Goal: Information Seeking & Learning: Learn about a topic

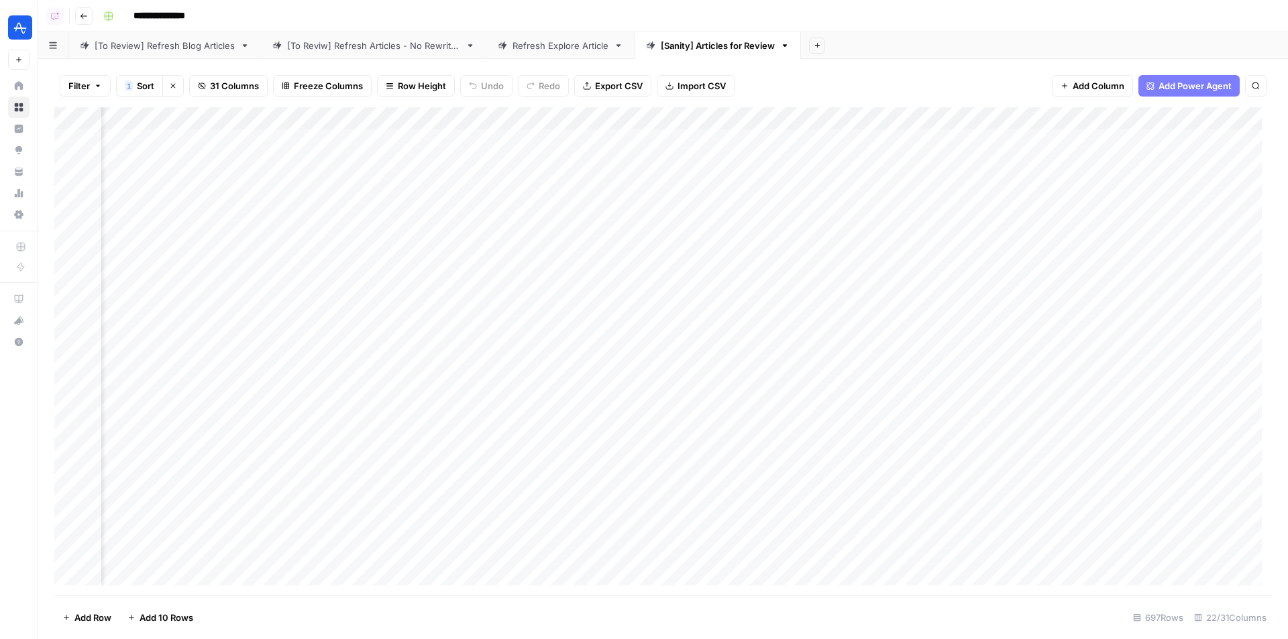
scroll to position [0, 2408]
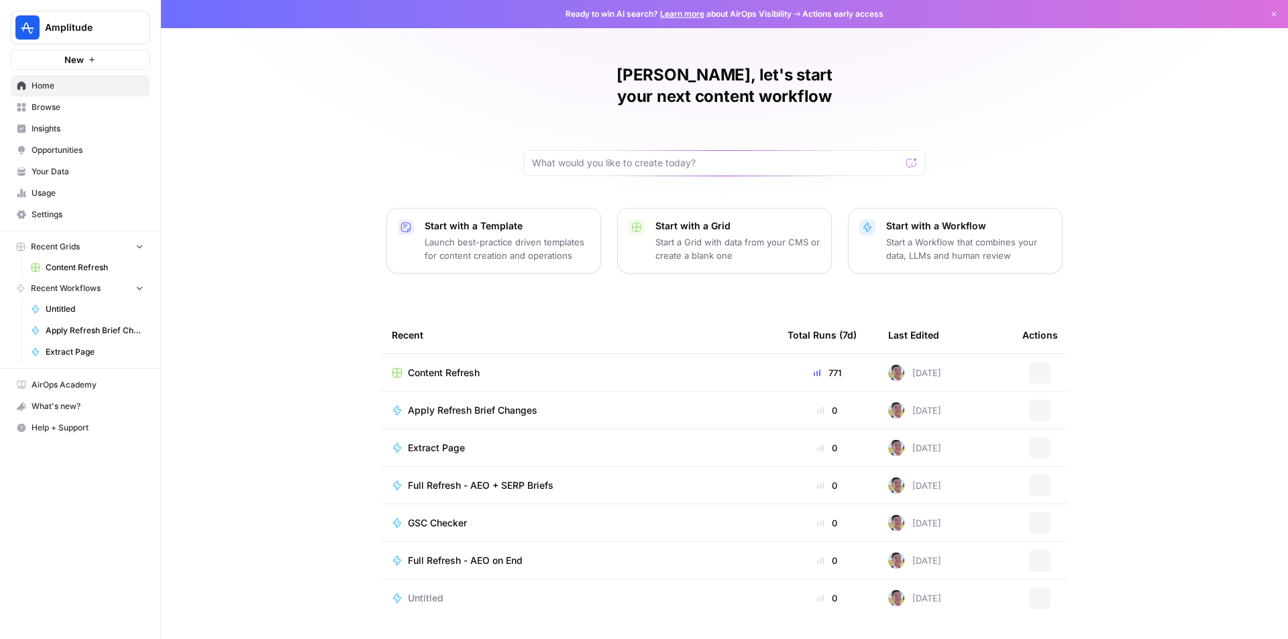
click at [74, 34] on button "Amplitude" at bounding box center [80, 28] width 139 height 34
click at [90, 144] on span "Opportunities" at bounding box center [88, 150] width 112 height 12
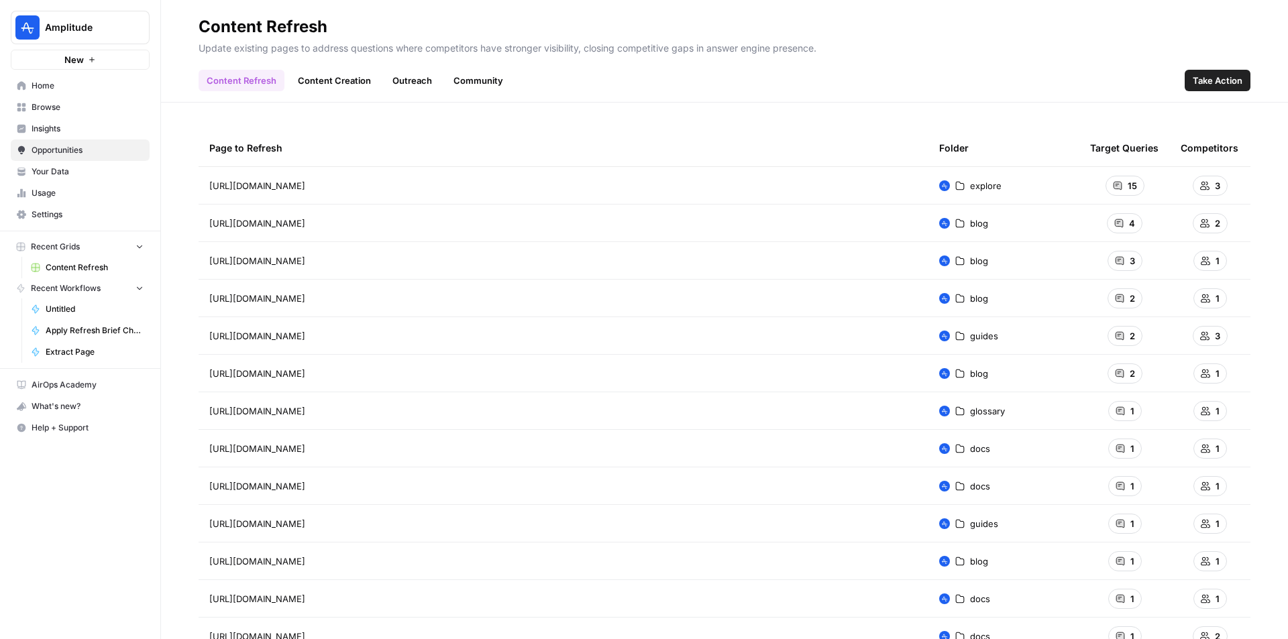
click at [133, 131] on span "Insights" at bounding box center [88, 129] width 112 height 12
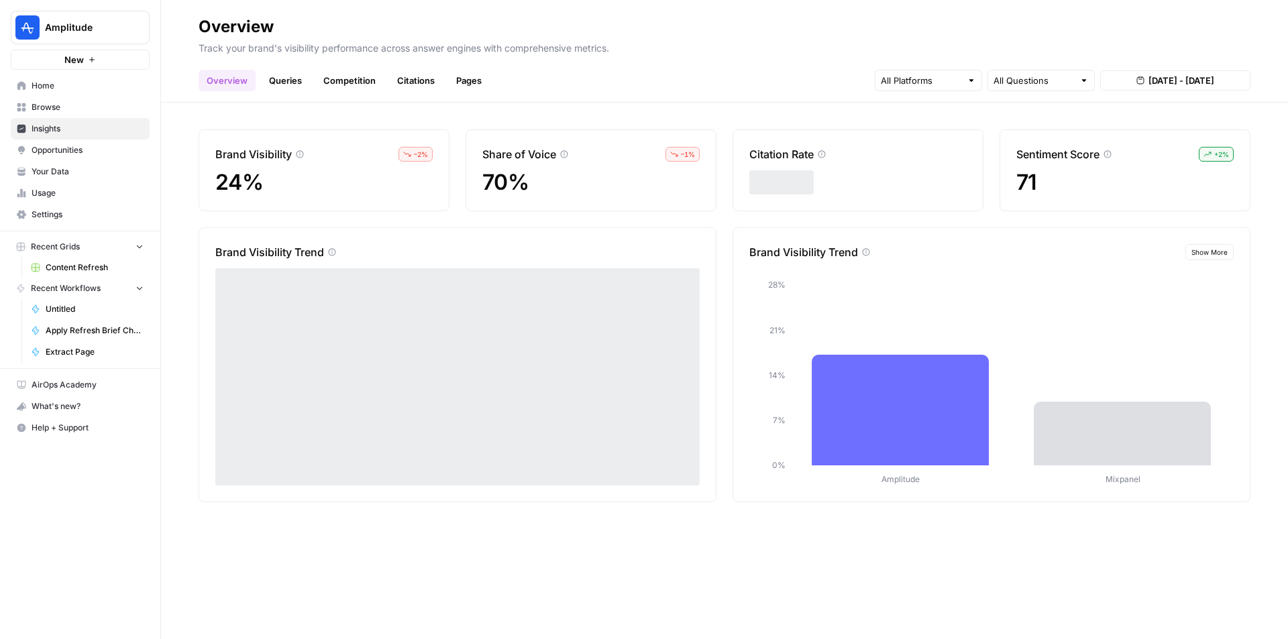
click at [292, 82] on link "Queries" at bounding box center [285, 80] width 49 height 21
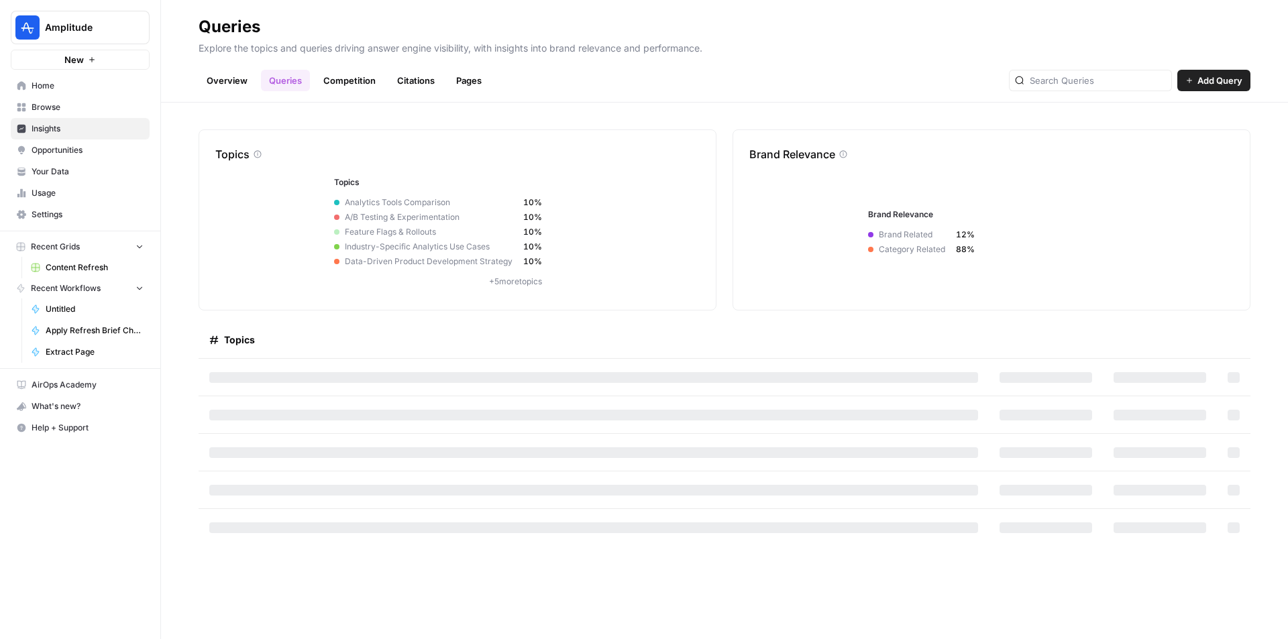
click at [244, 83] on link "Overview" at bounding box center [227, 80] width 57 height 21
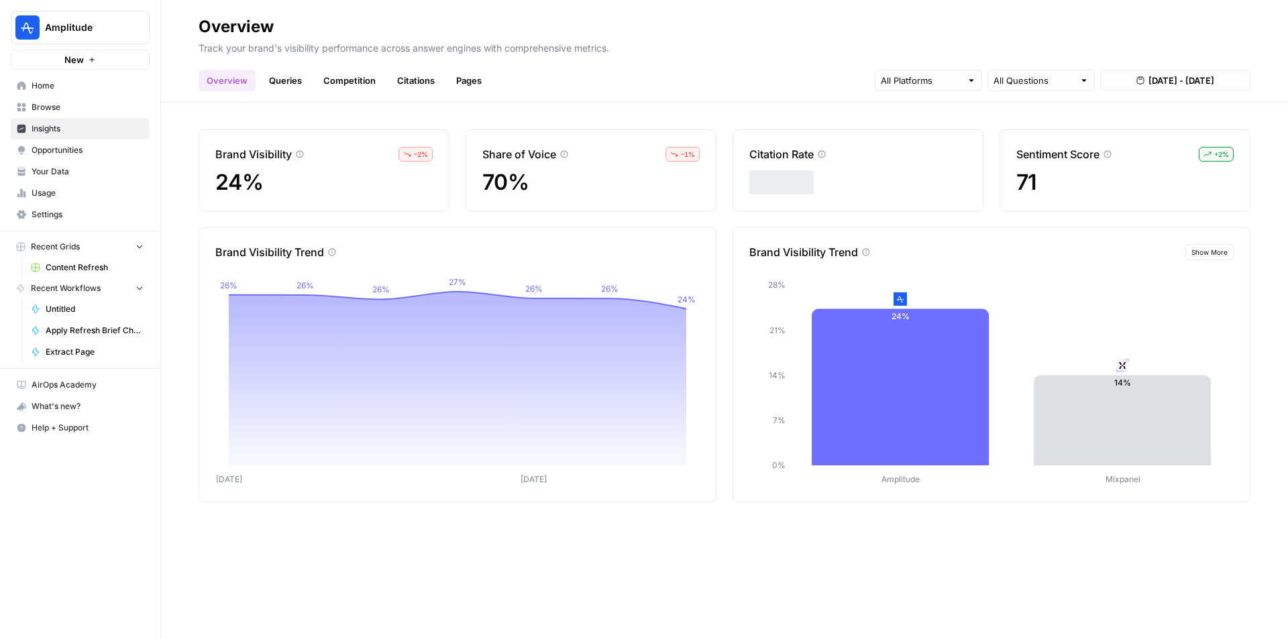
click at [300, 80] on link "Queries" at bounding box center [285, 80] width 49 height 21
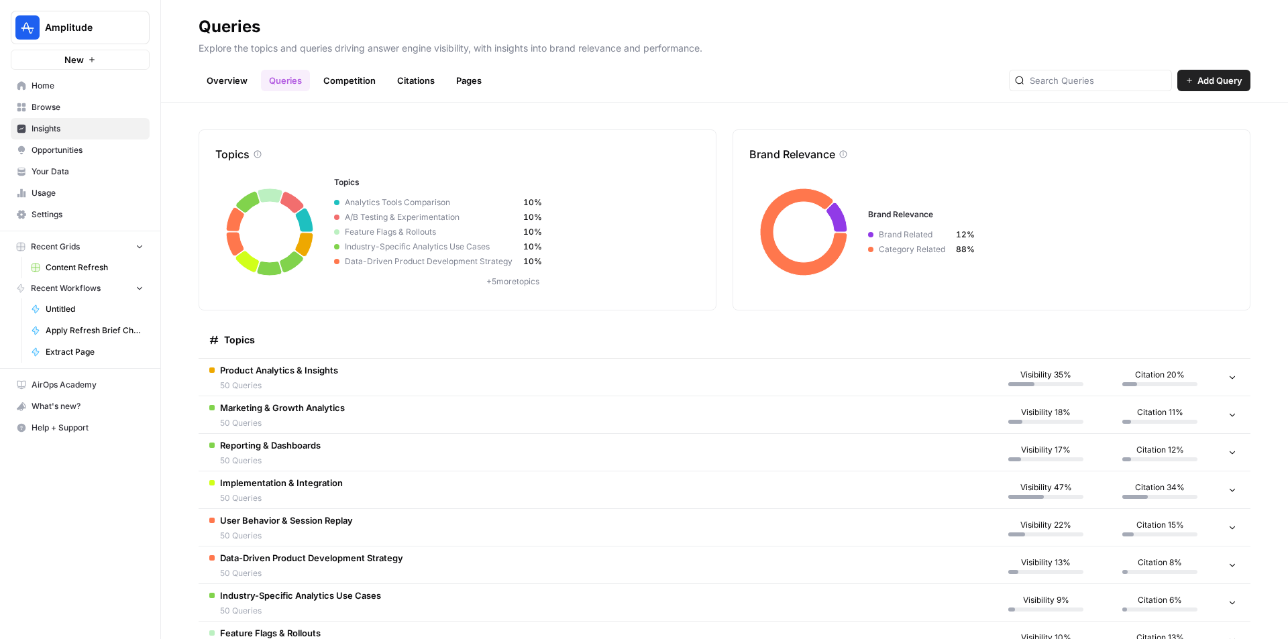
click at [407, 365] on td "Product Analytics & Insights 50 Queries" at bounding box center [594, 377] width 790 height 37
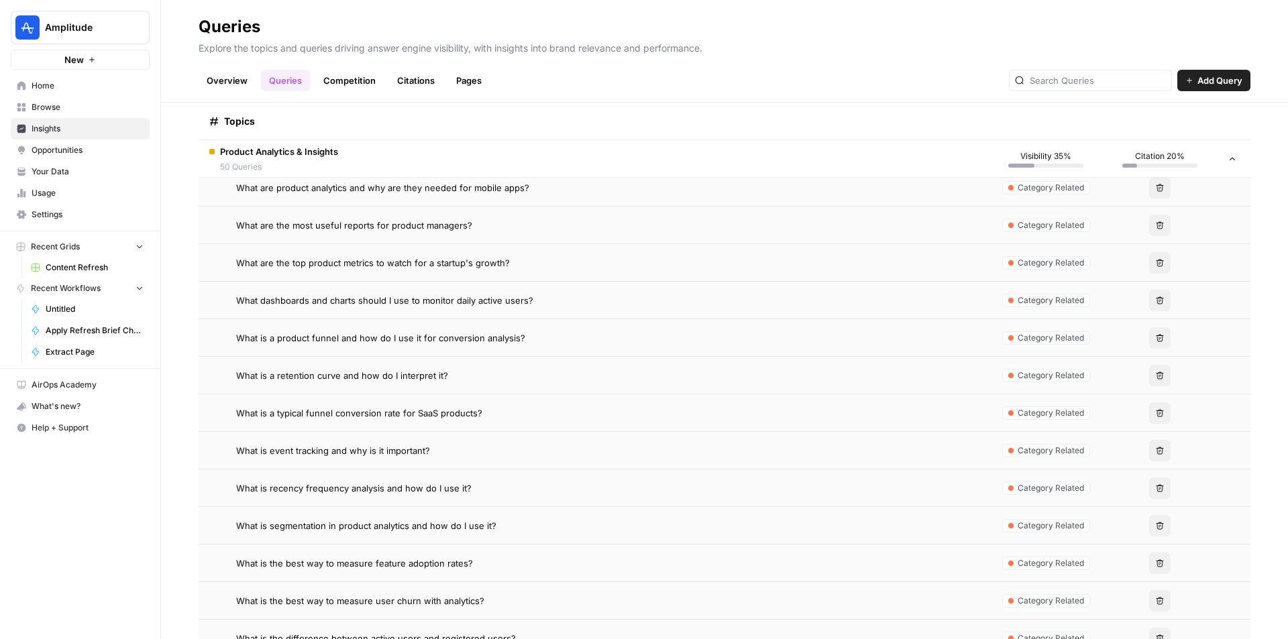
scroll to position [1208, 0]
click at [429, 330] on span "What is a product funnel and how do I use it for conversion analysis?" at bounding box center [380, 334] width 289 height 13
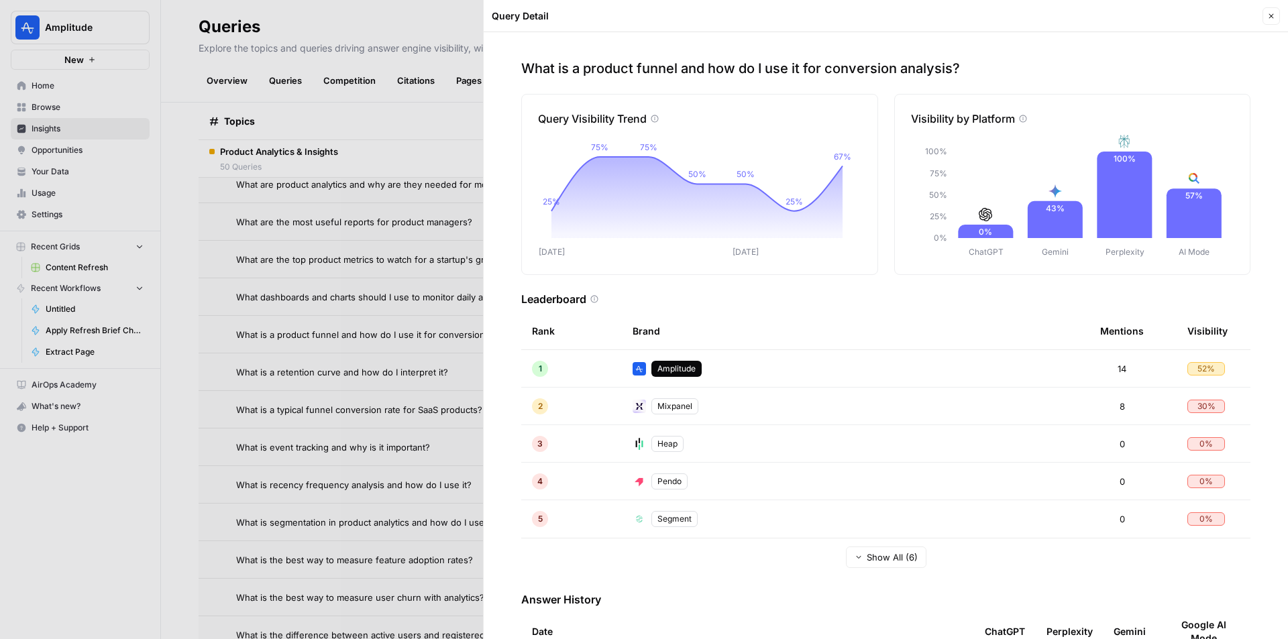
click at [1271, 15] on icon "button" at bounding box center [1271, 16] width 8 height 8
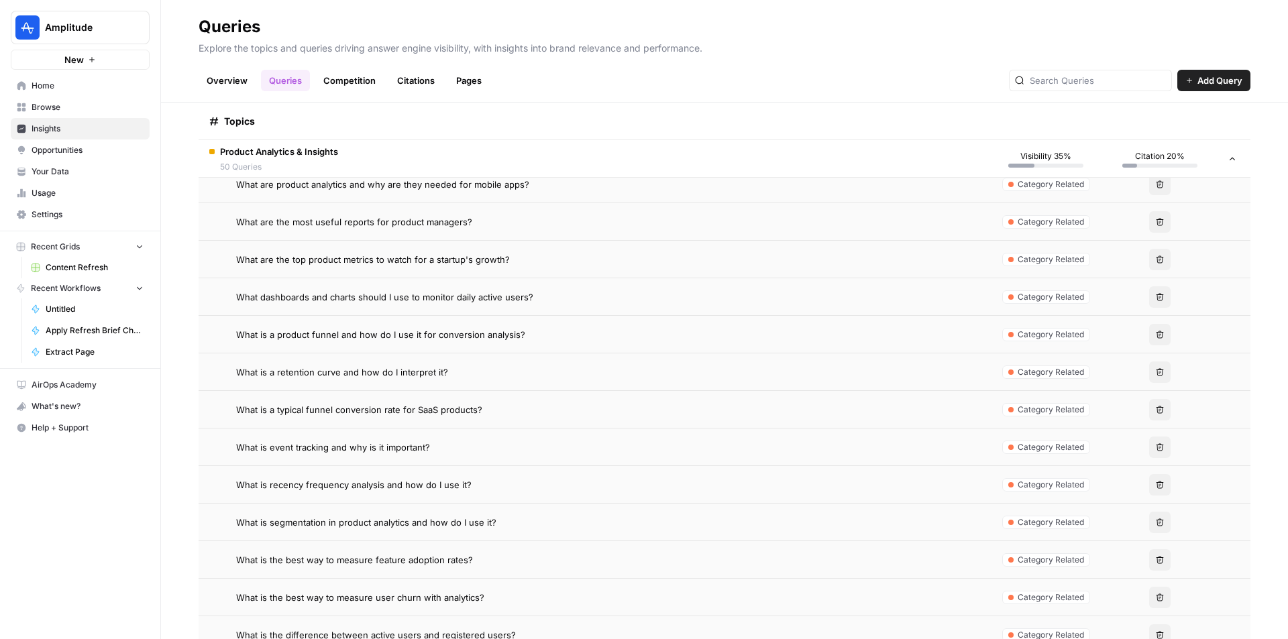
click at [64, 149] on span "Opportunities" at bounding box center [88, 150] width 112 height 12
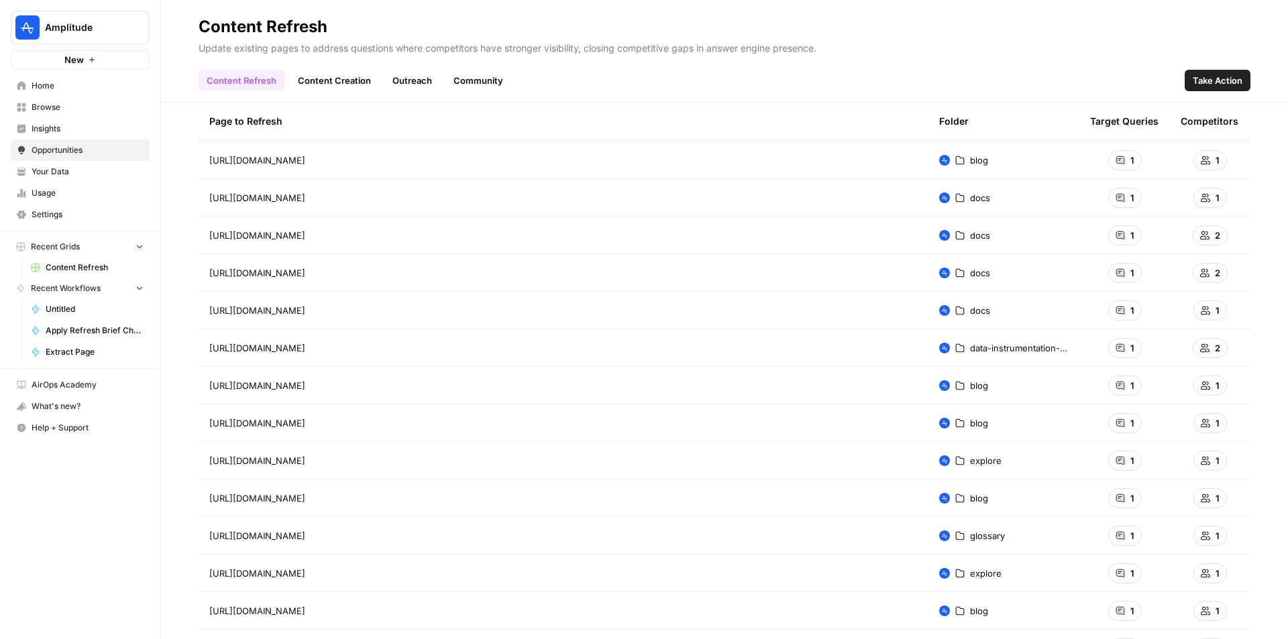
scroll to position [402, 0]
click at [507, 82] on link "Community" at bounding box center [478, 80] width 66 height 21
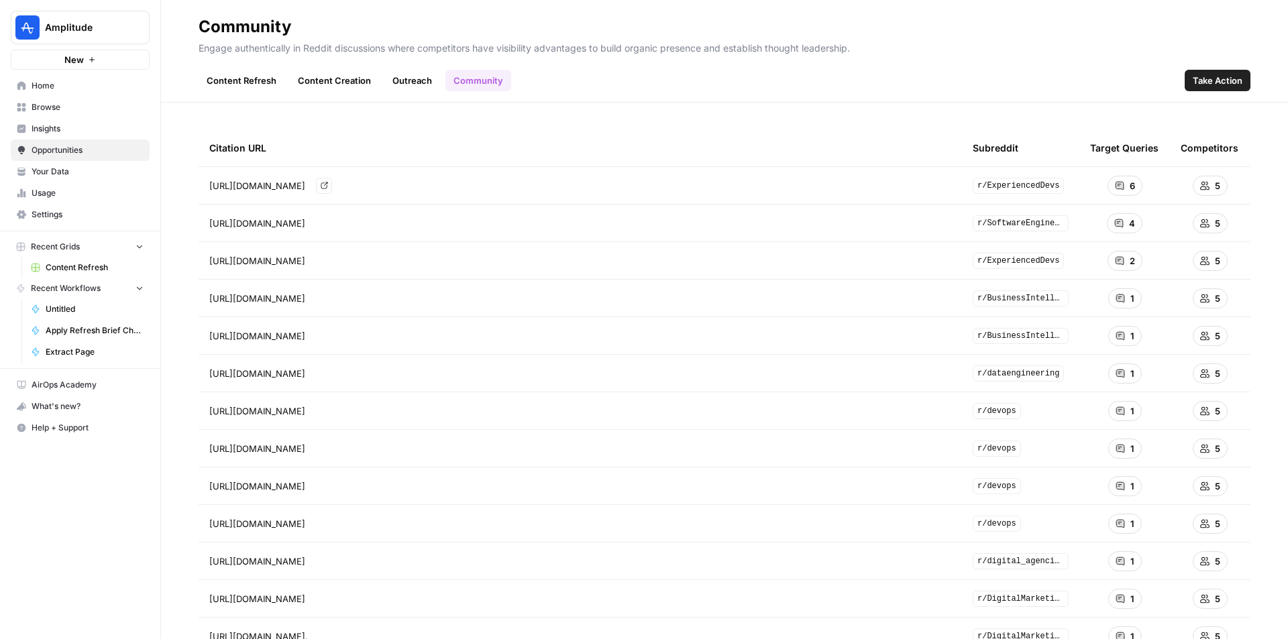
click at [328, 182] on icon "Go to page https://www.reddit.com/r/ExperiencedDevs/comments/1cb2mzm/what_is_th…" at bounding box center [324, 185] width 7 height 7
click at [328, 299] on icon "Go to page https://www.reddit.com/r/BusinessIntelligence/comments/12rtte9/what_…" at bounding box center [324, 297] width 7 height 7
click at [407, 73] on link "Outreach" at bounding box center [412, 80] width 56 height 21
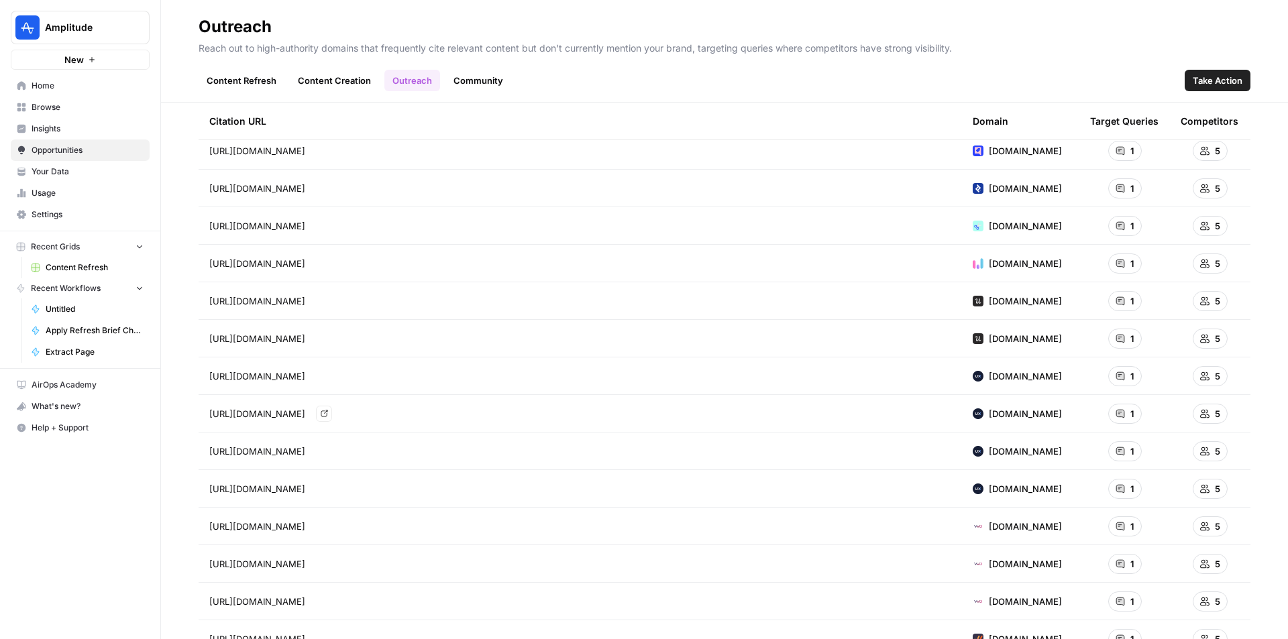
scroll to position [2147, 0]
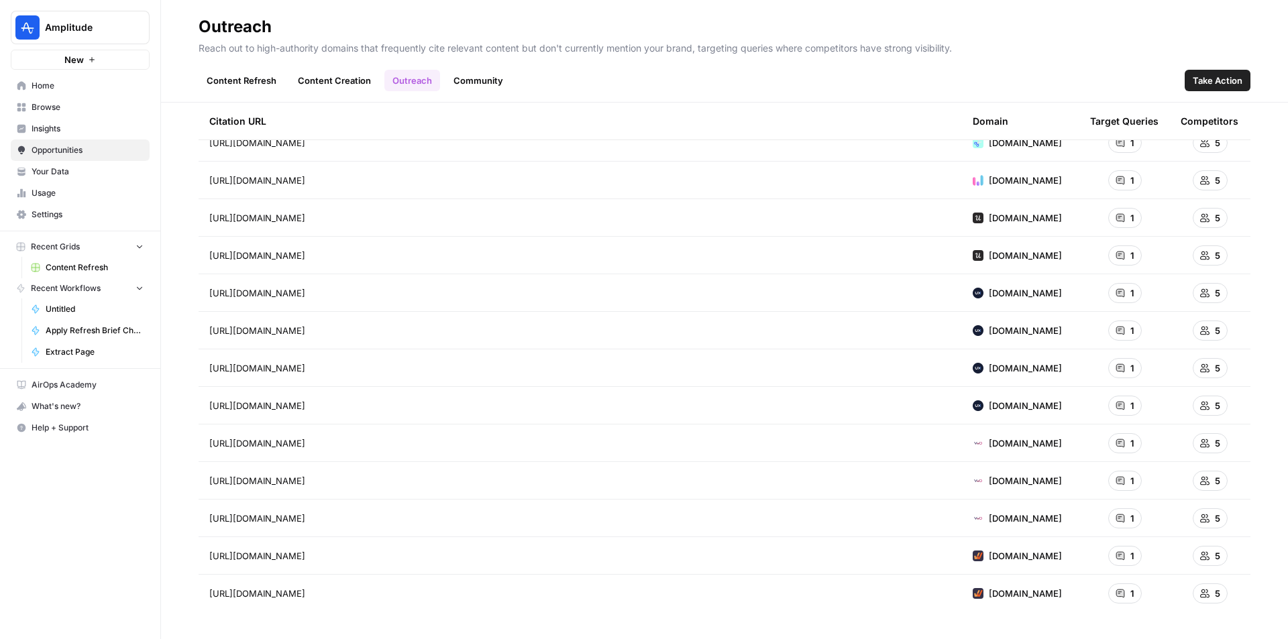
click at [229, 68] on div "Content Refresh Content Creation Outreach Community Take Action" at bounding box center [725, 75] width 1052 height 32
click at [237, 81] on link "Content Refresh" at bounding box center [242, 80] width 86 height 21
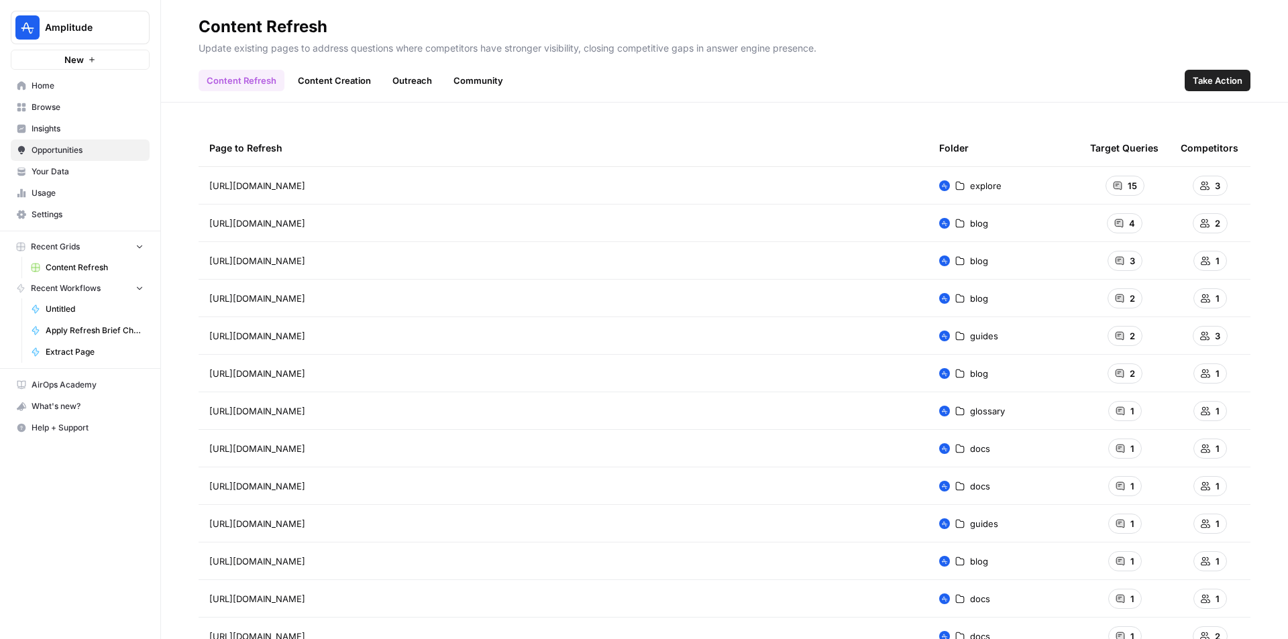
click at [98, 134] on span "Insights" at bounding box center [88, 129] width 112 height 12
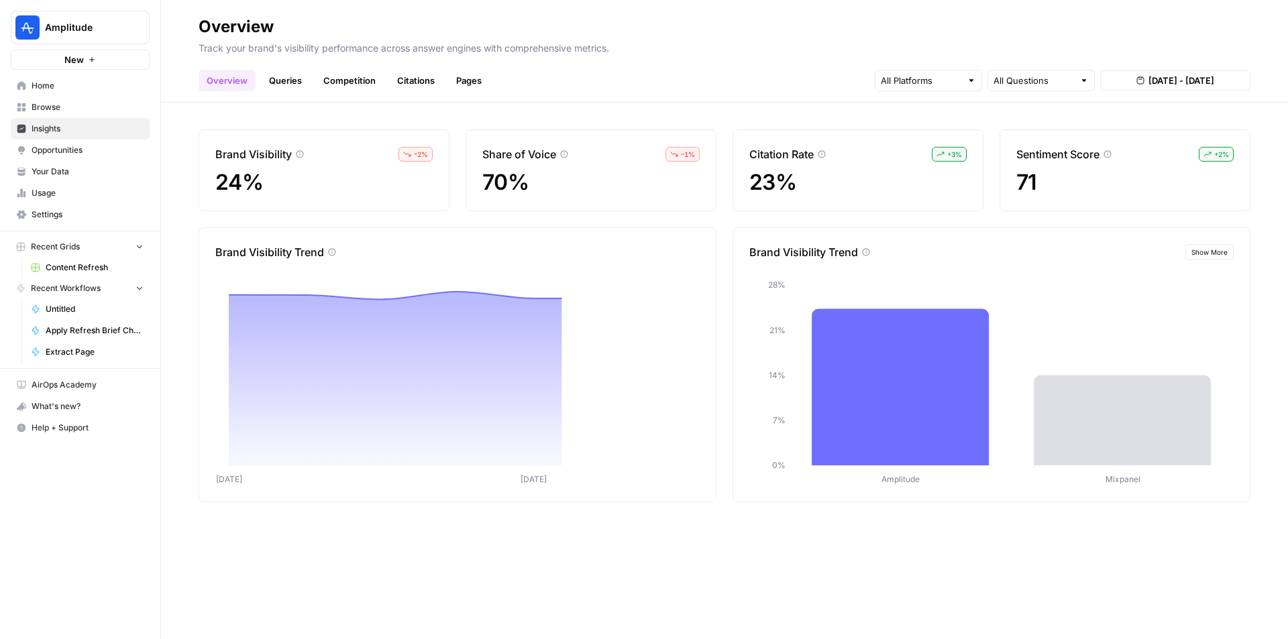
click at [1157, 166] on div "Sentiment Score + 2 % 71" at bounding box center [1125, 170] width 251 height 82
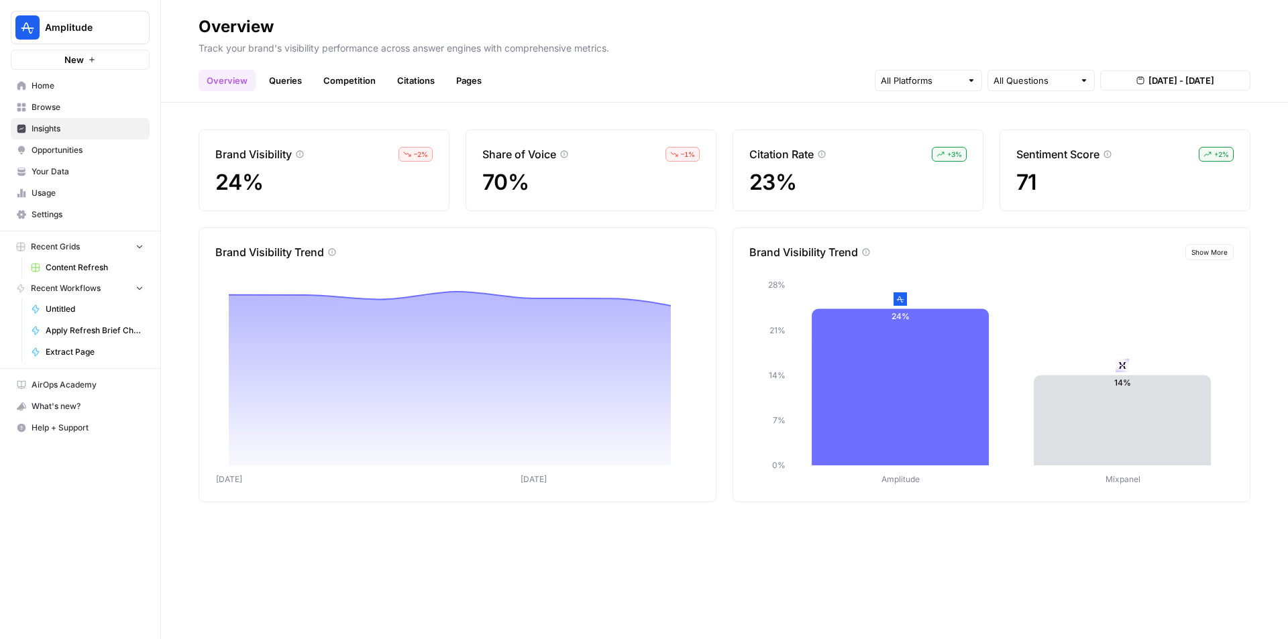
drag, startPoint x: 1075, startPoint y: 151, endPoint x: 1100, endPoint y: 154, distance: 25.0
click at [1081, 154] on p "Sentiment Score" at bounding box center [1057, 154] width 83 height 16
click at [1106, 154] on icon at bounding box center [1107, 154] width 7 height 7
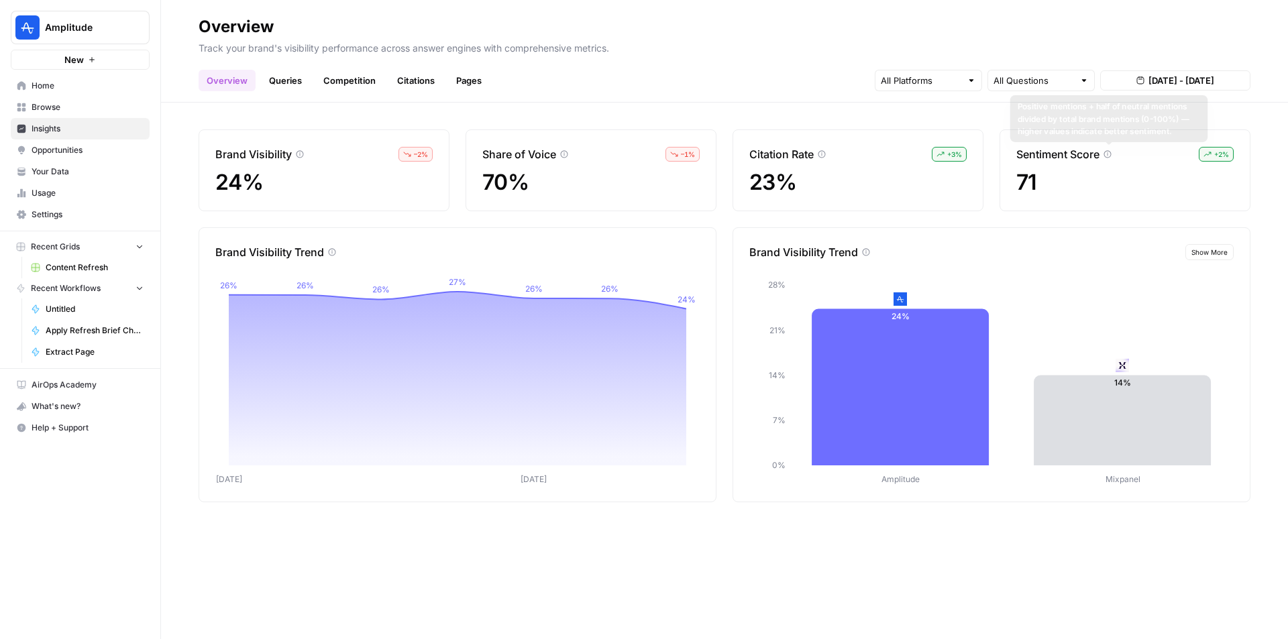
click at [1110, 154] on icon at bounding box center [1108, 154] width 8 height 8
click at [297, 78] on link "Queries" at bounding box center [285, 80] width 49 height 21
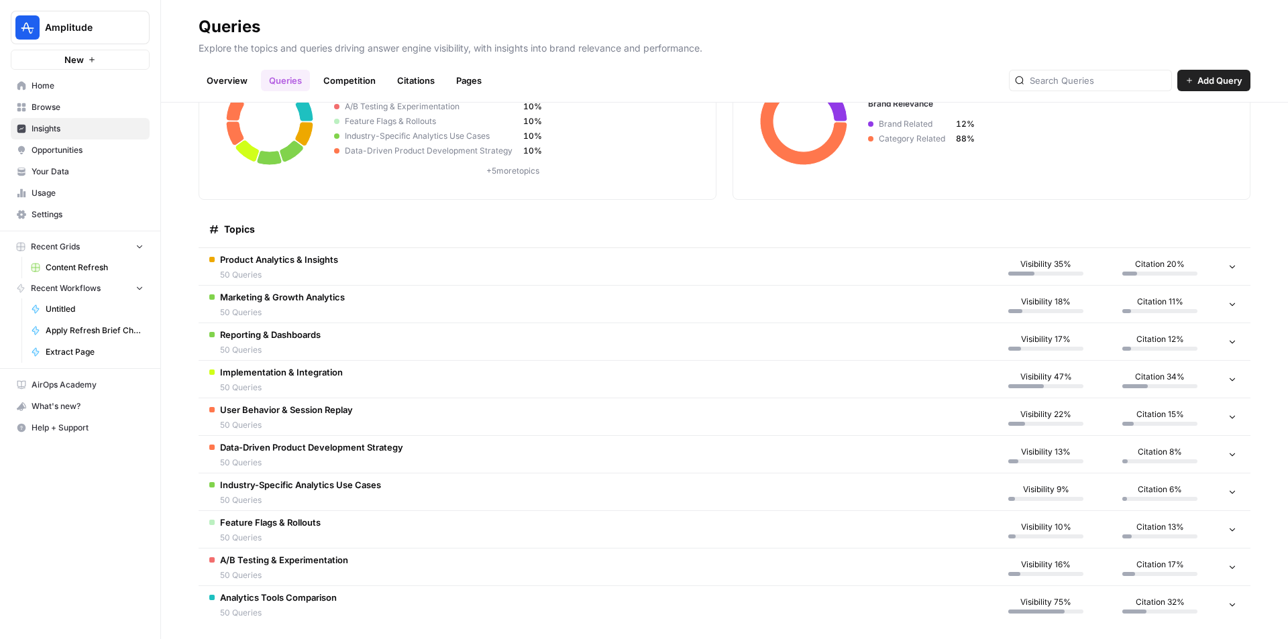
scroll to position [122, 0]
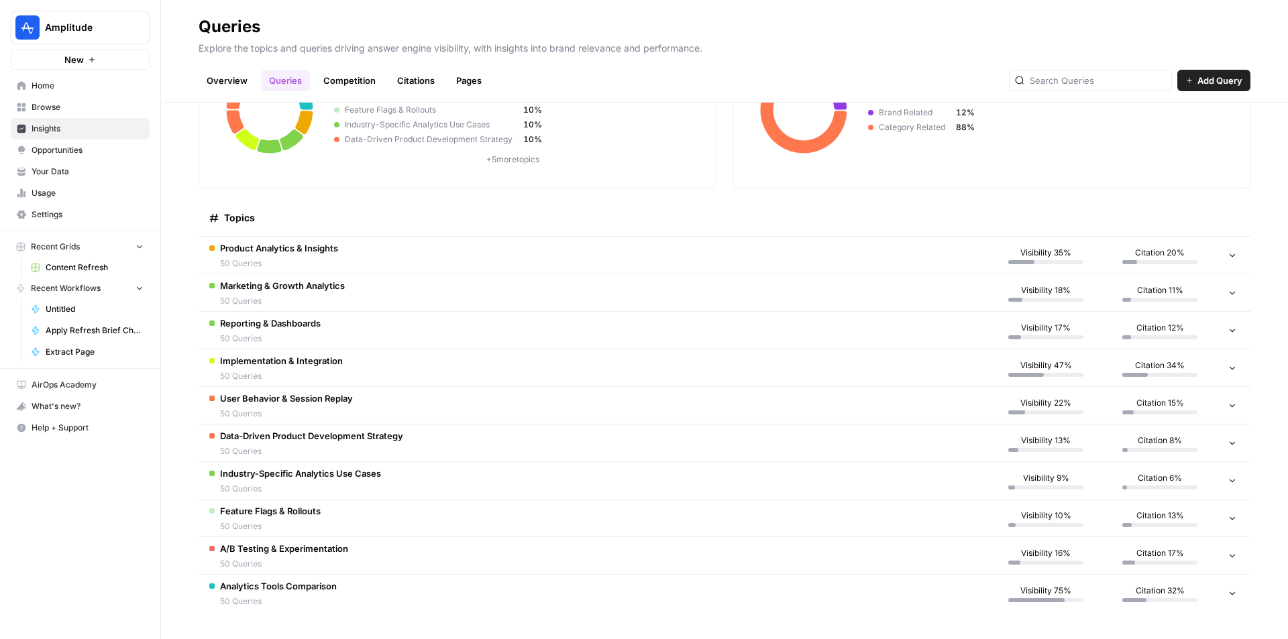
click at [271, 310] on td "Marketing & Growth Analytics 50 Queries" at bounding box center [594, 292] width 790 height 37
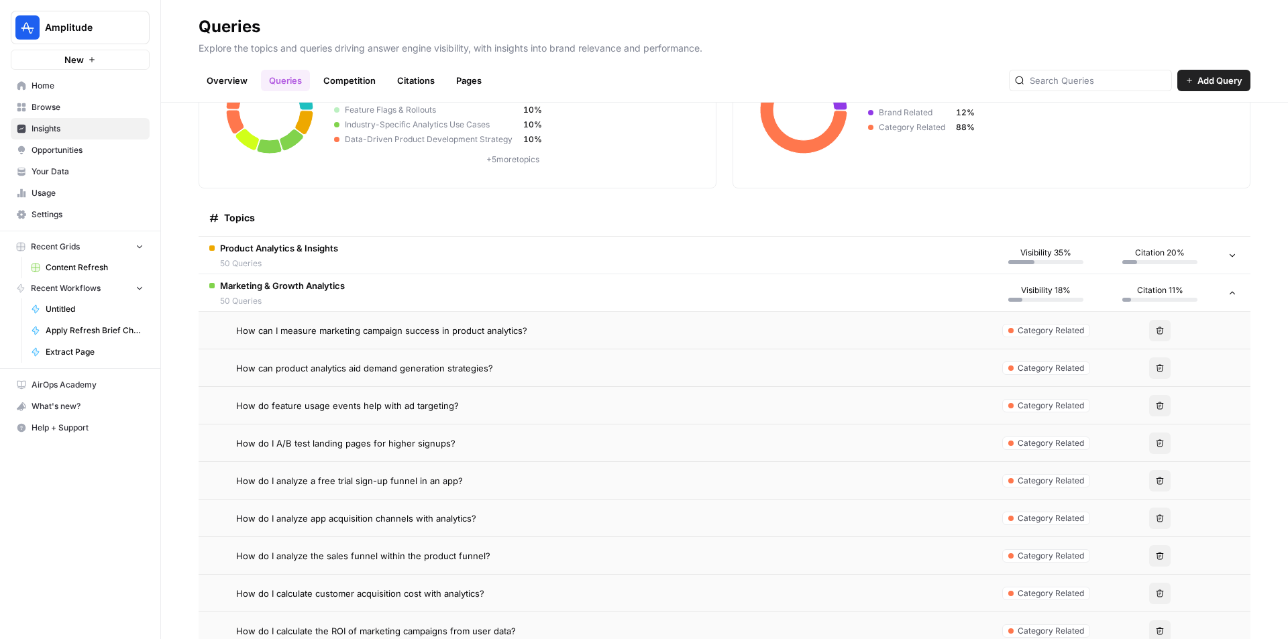
click at [348, 258] on td "Product Analytics & Insights 50 Queries" at bounding box center [594, 255] width 790 height 37
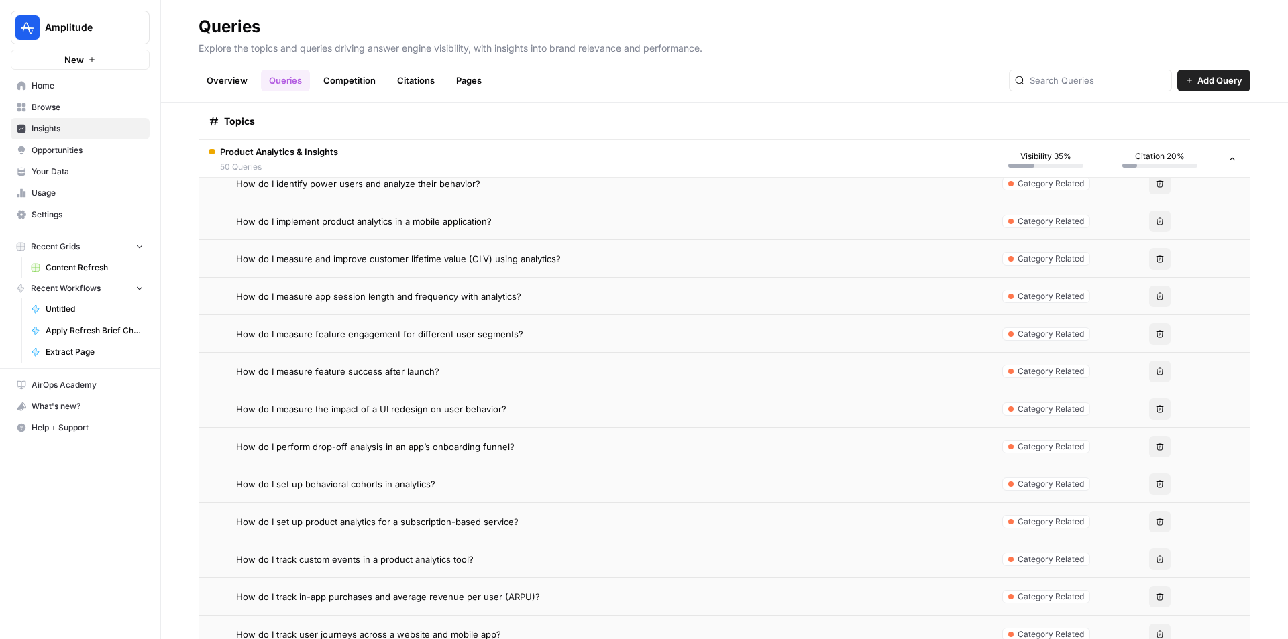
scroll to position [793, 0]
click at [425, 338] on span "How do I track in-app purchases and average revenue per user (ARPU)?" at bounding box center [388, 335] width 304 height 13
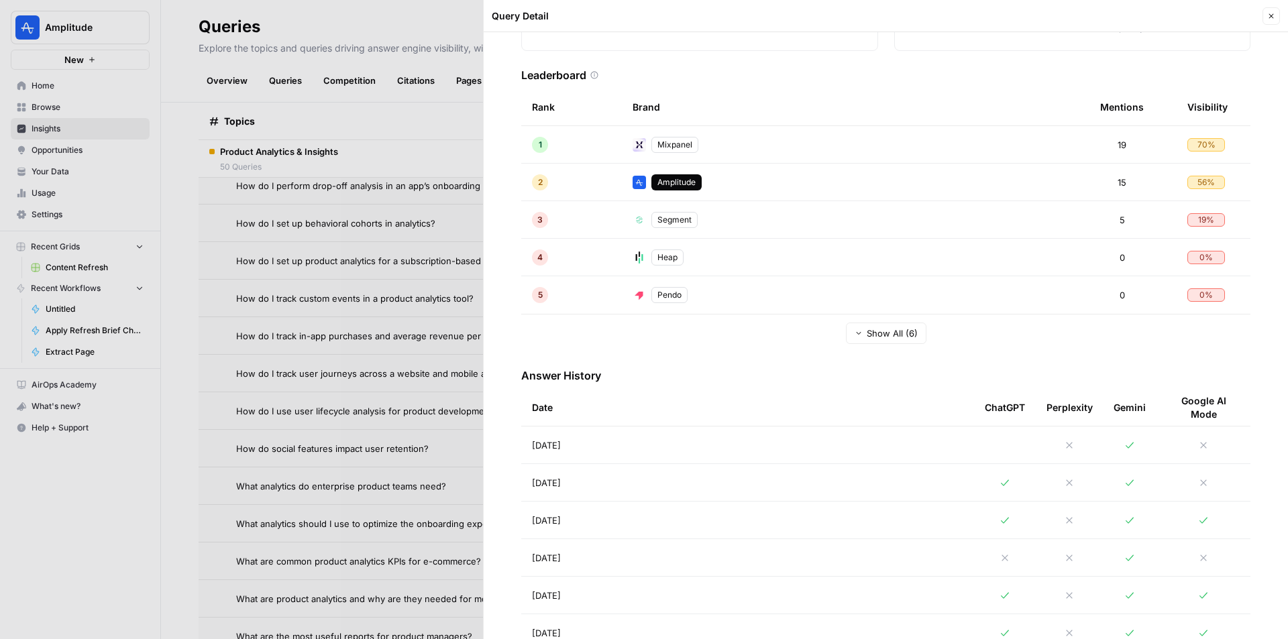
scroll to position [268, 0]
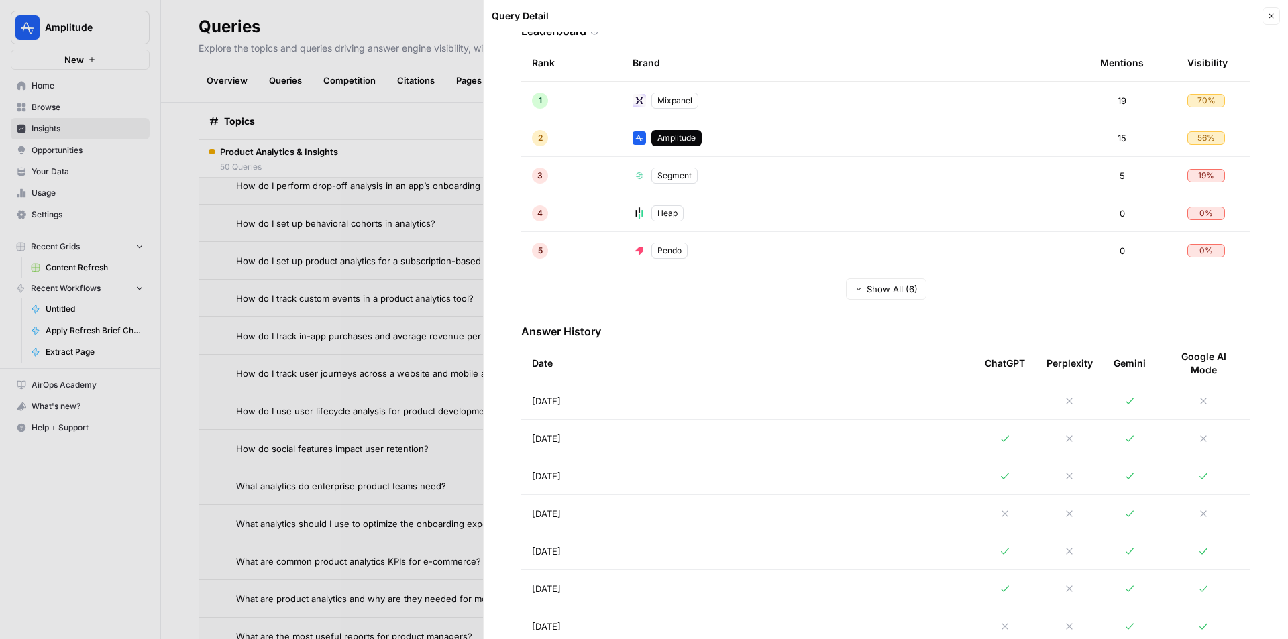
click at [749, 460] on td "Aug 25, 2025" at bounding box center [747, 476] width 453 height 37
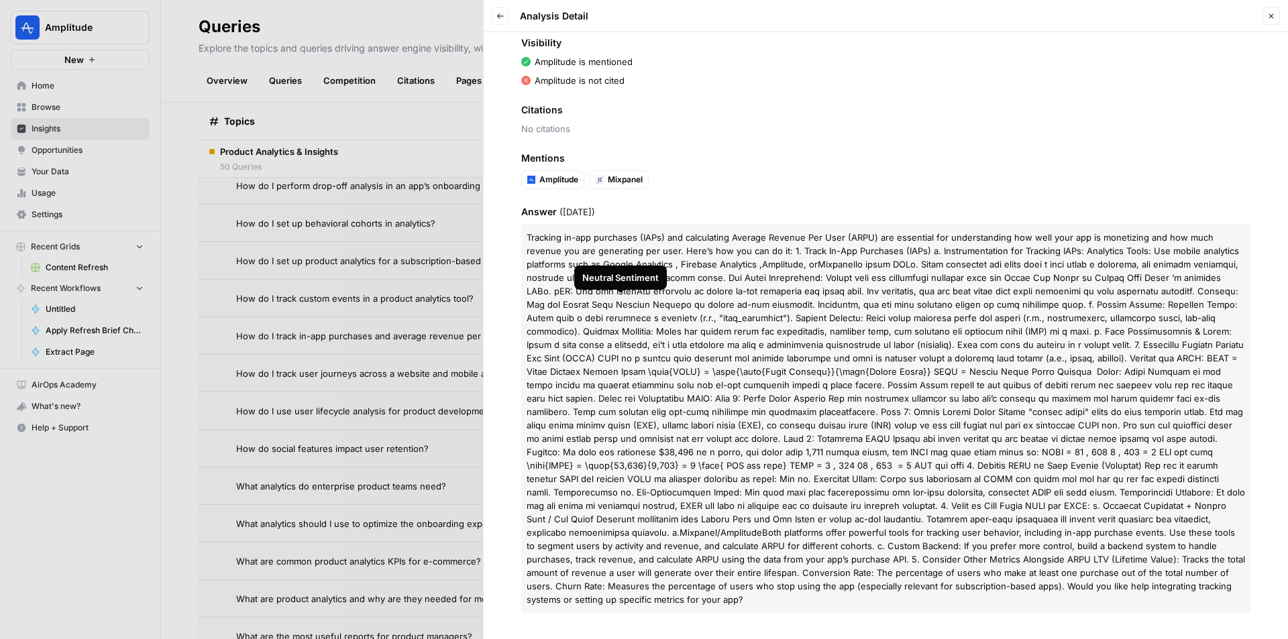
scroll to position [125, 0]
click at [1270, 14] on icon "button" at bounding box center [1271, 16] width 8 height 8
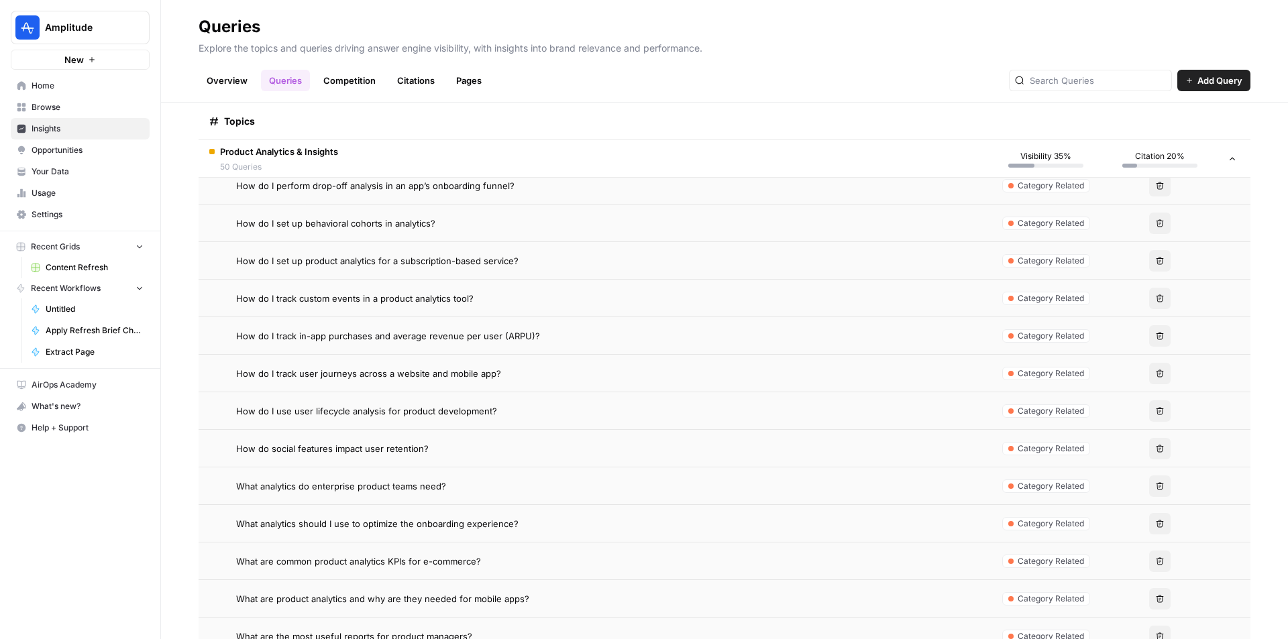
click at [425, 353] on td "How do I track in-app purchases and average revenue per user (ARPU)?" at bounding box center [594, 335] width 790 height 37
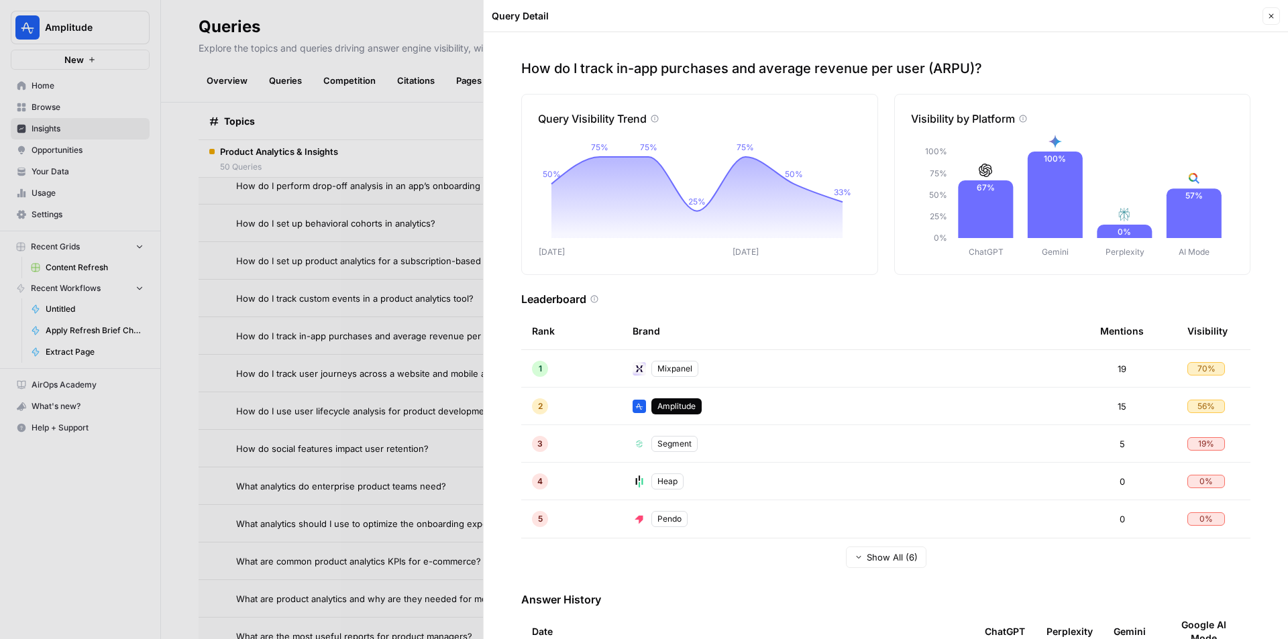
click at [1268, 18] on icon "button" at bounding box center [1271, 16] width 8 height 8
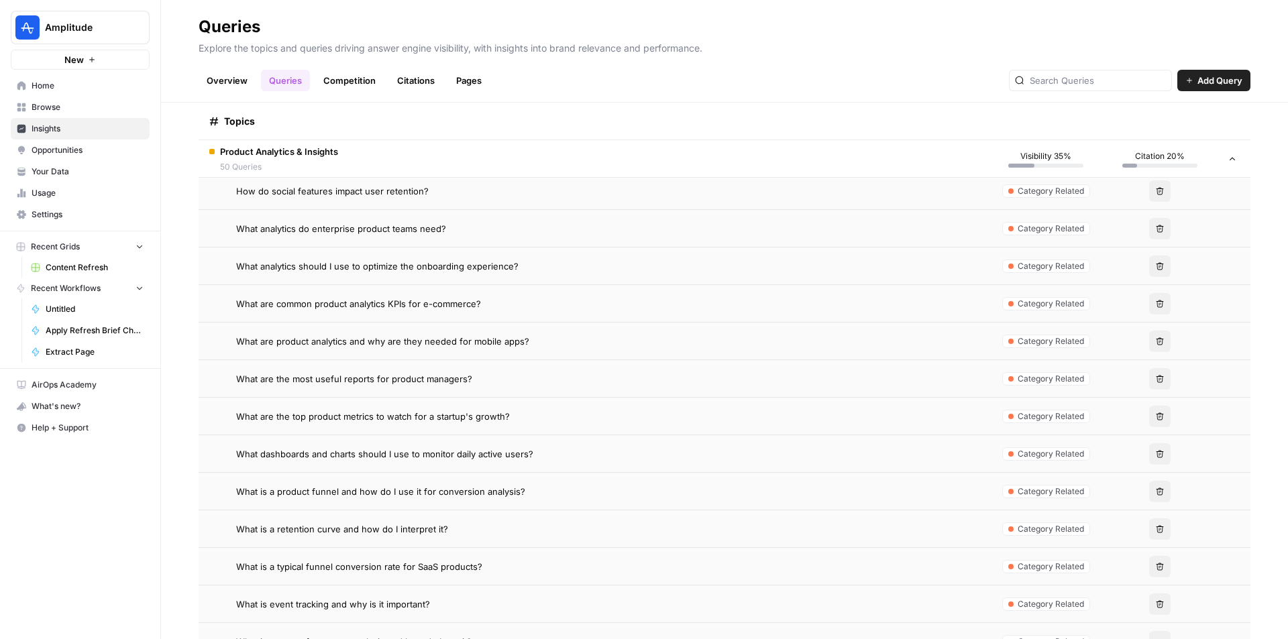
scroll to position [1061, 0]
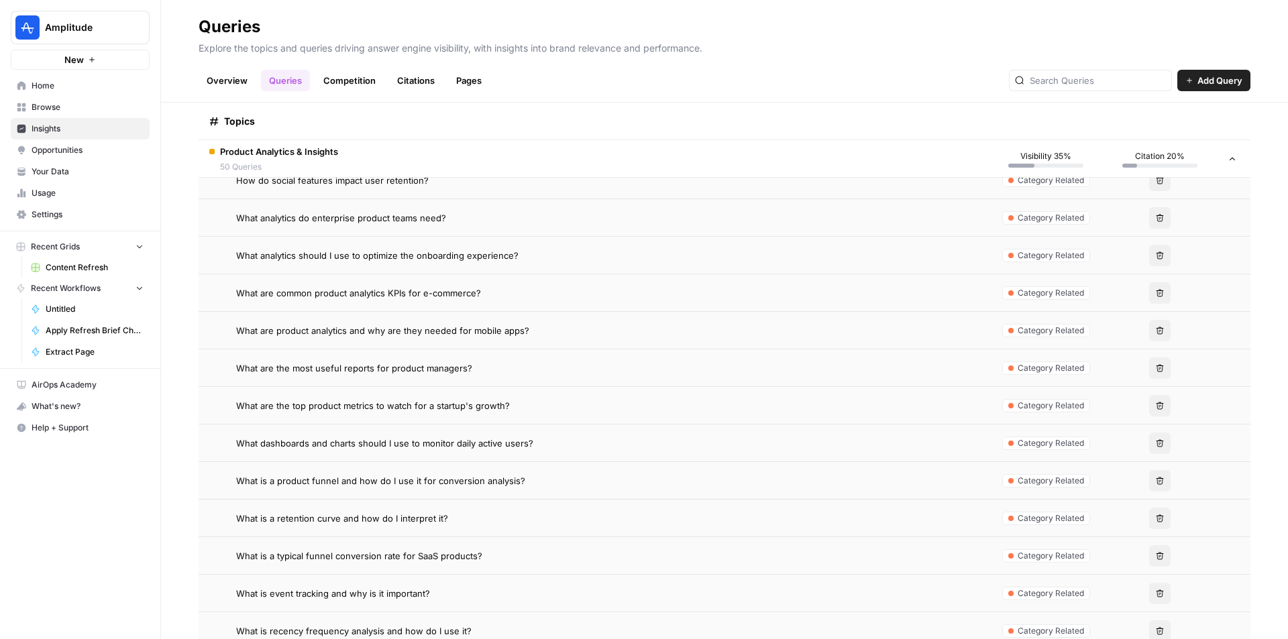
click at [403, 430] on td "What dashboards and charts should I use to monitor daily active users?" at bounding box center [594, 443] width 790 height 37
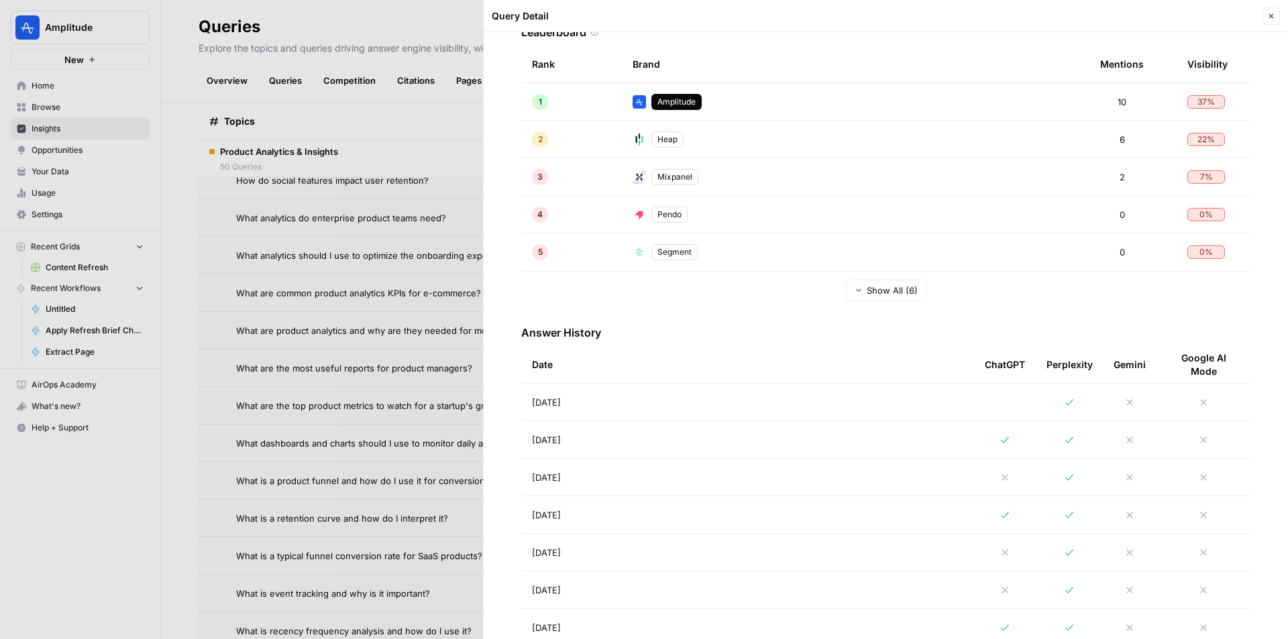
scroll to position [268, 0]
click at [694, 517] on td "Aug 24, 2025" at bounding box center [747, 513] width 453 height 37
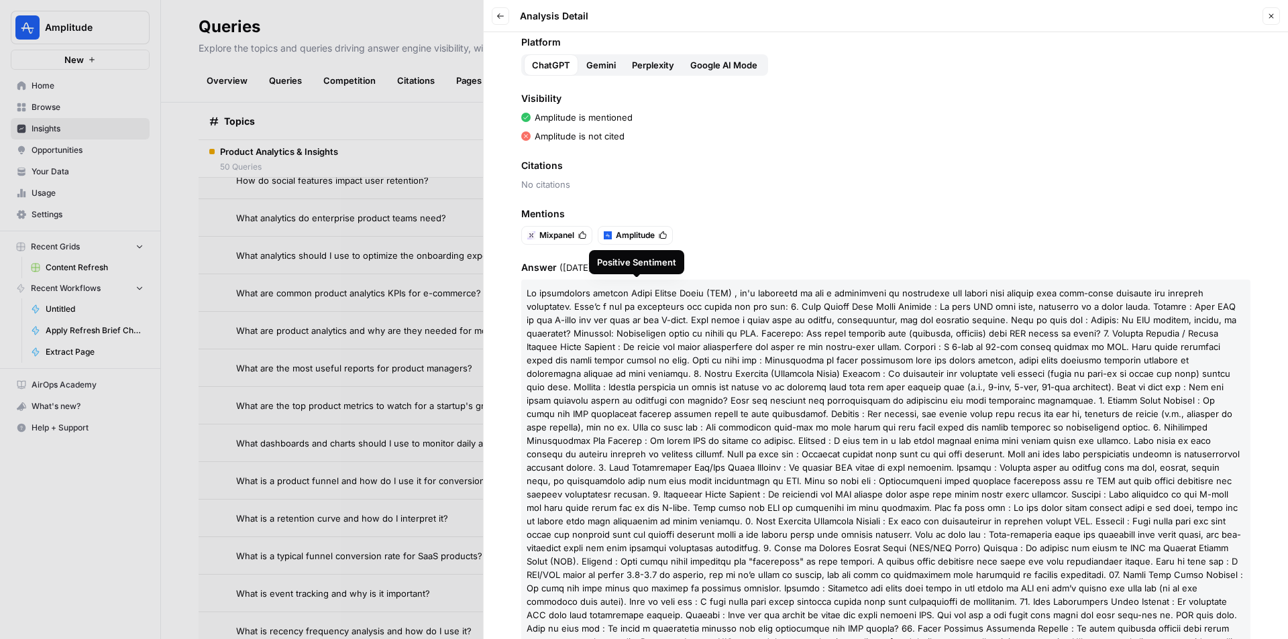
scroll to position [201, 0]
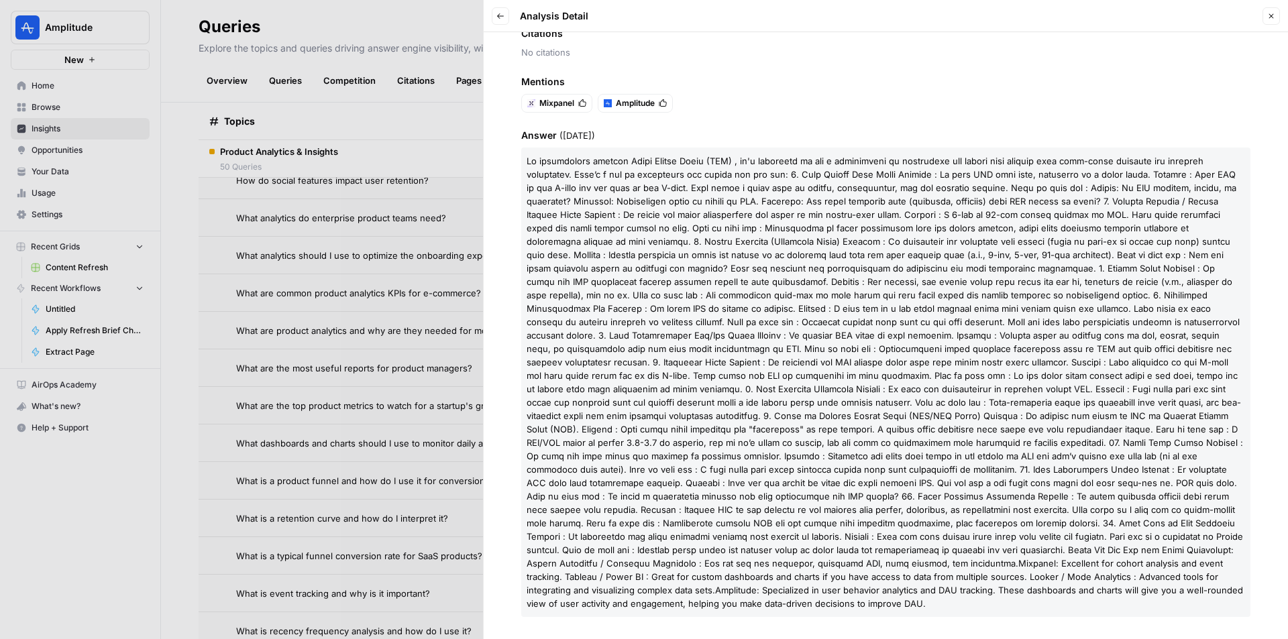
click at [1277, 13] on button "Close" at bounding box center [1271, 15] width 17 height 17
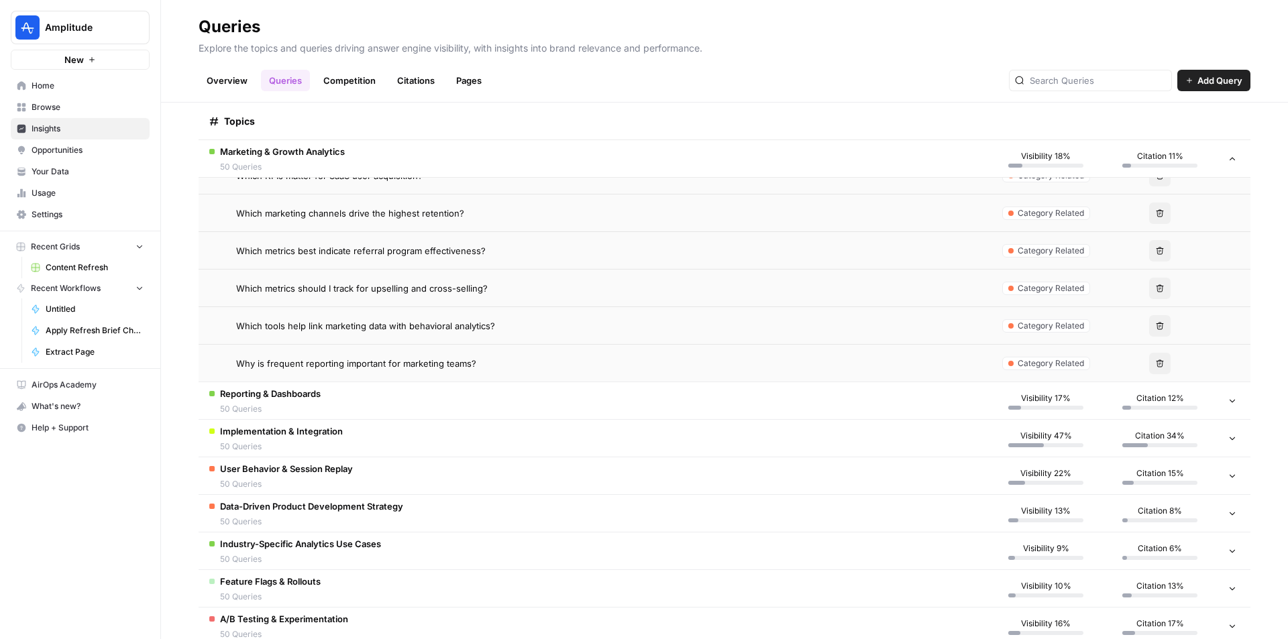
scroll to position [3812, 0]
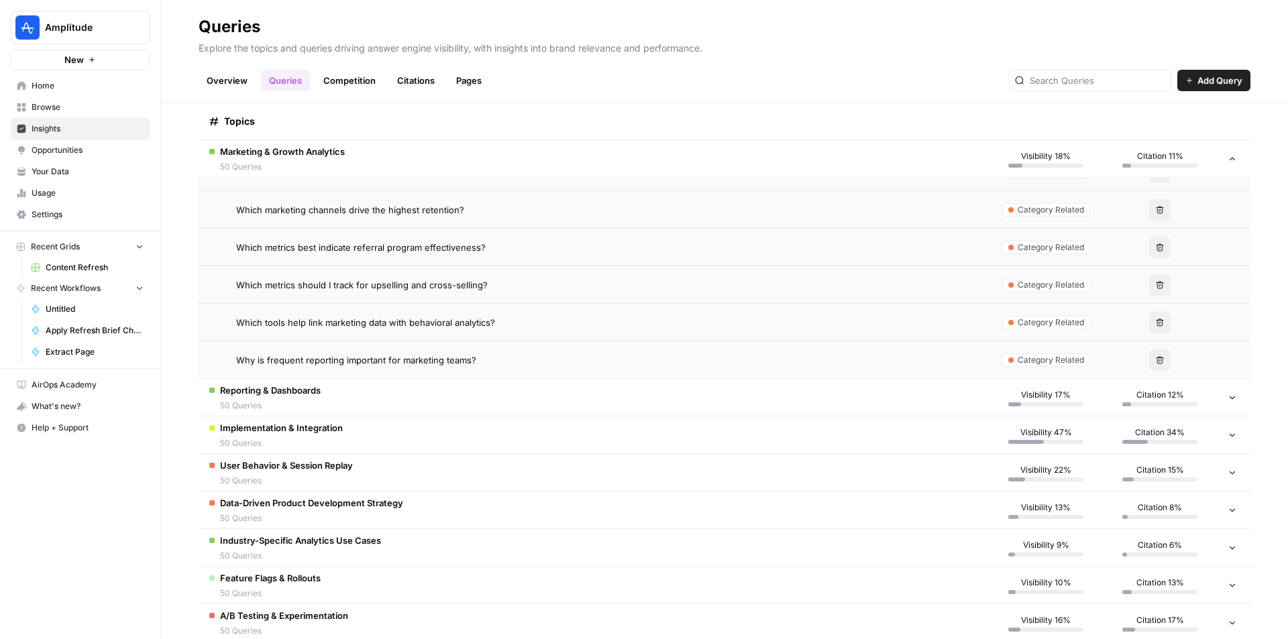
click at [400, 388] on td "Reporting & Dashboards 50 Queries" at bounding box center [594, 397] width 790 height 37
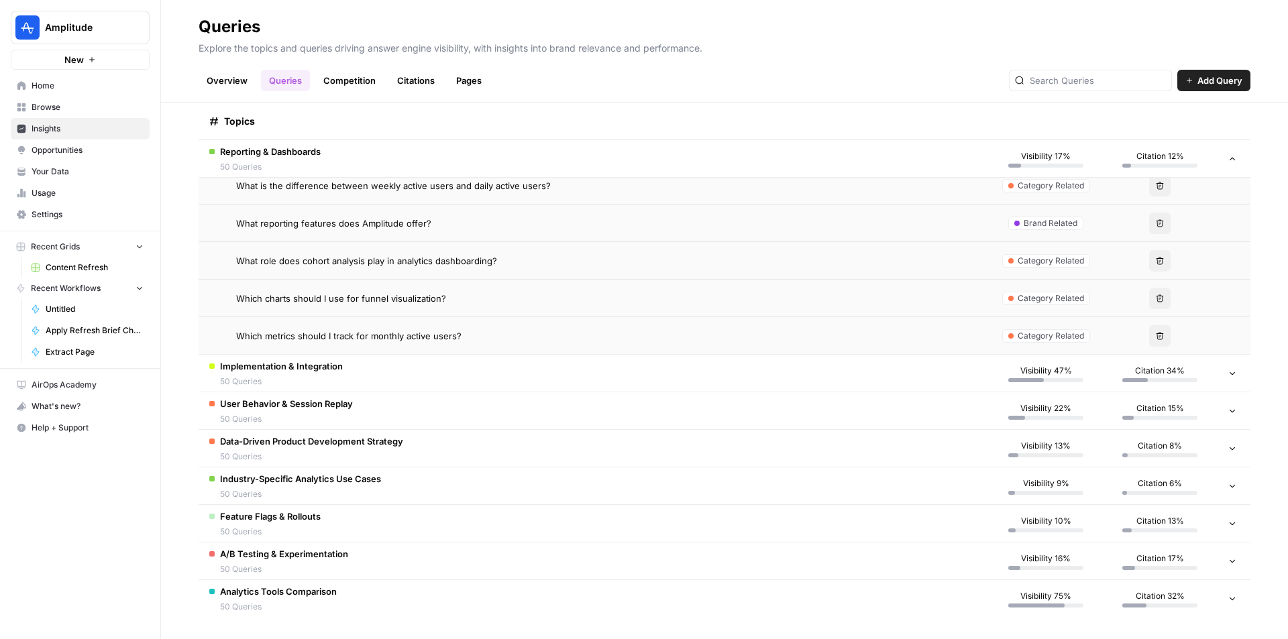
scroll to position [5757, 0]
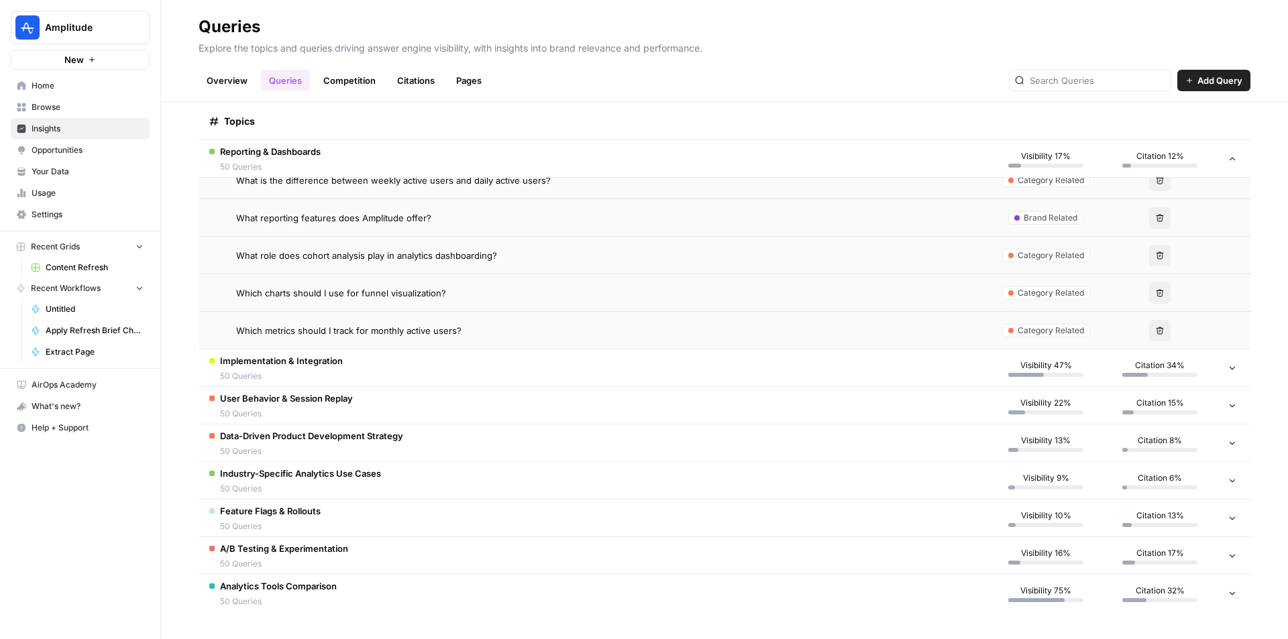
click at [362, 358] on td "Implementation & Integration 50 Queries" at bounding box center [594, 368] width 790 height 37
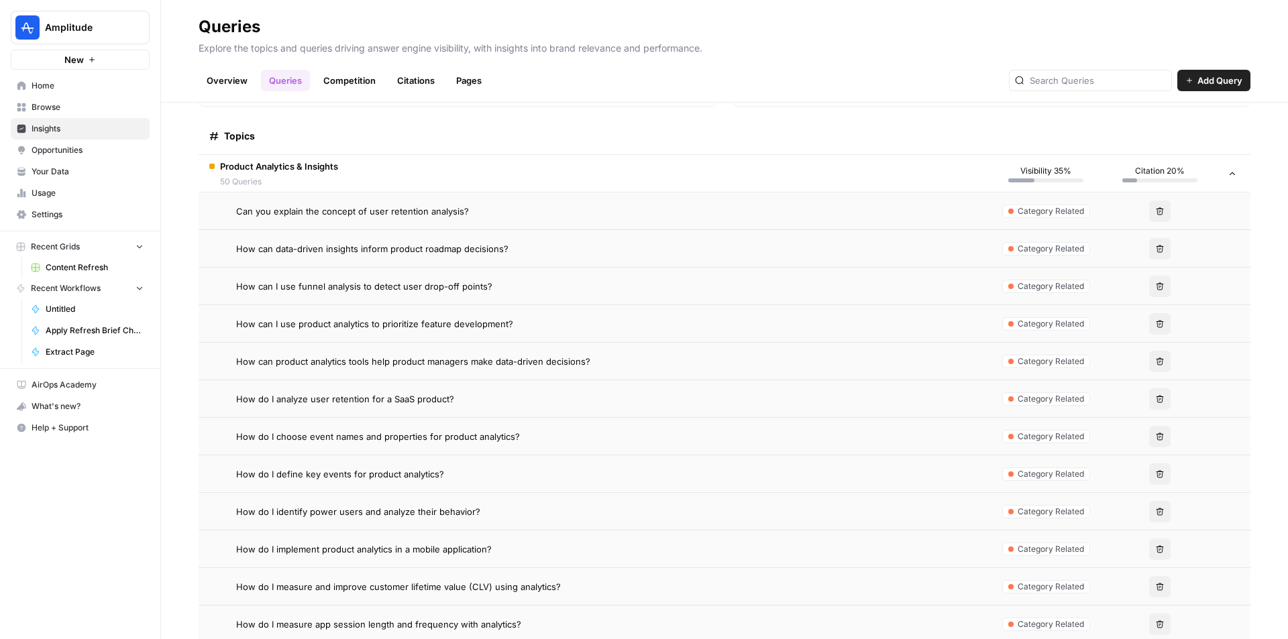
scroll to position [0, 0]
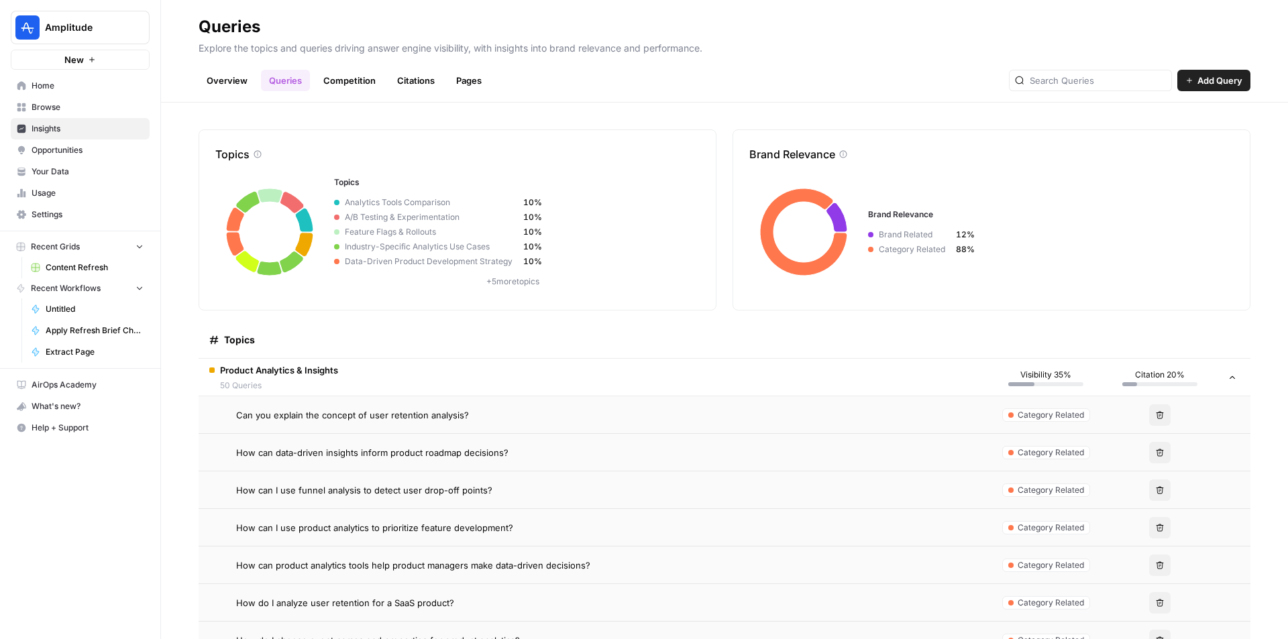
click at [440, 367] on td "Product Analytics & Insights 50 Queries" at bounding box center [594, 377] width 790 height 37
click at [382, 419] on td "Marketing & Growth Analytics 50 Queries" at bounding box center [594, 414] width 790 height 37
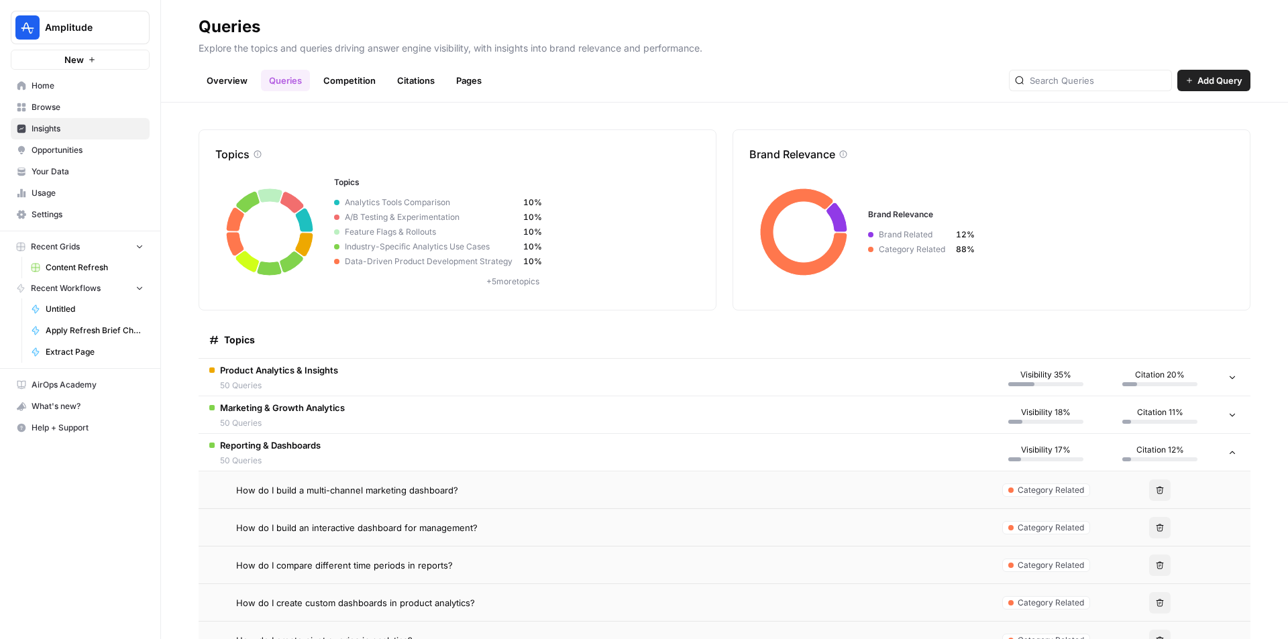
click at [360, 465] on td "Reporting & Dashboards 50 Queries" at bounding box center [594, 452] width 790 height 37
click at [349, 490] on td "Implementation & Integration 50 Queries" at bounding box center [594, 490] width 790 height 37
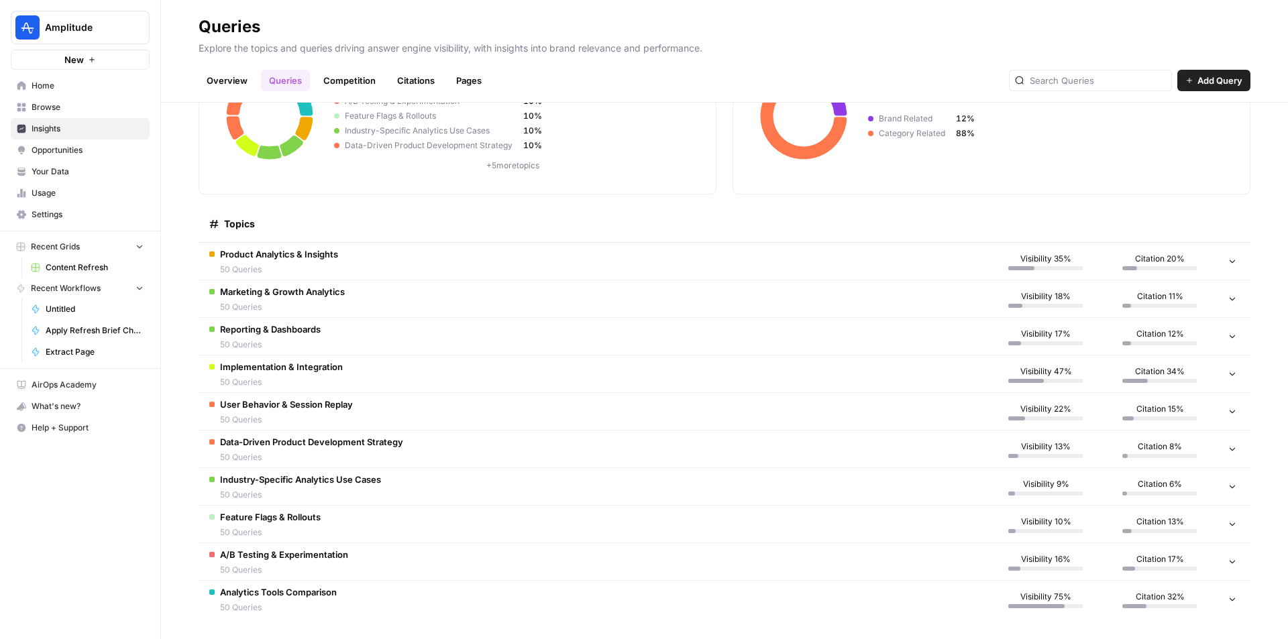
scroll to position [122, 0]
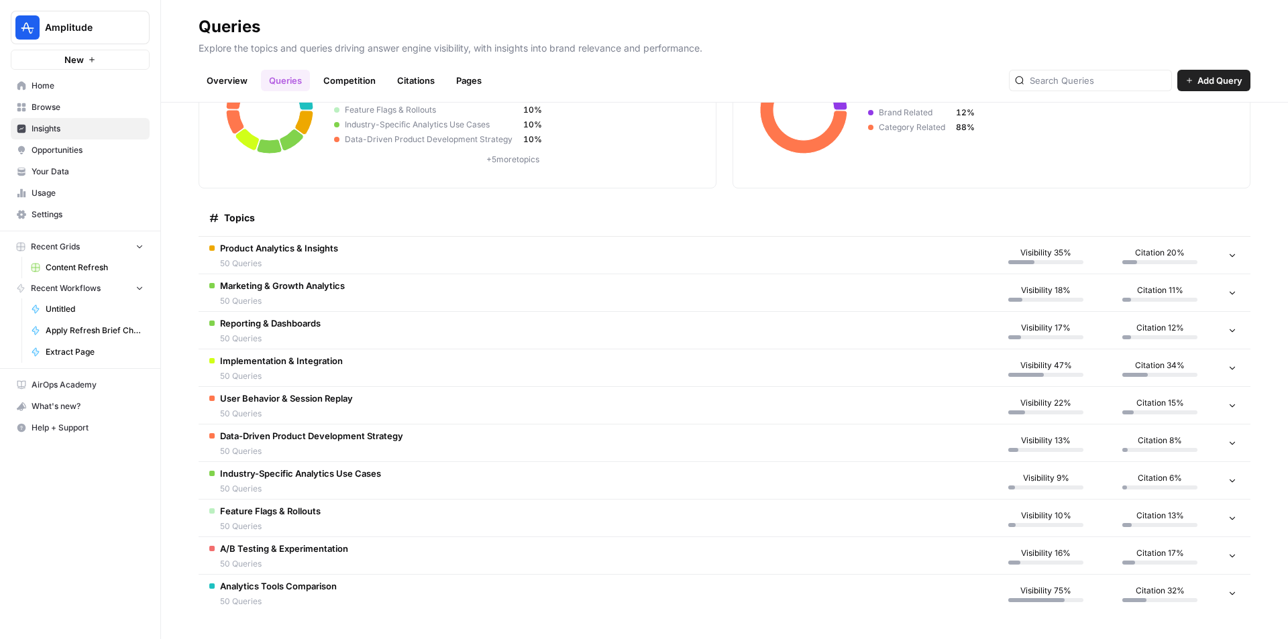
click at [323, 476] on span "Industry-Specific Analytics Use Cases" at bounding box center [300, 473] width 161 height 13
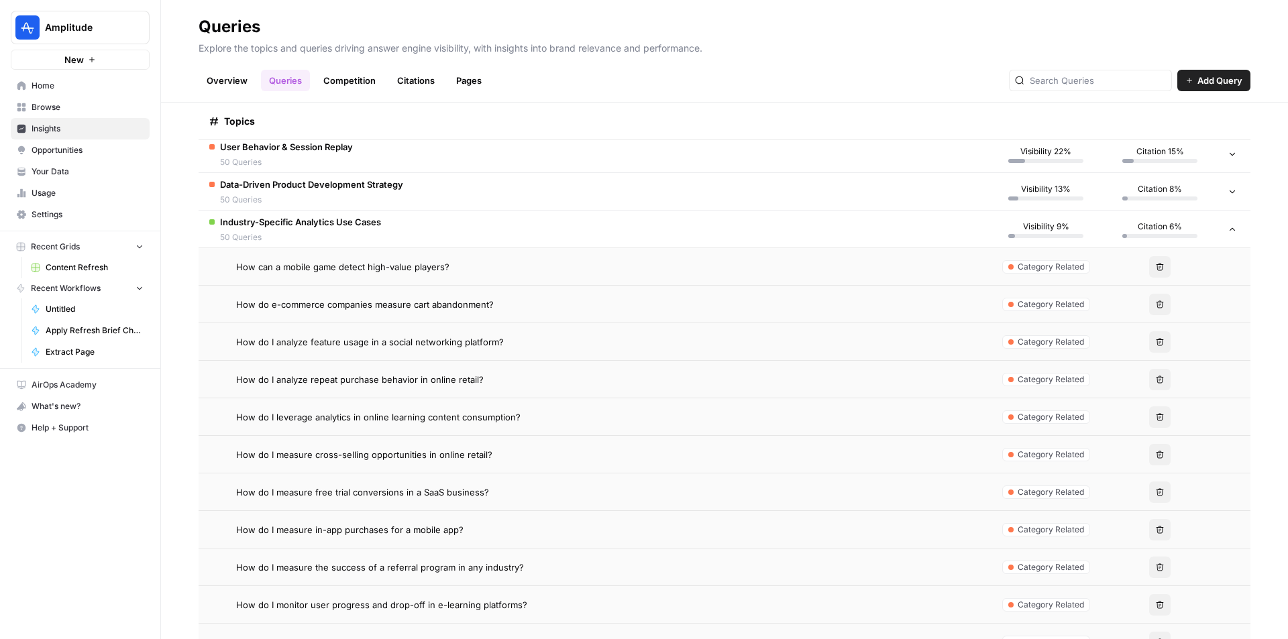
scroll to position [390, 0]
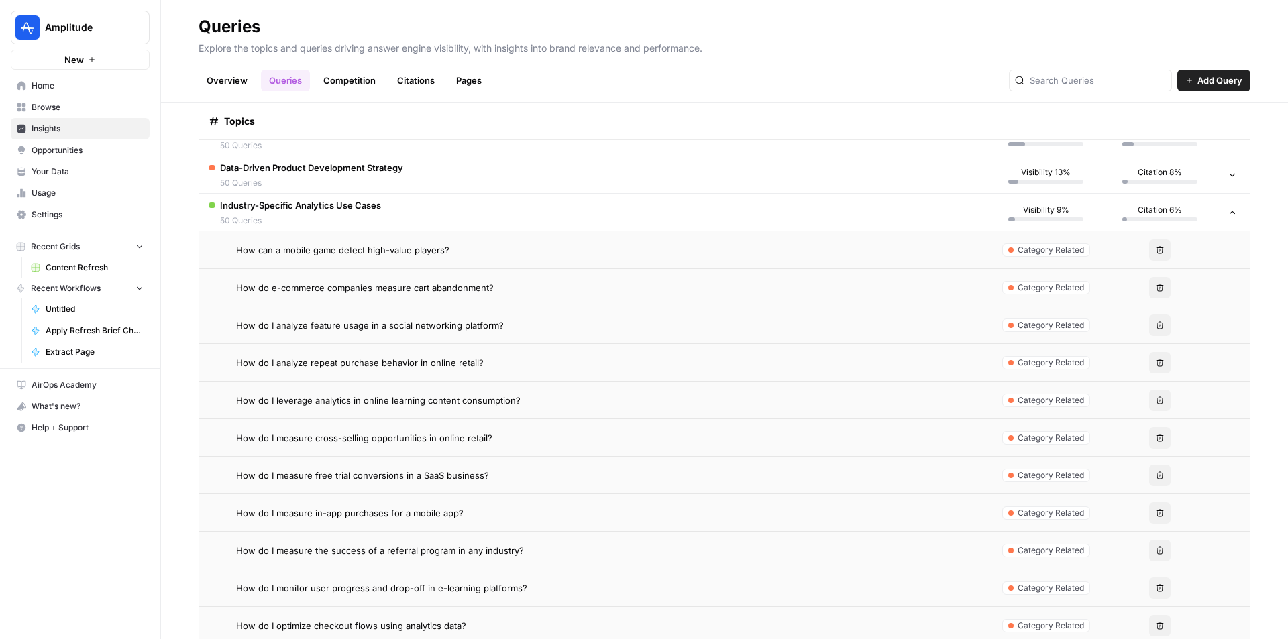
click at [755, 248] on div "How can a mobile game detect high-value players?" at bounding box center [607, 250] width 742 height 13
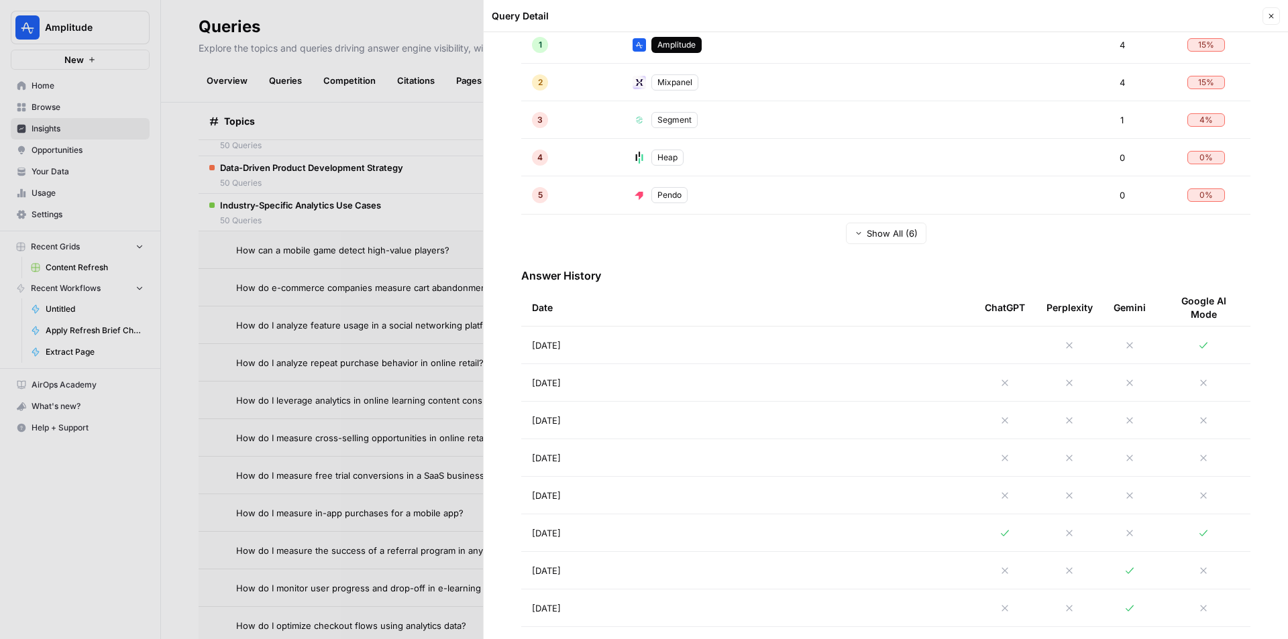
scroll to position [335, 0]
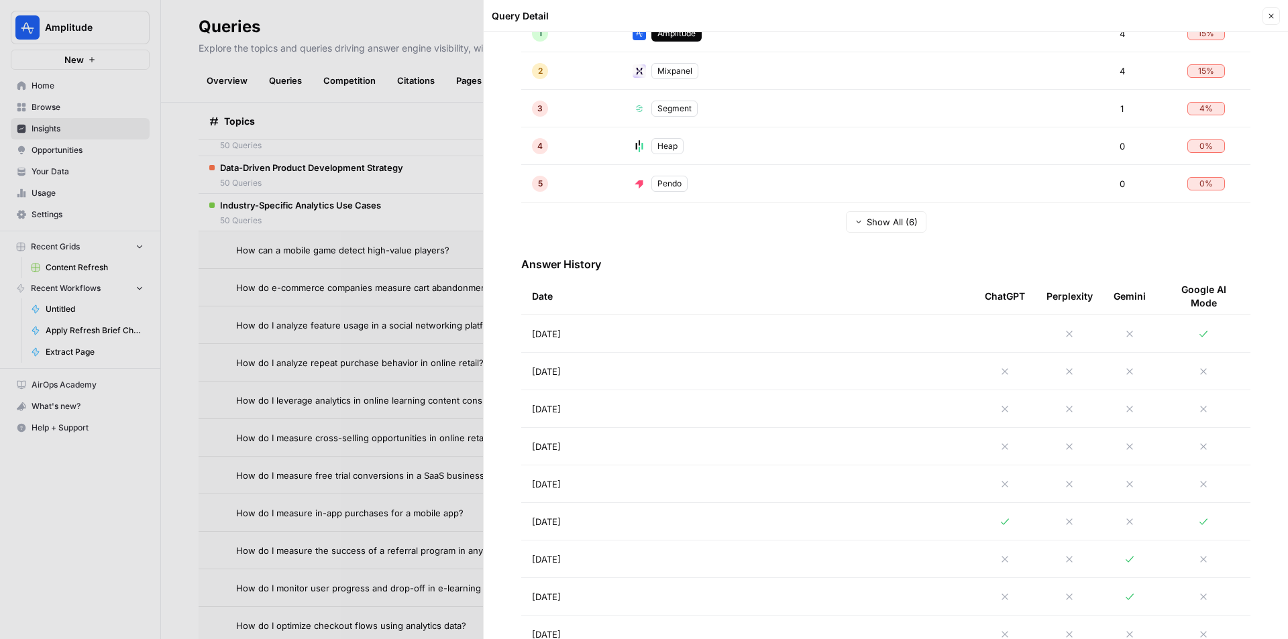
click at [680, 498] on td "Aug 23, 2025" at bounding box center [747, 484] width 453 height 37
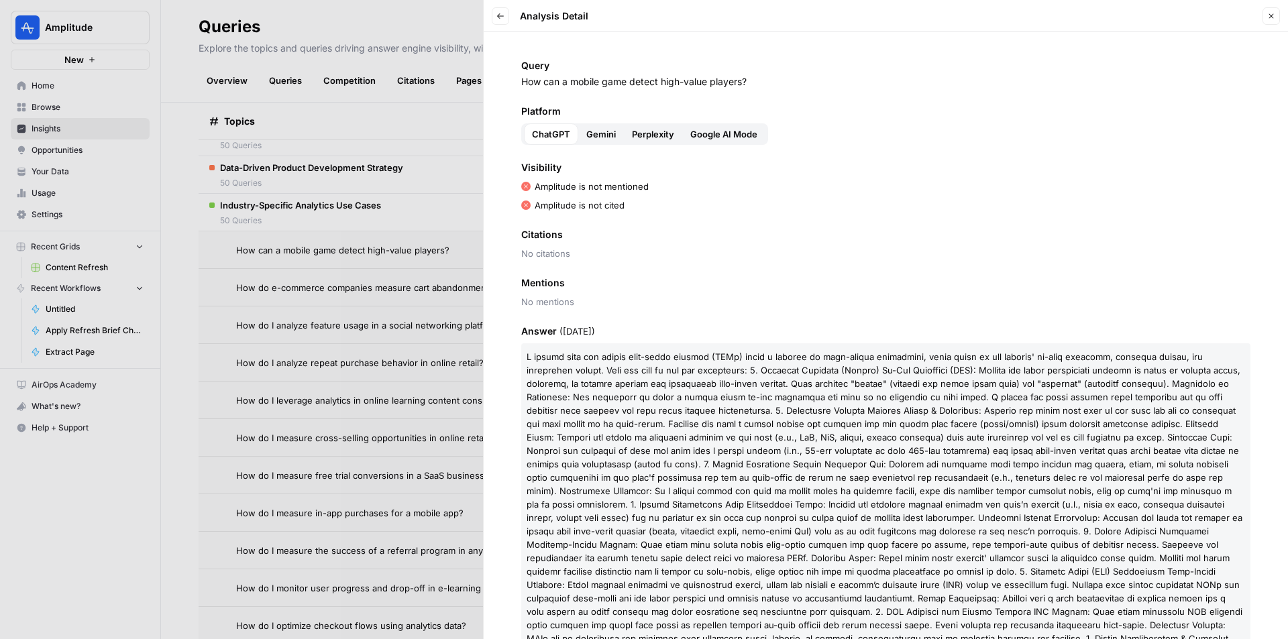
click at [498, 14] on icon "button" at bounding box center [500, 16] width 8 height 8
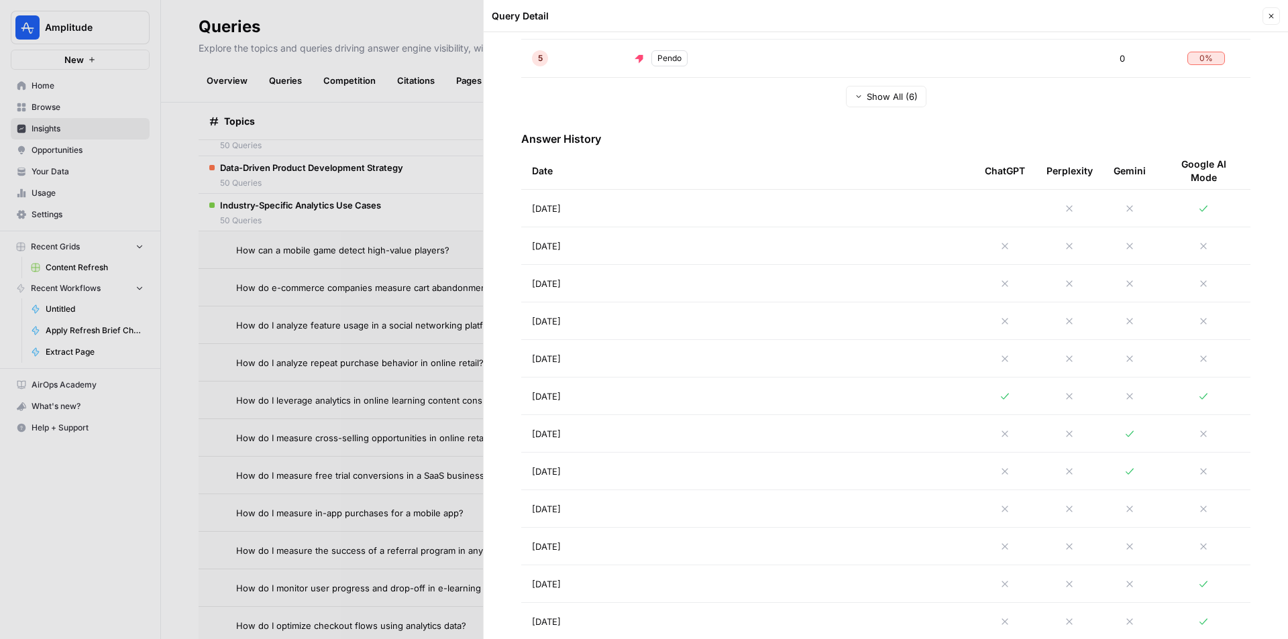
scroll to position [470, 0]
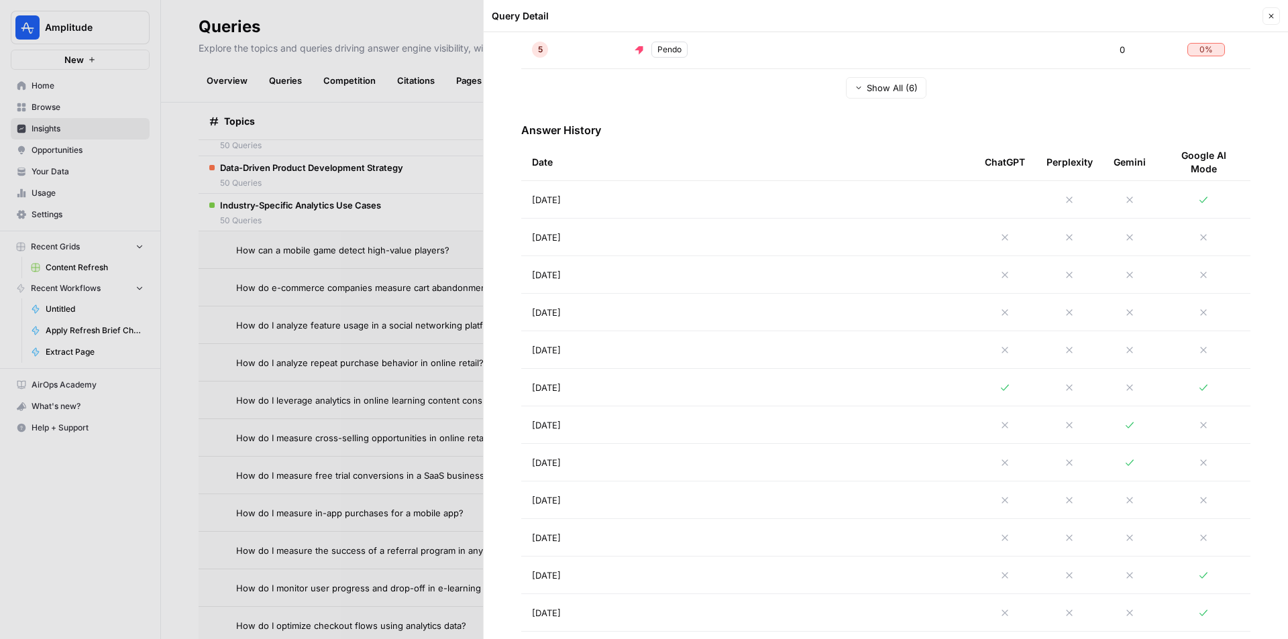
click at [694, 384] on td "Aug 22, 2025" at bounding box center [747, 387] width 453 height 37
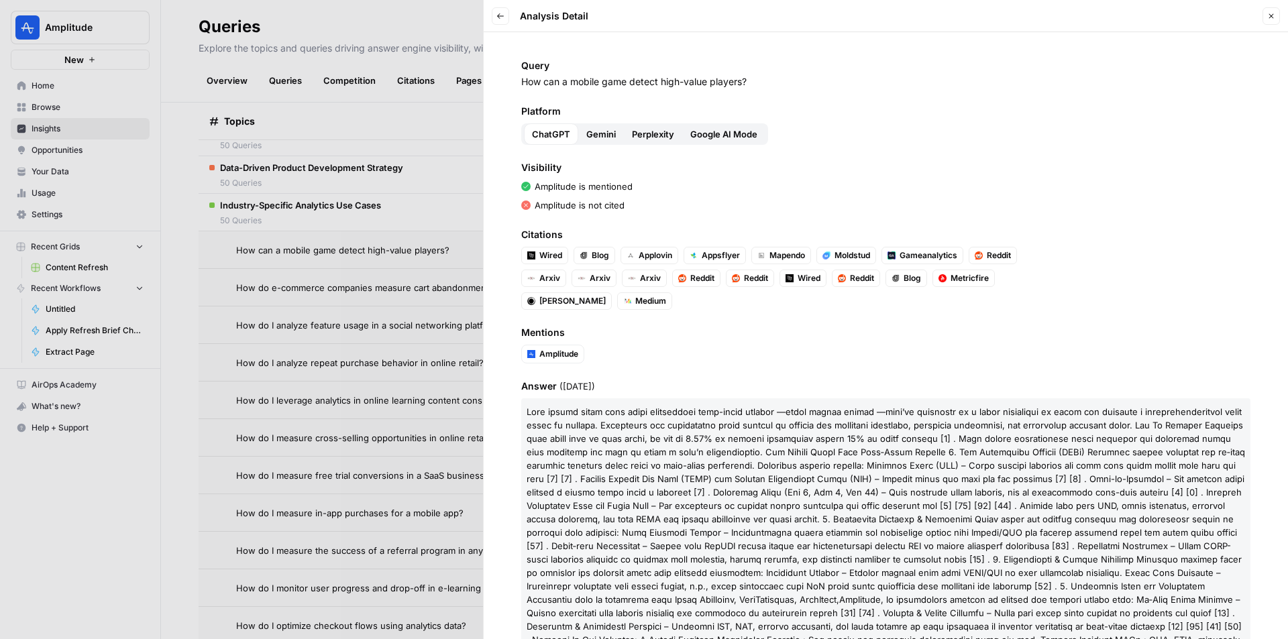
click at [504, 15] on icon "button" at bounding box center [500, 16] width 8 height 8
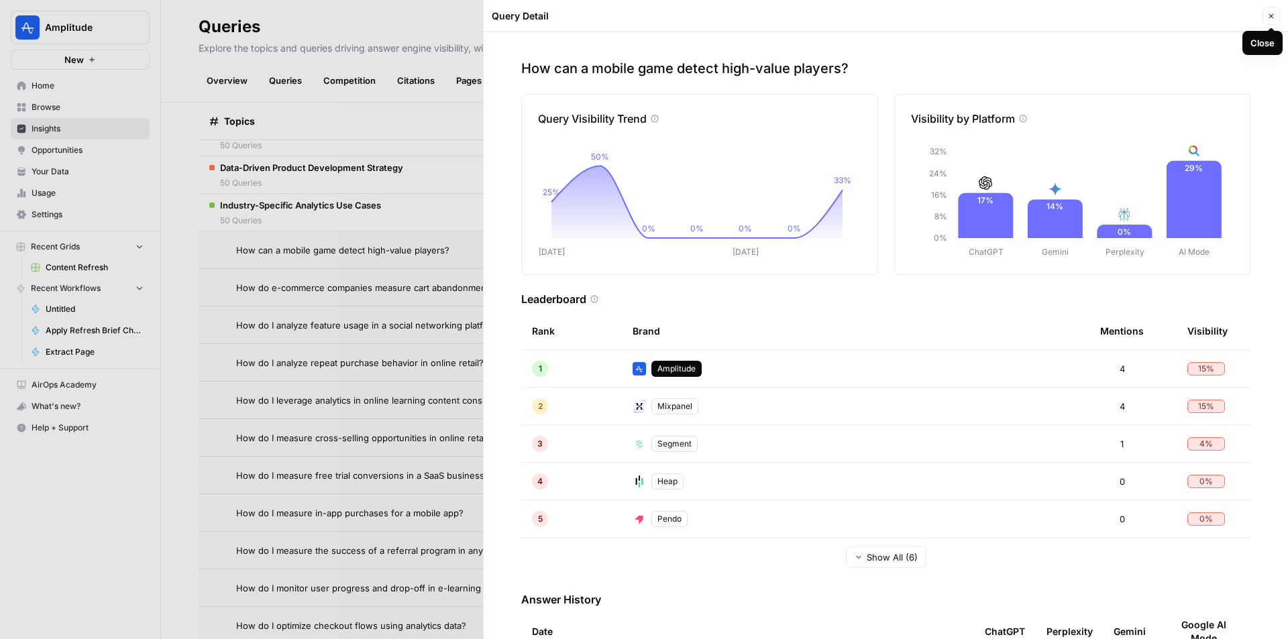
click at [1273, 18] on icon "button" at bounding box center [1271, 16] width 8 height 8
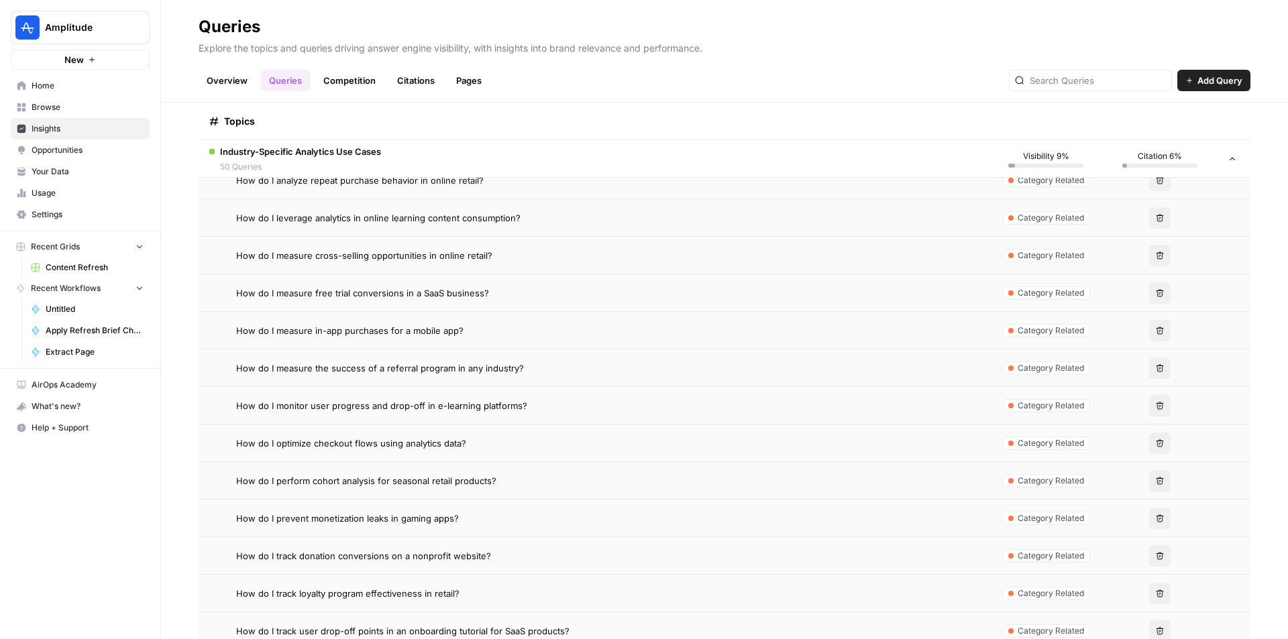
scroll to position [592, 0]
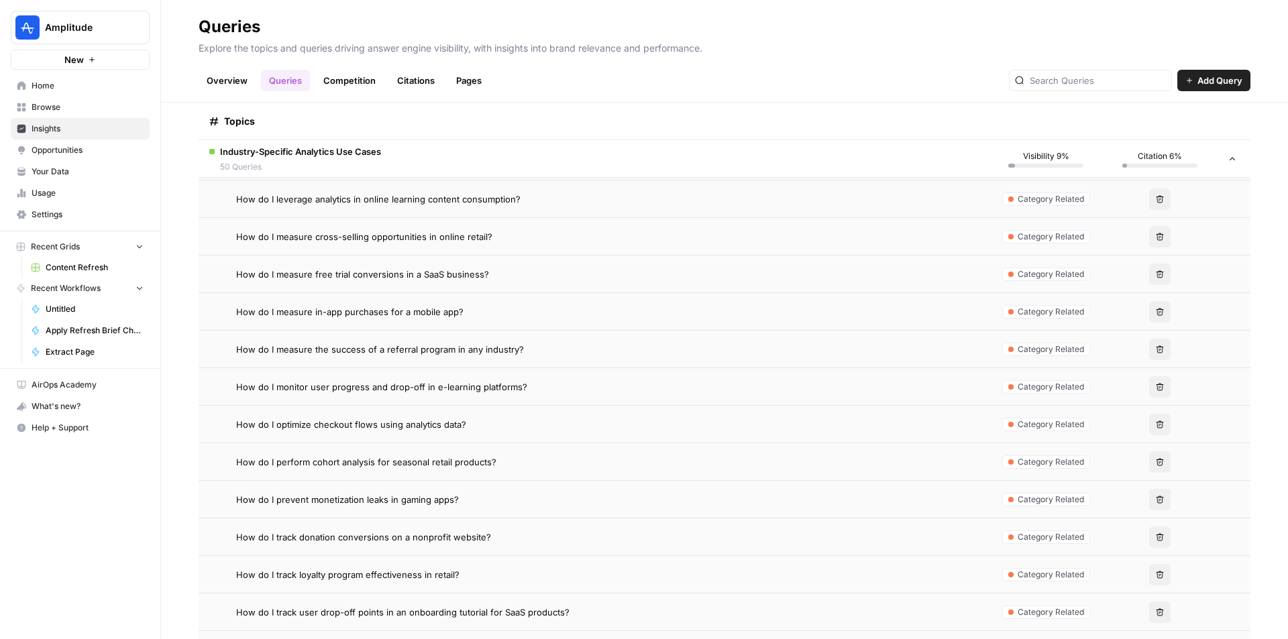
click at [392, 362] on td "How do I measure the success of a referral program in any industry?" at bounding box center [594, 349] width 790 height 37
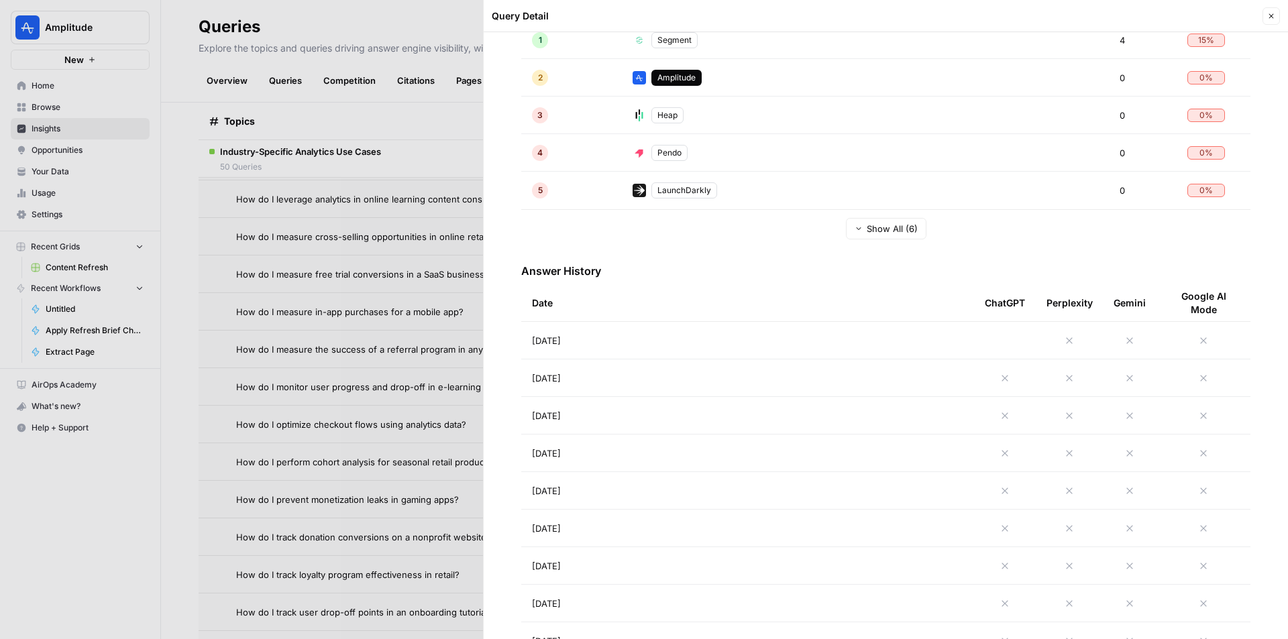
scroll to position [335, 0]
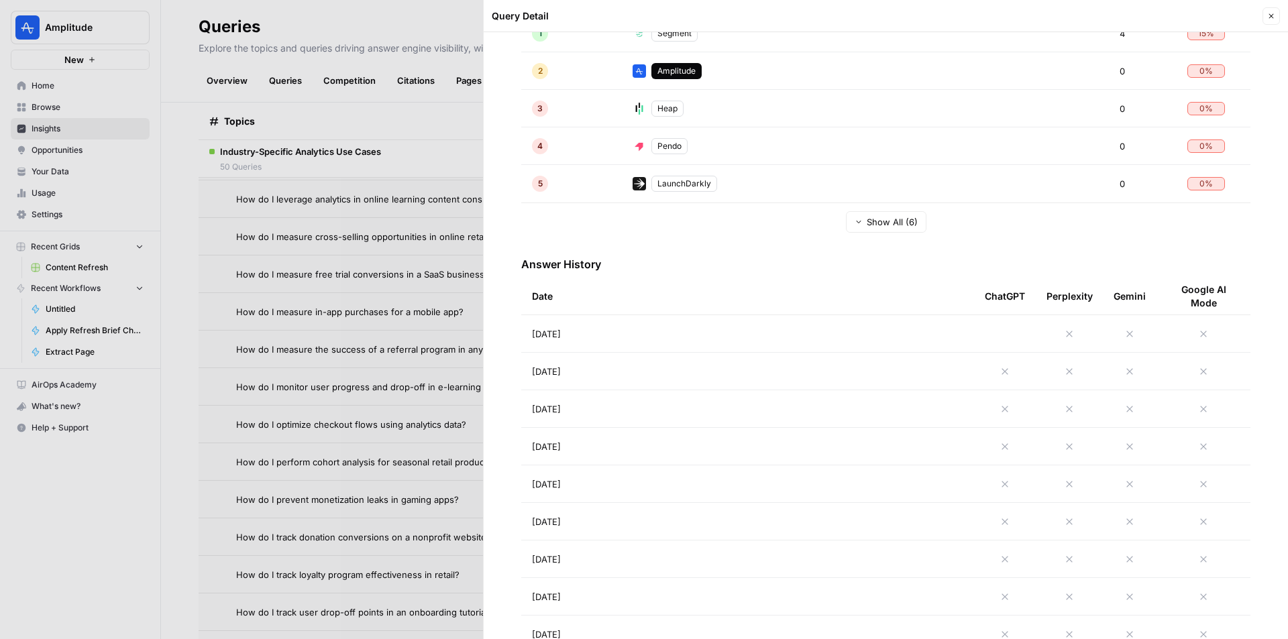
click at [752, 364] on td "Aug 26, 2025" at bounding box center [747, 371] width 453 height 37
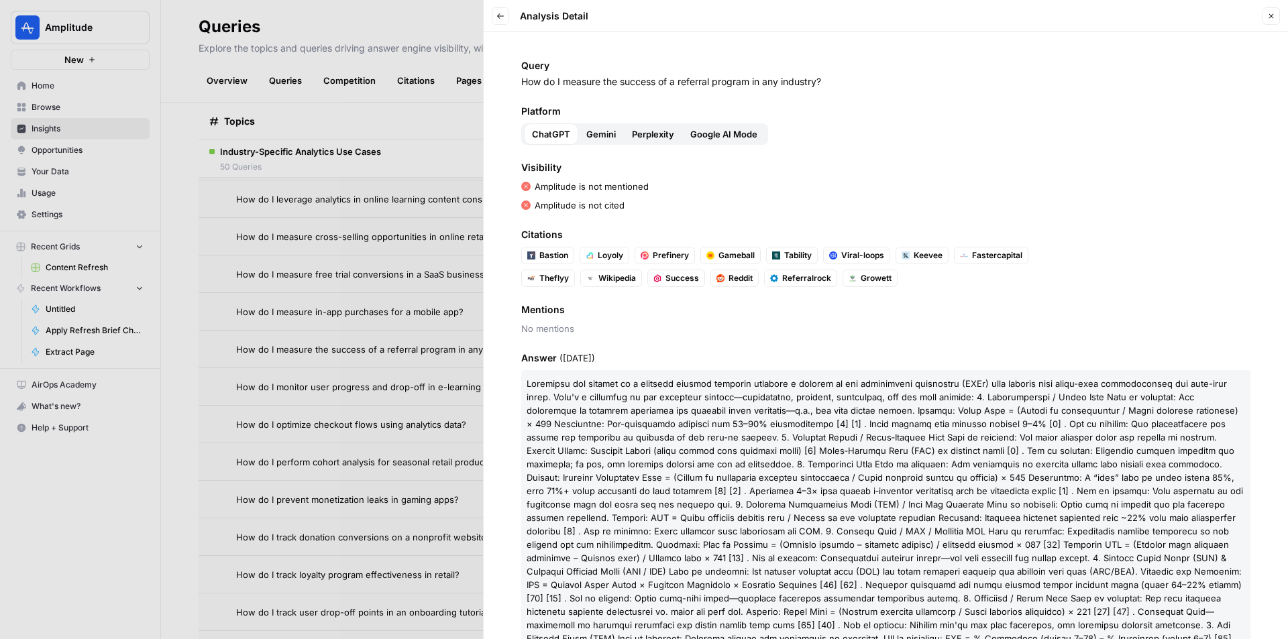
click at [928, 145] on div "Query How do I measure the success of a referral program in any industry? Platf…" at bounding box center [886, 335] width 804 height 607
click at [1266, 16] on button "Close" at bounding box center [1271, 15] width 17 height 17
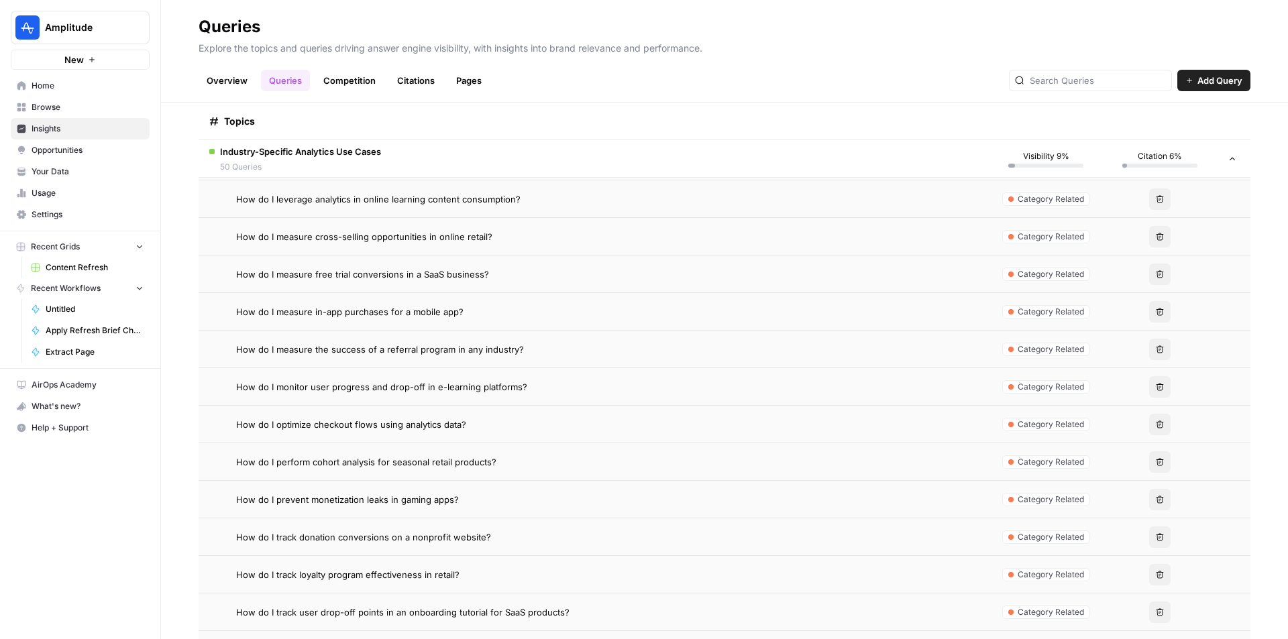
click at [412, 498] on span "How do I prevent monetization leaks in gaming apps?" at bounding box center [347, 499] width 223 height 13
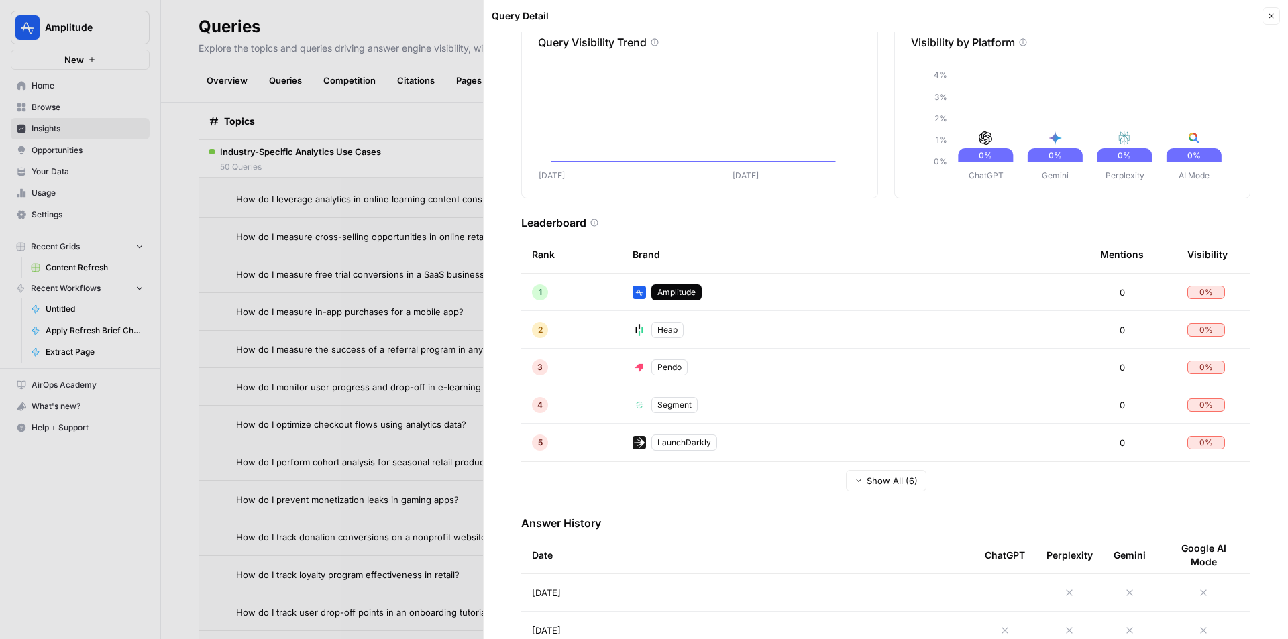
scroll to position [134, 0]
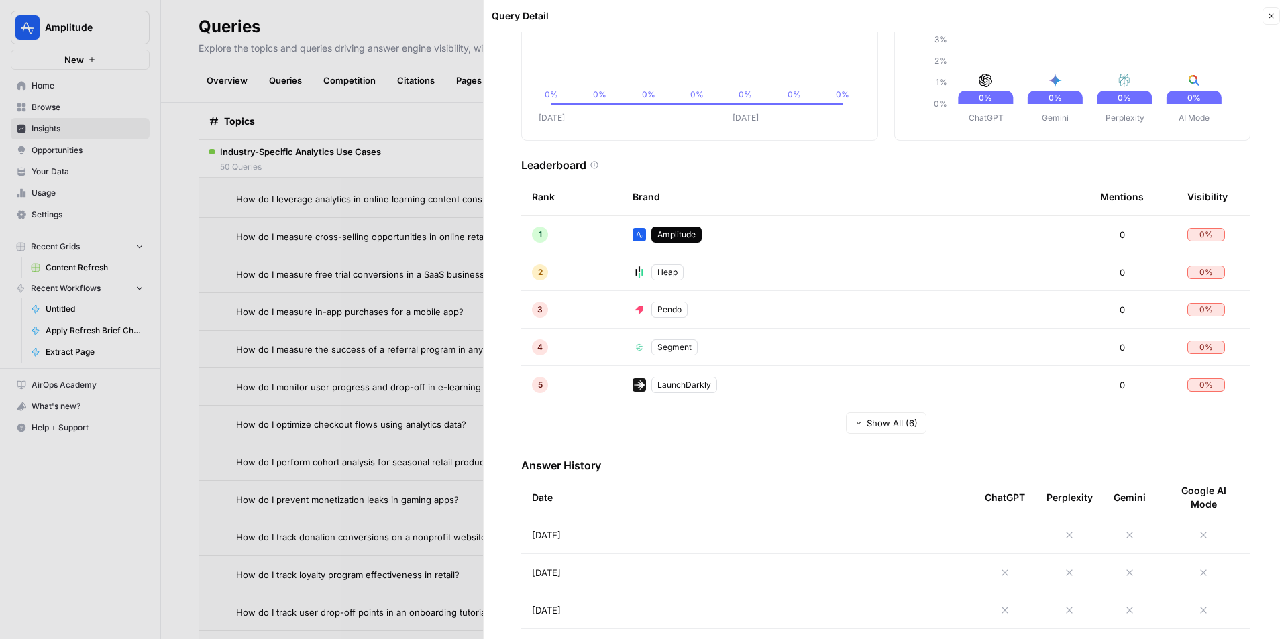
click at [1265, 17] on button "Close" at bounding box center [1271, 15] width 17 height 17
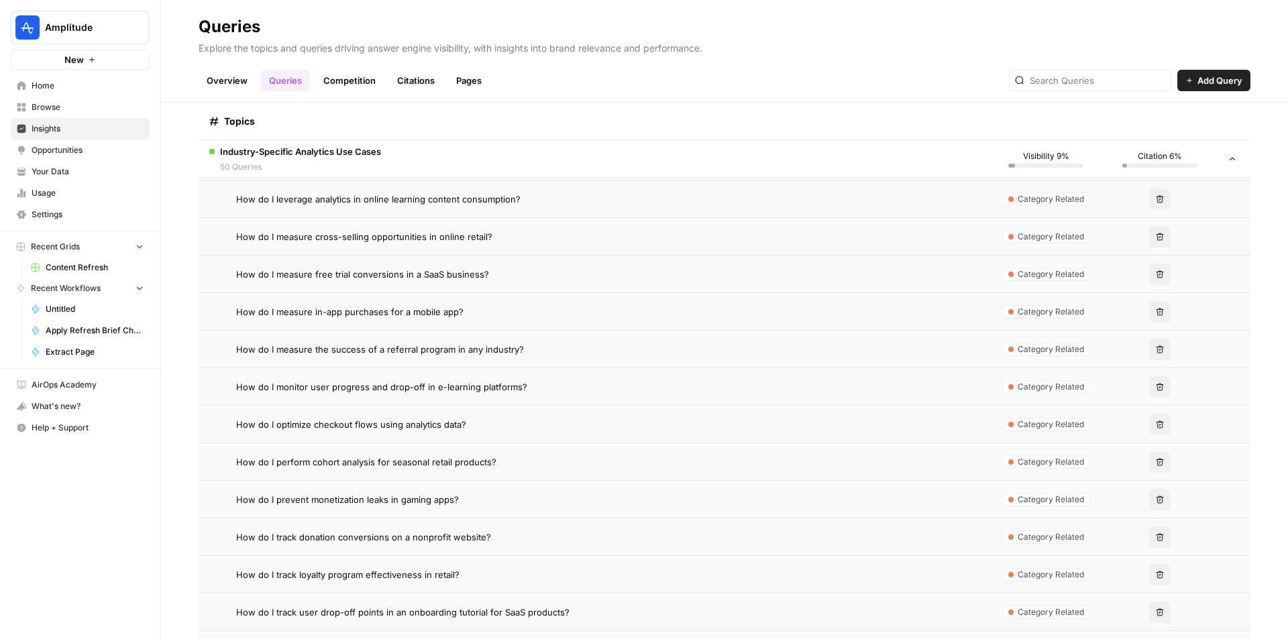
click at [377, 451] on td "How do I perform cohort analysis for seasonal retail products?" at bounding box center [594, 461] width 790 height 37
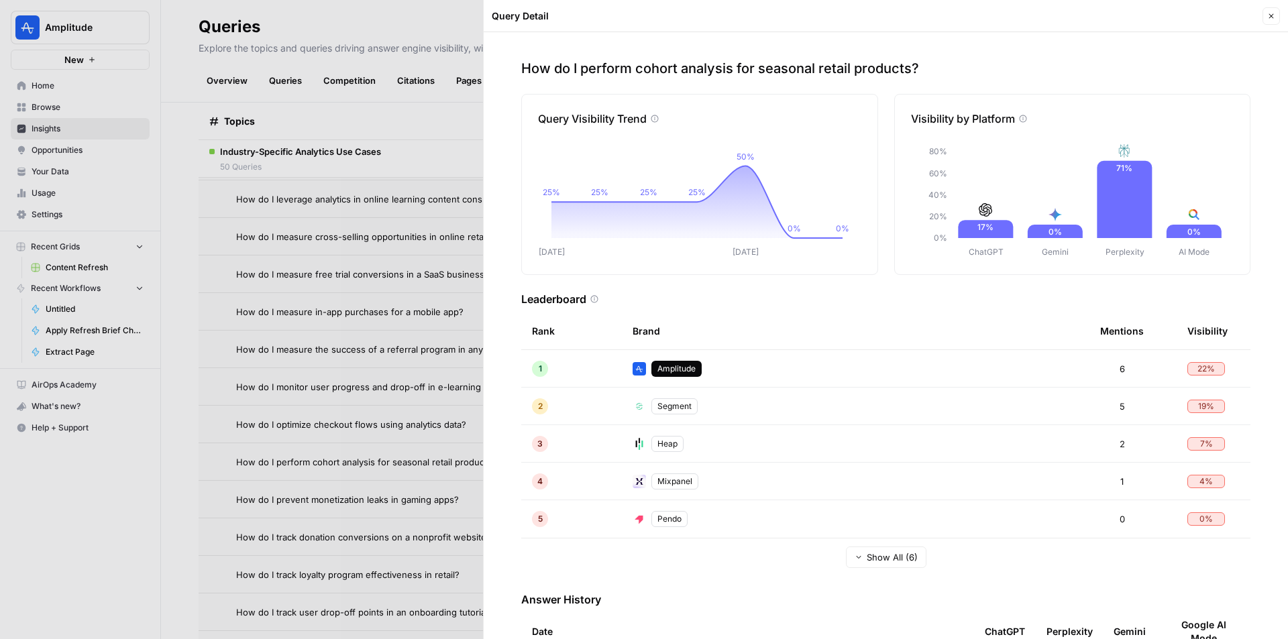
scroll to position [268, 0]
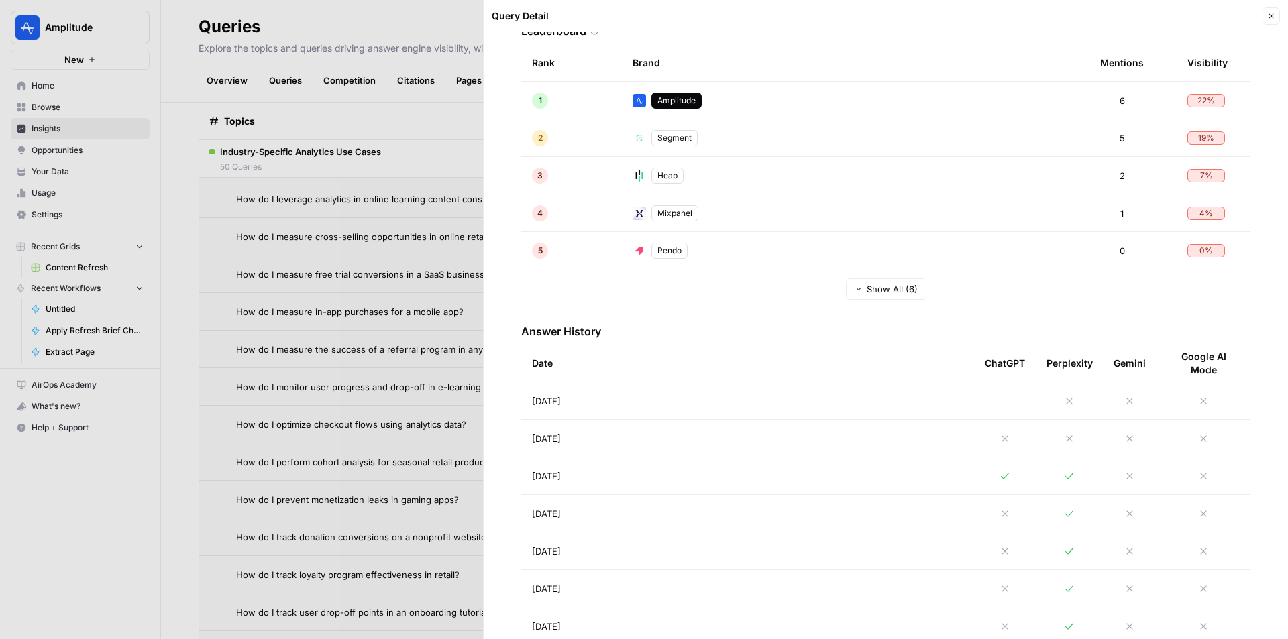
click at [733, 464] on td "Aug 25, 2025" at bounding box center [747, 476] width 453 height 37
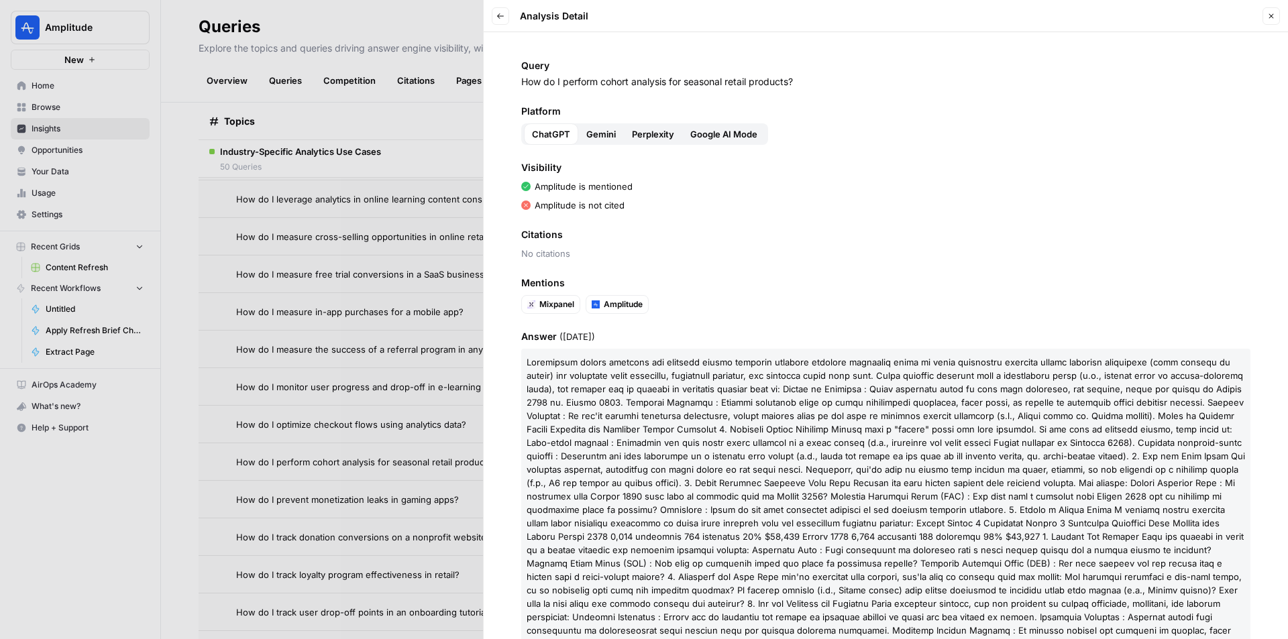
click at [858, 306] on ul "Mixpanel Amplitude" at bounding box center [778, 304] width 515 height 19
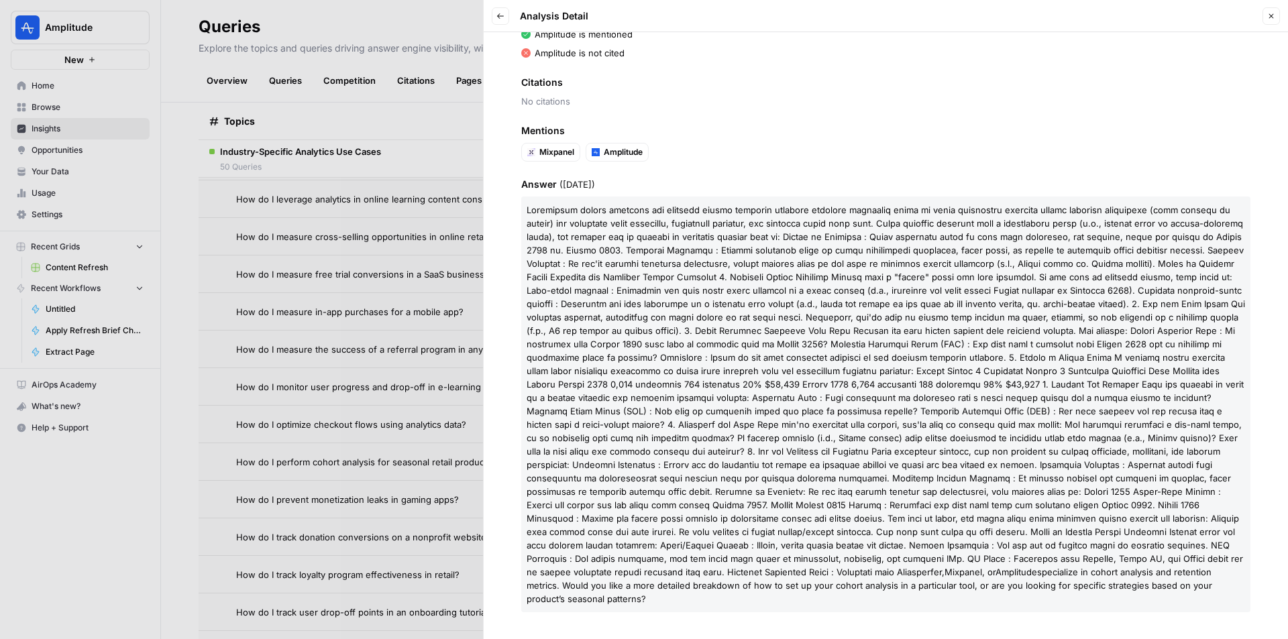
click at [1272, 23] on button "Close" at bounding box center [1271, 15] width 17 height 17
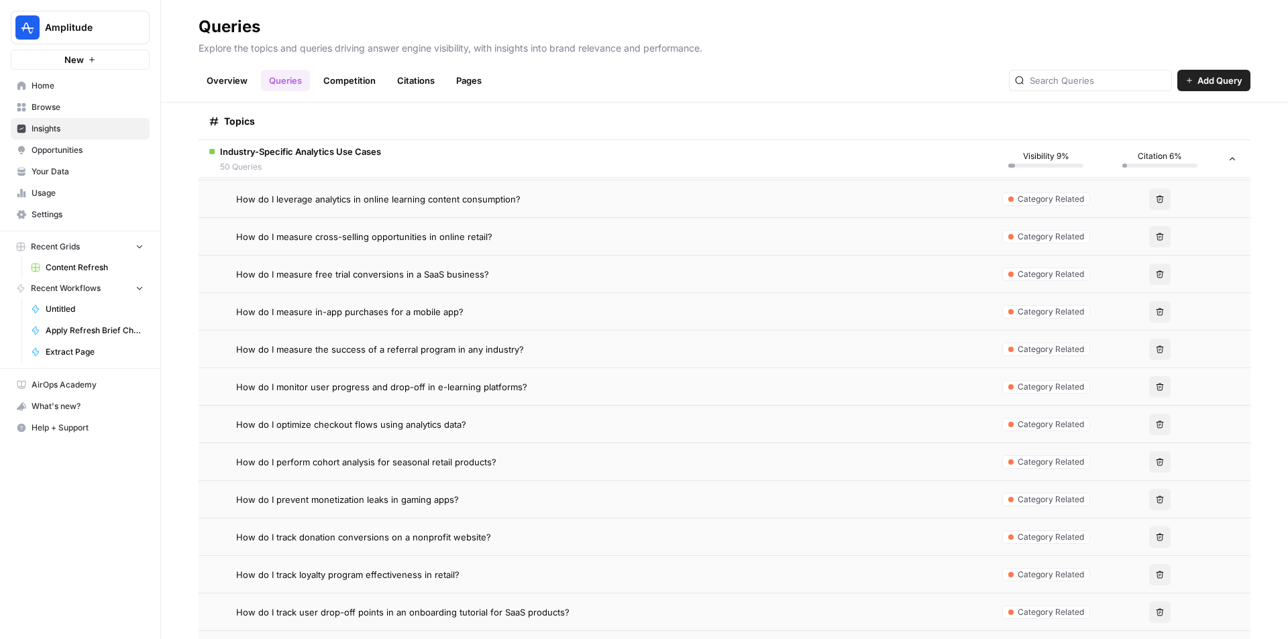
scroll to position [659, 0]
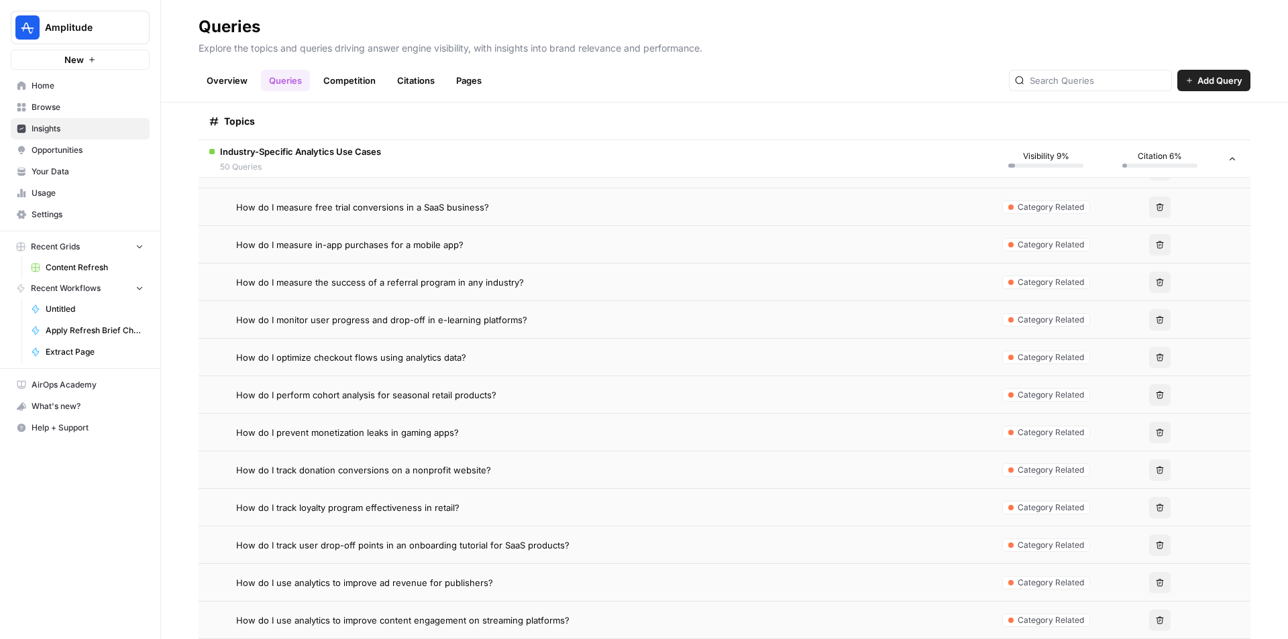
click at [389, 528] on td "How do I track user drop-off points in an onboarding tutorial for SaaS products?" at bounding box center [594, 545] width 790 height 37
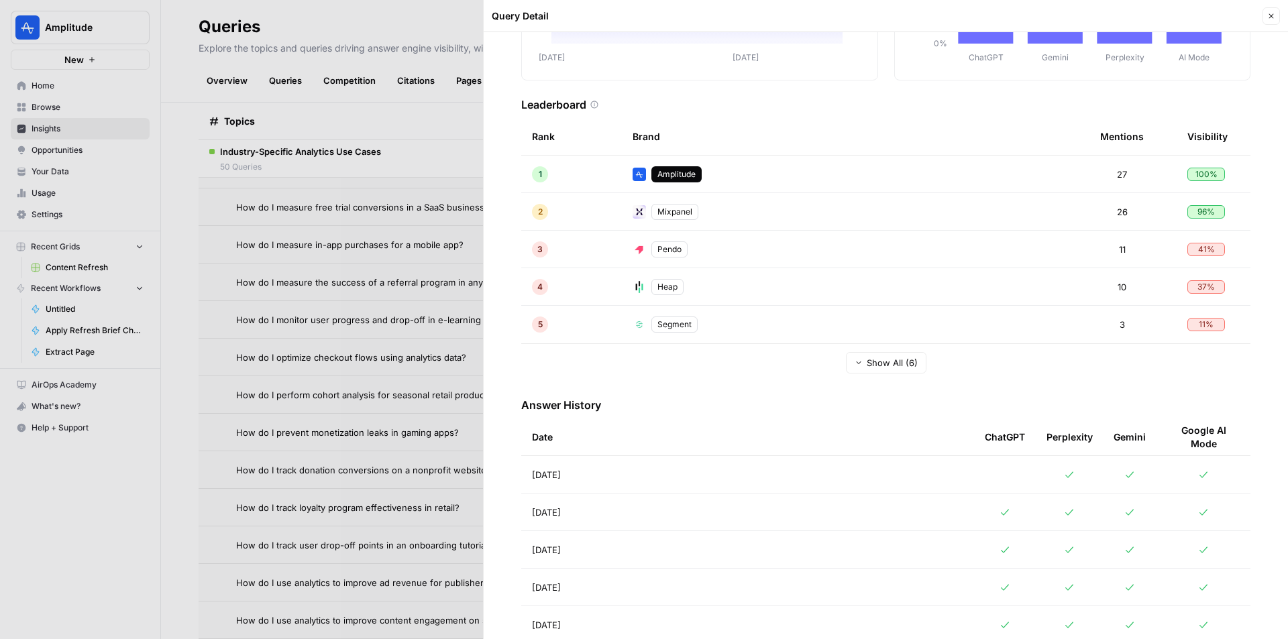
scroll to position [201, 0]
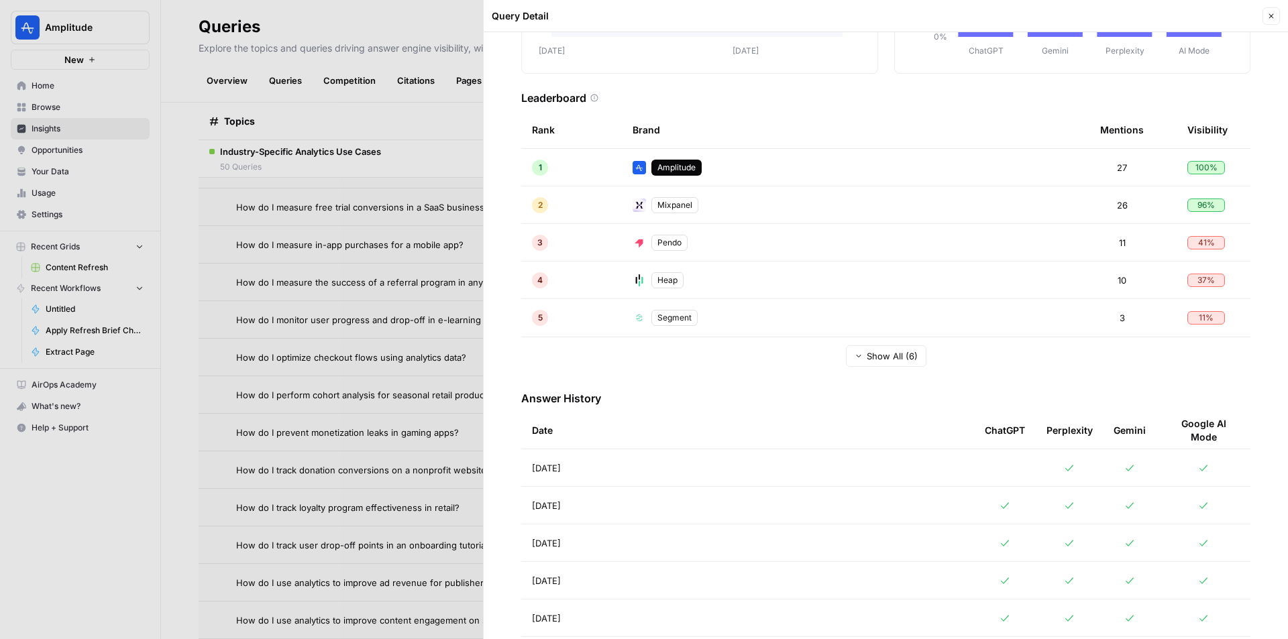
click at [702, 496] on td "Aug 26, 2025" at bounding box center [747, 505] width 453 height 37
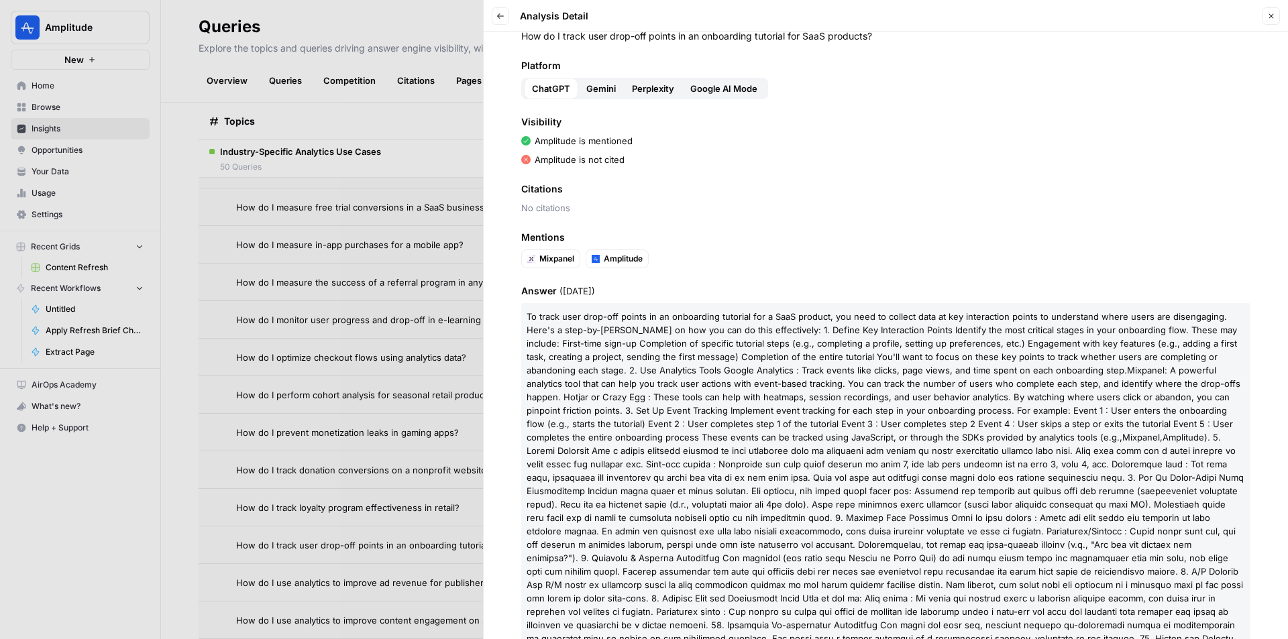
scroll to position [67, 0]
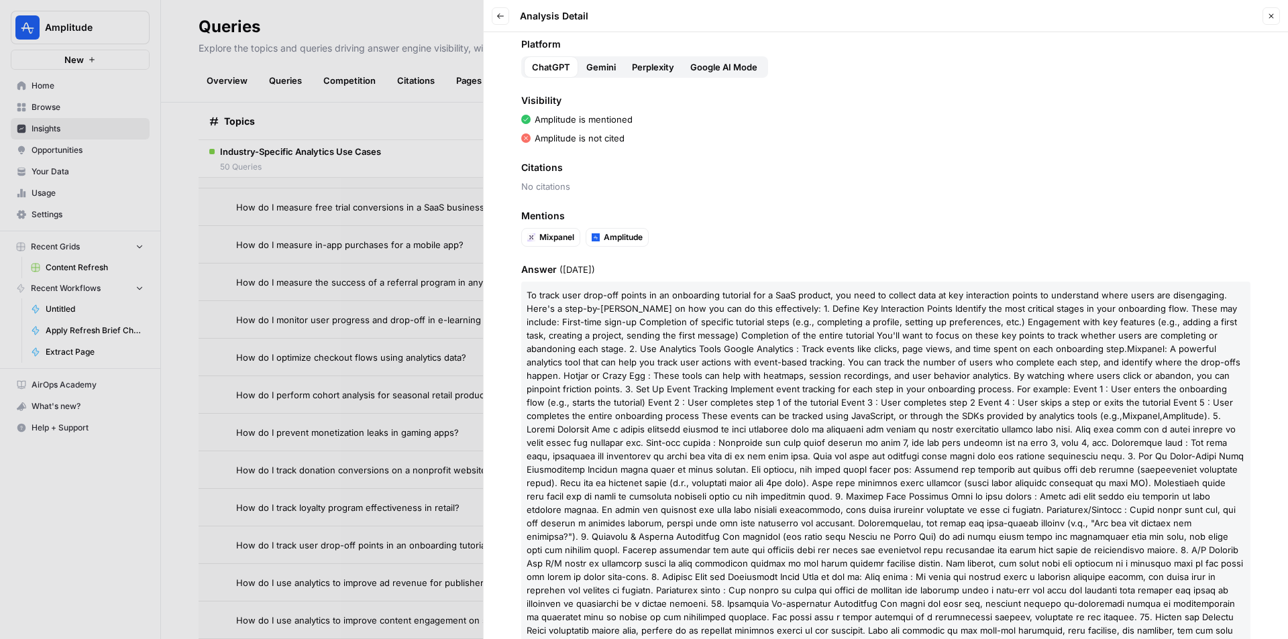
click at [616, 66] on button "Gemini" at bounding box center [601, 66] width 46 height 21
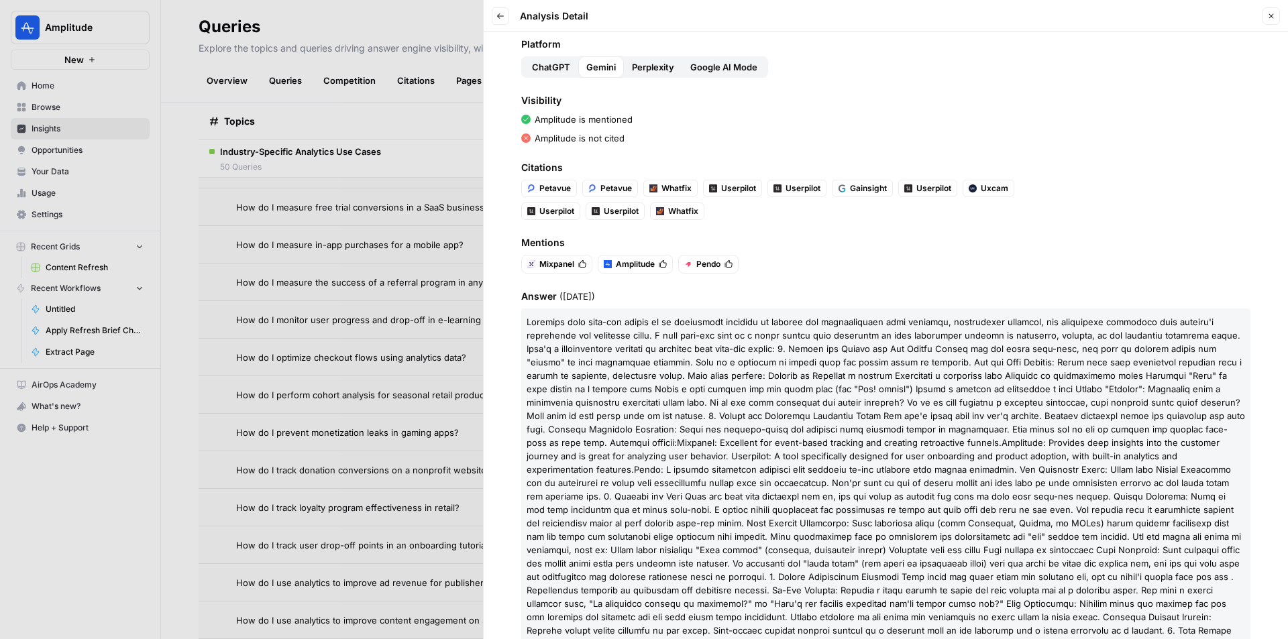
click at [652, 68] on span "Perplexity" at bounding box center [653, 66] width 42 height 13
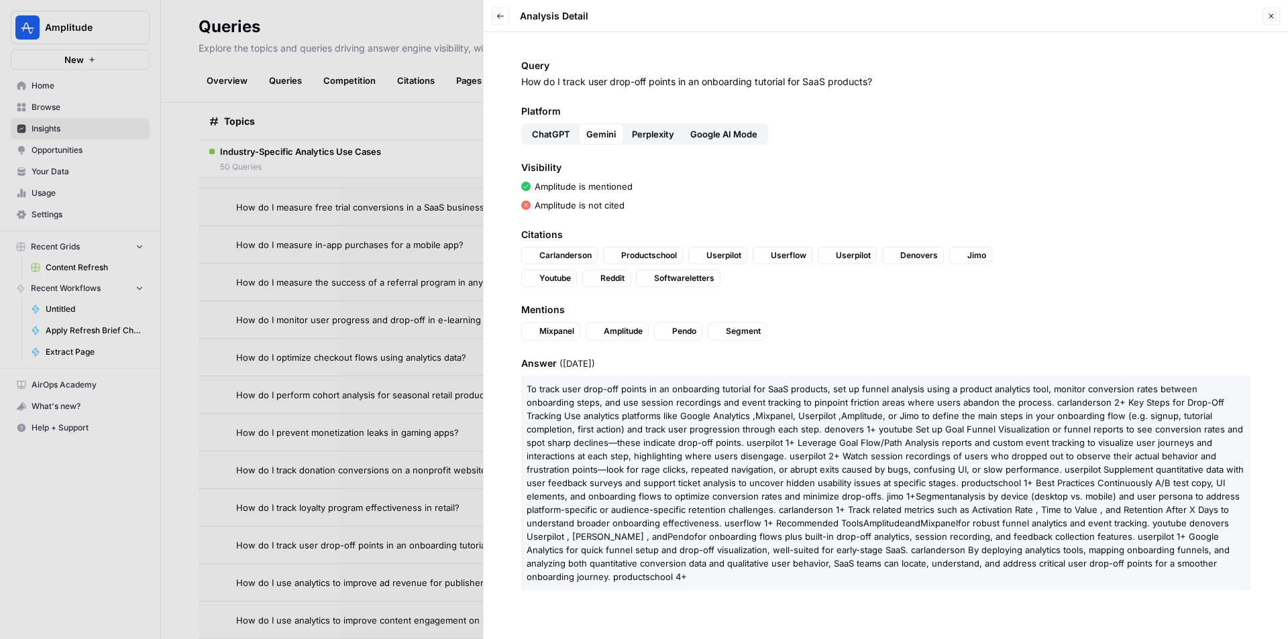
scroll to position [0, 0]
click at [506, 11] on button "Back" at bounding box center [500, 15] width 17 height 17
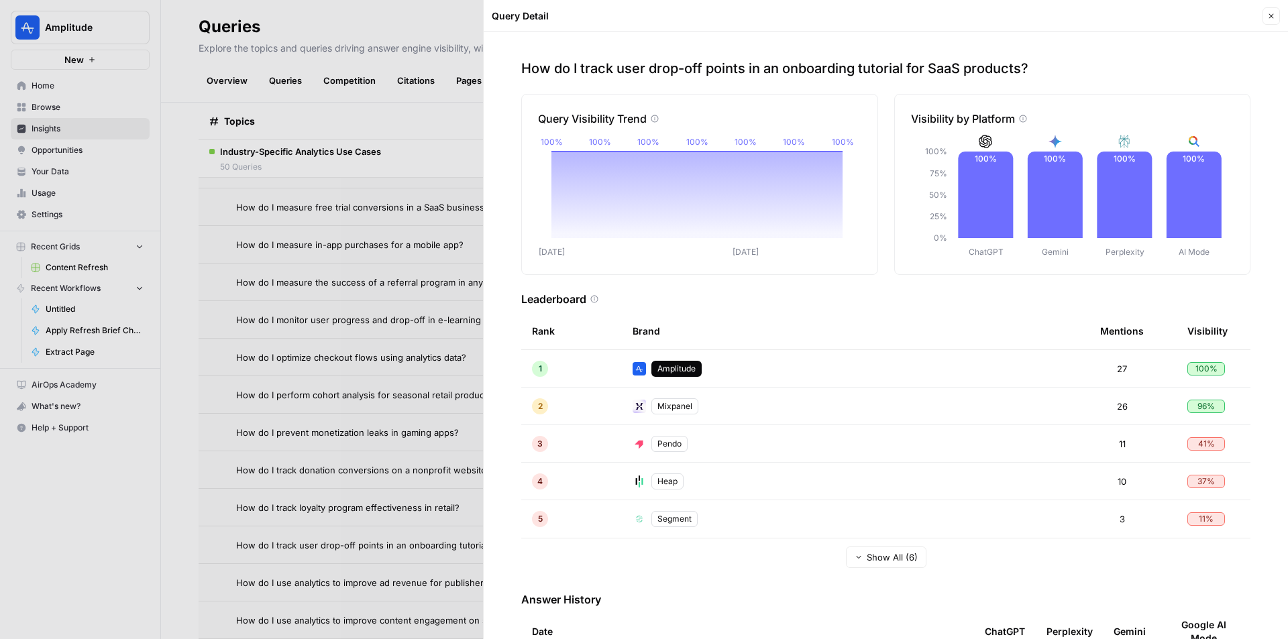
click at [1268, 12] on icon "button" at bounding box center [1271, 16] width 8 height 8
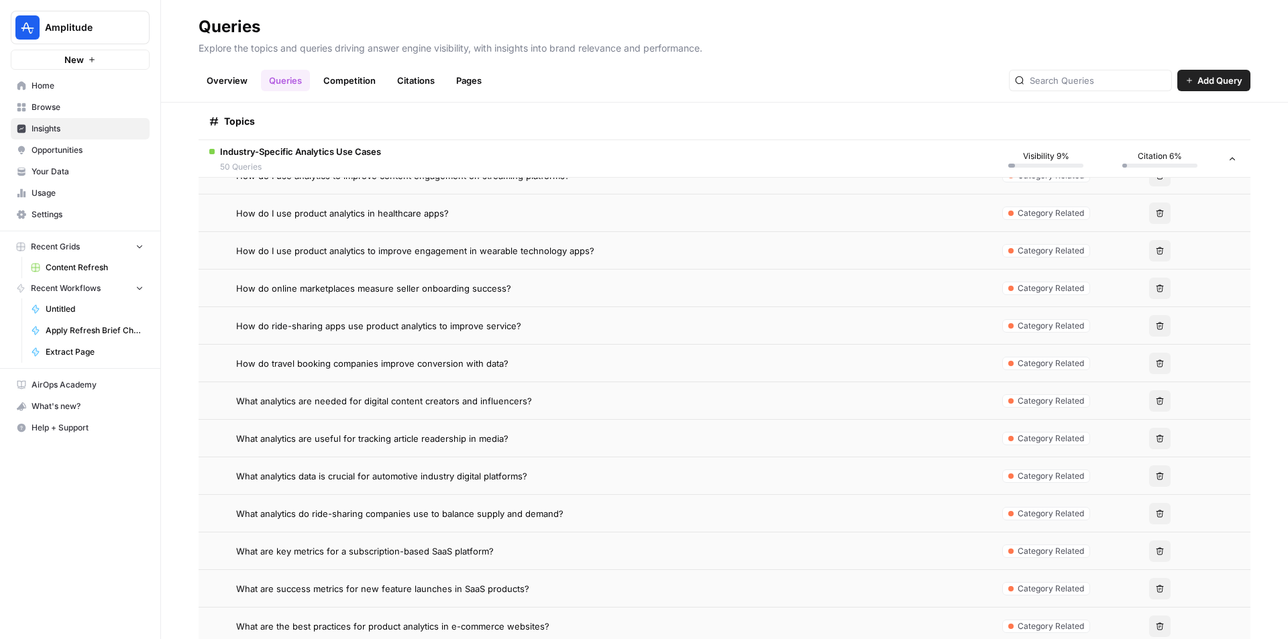
scroll to position [1128, 0]
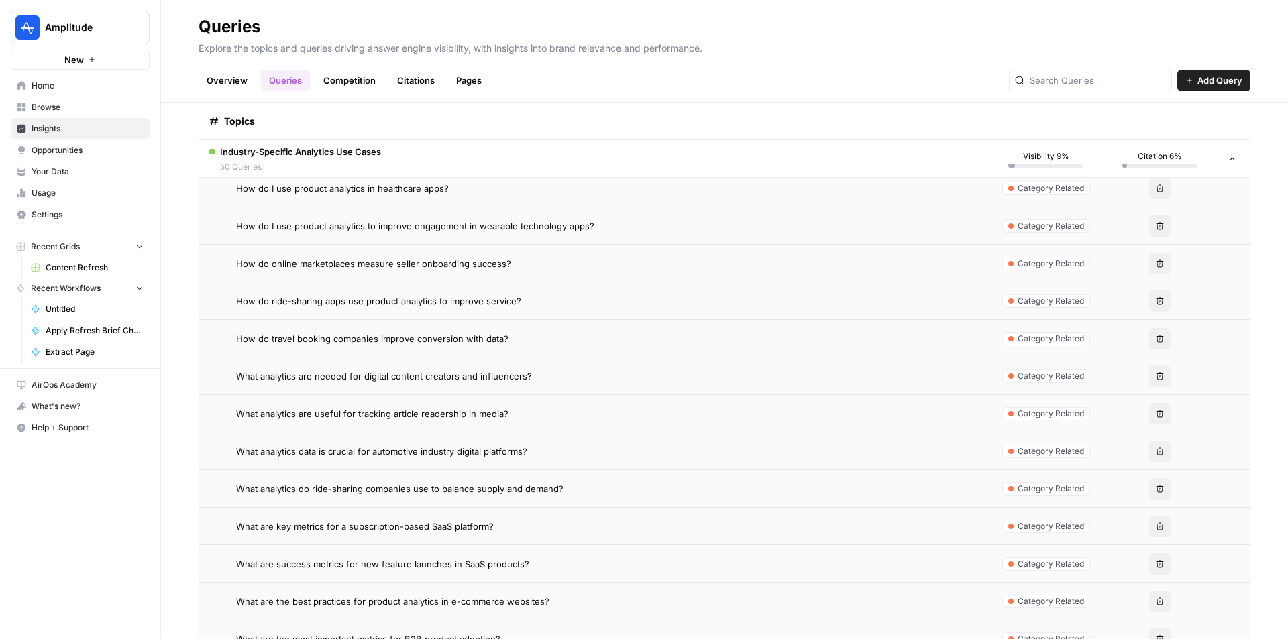
click at [409, 407] on span "What analytics are useful for tracking article readership in media?" at bounding box center [372, 413] width 272 height 13
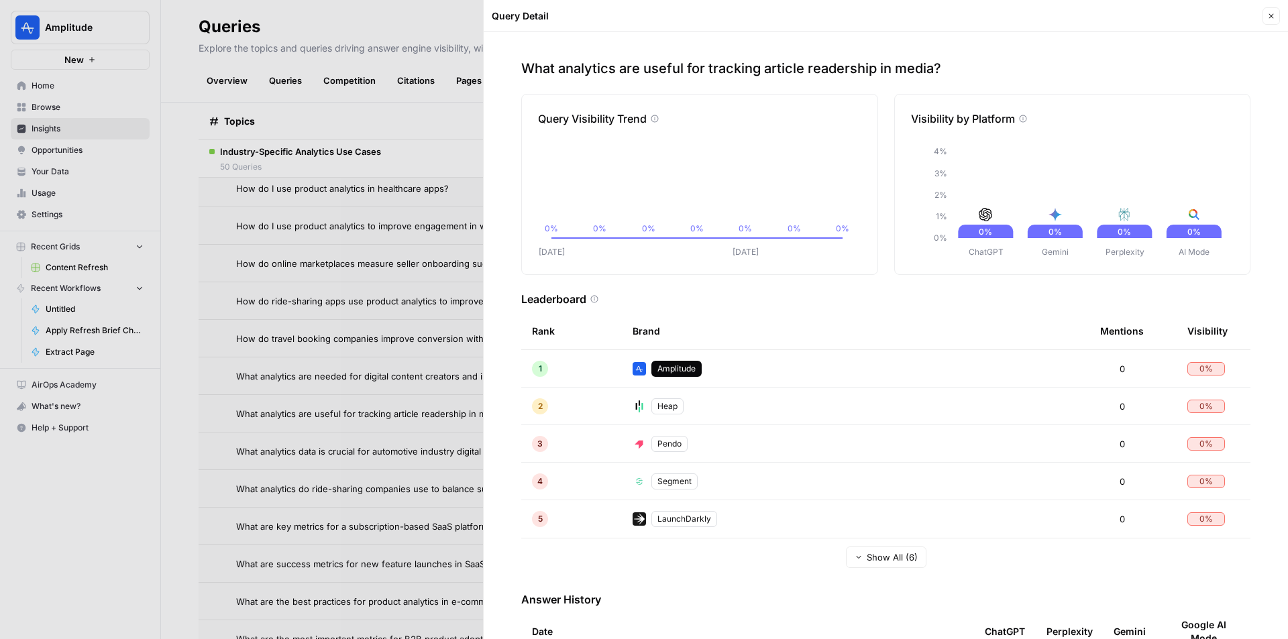
click at [1275, 16] on button "Close" at bounding box center [1271, 15] width 17 height 17
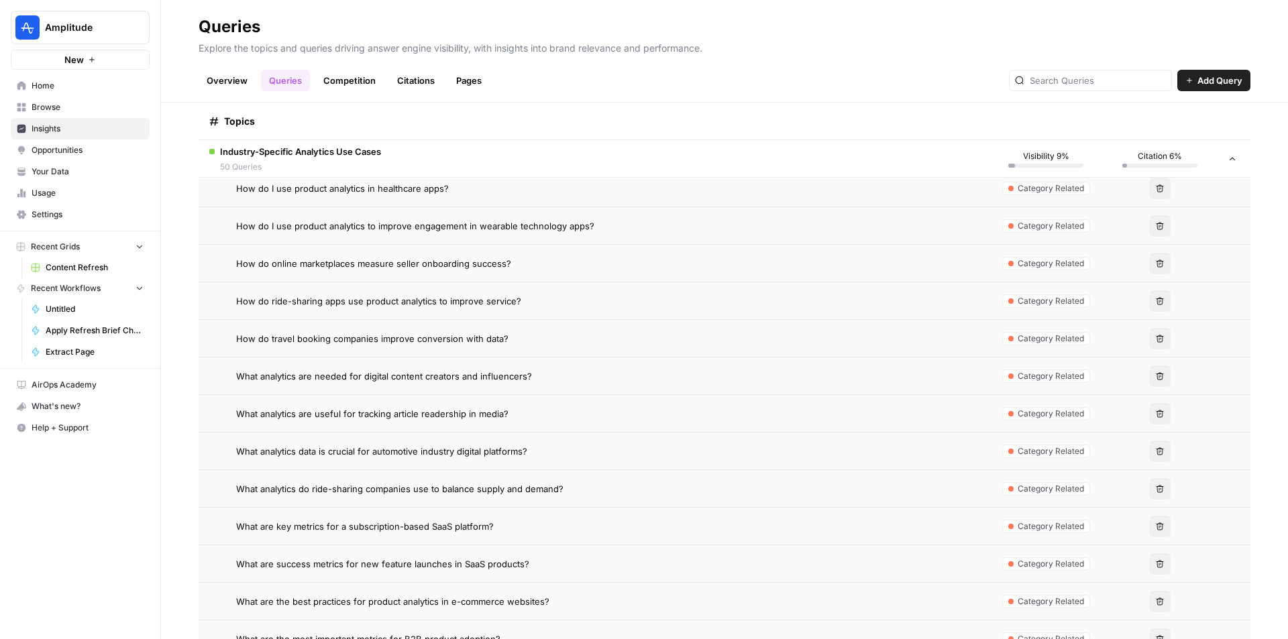
click at [393, 502] on td "What analytics do ride-sharing companies use to balance supply and demand?" at bounding box center [594, 488] width 790 height 37
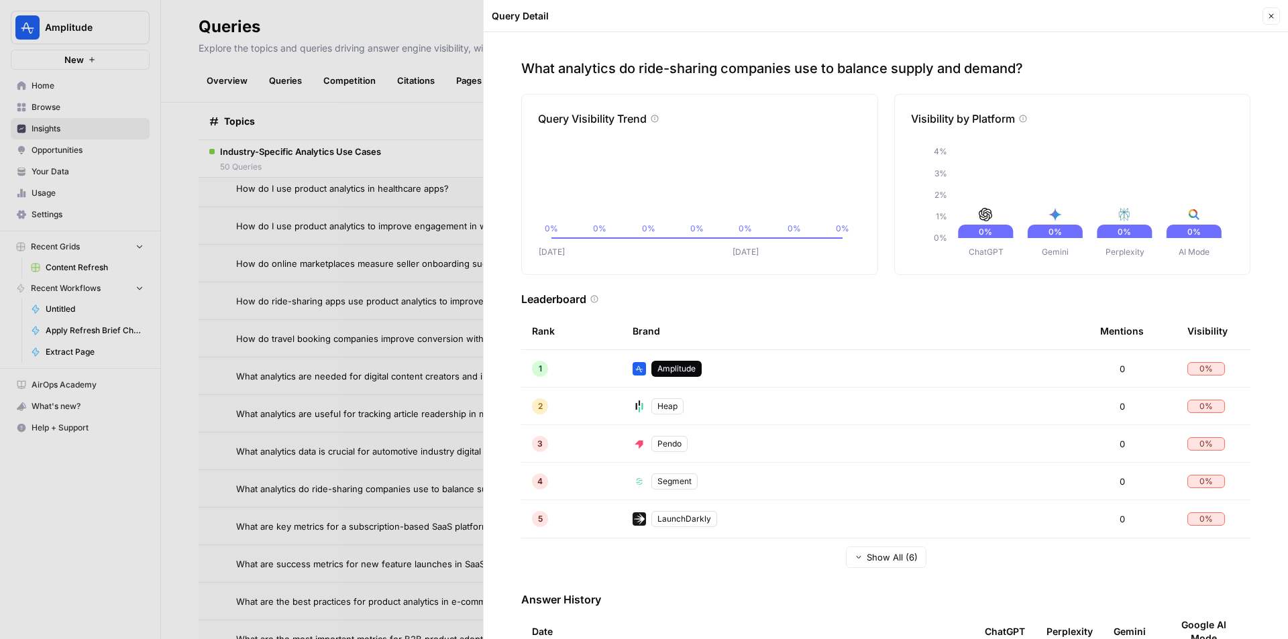
click at [1277, 16] on button "Close" at bounding box center [1271, 15] width 17 height 17
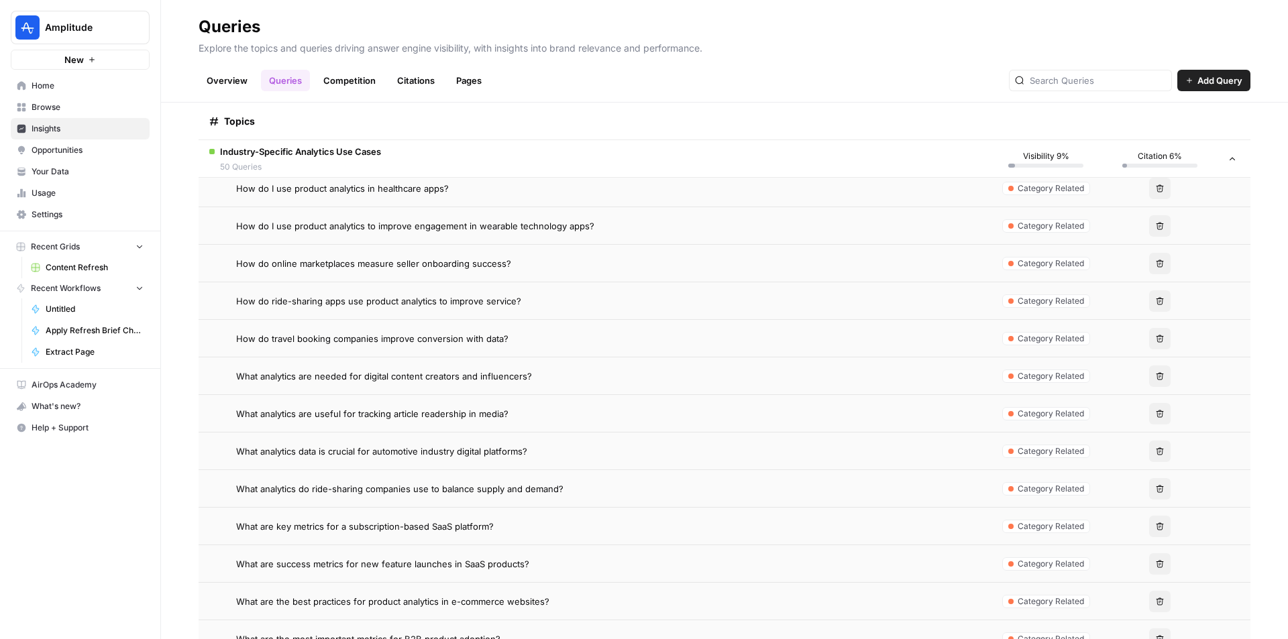
scroll to position [1263, 0]
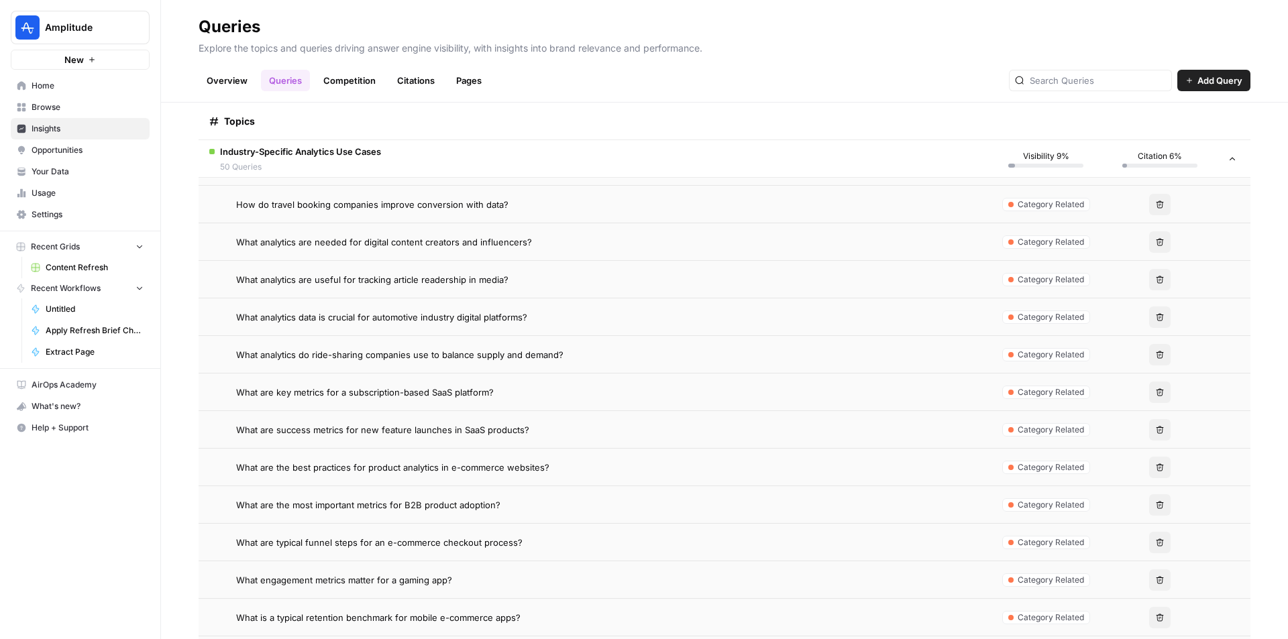
click at [411, 431] on span "What are success metrics for new feature launches in SaaS products?" at bounding box center [382, 429] width 293 height 13
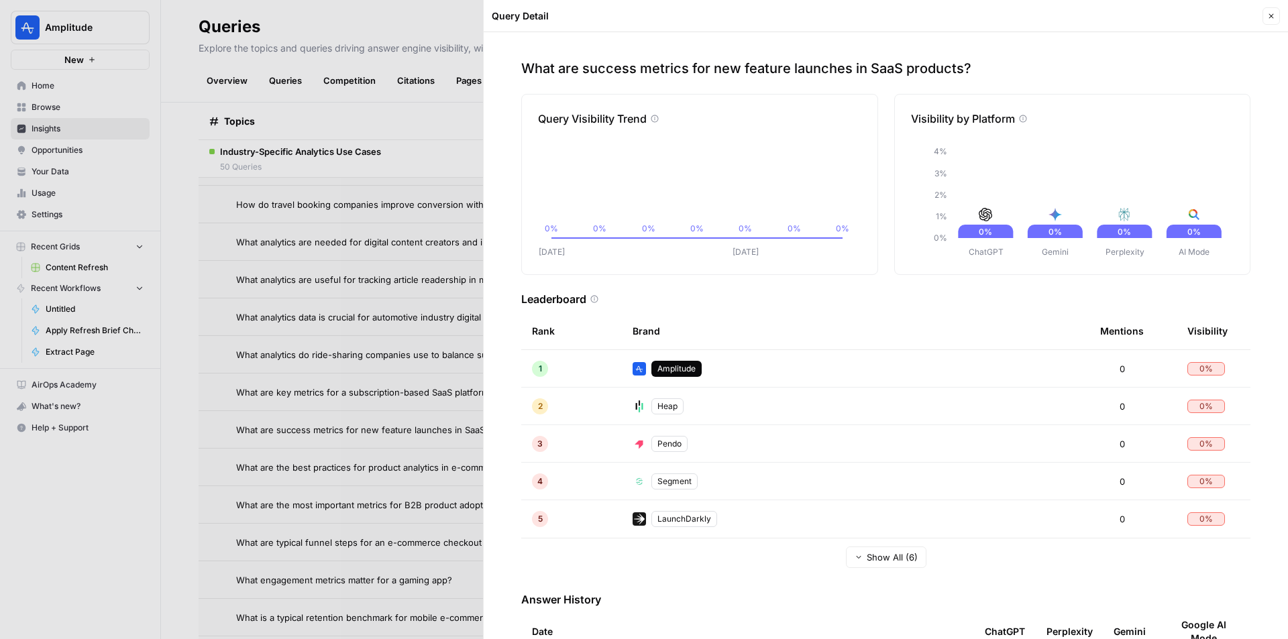
click at [1267, 11] on button "Close" at bounding box center [1271, 15] width 17 height 17
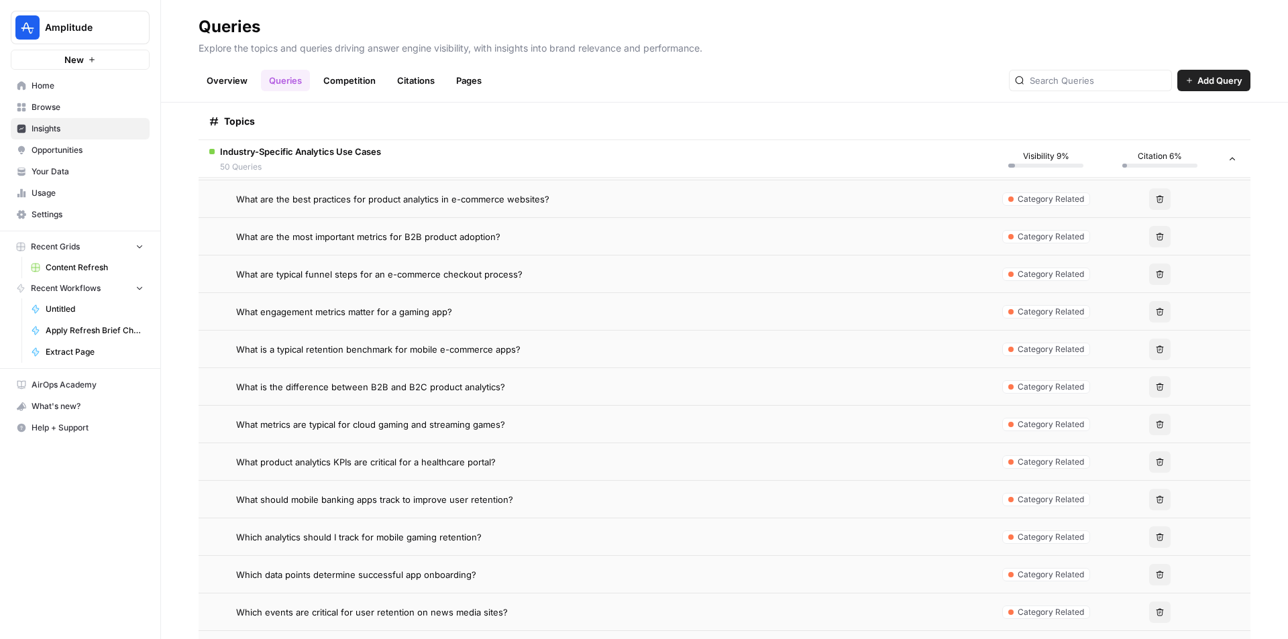
click at [337, 422] on span "What metrics are typical for cloud gaming and streaming games?" at bounding box center [370, 424] width 269 height 13
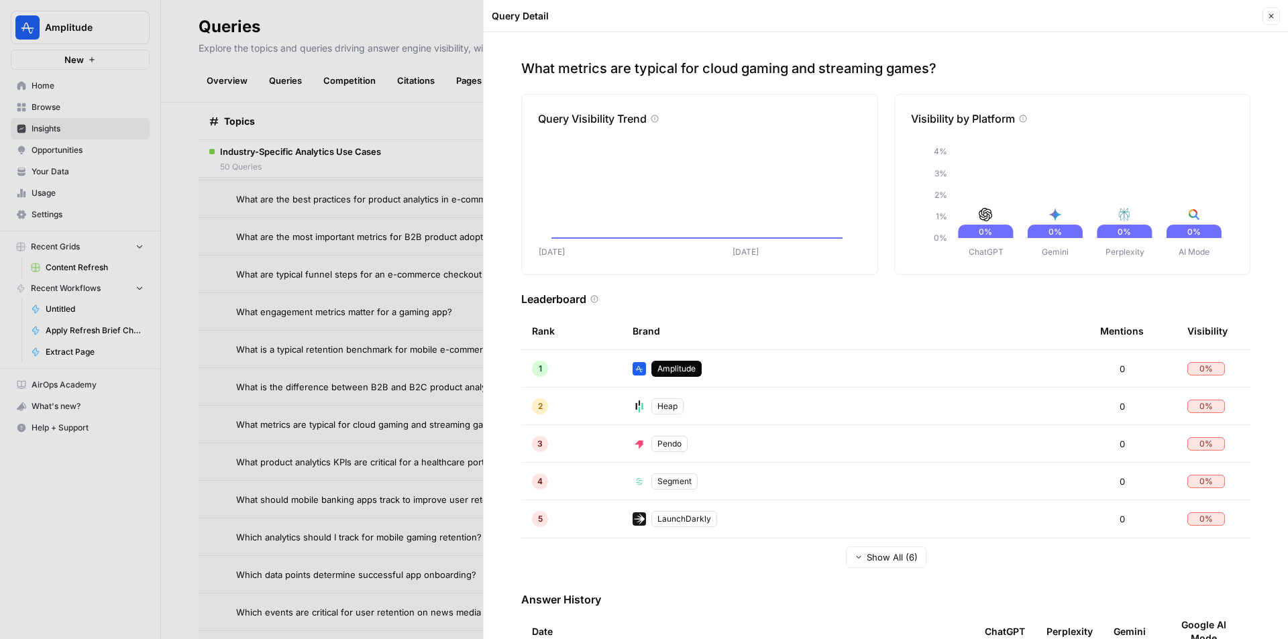
click at [1276, 21] on button "Close" at bounding box center [1271, 15] width 17 height 17
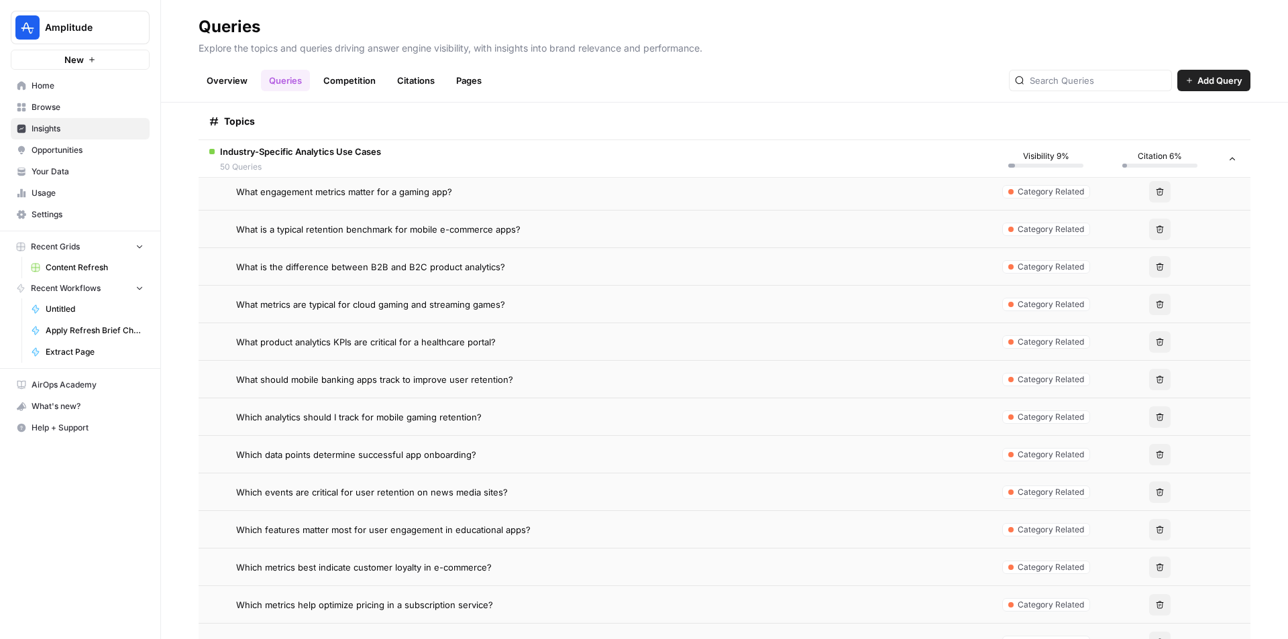
scroll to position [1665, 0]
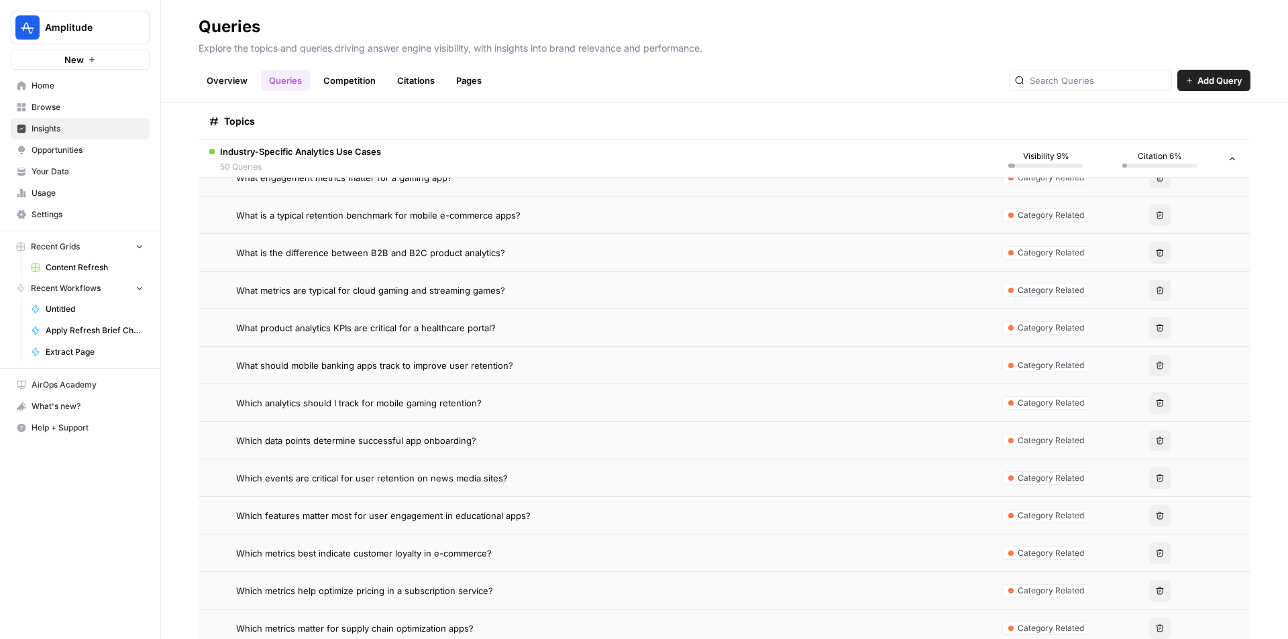
click at [447, 440] on span "Which data points determine successful app onboarding?" at bounding box center [356, 440] width 240 height 13
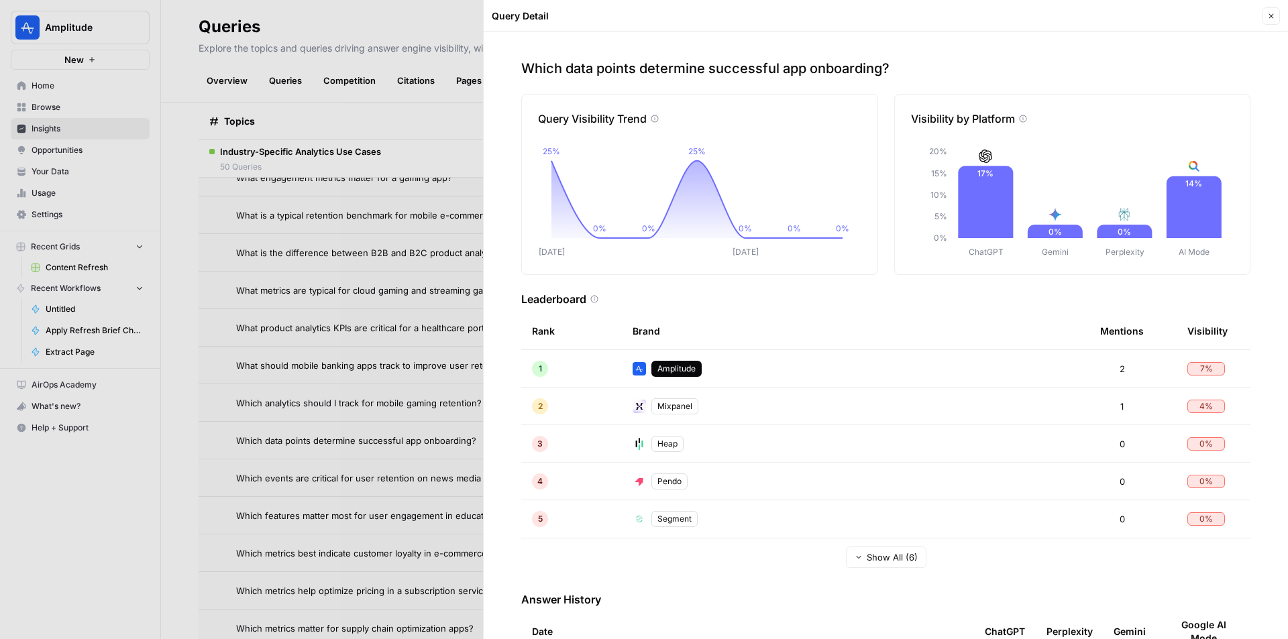
scroll to position [268, 0]
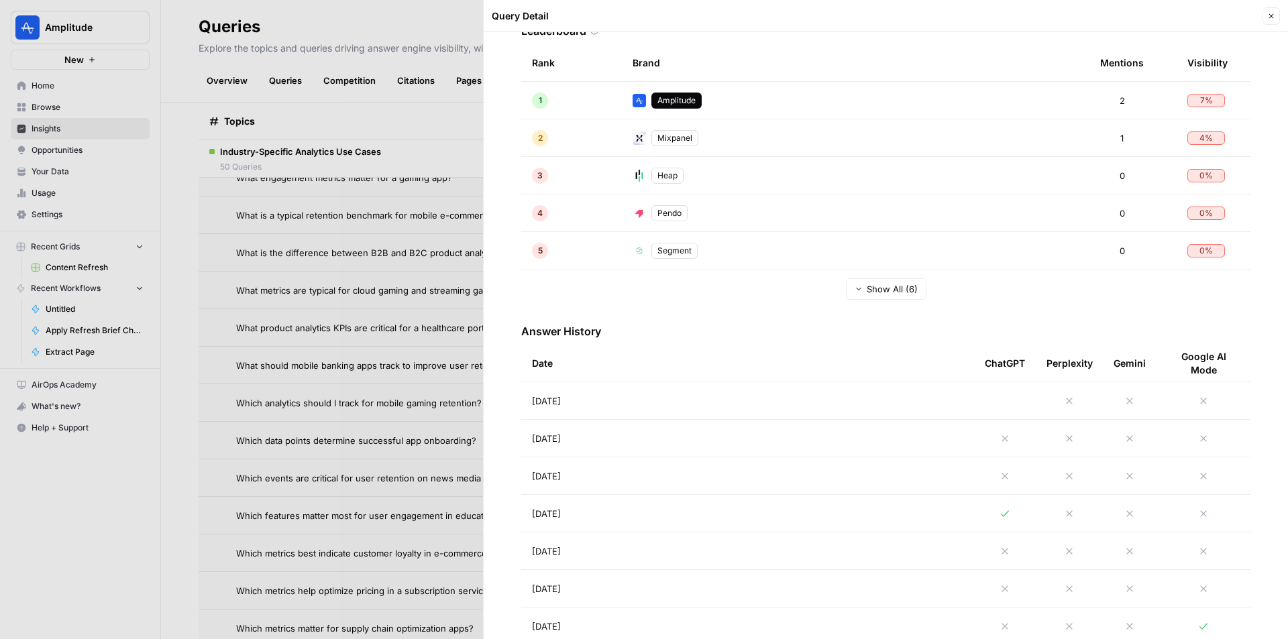
click at [783, 519] on td "Aug 24, 2025" at bounding box center [747, 513] width 453 height 37
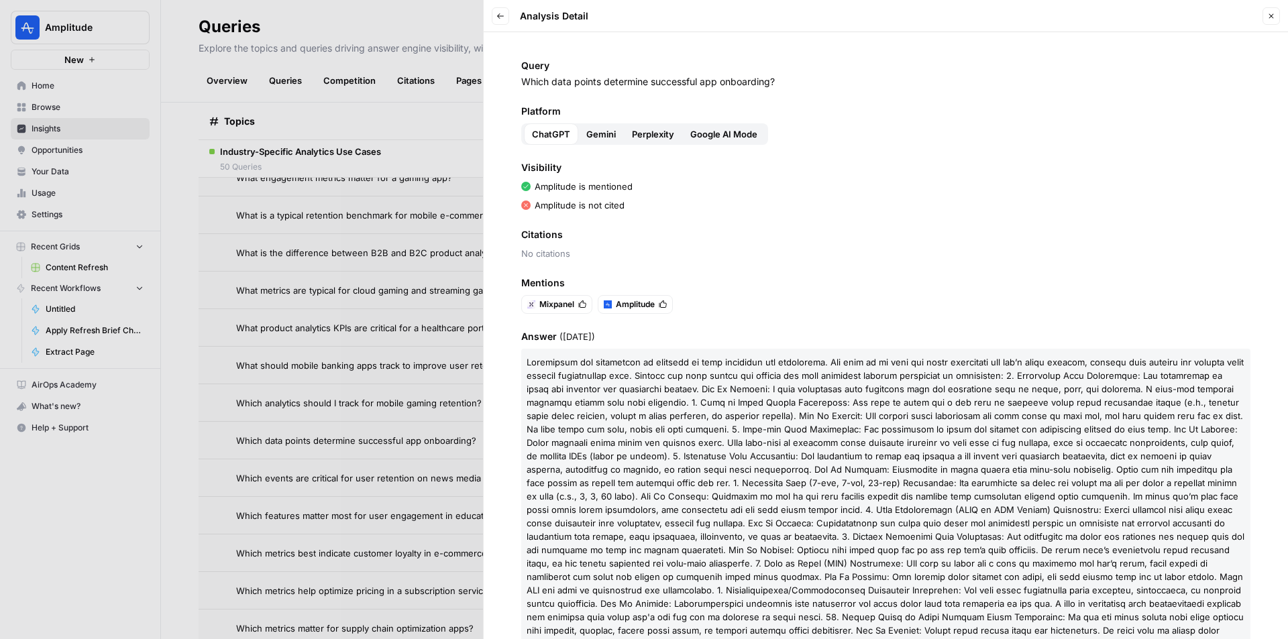
click at [621, 127] on button "Gemini" at bounding box center [601, 133] width 46 height 21
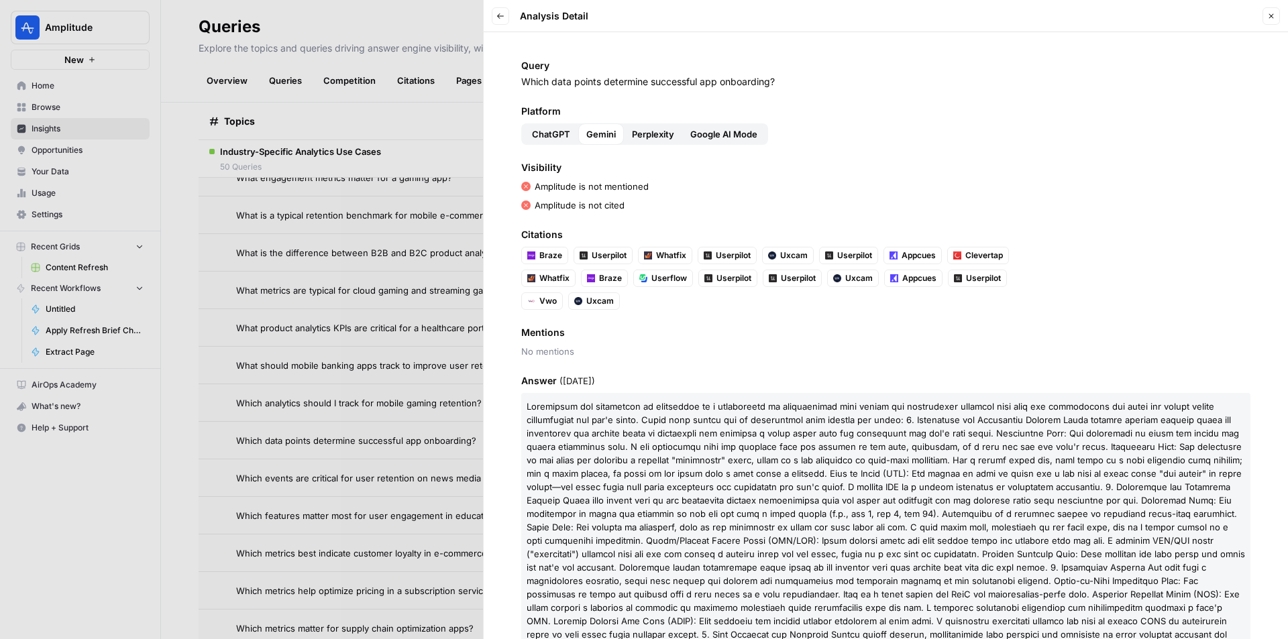
click at [651, 133] on span "Perplexity" at bounding box center [653, 133] width 42 height 13
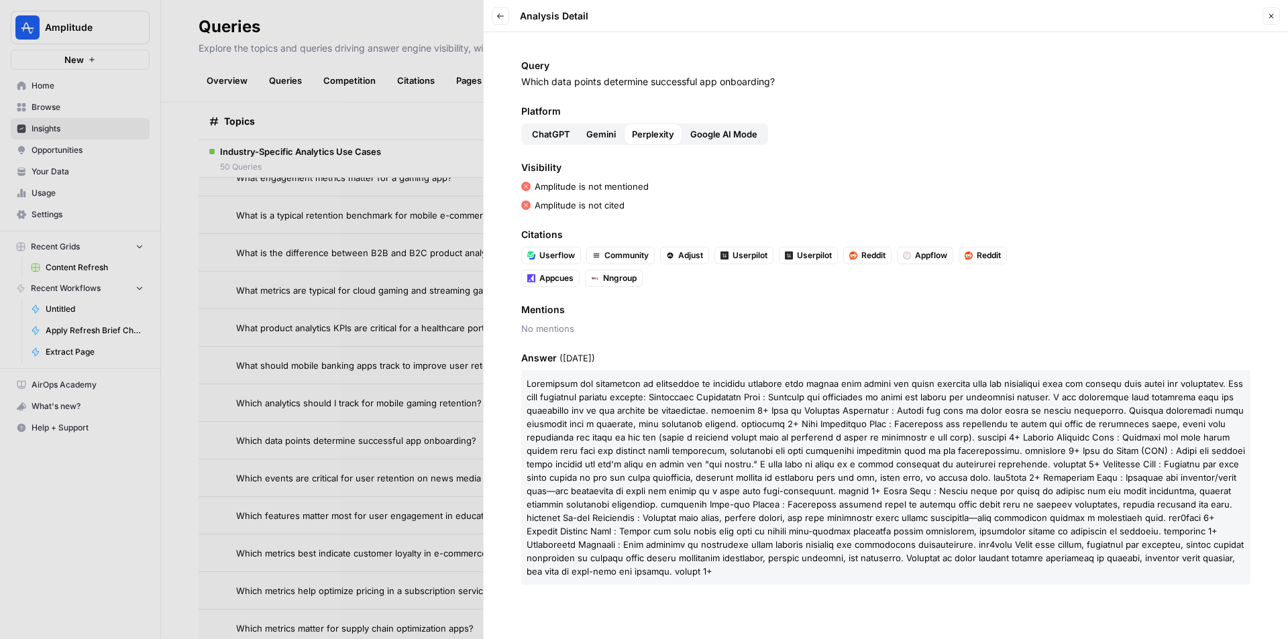
click at [706, 129] on span "Google AI Mode" at bounding box center [723, 133] width 67 height 13
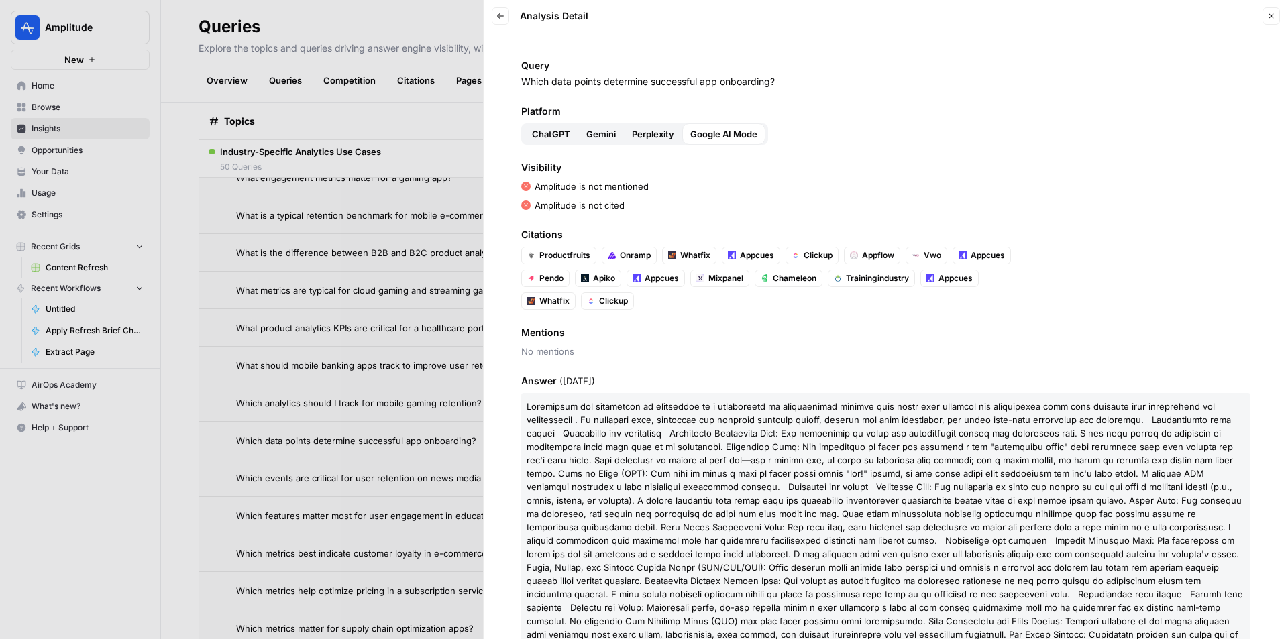
click at [498, 13] on icon "button" at bounding box center [500, 16] width 8 height 8
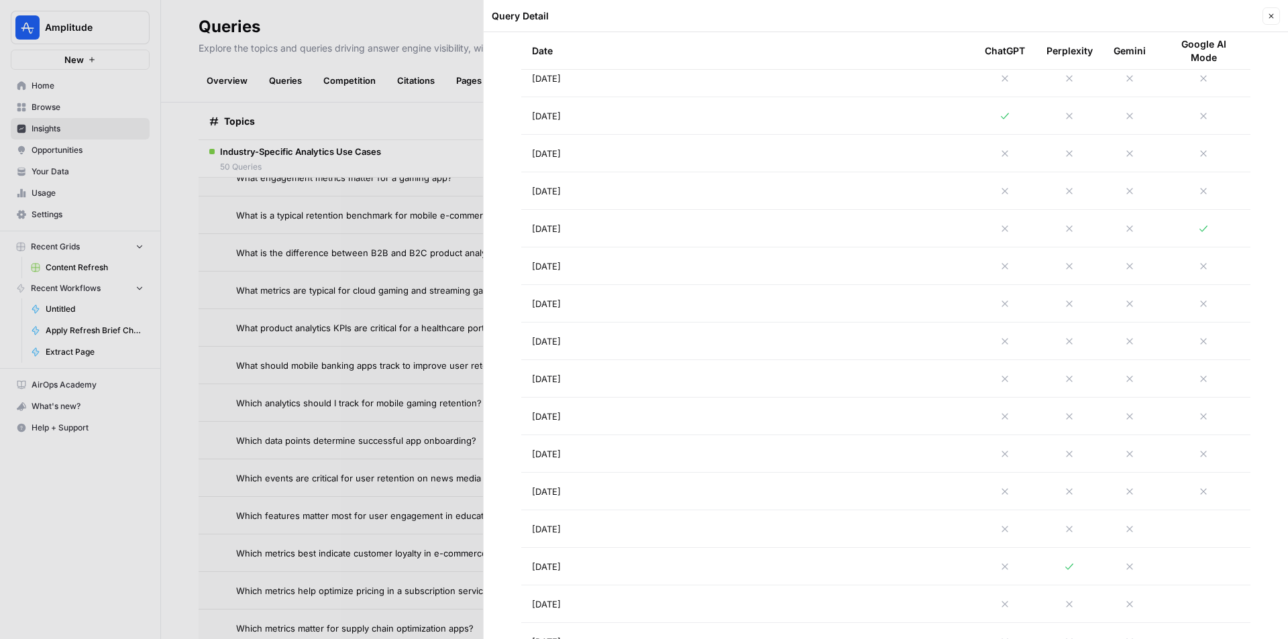
scroll to position [671, 0]
click at [749, 559] on td "Aug 12, 2025" at bounding box center [747, 561] width 453 height 37
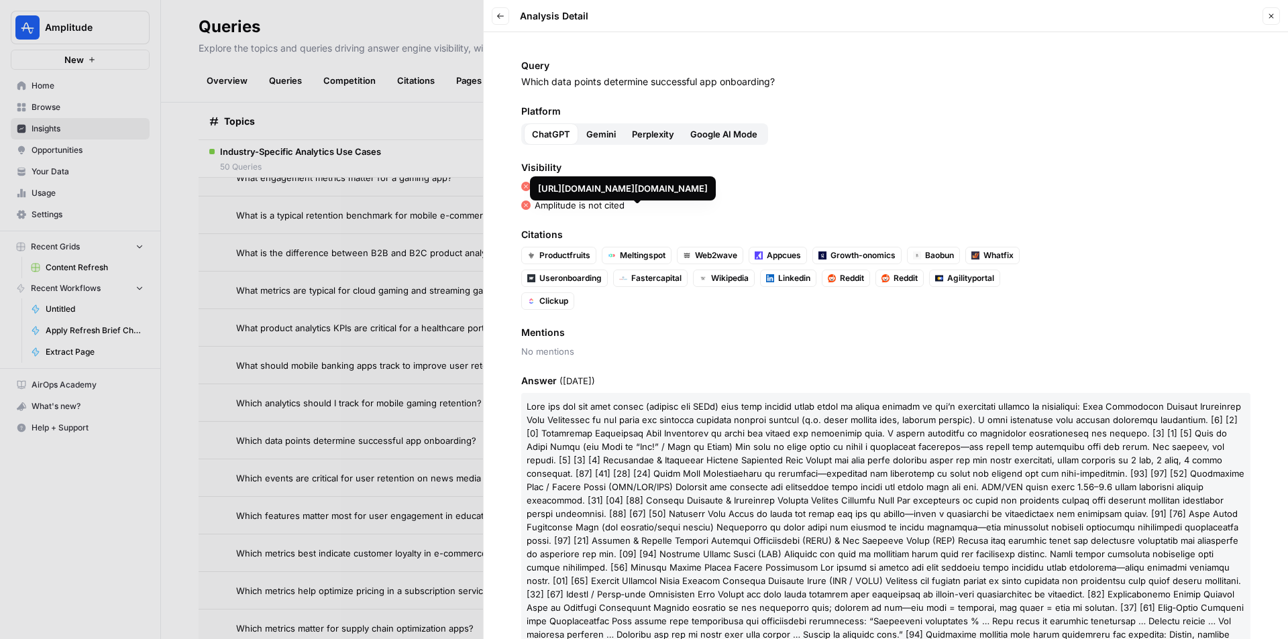
click at [608, 127] on span "Gemini" at bounding box center [601, 133] width 30 height 13
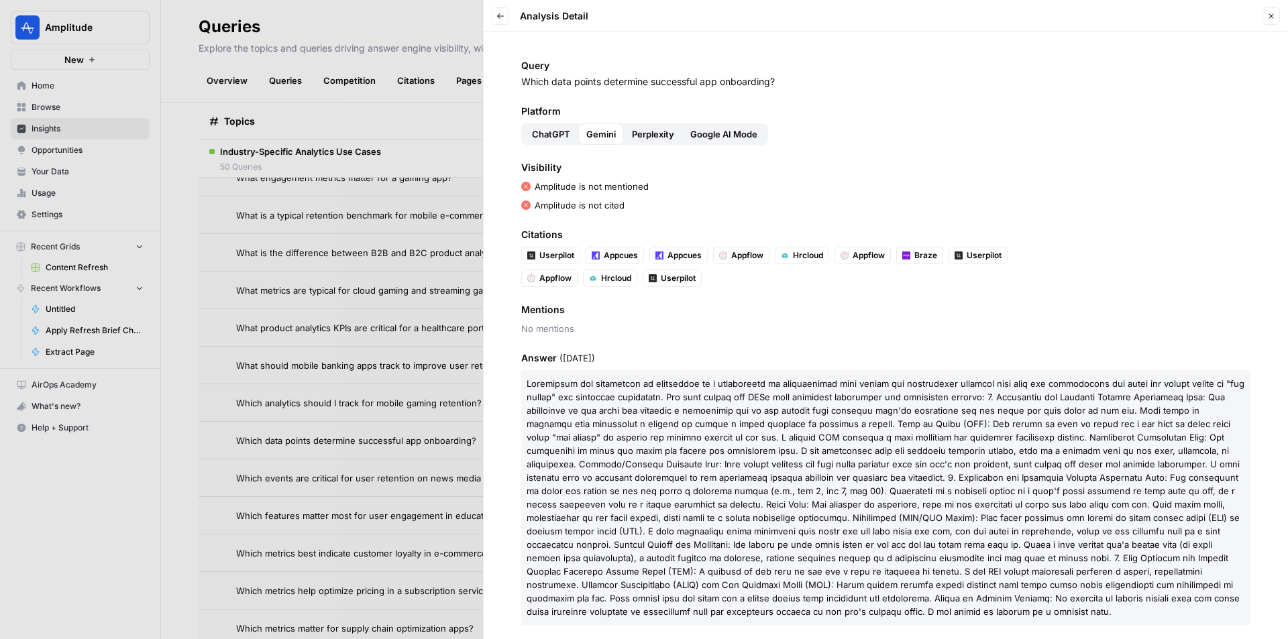
click at [656, 128] on span "Perplexity" at bounding box center [653, 133] width 42 height 13
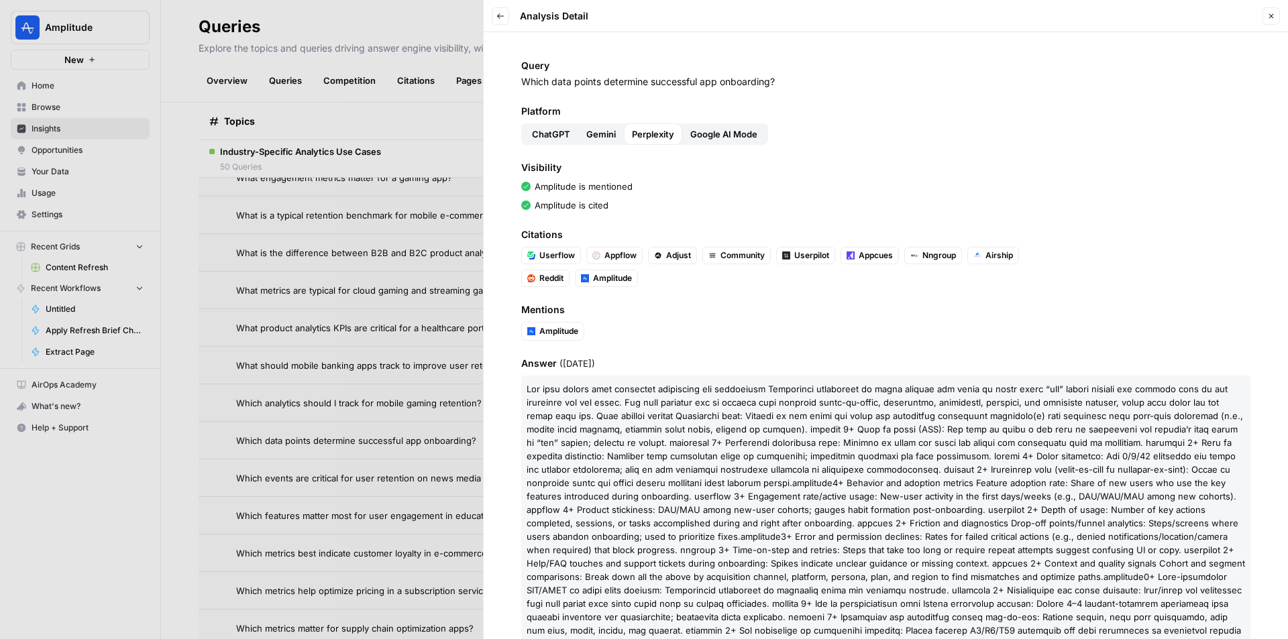
click at [498, 17] on icon "button" at bounding box center [500, 16] width 8 height 8
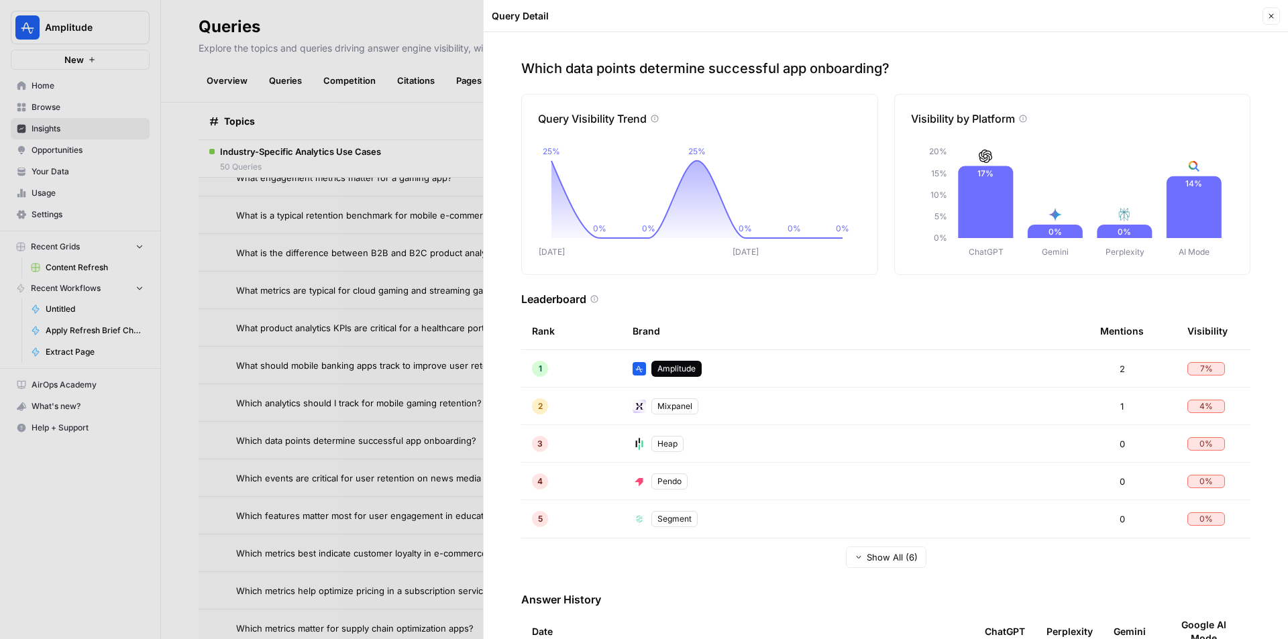
click at [1271, 17] on icon "button" at bounding box center [1271, 16] width 8 height 8
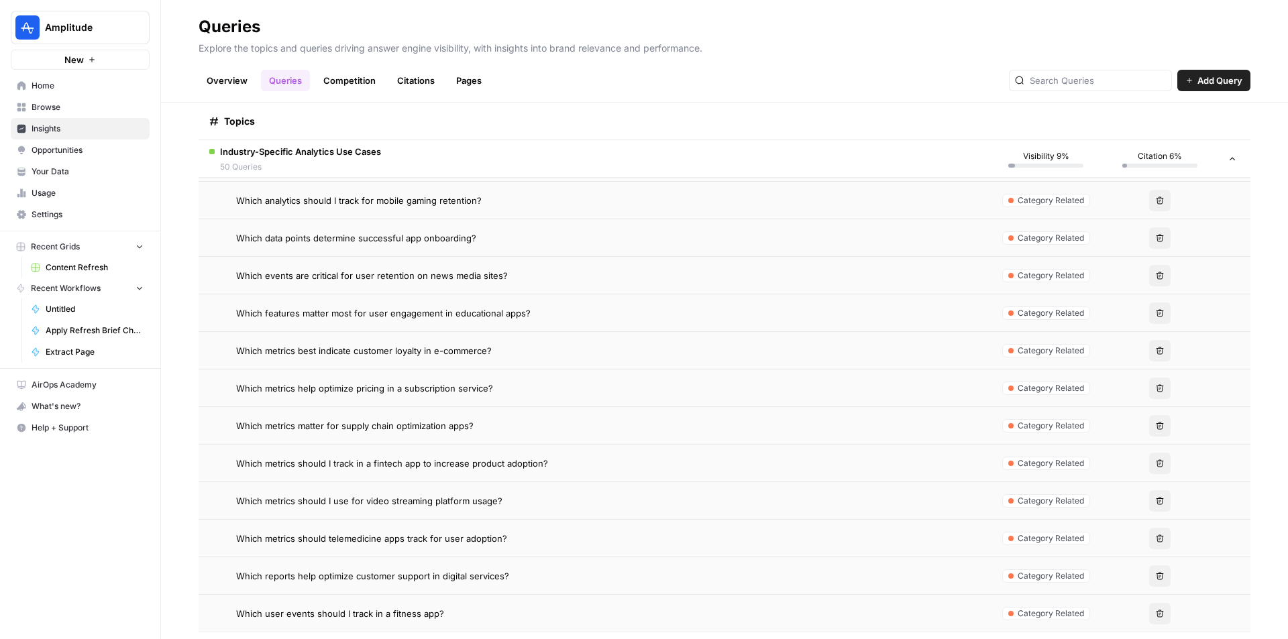
scroll to position [1933, 0]
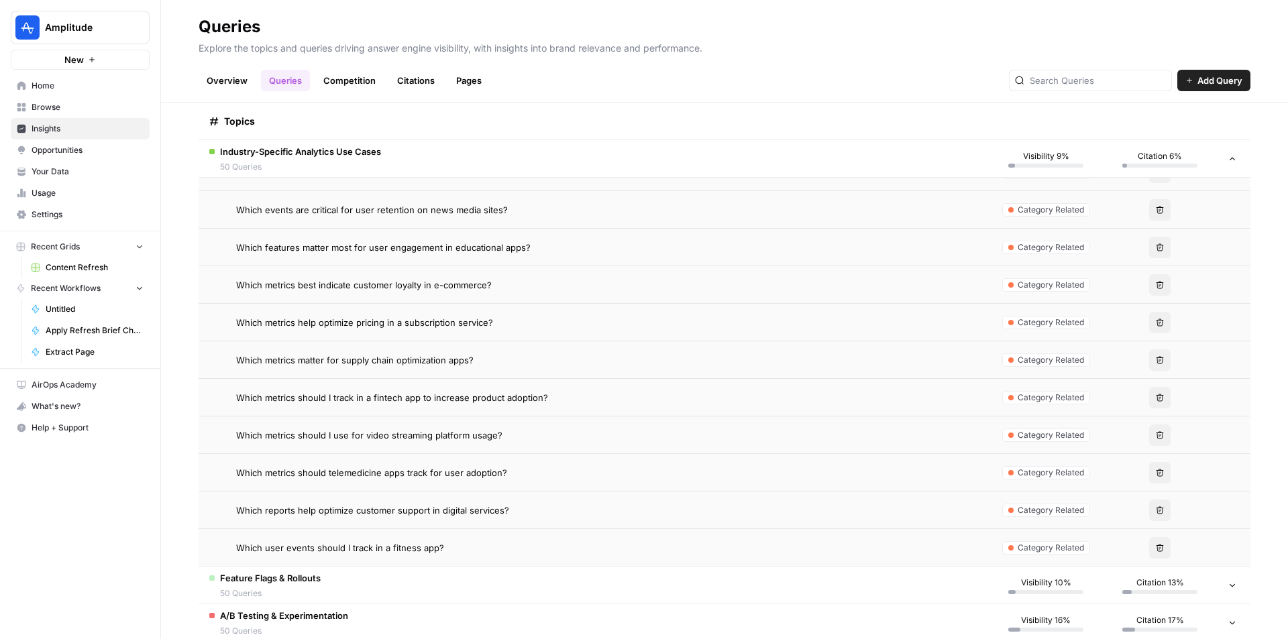
click at [386, 509] on span "Which reports help optimize customer support in digital services?" at bounding box center [372, 510] width 273 height 13
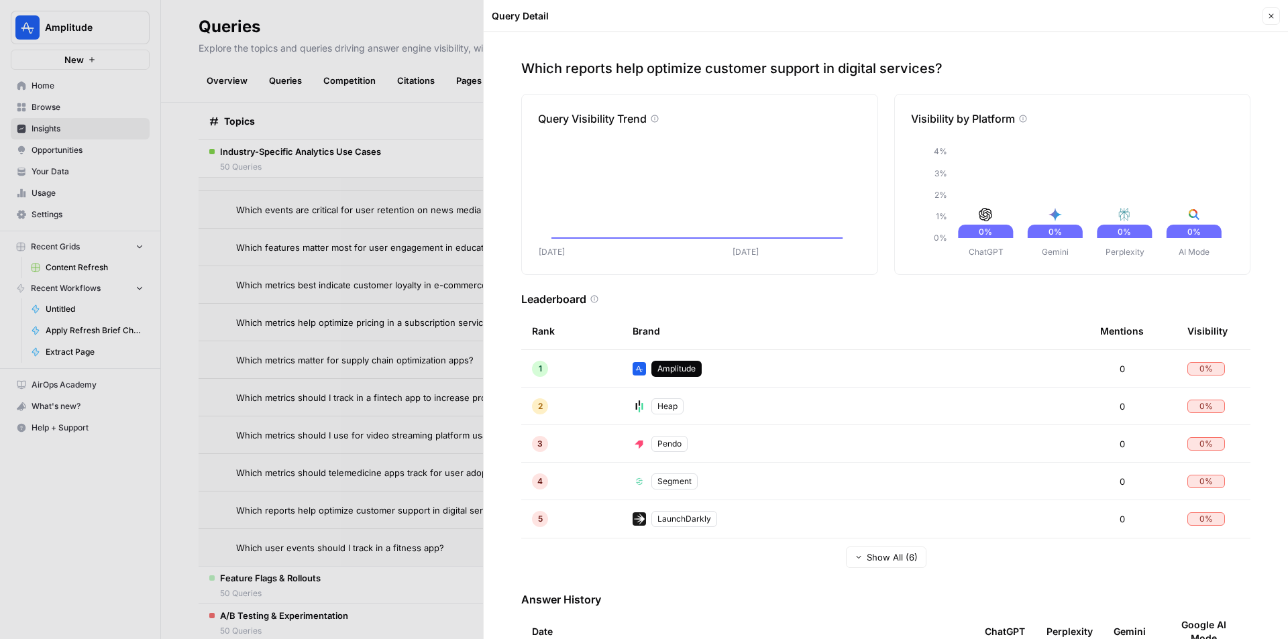
click at [1277, 18] on button "Close" at bounding box center [1271, 15] width 17 height 17
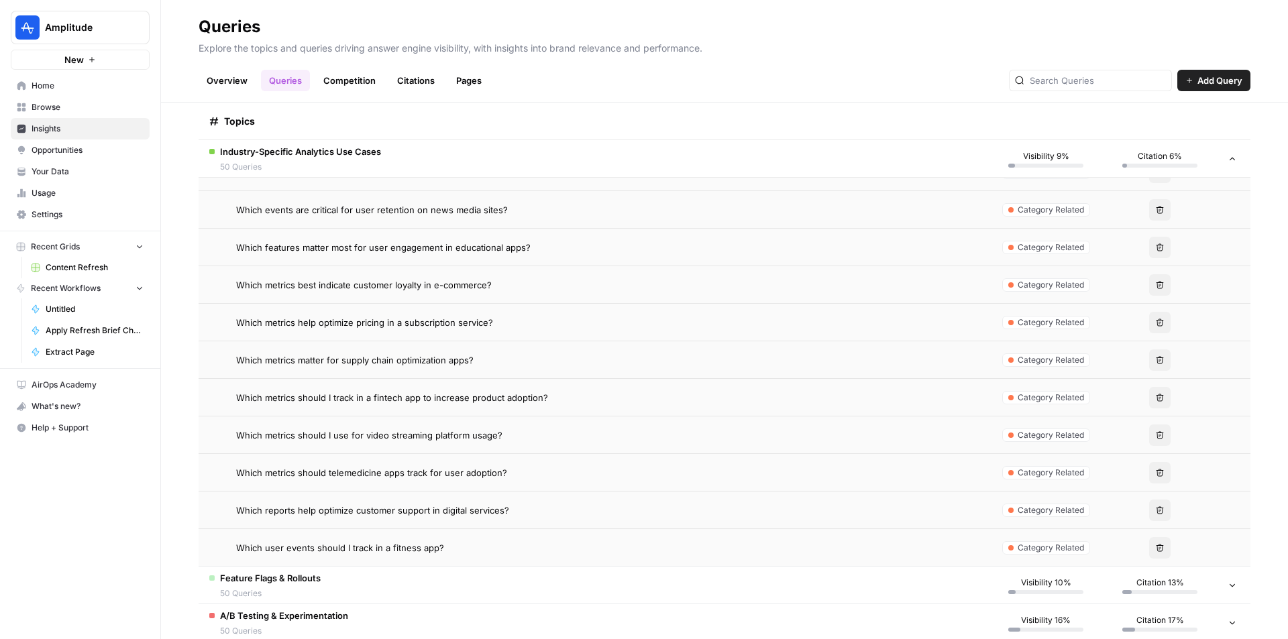
click at [372, 547] on span "Which user events should I track in a fitness app?" at bounding box center [340, 547] width 208 height 13
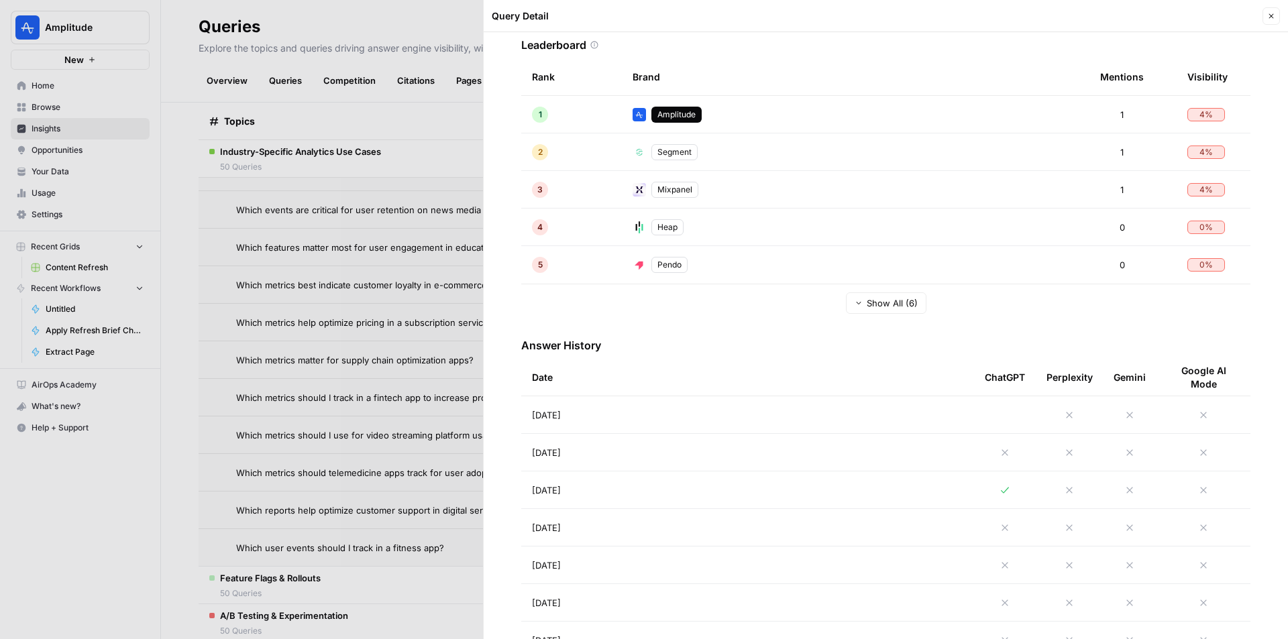
scroll to position [268, 0]
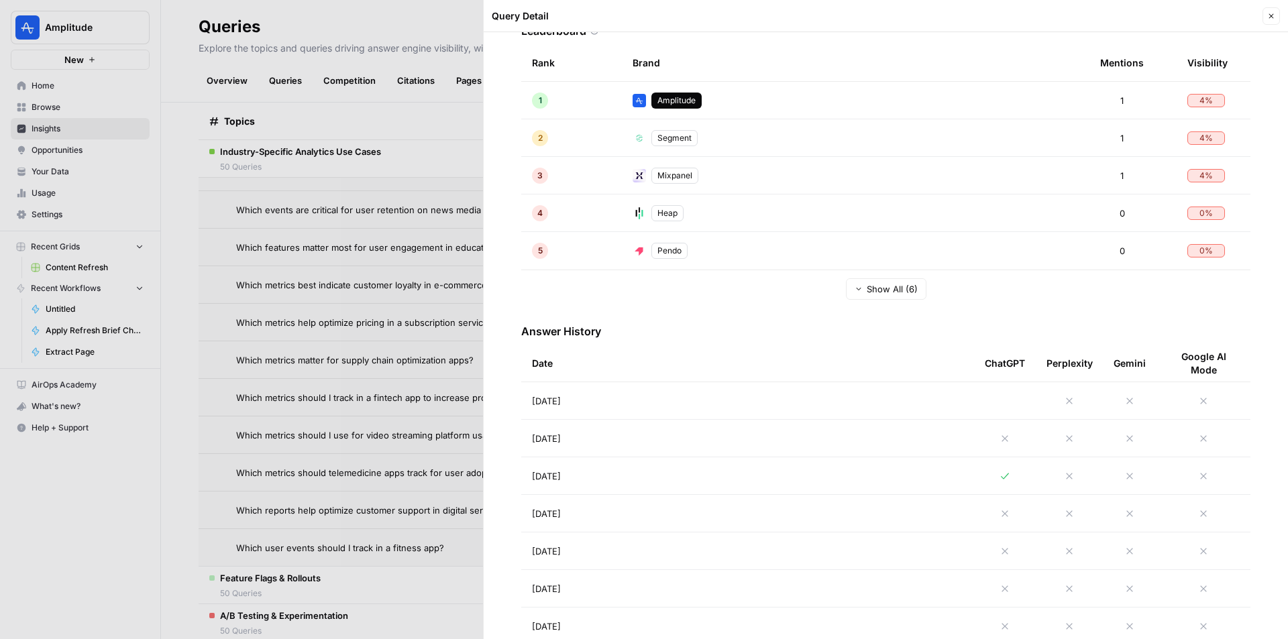
click at [720, 475] on td "Aug 25, 2025" at bounding box center [747, 476] width 453 height 37
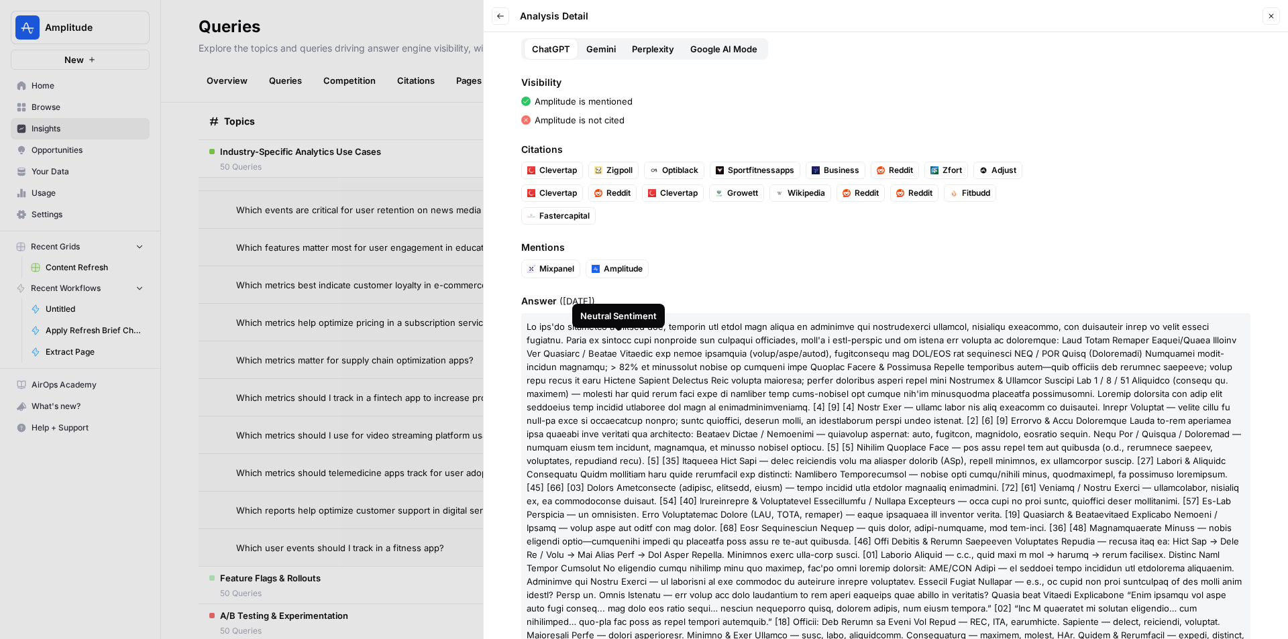
scroll to position [175, 0]
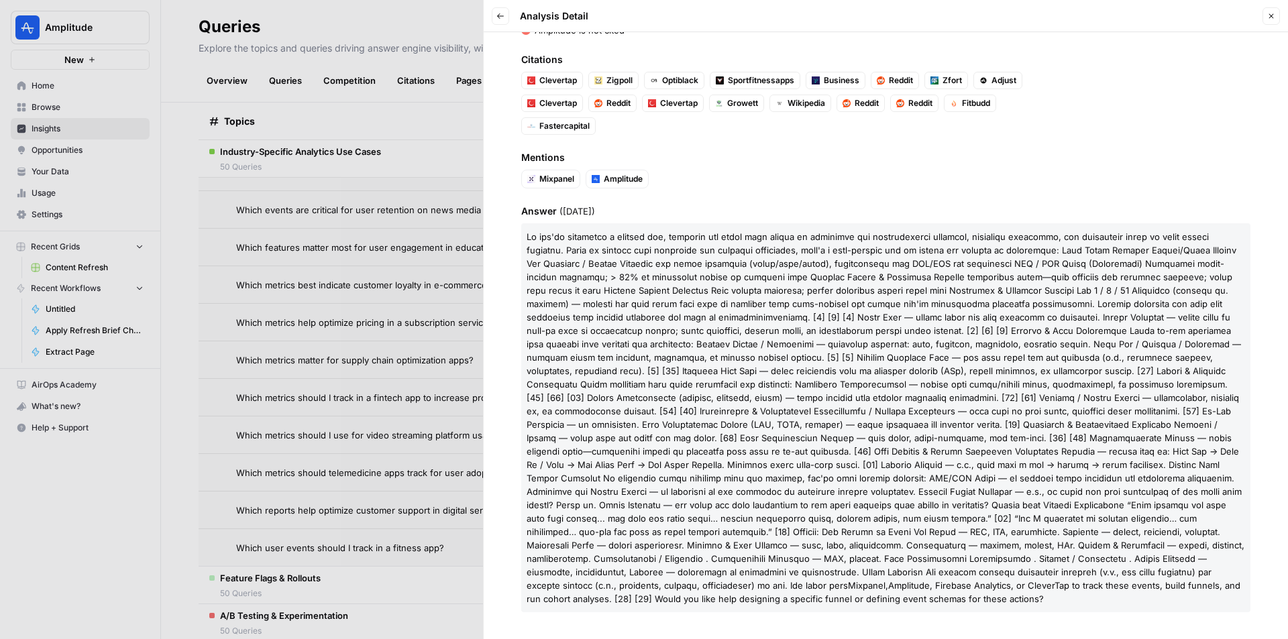
click at [1272, 12] on icon "button" at bounding box center [1271, 16] width 8 height 8
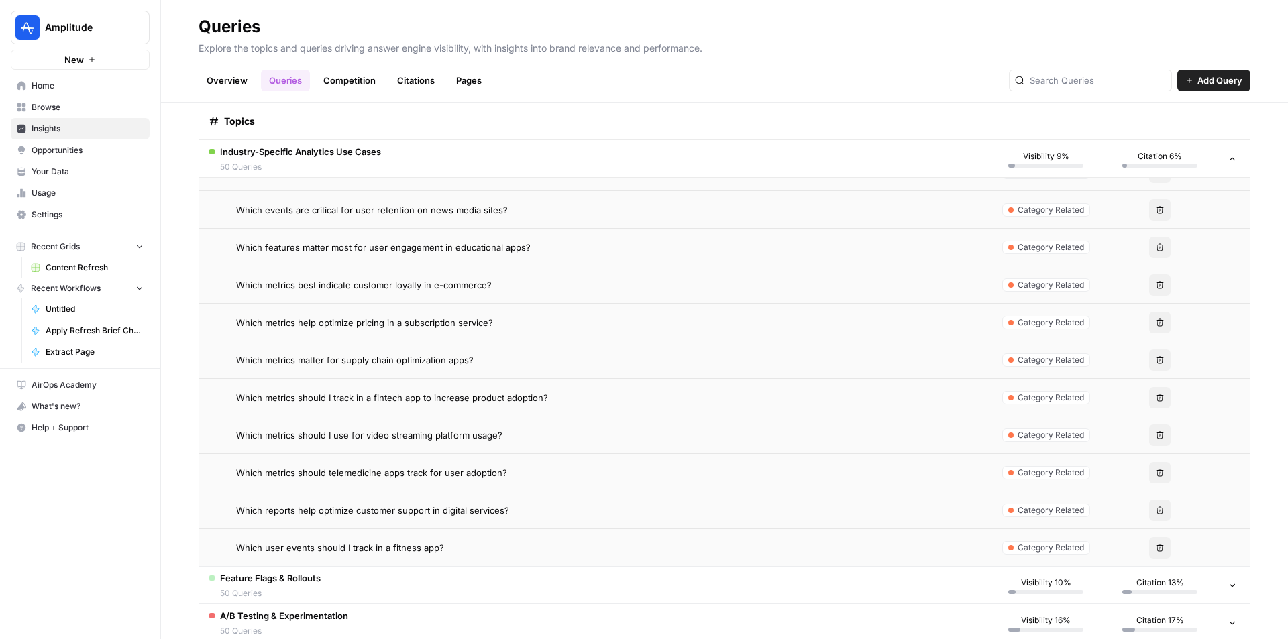
scroll to position [2000, 0]
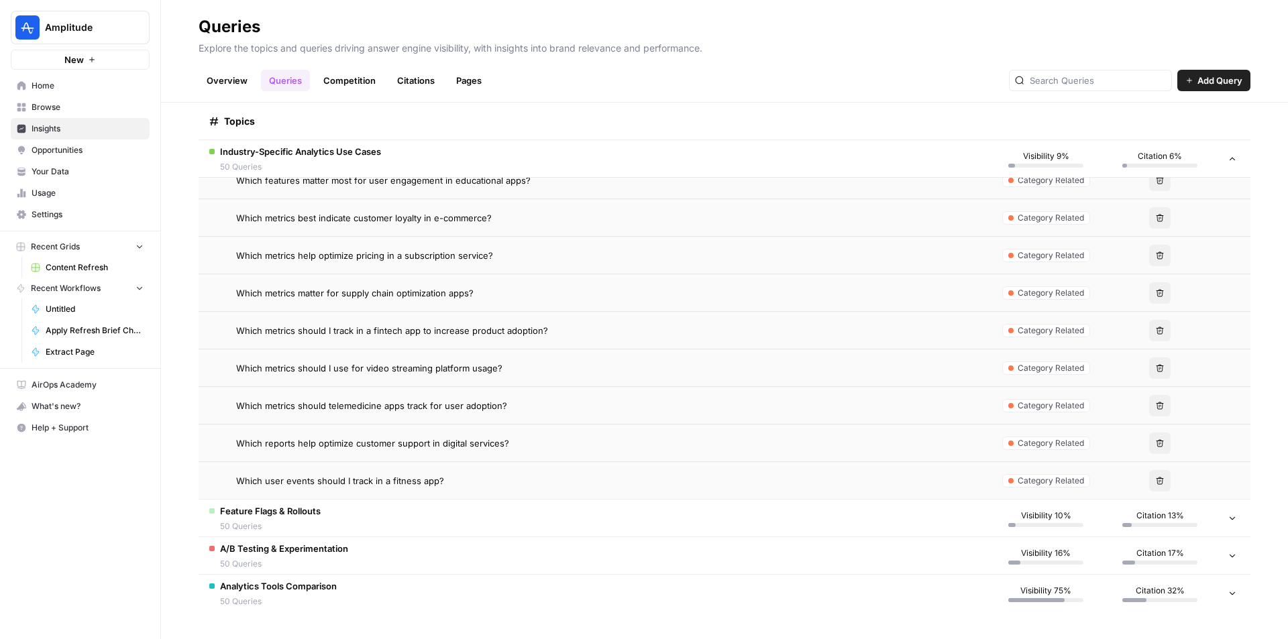
click at [369, 588] on td "Analytics Tools Comparison 50 Queries" at bounding box center [594, 594] width 790 height 38
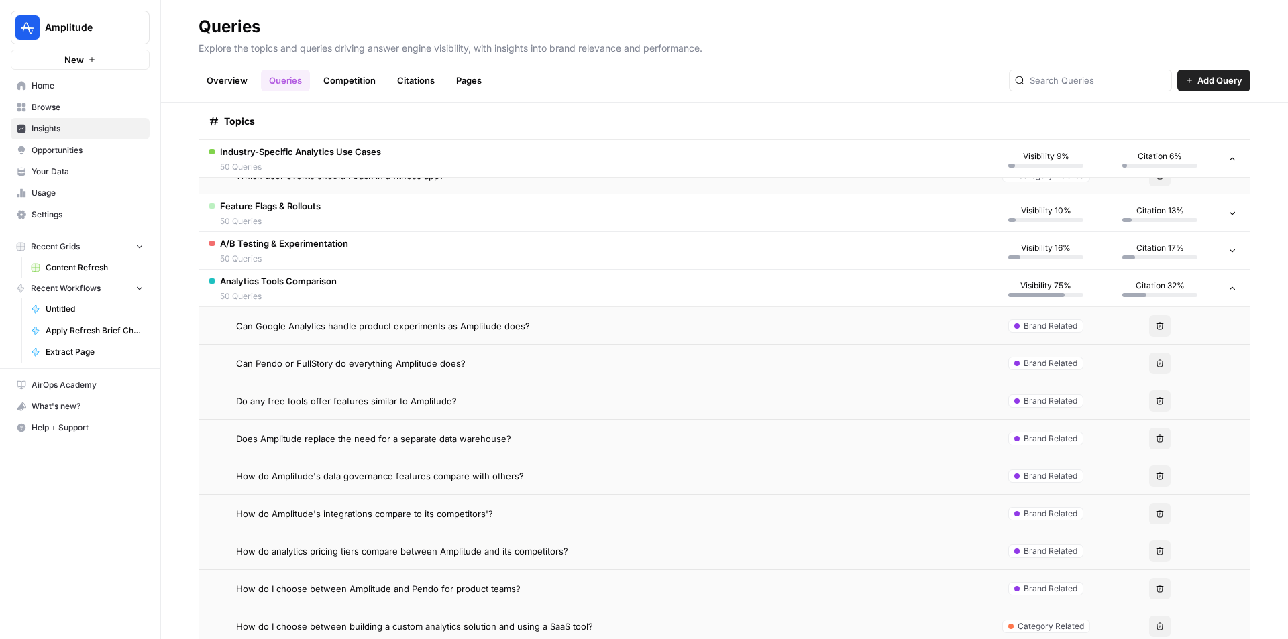
scroll to position [2336, 0]
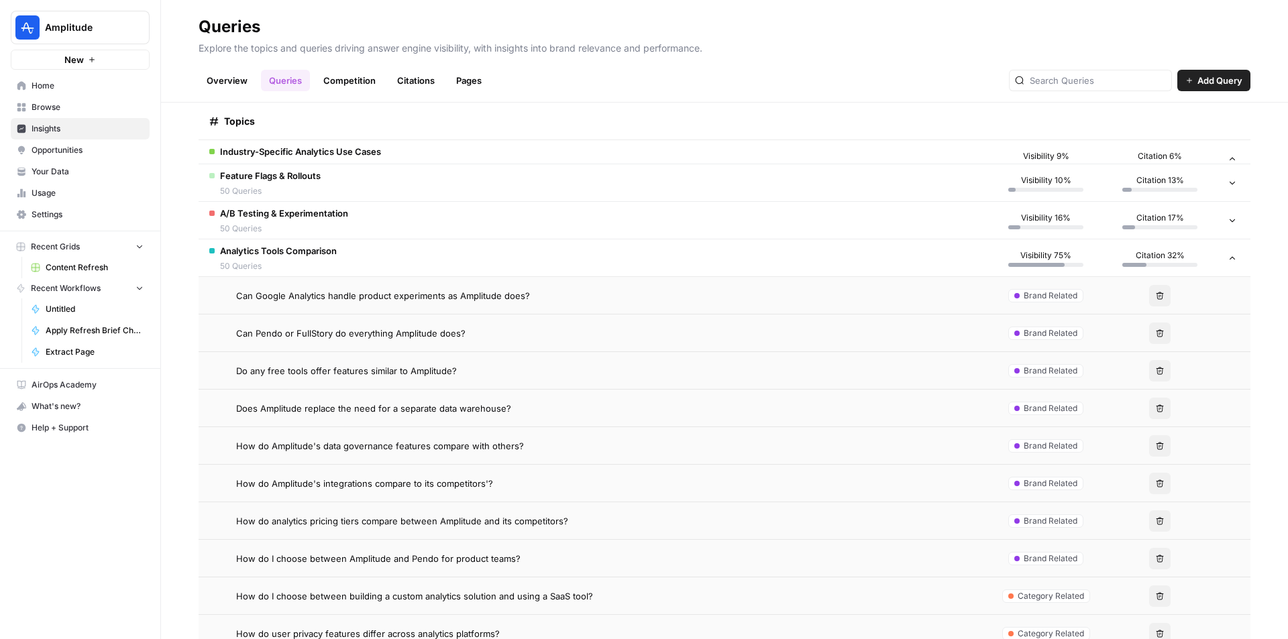
click at [396, 380] on td "Do any free tools offer features similar to Amplitude?" at bounding box center [594, 370] width 790 height 37
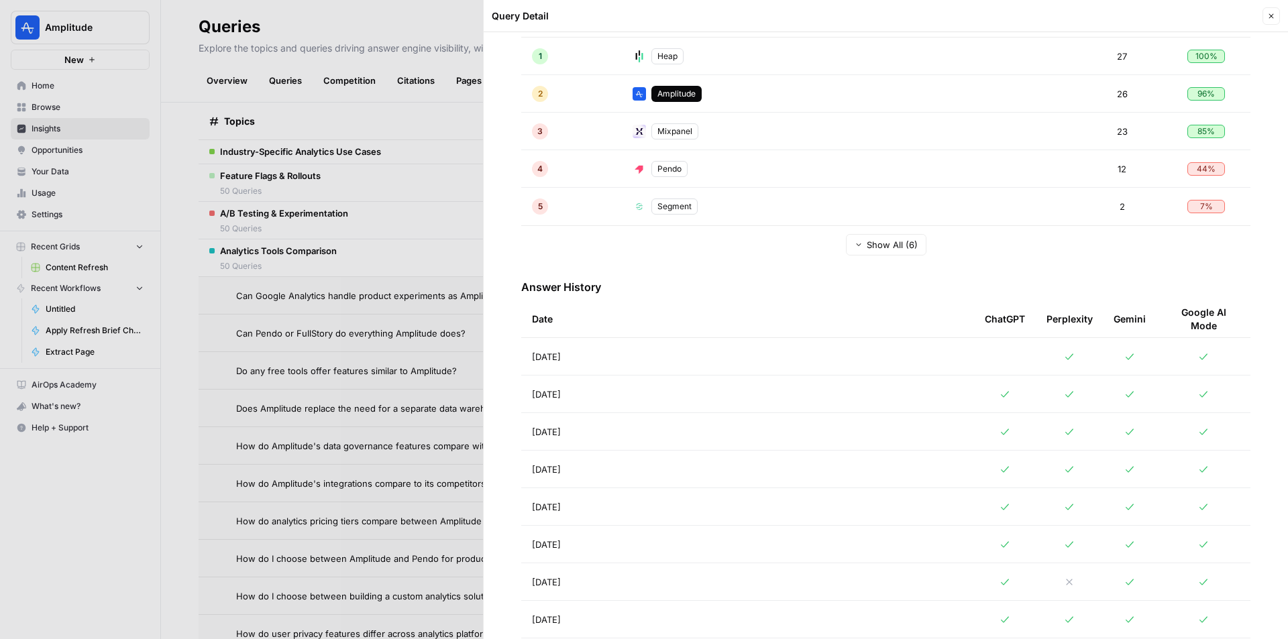
scroll to position [335, 0]
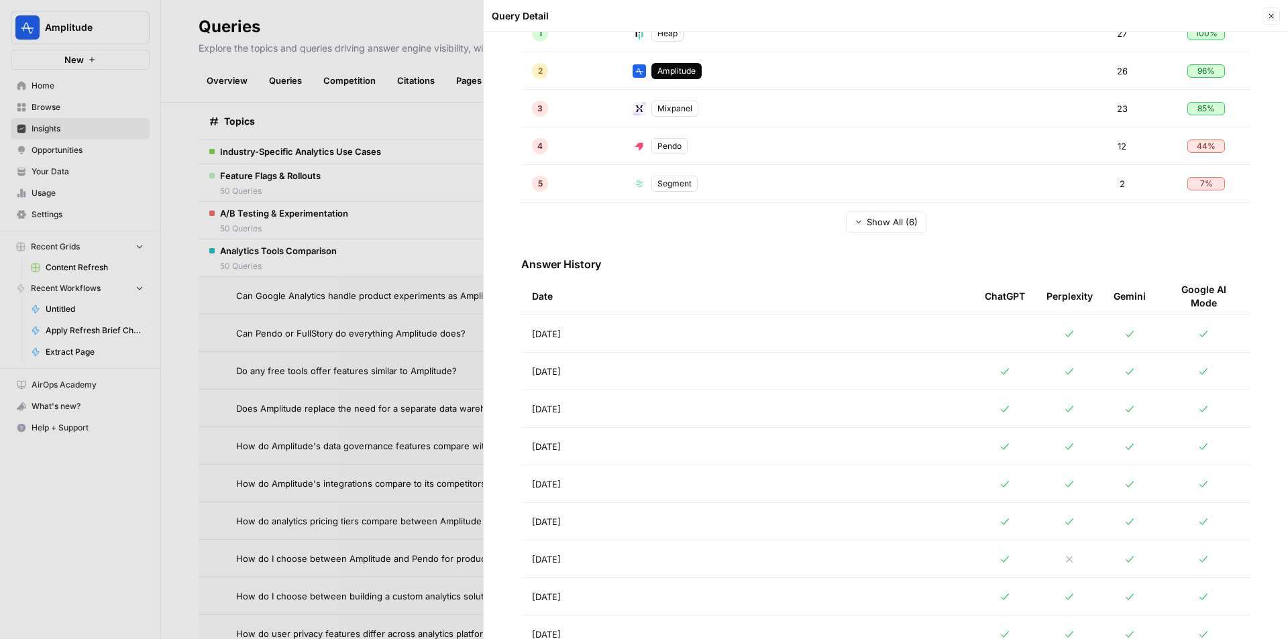
click at [616, 339] on td "Aug 27, 2025" at bounding box center [747, 333] width 453 height 37
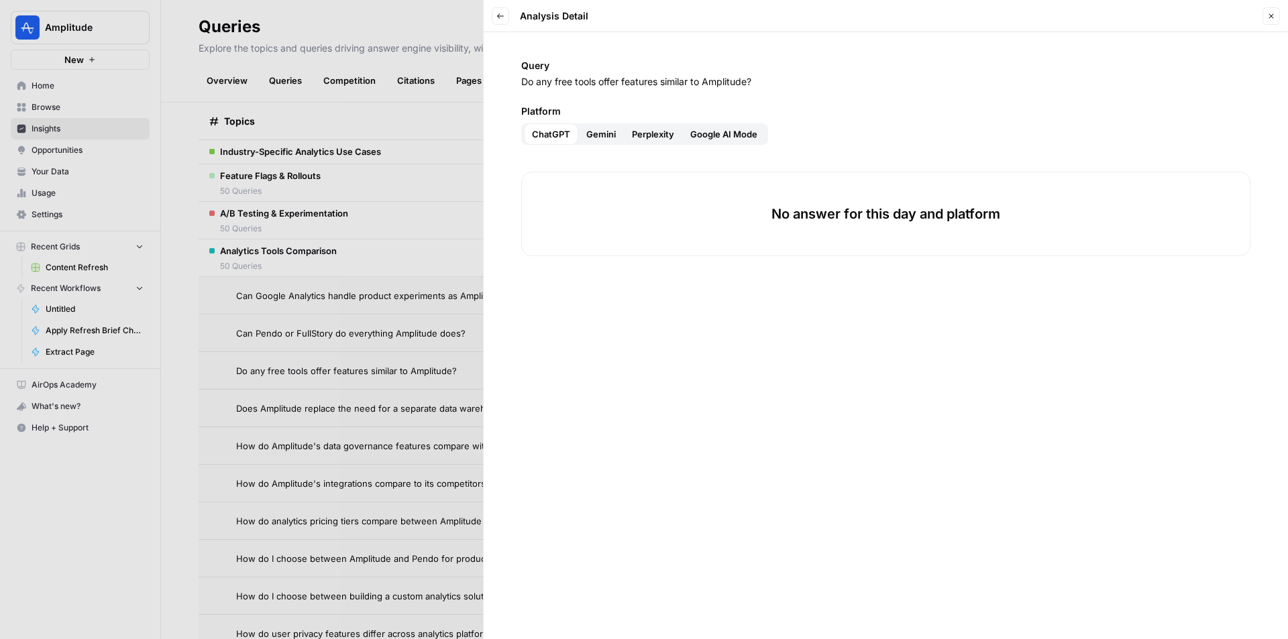
click at [606, 137] on span "Gemini" at bounding box center [601, 133] width 30 height 13
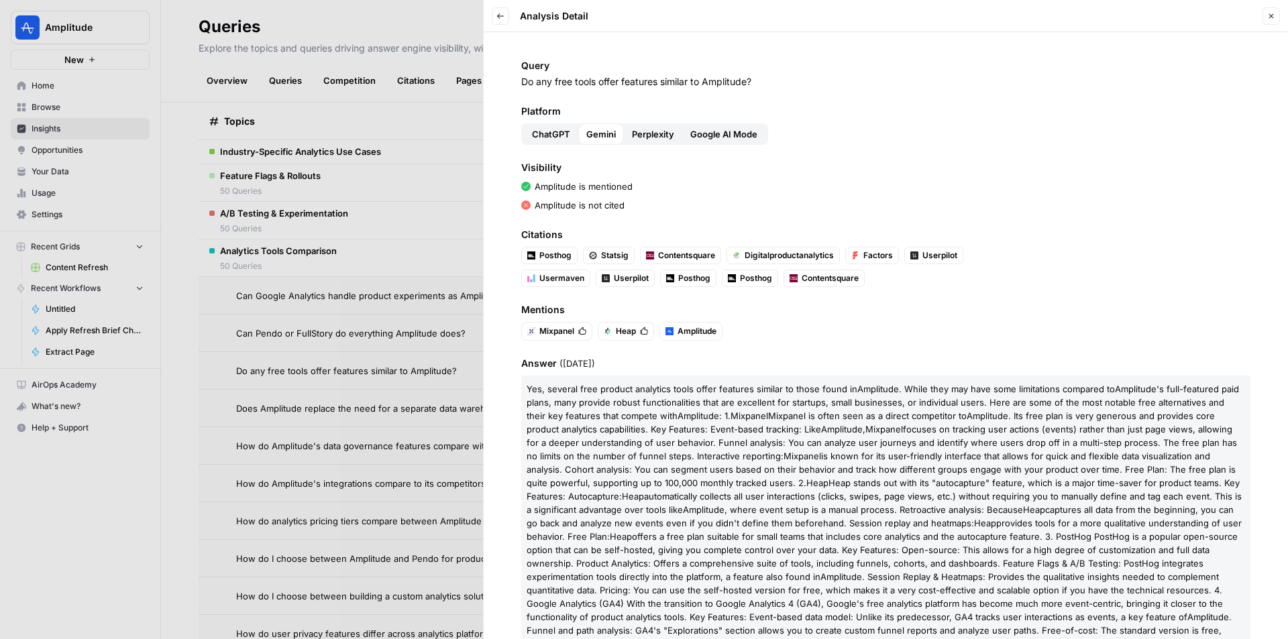
click at [1263, 15] on div "Back Analysis Detail Close" at bounding box center [886, 15] width 788 height 17
click at [1273, 15] on icon "button" at bounding box center [1271, 16] width 8 height 8
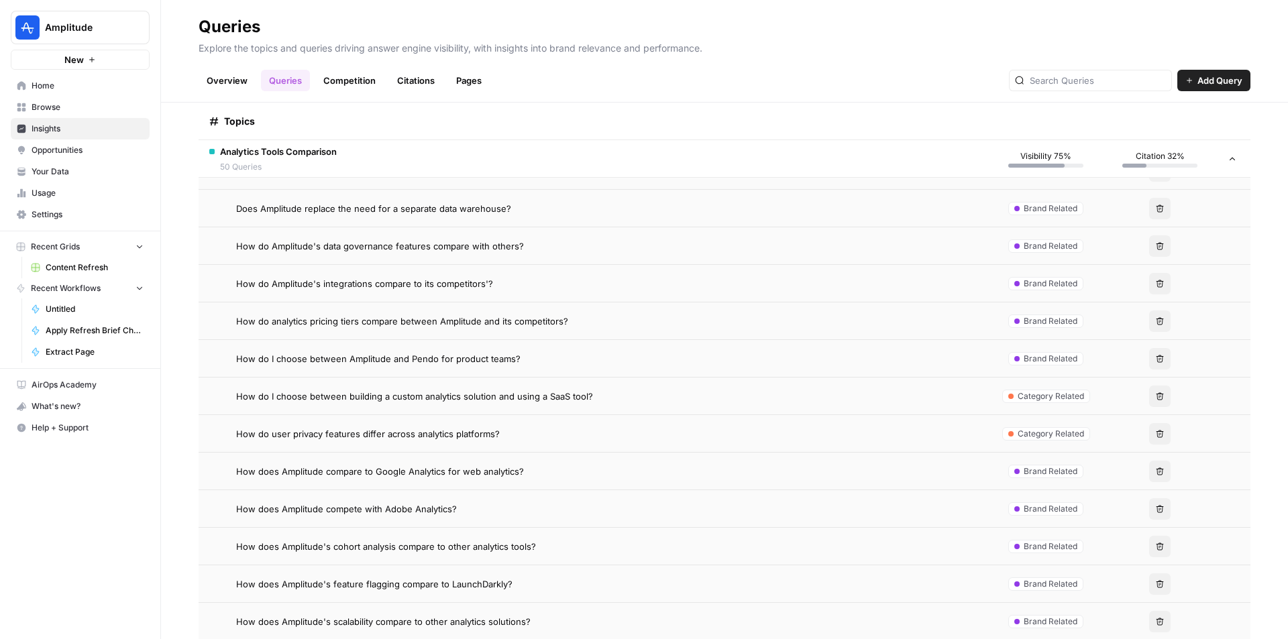
scroll to position [2537, 0]
click at [421, 400] on span "How do I choose between building a custom analytics solution and using a SaaS t…" at bounding box center [414, 394] width 357 height 13
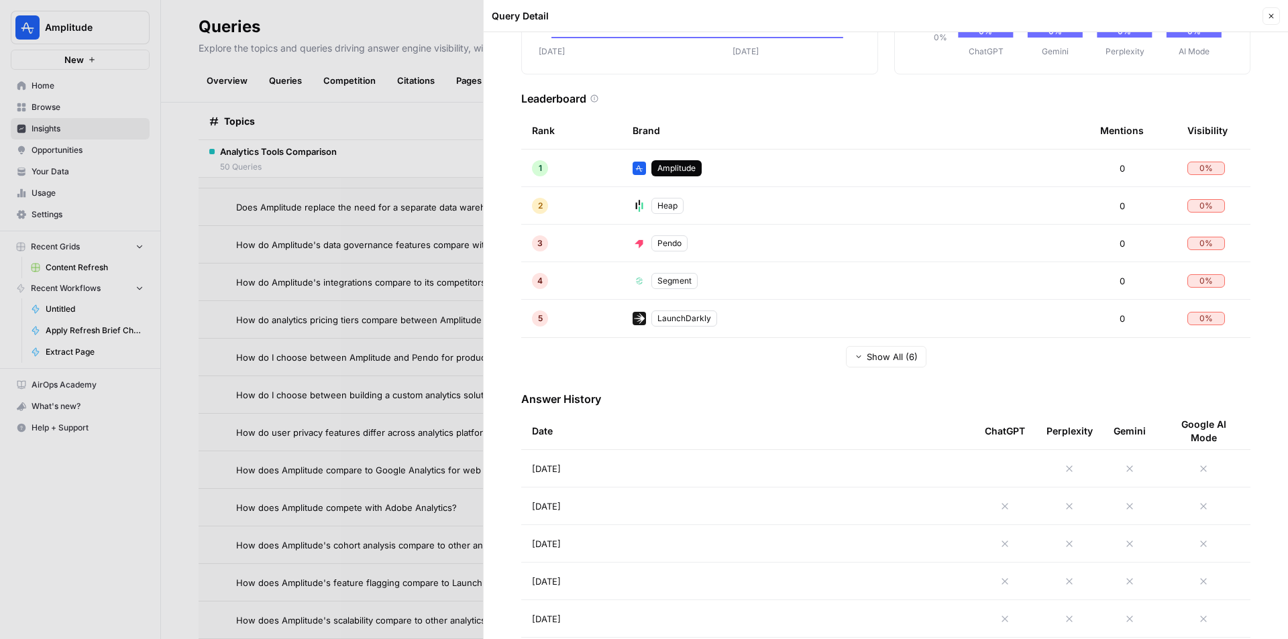
scroll to position [201, 0]
click at [1279, 17] on button "Close" at bounding box center [1271, 15] width 17 height 17
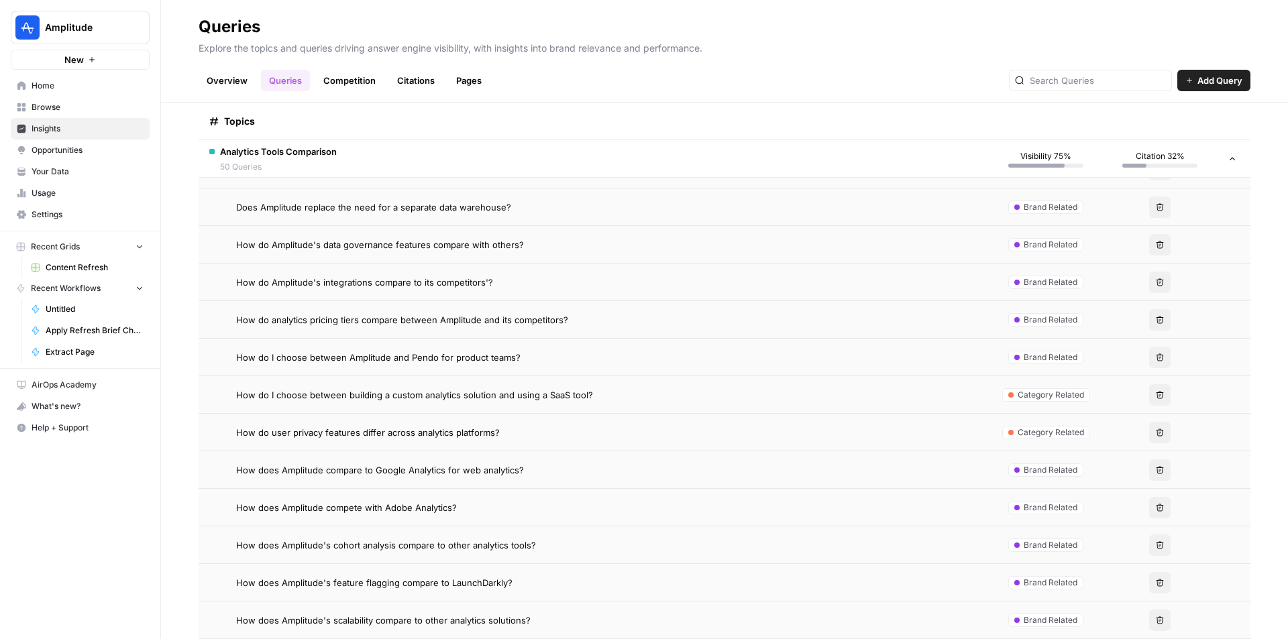
click at [426, 435] on span "How do user privacy features differ across analytics platforms?" at bounding box center [368, 432] width 264 height 13
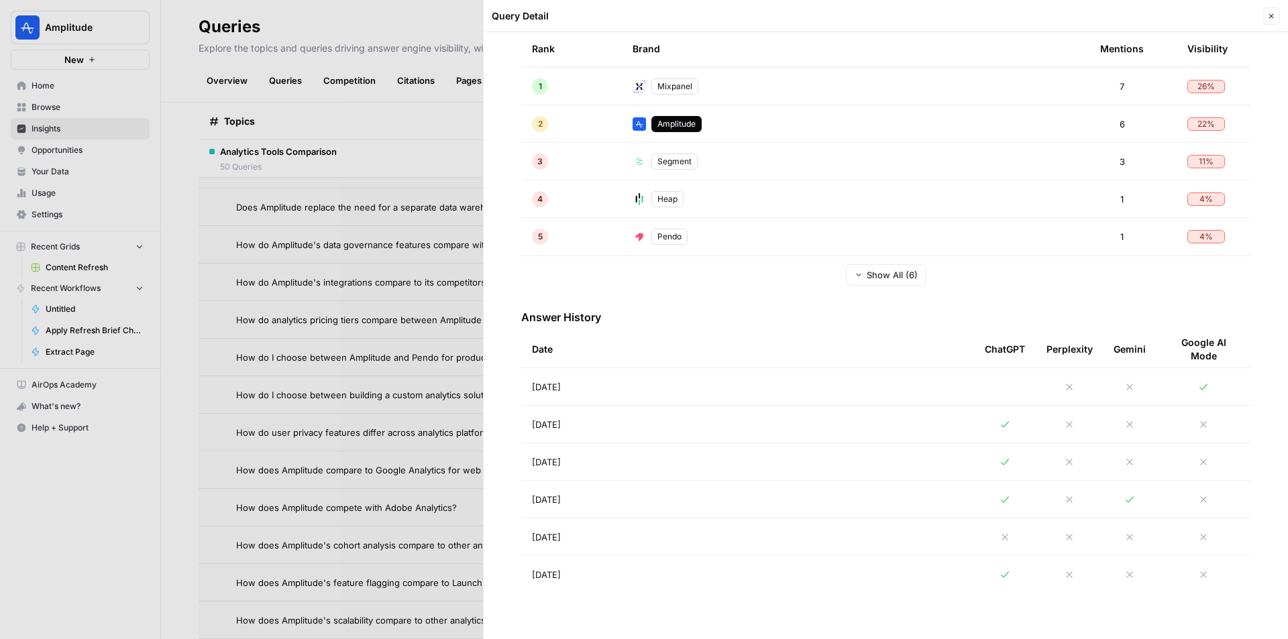
scroll to position [335, 0]
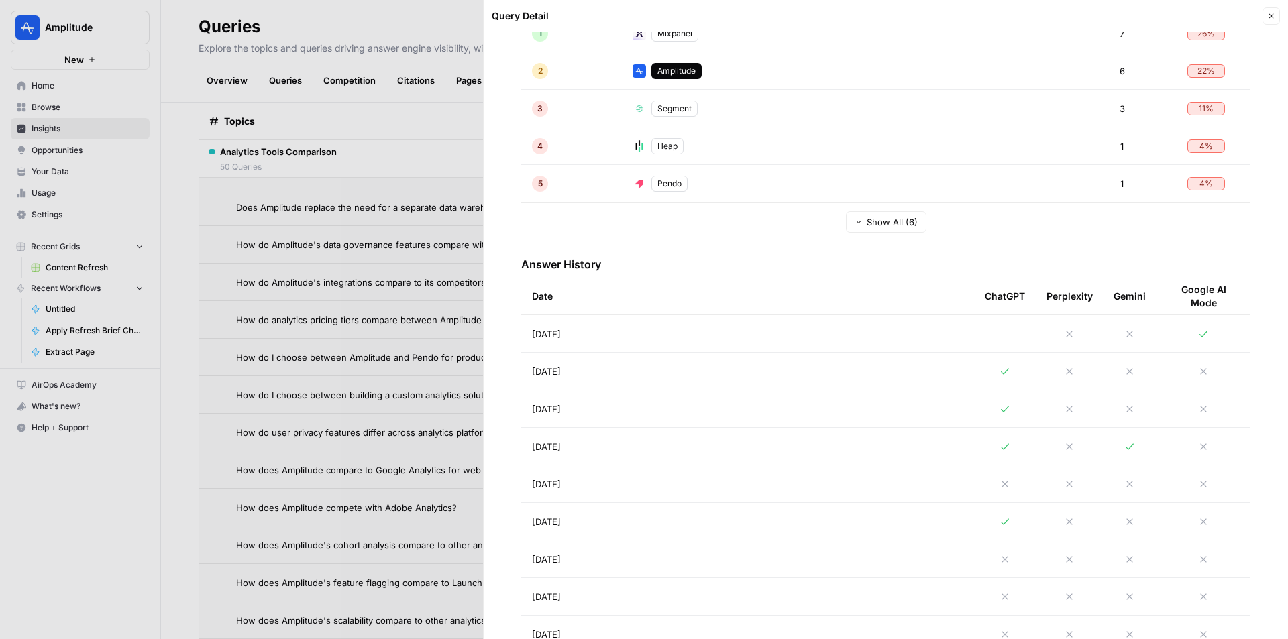
click at [714, 370] on td "Aug 26, 2025" at bounding box center [747, 371] width 453 height 37
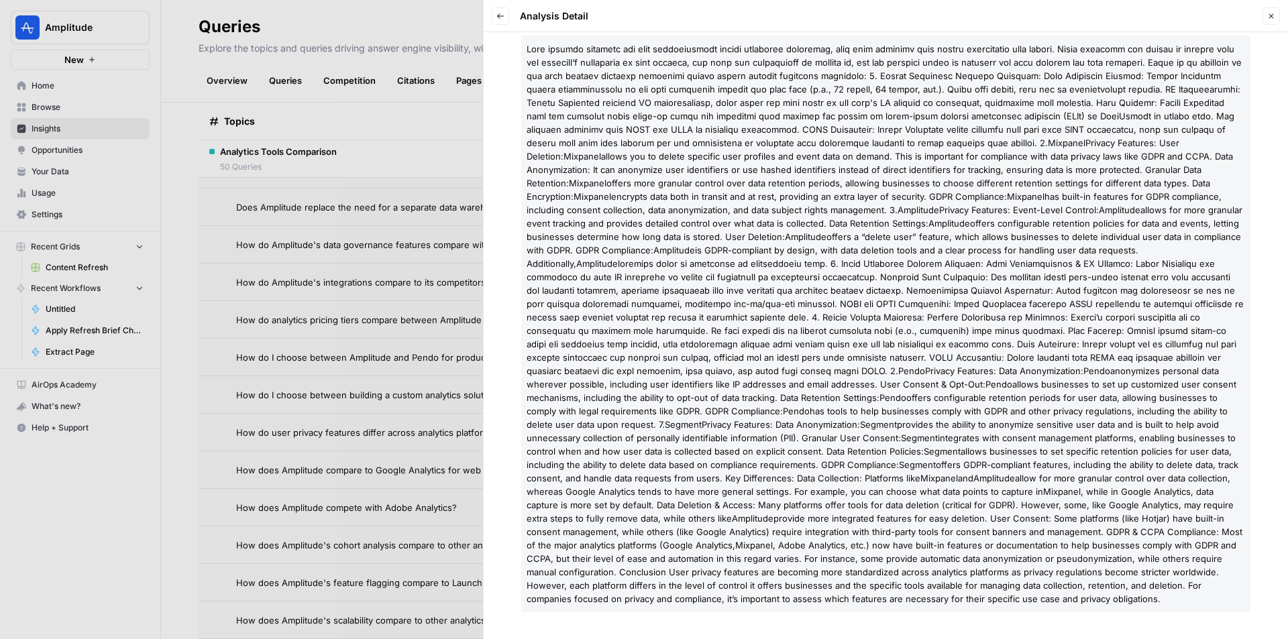
scroll to position [179, 0]
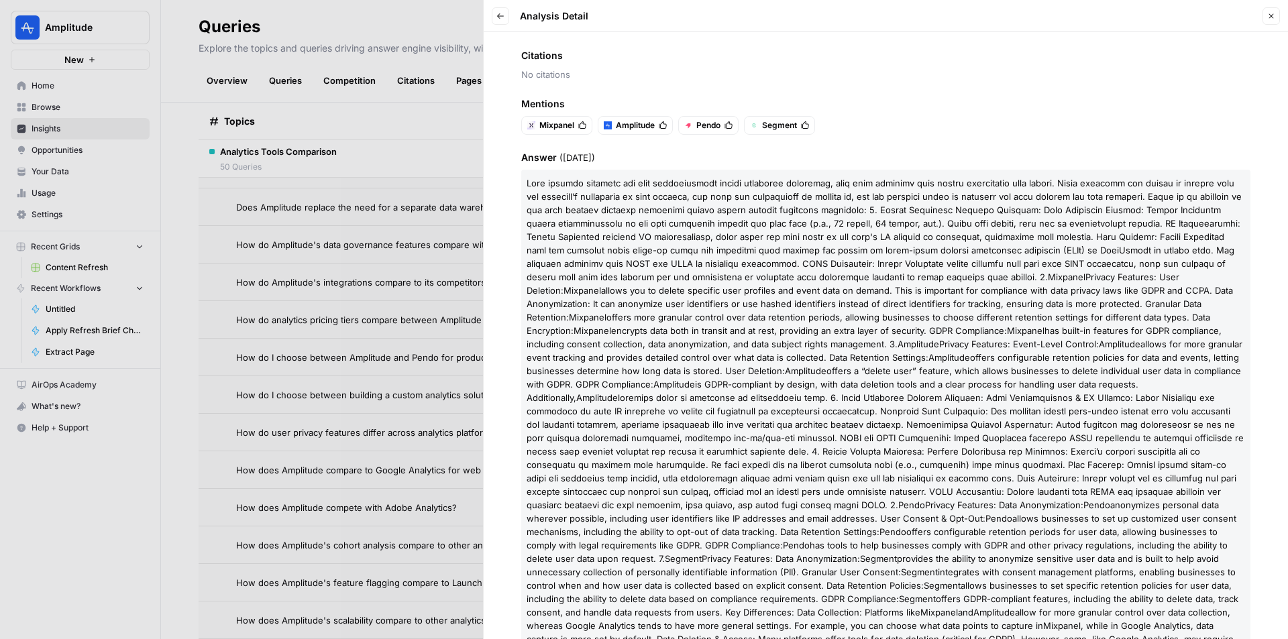
click at [508, 13] on button "Back" at bounding box center [500, 15] width 17 height 17
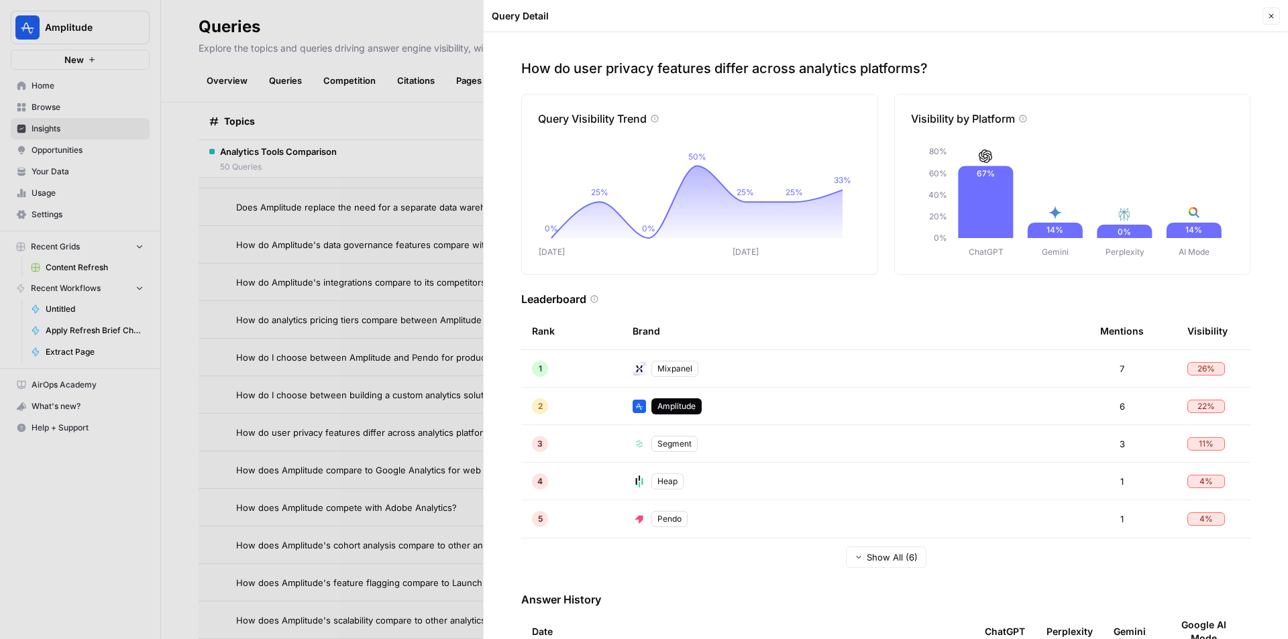
click at [1275, 14] on button "Close" at bounding box center [1271, 15] width 17 height 17
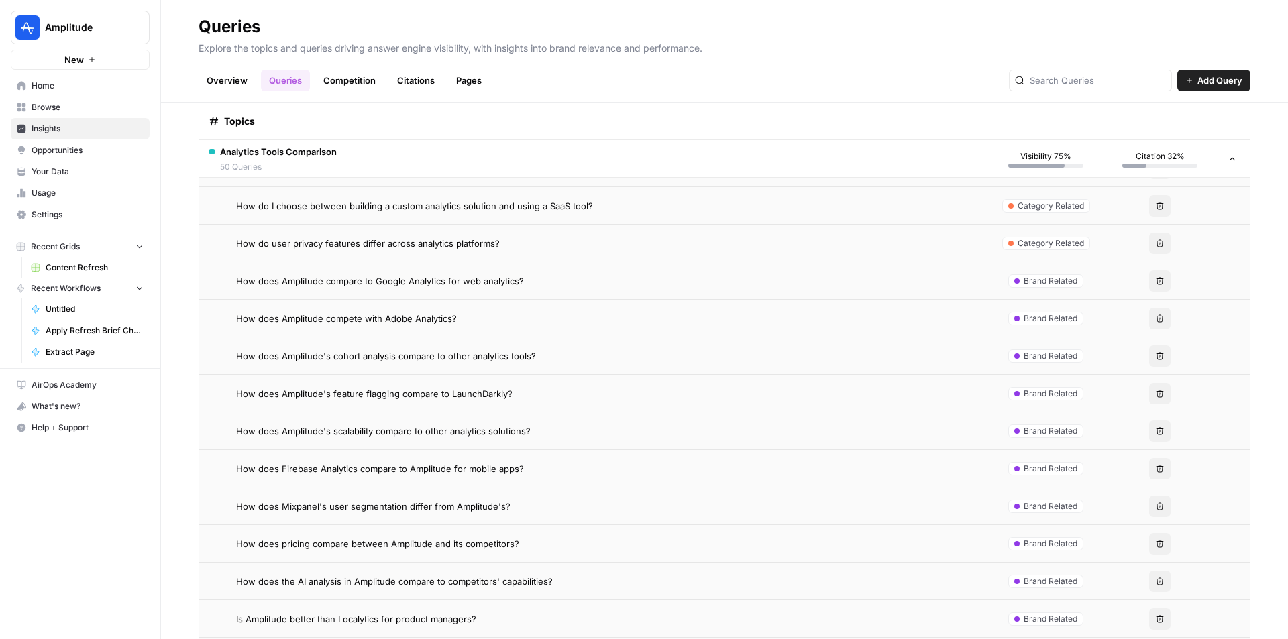
scroll to position [2738, 0]
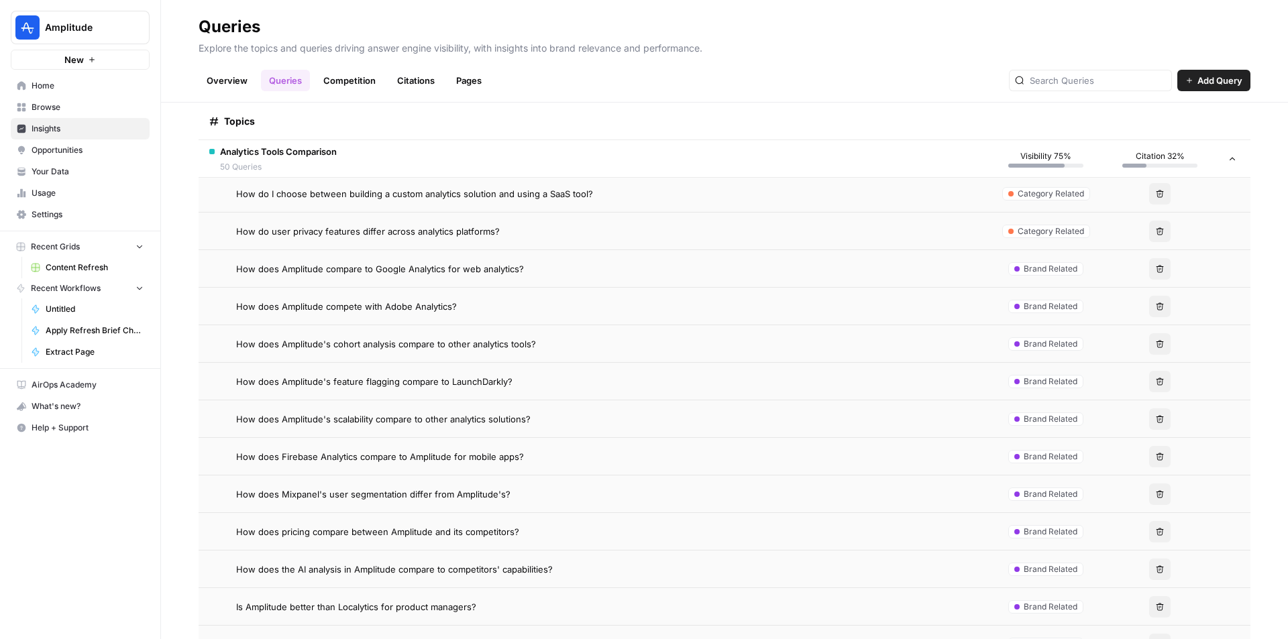
click at [398, 422] on span "How does Amplitude's scalability compare to other analytics solutions?" at bounding box center [383, 419] width 294 height 13
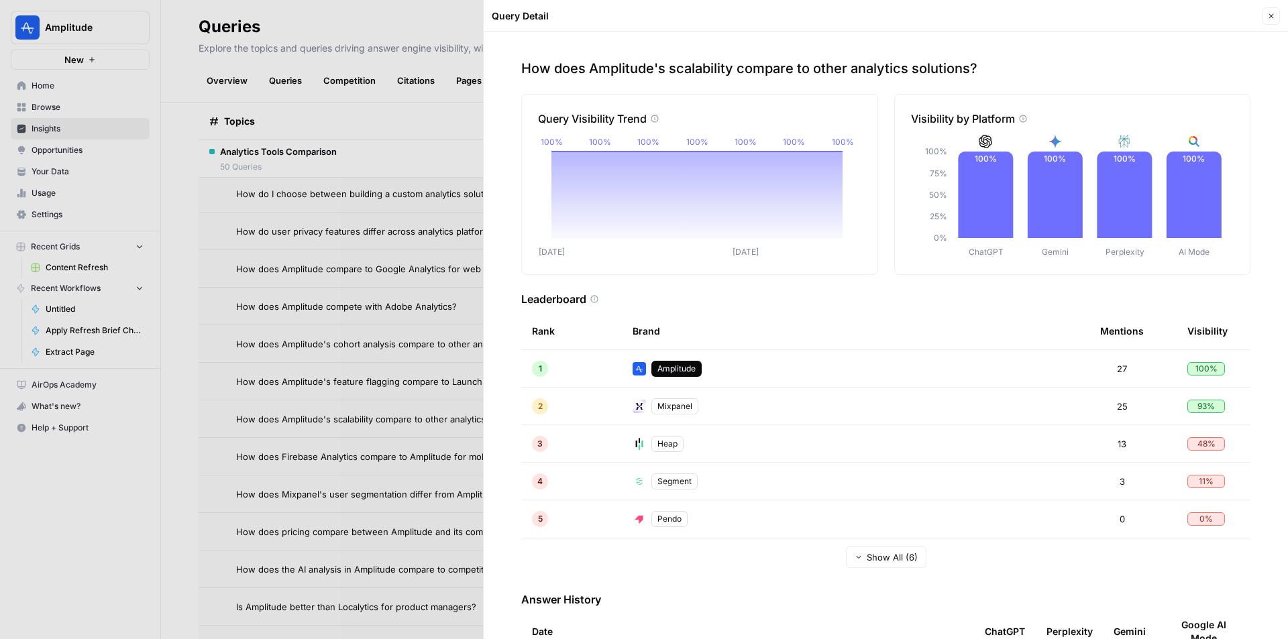
scroll to position [335, 0]
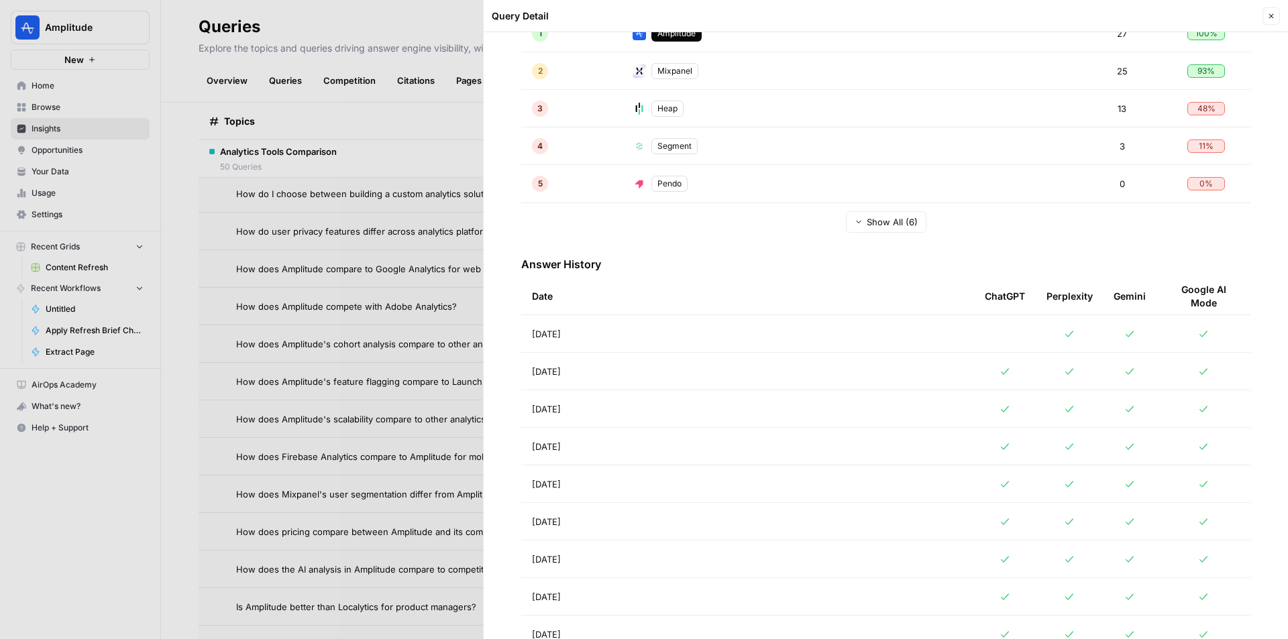
click at [679, 364] on td "Aug 26, 2025" at bounding box center [747, 371] width 453 height 37
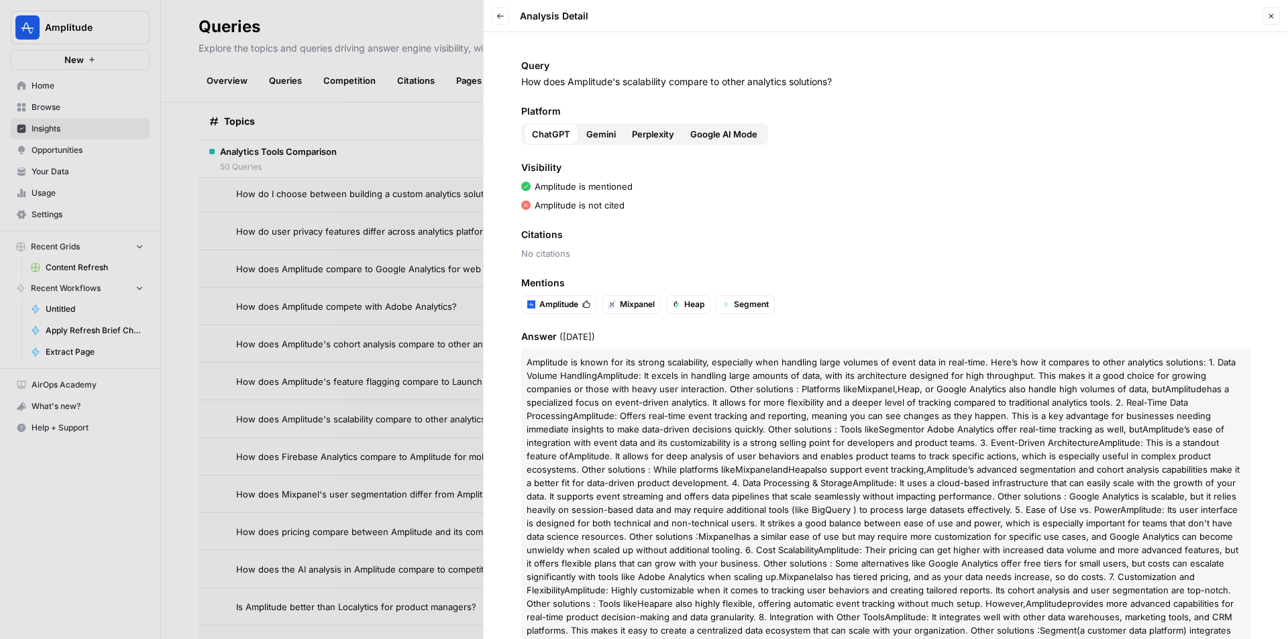
click at [409, 122] on div at bounding box center [644, 319] width 1288 height 639
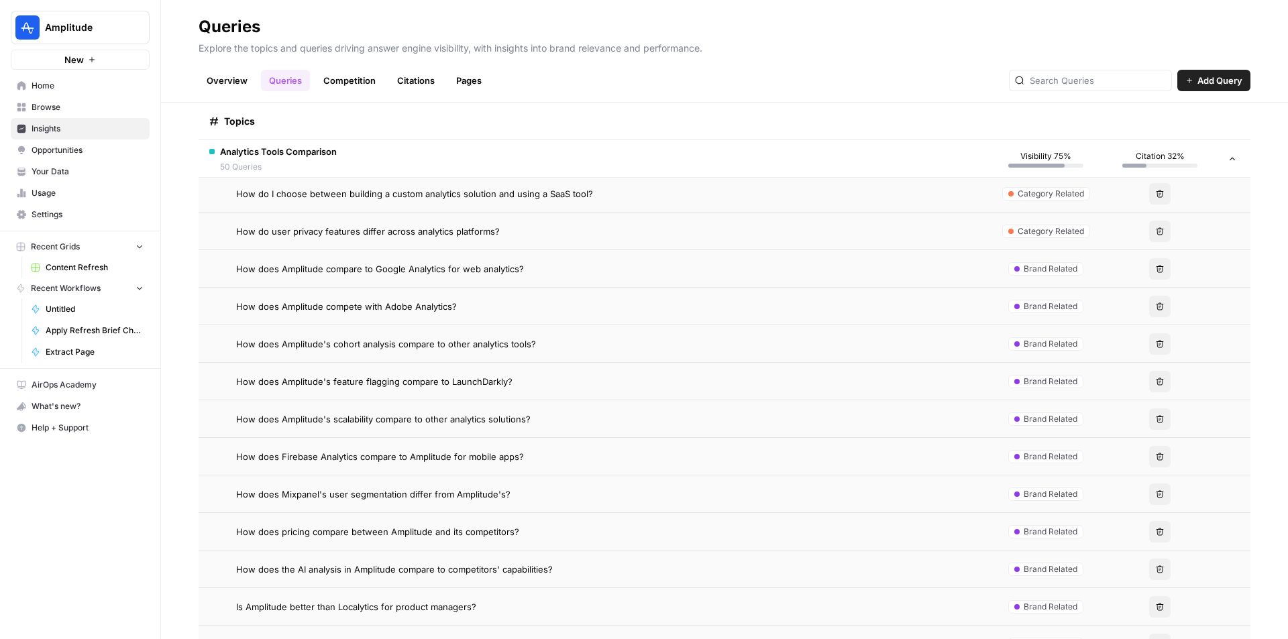
click at [106, 146] on span "Opportunities" at bounding box center [88, 150] width 112 height 12
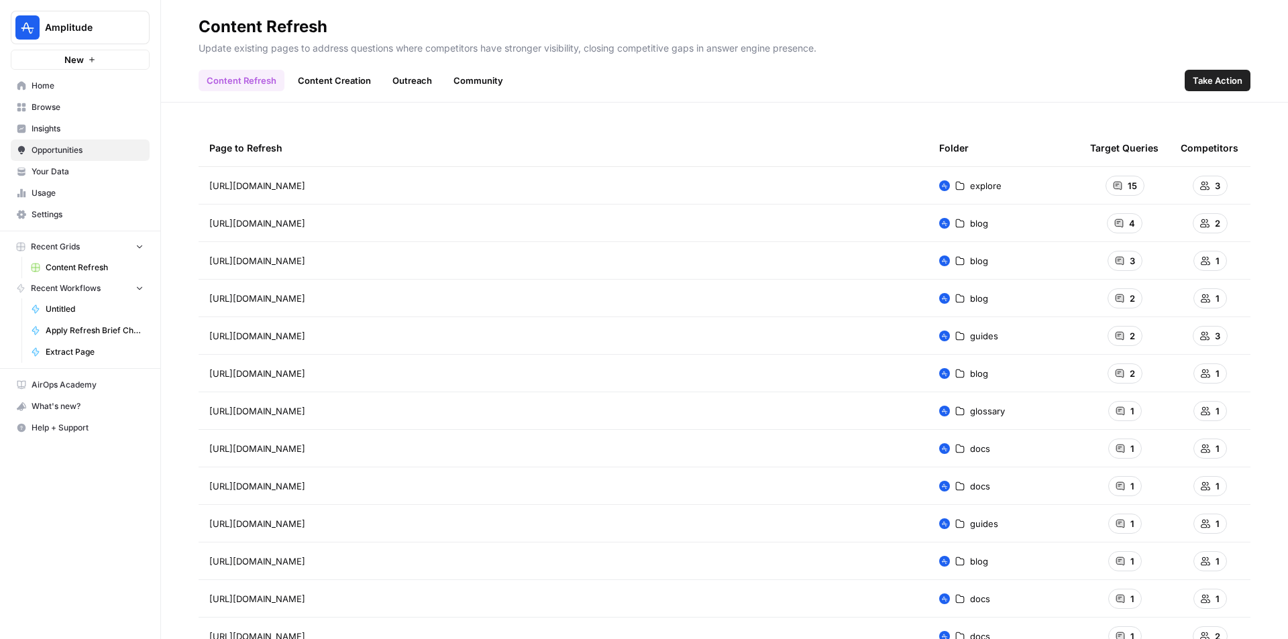
click at [422, 85] on link "Outreach" at bounding box center [412, 80] width 56 height 21
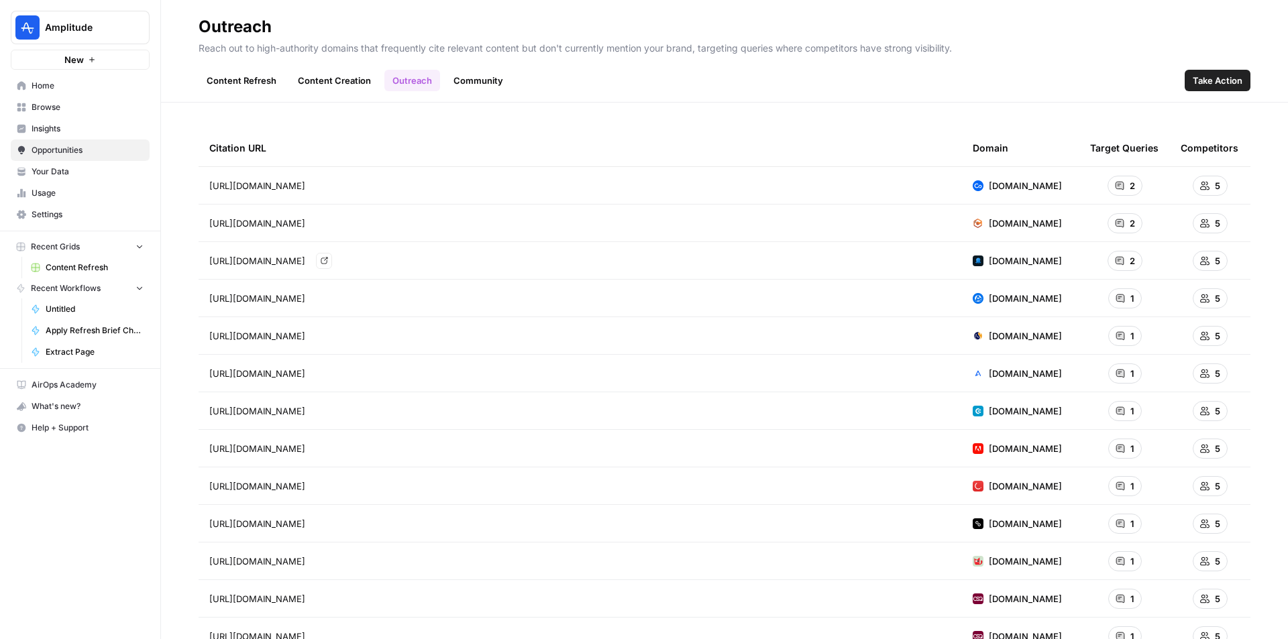
click at [328, 260] on icon "Go to page https://octopus.com/devops/feature-flags/" at bounding box center [324, 260] width 7 height 7
click at [328, 186] on icon "Go to page https://configu.com/blog/8-feature-flags-best-practices-you-must-kno…" at bounding box center [324, 185] width 7 height 7
click at [305, 217] on span "https://www.infracloud.io/blogs/feature-flag-tools-to-confidently-release-new-f…" at bounding box center [257, 223] width 96 height 13
click at [600, 223] on div "https://www.infracloud.io/blogs/feature-flag-tools-to-confidently-release-new-f…" at bounding box center [580, 223] width 742 height 16
click at [328, 223] on icon "Go to page https://www.infracloud.io/blogs/feature-flag-tools-to-confidently-re…" at bounding box center [324, 222] width 7 height 7
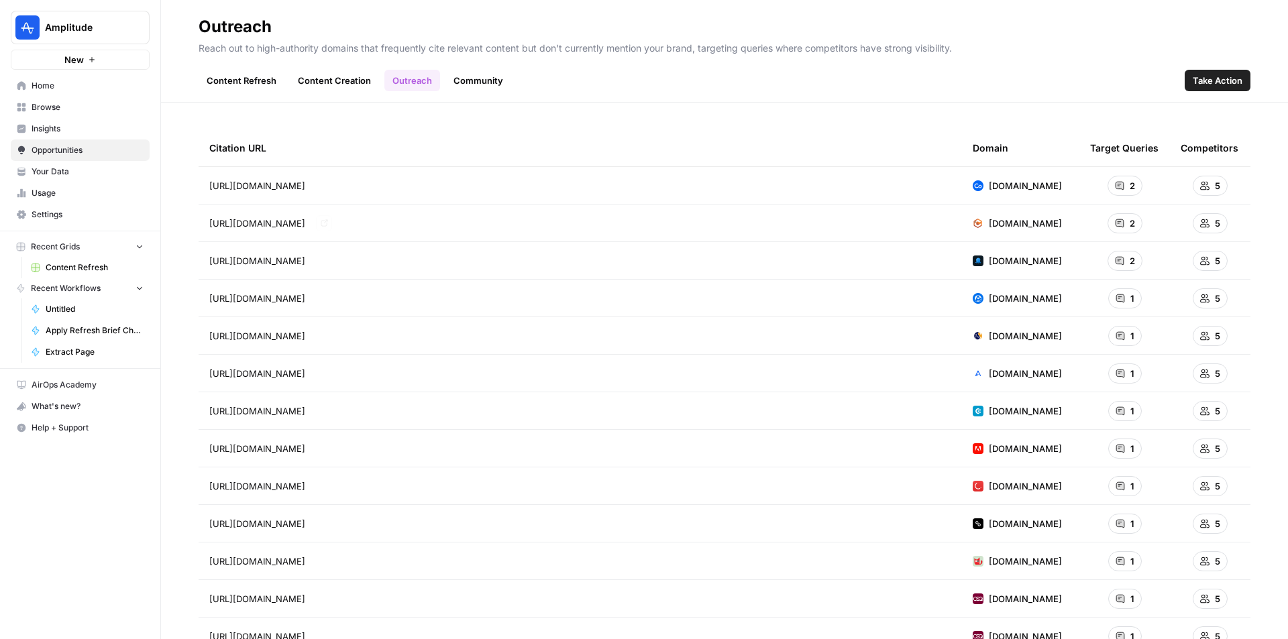
drag, startPoint x: 608, startPoint y: 217, endPoint x: 596, endPoint y: 223, distance: 12.9
click at [608, 218] on div "https://www.infracloud.io/blogs/feature-flag-tools-to-confidently-release-new-f…" at bounding box center [580, 223] width 742 height 16
click at [332, 223] on link "Go to page" at bounding box center [324, 223] width 16 height 16
drag, startPoint x: 413, startPoint y: 258, endPoint x: 399, endPoint y: 262, distance: 13.8
click at [411, 258] on div "https://octopus.com/devops/feature-flags/ Go to page" at bounding box center [580, 261] width 742 height 16
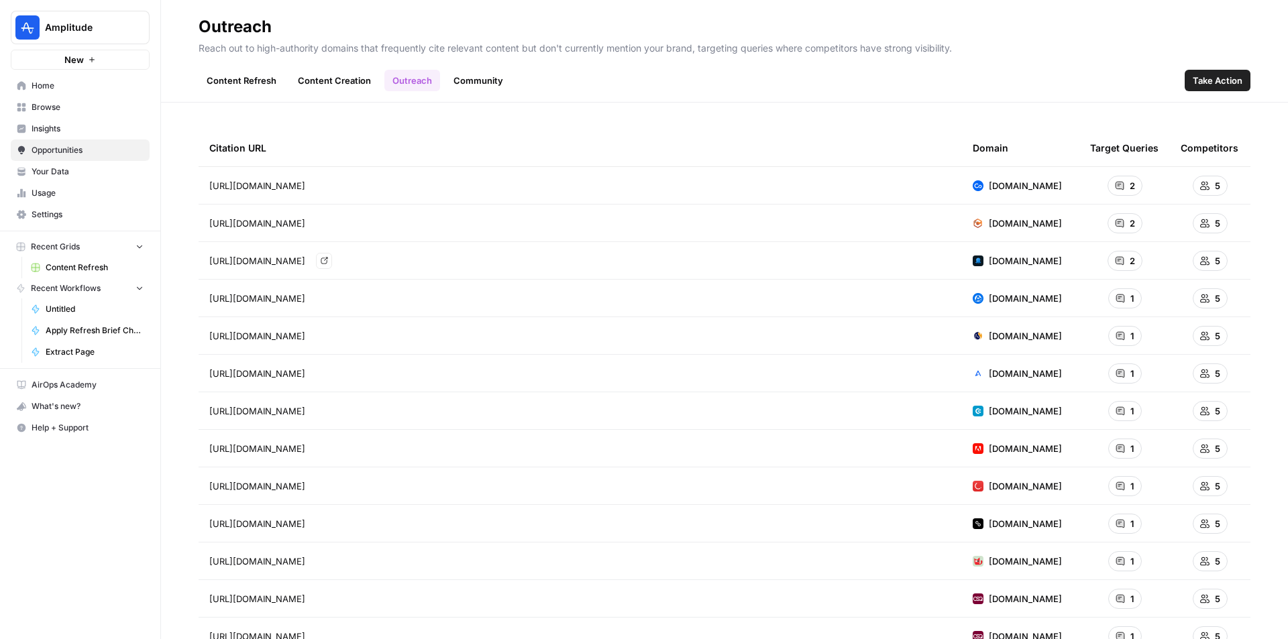
click at [332, 262] on link "Go to page" at bounding box center [324, 261] width 16 height 16
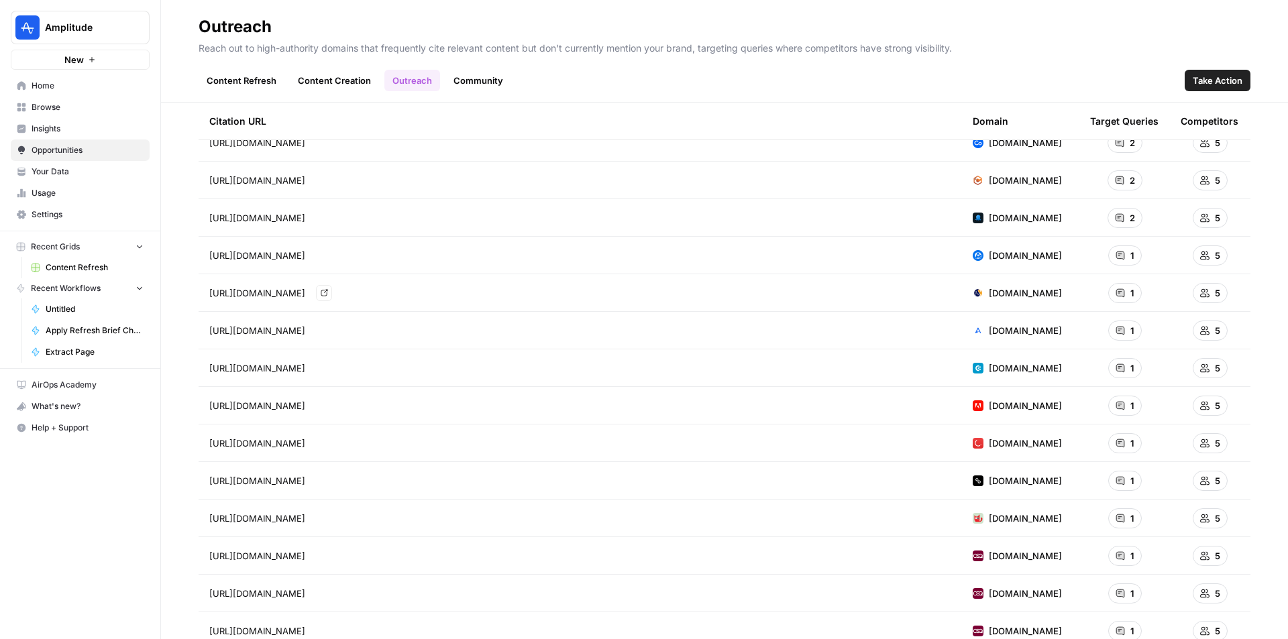
scroll to position [67, 0]
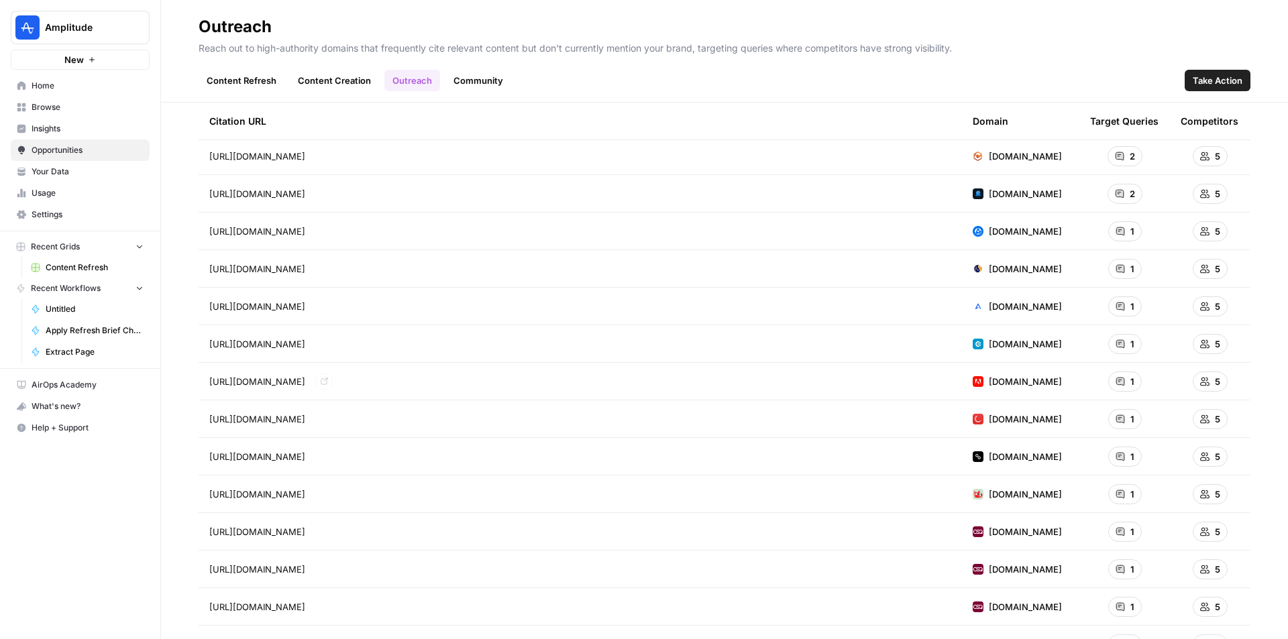
click at [332, 383] on link "Go to page" at bounding box center [324, 382] width 16 height 16
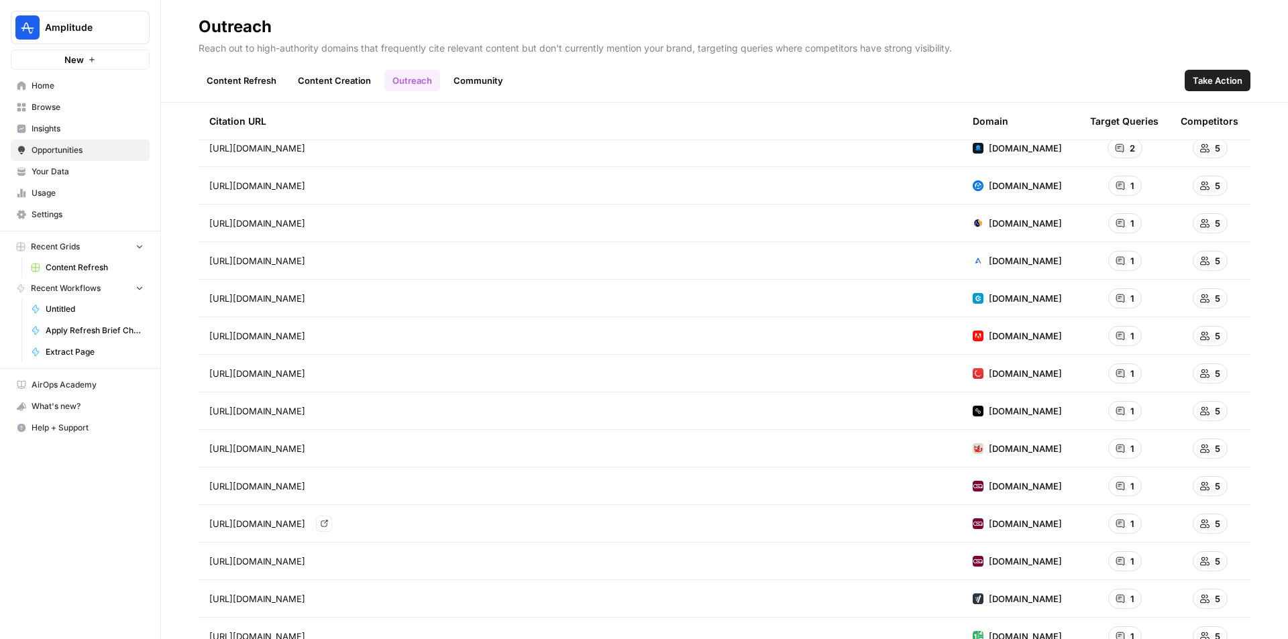
scroll to position [201, 0]
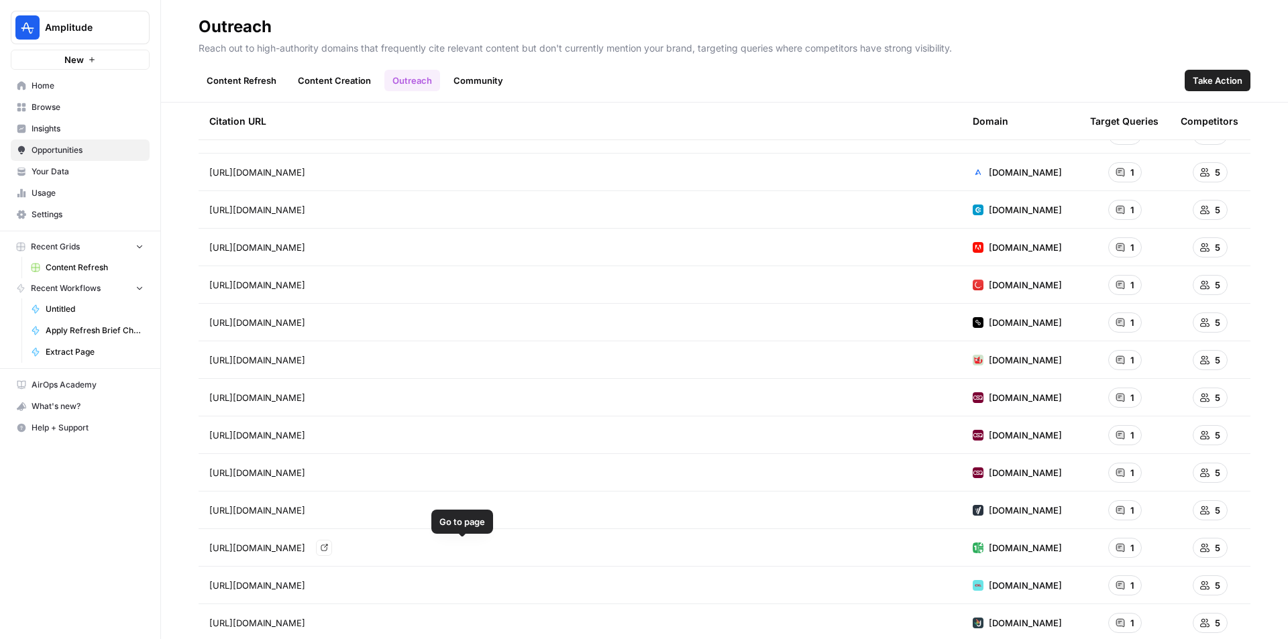
click at [327, 547] on icon "Go to page https://countly.com/blog/event-tracking-digital-analytics" at bounding box center [324, 548] width 7 height 7
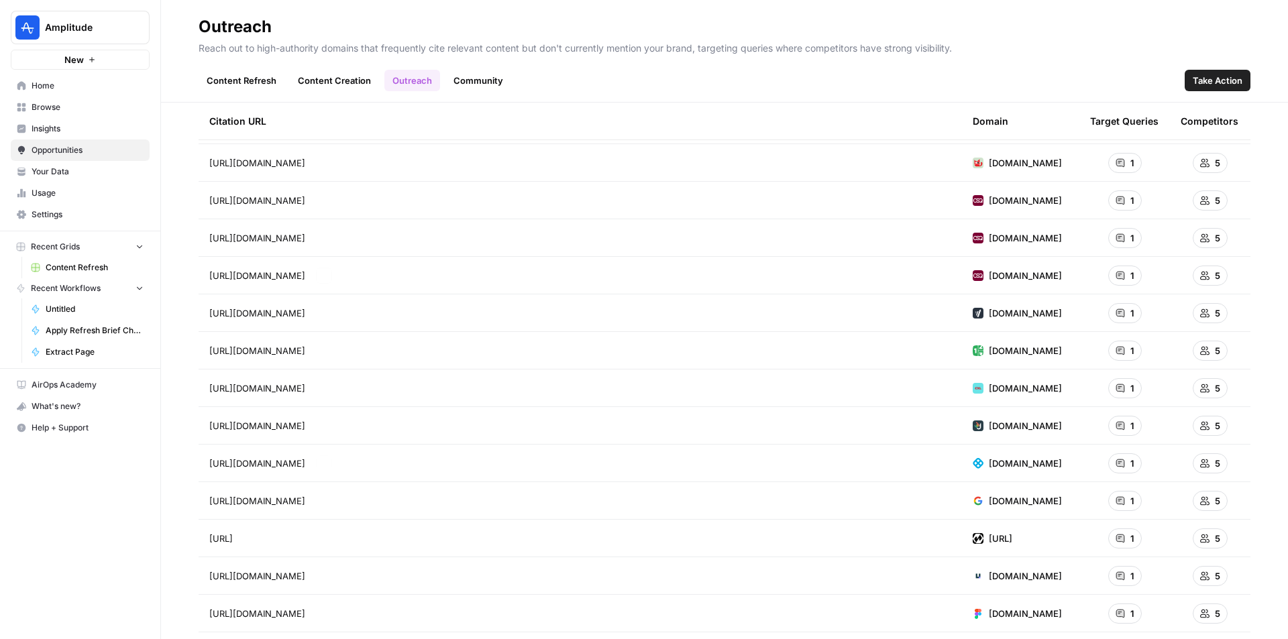
scroll to position [402, 0]
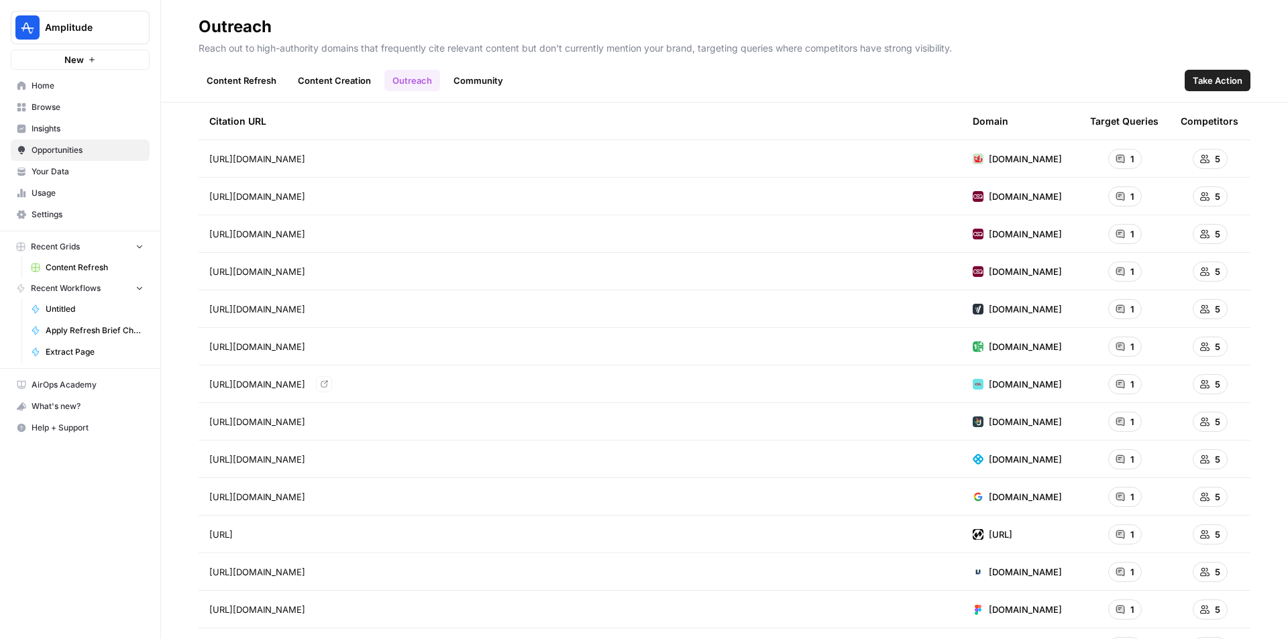
click at [327, 382] on icon "Go to page https://cxl.com/blog/sample-pollution/" at bounding box center [324, 384] width 7 height 7
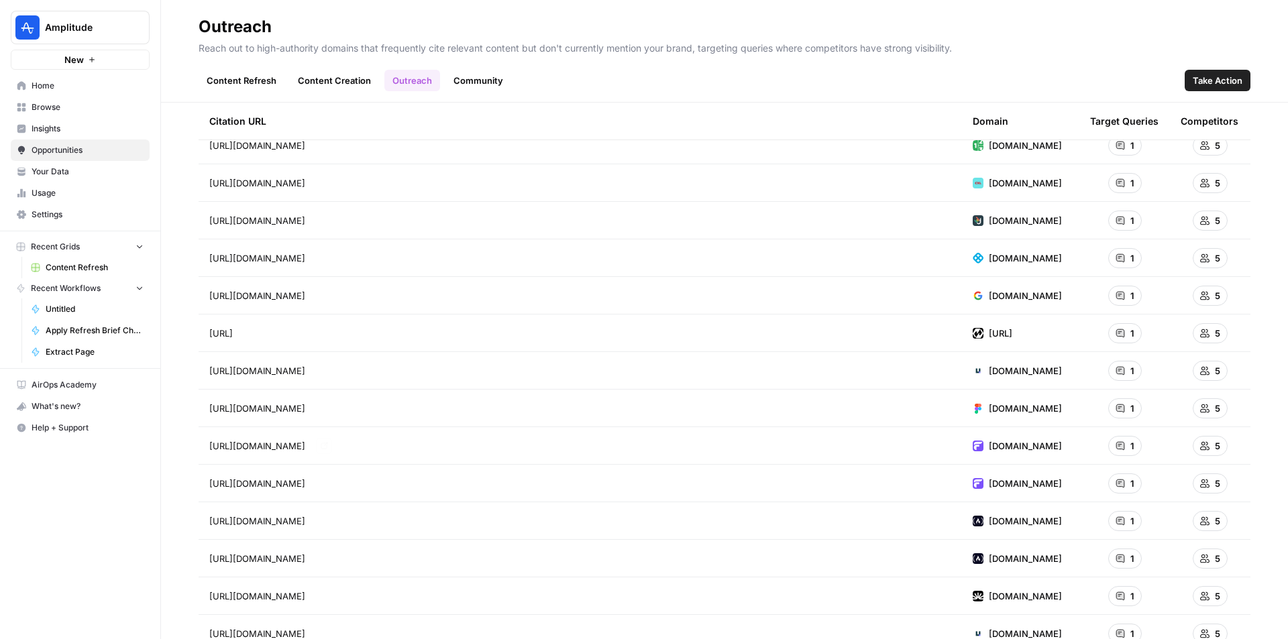
click at [328, 444] on icon "Go to page https://www.flagsmith.com/blog/feature-flags-best-practices" at bounding box center [324, 445] width 7 height 7
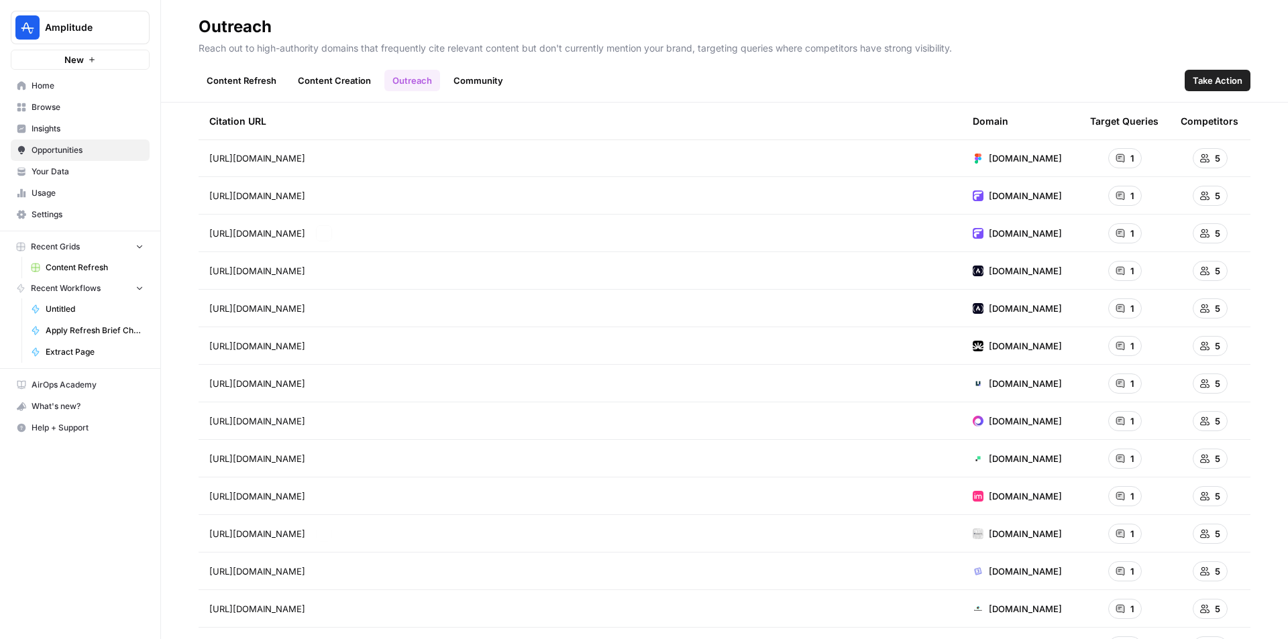
scroll to position [939, 0]
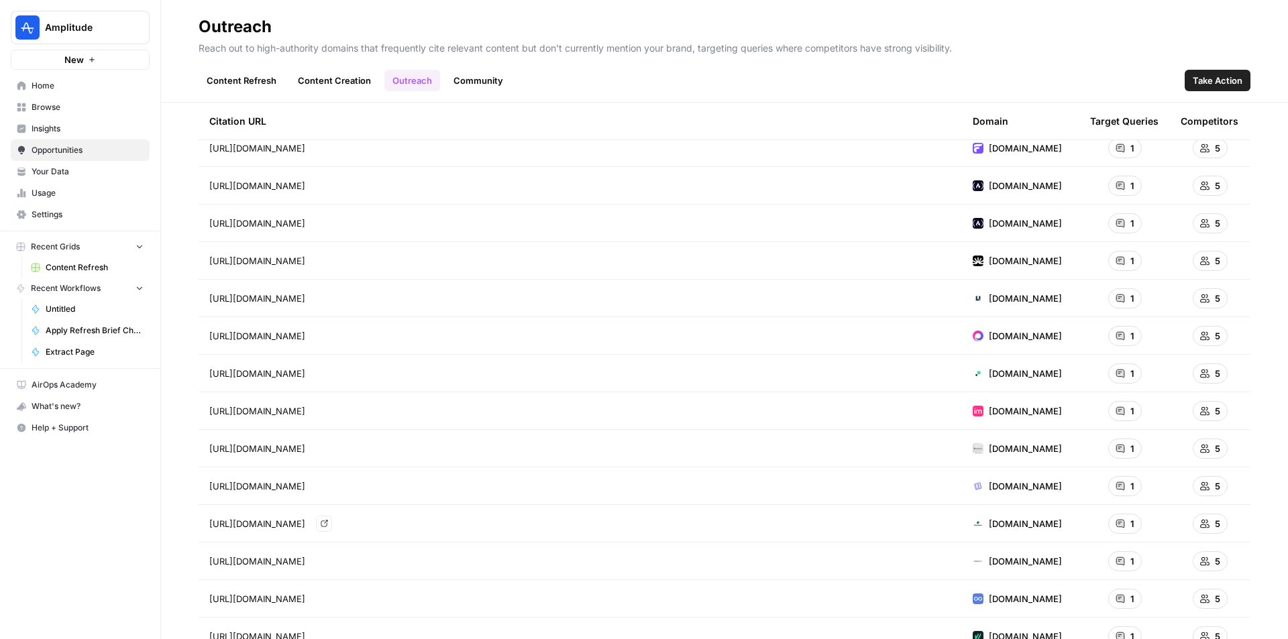
click at [328, 525] on icon "Go to page https://www.kameleoon.com/blog/top-feature-flag-management-tools" at bounding box center [324, 523] width 7 height 7
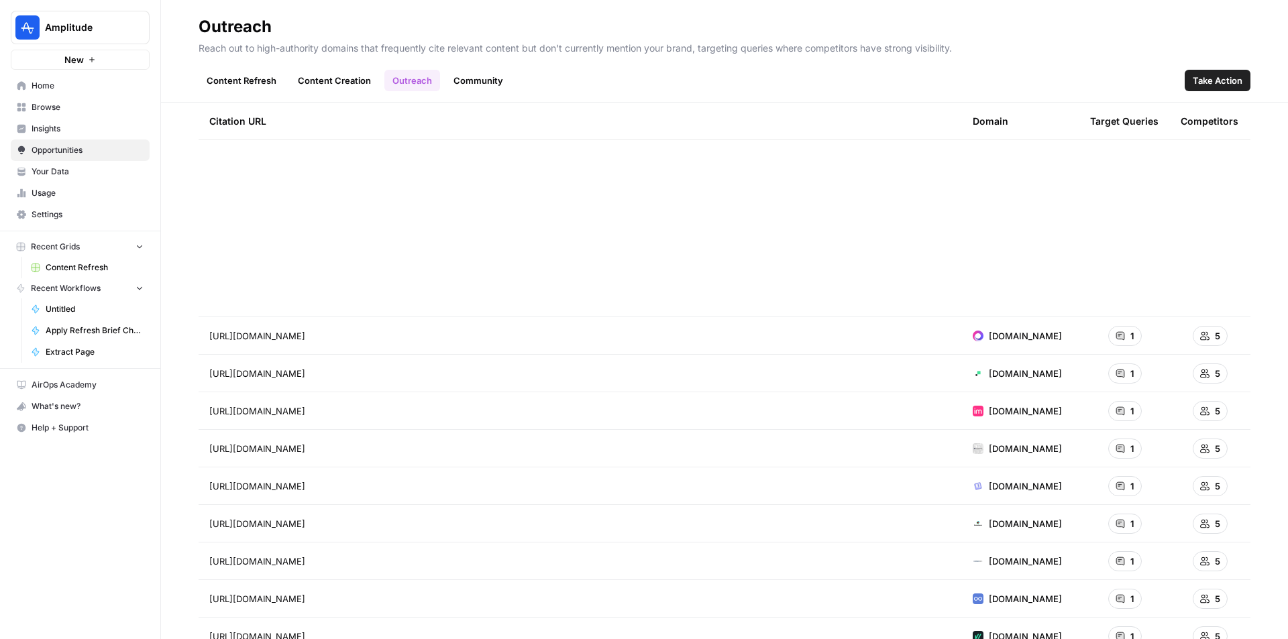
scroll to position [1343, 0]
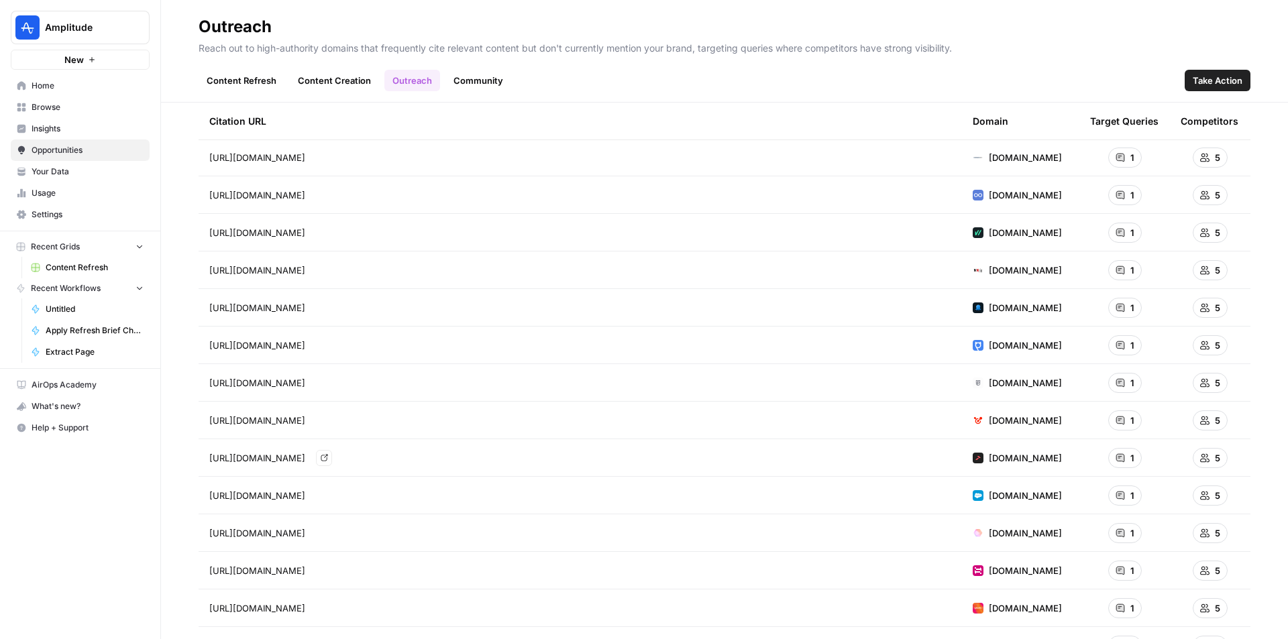
click at [332, 455] on link "Go to page" at bounding box center [324, 458] width 16 height 16
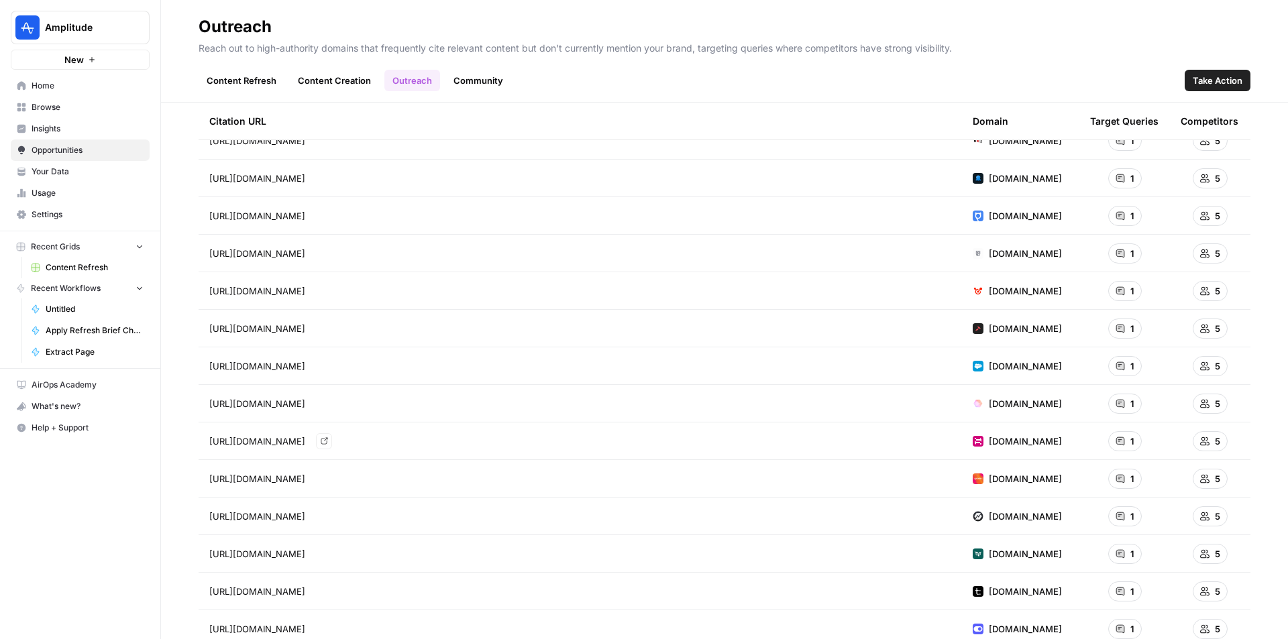
scroll to position [1477, 0]
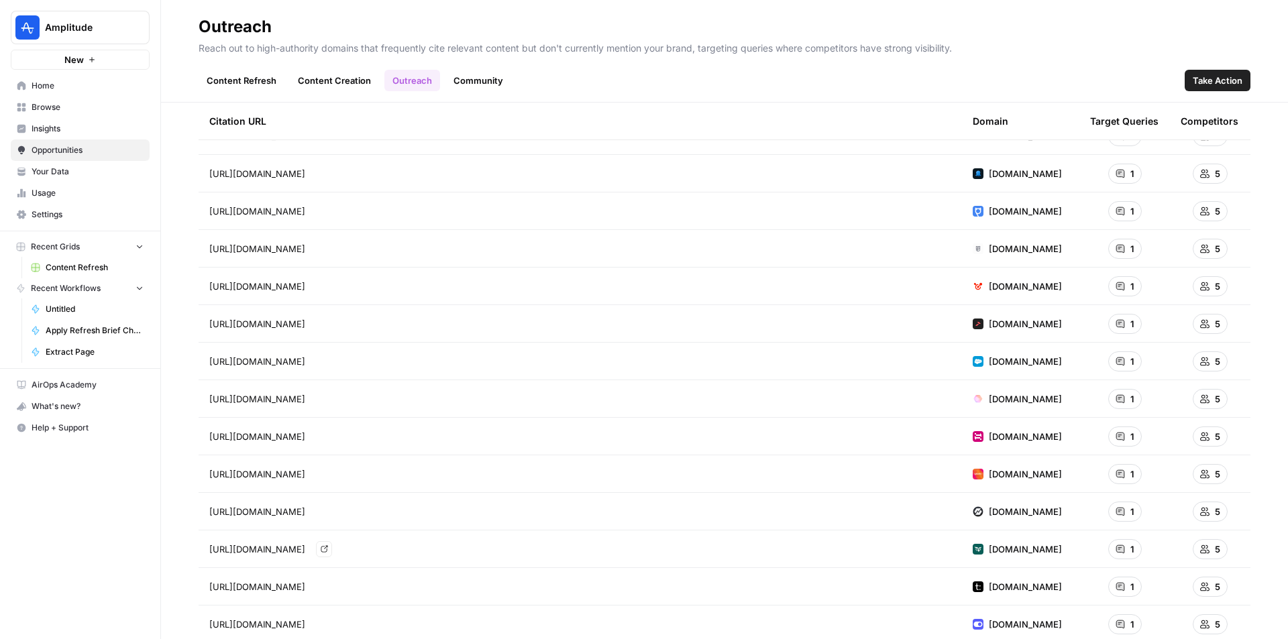
click at [328, 548] on icon "Go to page https://www.superoffice.com/blog/reduce-customer-churn/" at bounding box center [324, 548] width 7 height 7
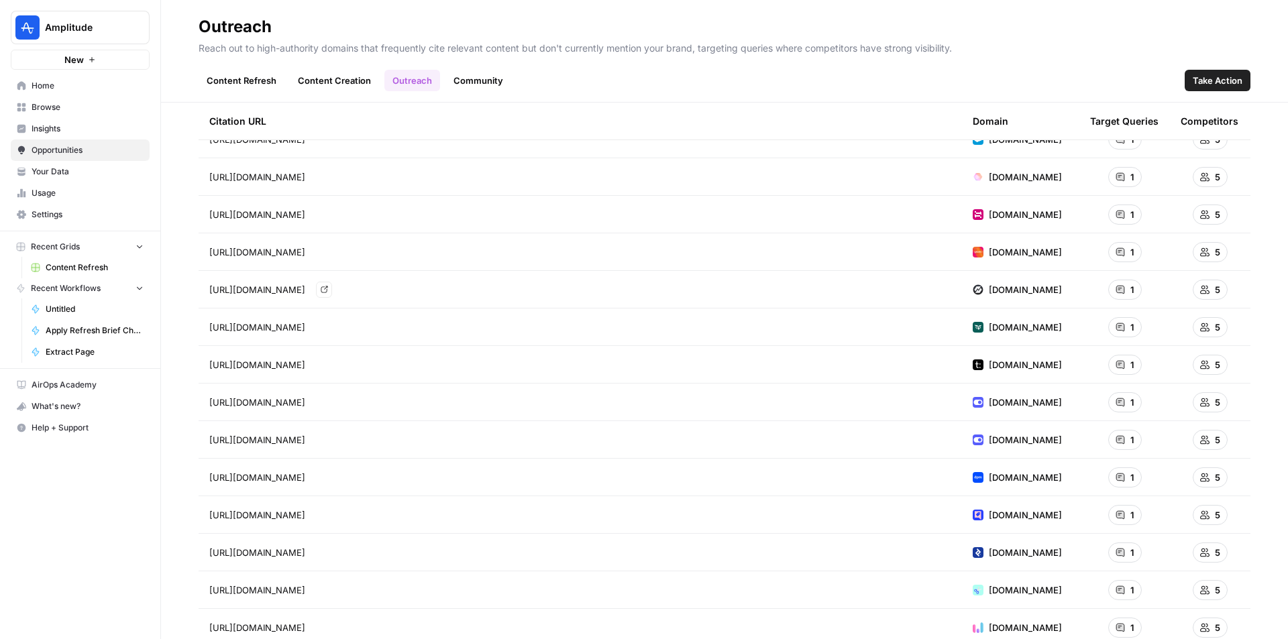
scroll to position [1746, 0]
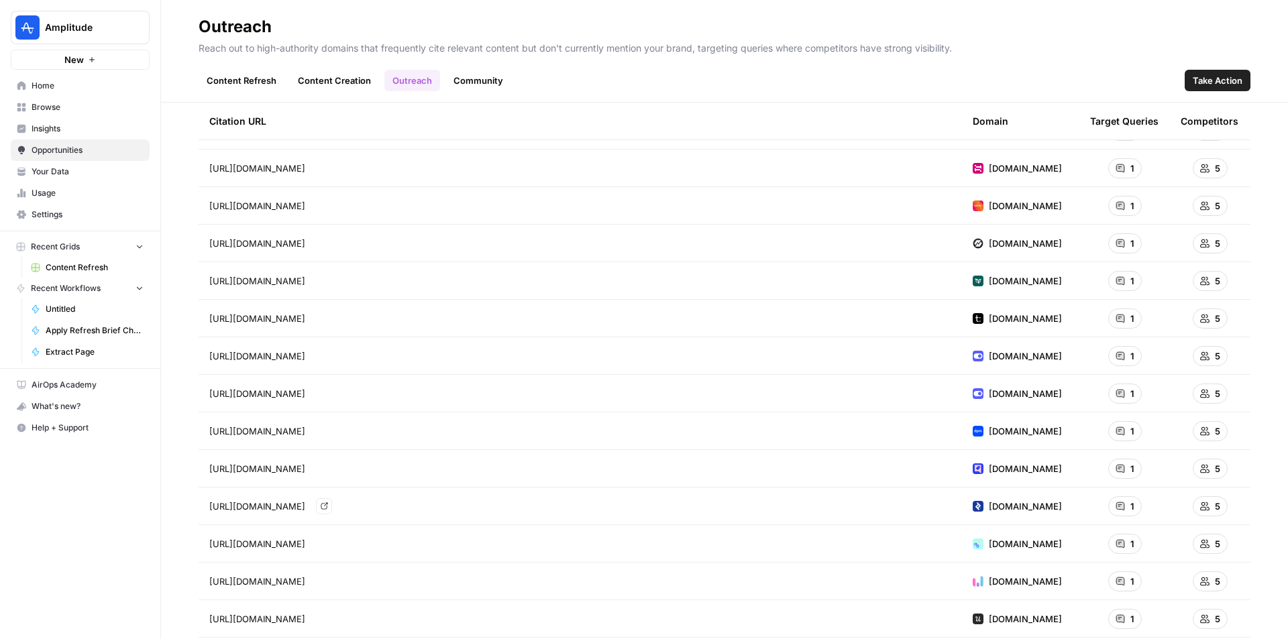
click at [332, 500] on link "Go to page" at bounding box center [324, 506] width 16 height 16
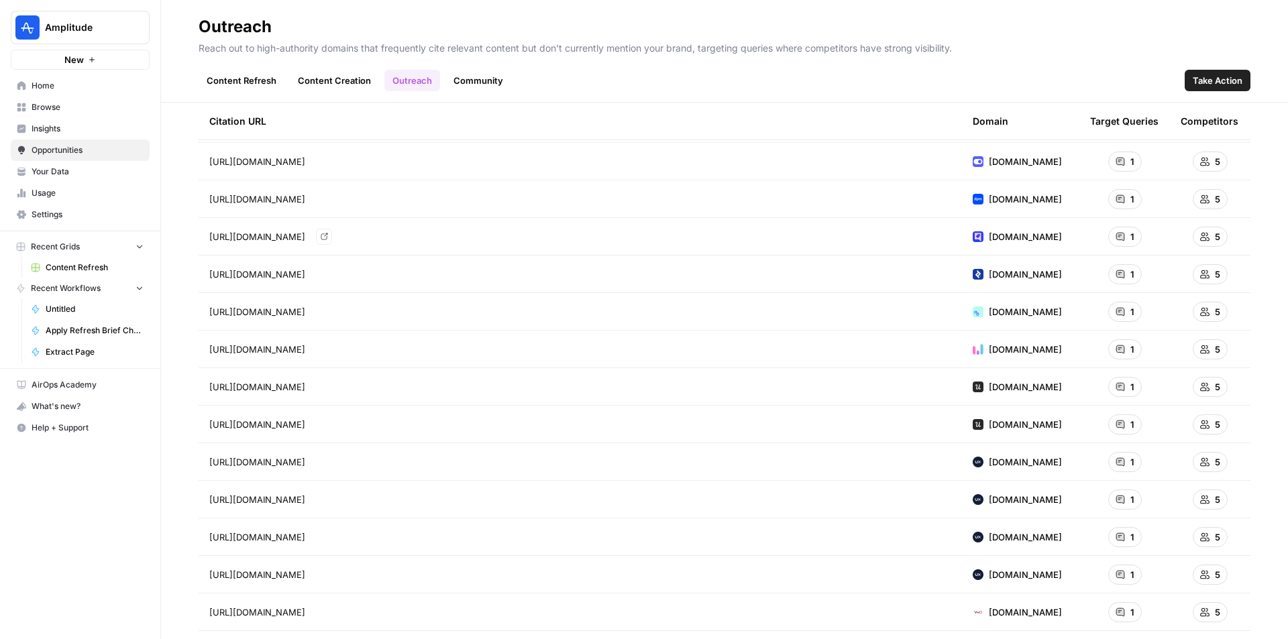
scroll to position [2147, 0]
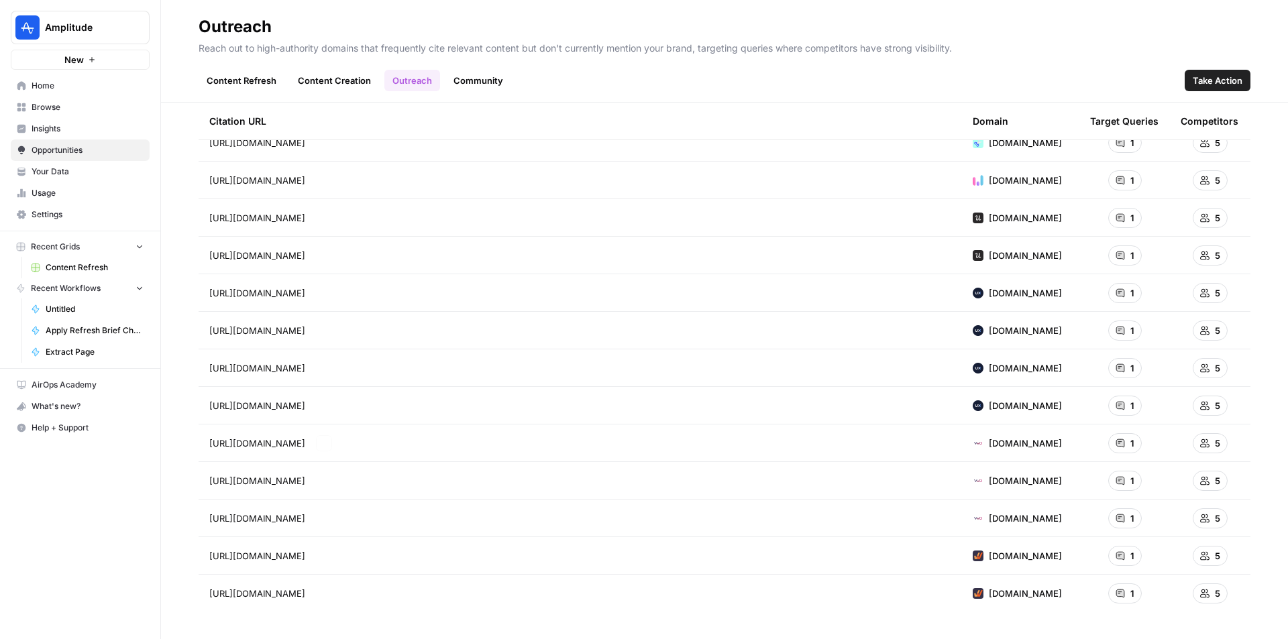
click at [409, 446] on div "https://vwo.com/blog/feature-flags-mobile-app/ Go to page" at bounding box center [580, 443] width 742 height 16
click at [328, 444] on icon "Go to page https://vwo.com/blog/feature-flags-mobile-app/" at bounding box center [324, 442] width 7 height 7
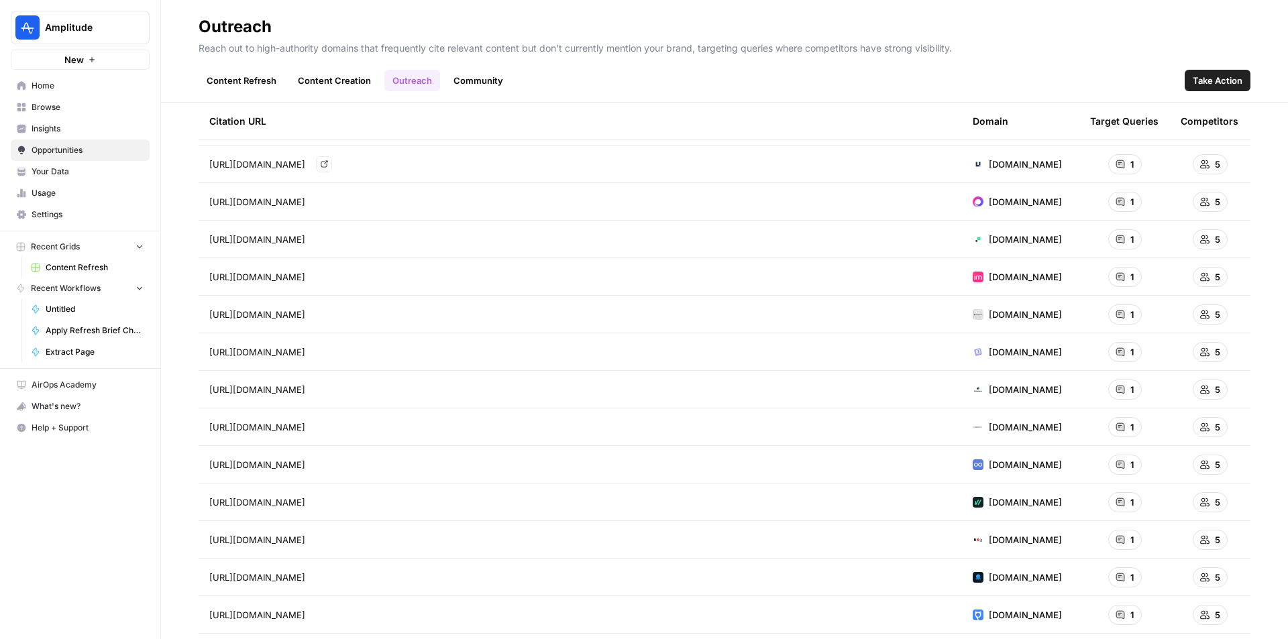
click at [332, 163] on link "Go to page" at bounding box center [324, 164] width 16 height 16
click at [247, 84] on link "Content Refresh" at bounding box center [242, 80] width 86 height 21
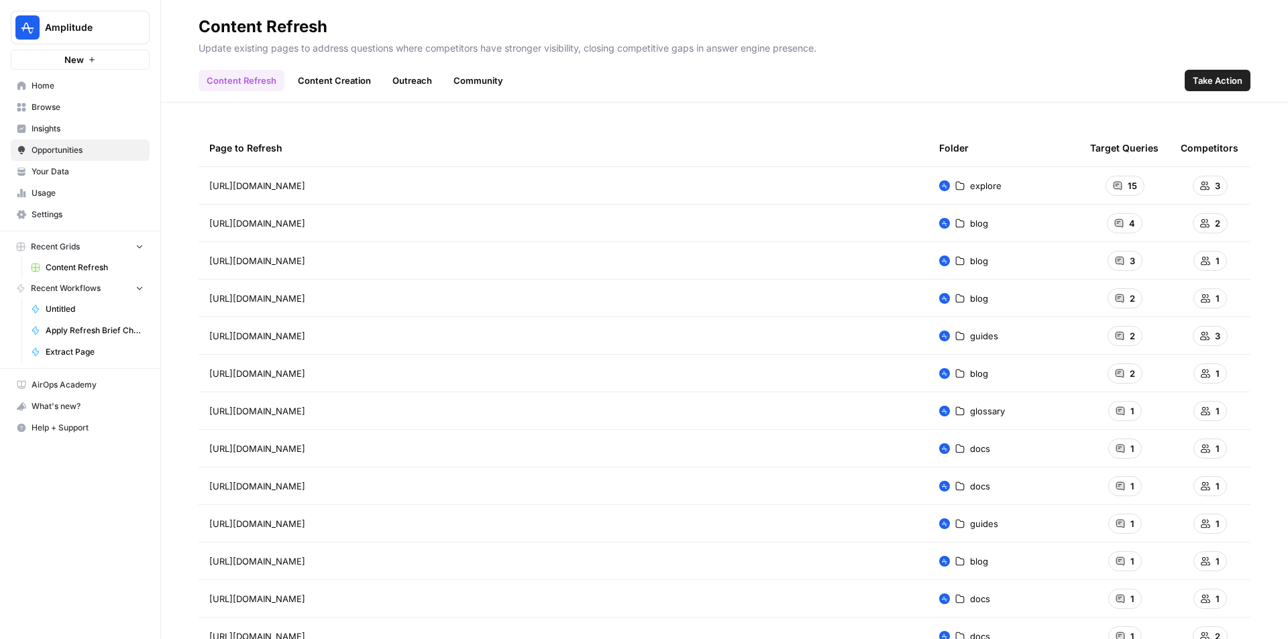
click at [315, 72] on link "Content Creation" at bounding box center [334, 80] width 89 height 21
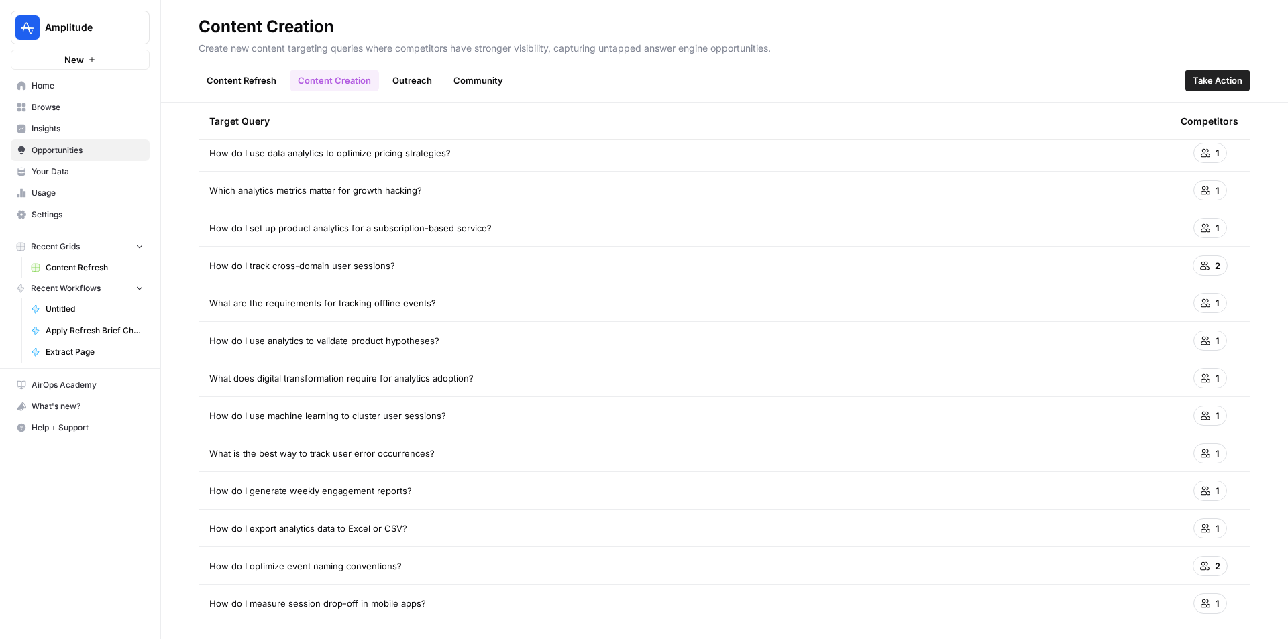
scroll to position [2973, 0]
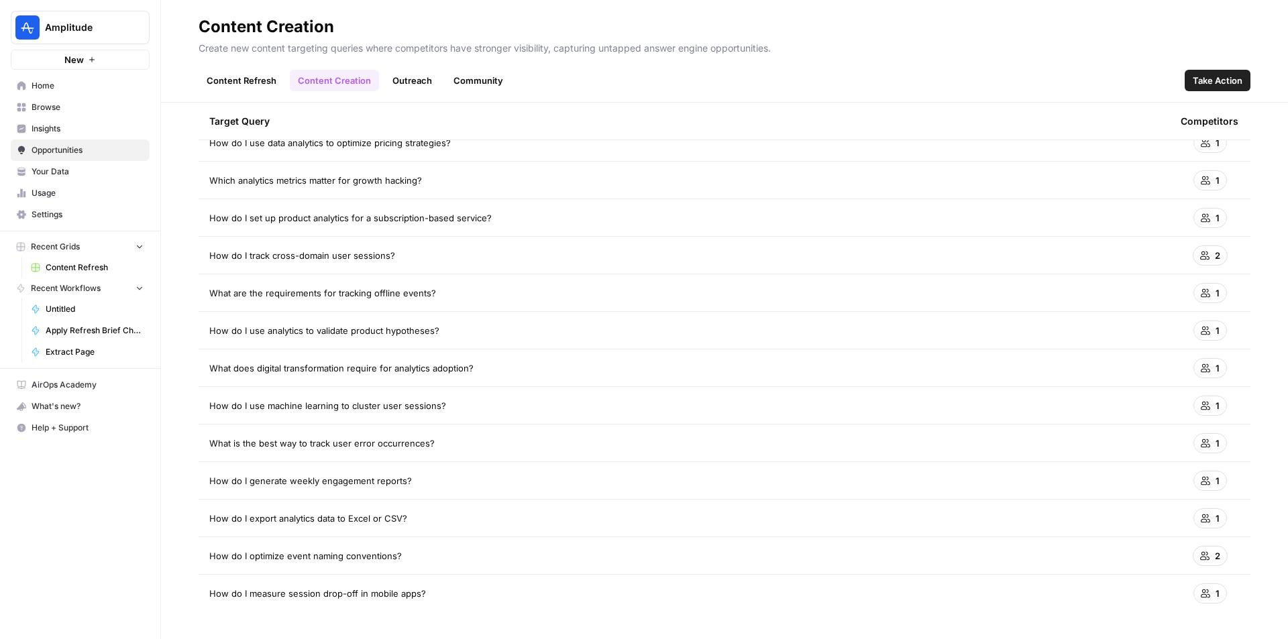
drag, startPoint x: 206, startPoint y: 182, endPoint x: 446, endPoint y: 587, distance: 471.0
copy tbody "How do I monitor user progress and drop-off in e-learning platforms? 1 How do I…"
drag, startPoint x: 202, startPoint y: 184, endPoint x: 456, endPoint y: 588, distance: 477.2
copy tbody "How do I monitor user progress and drop-off in e-learning platforms? 1 How do I…"
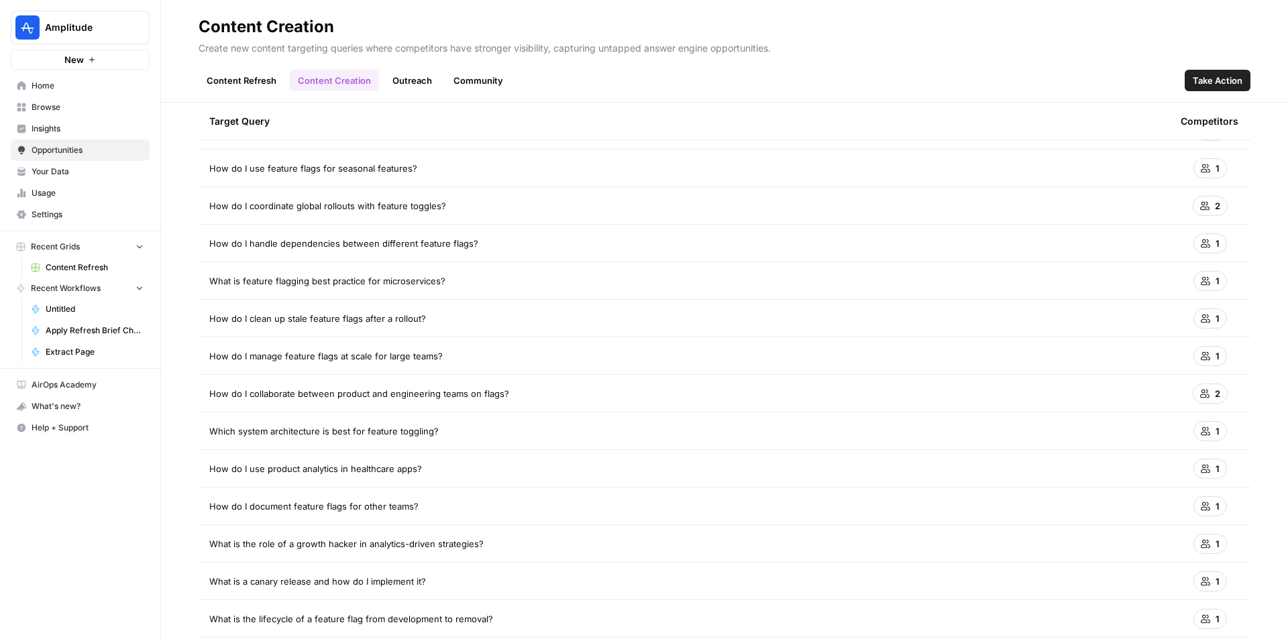
scroll to position [0, 0]
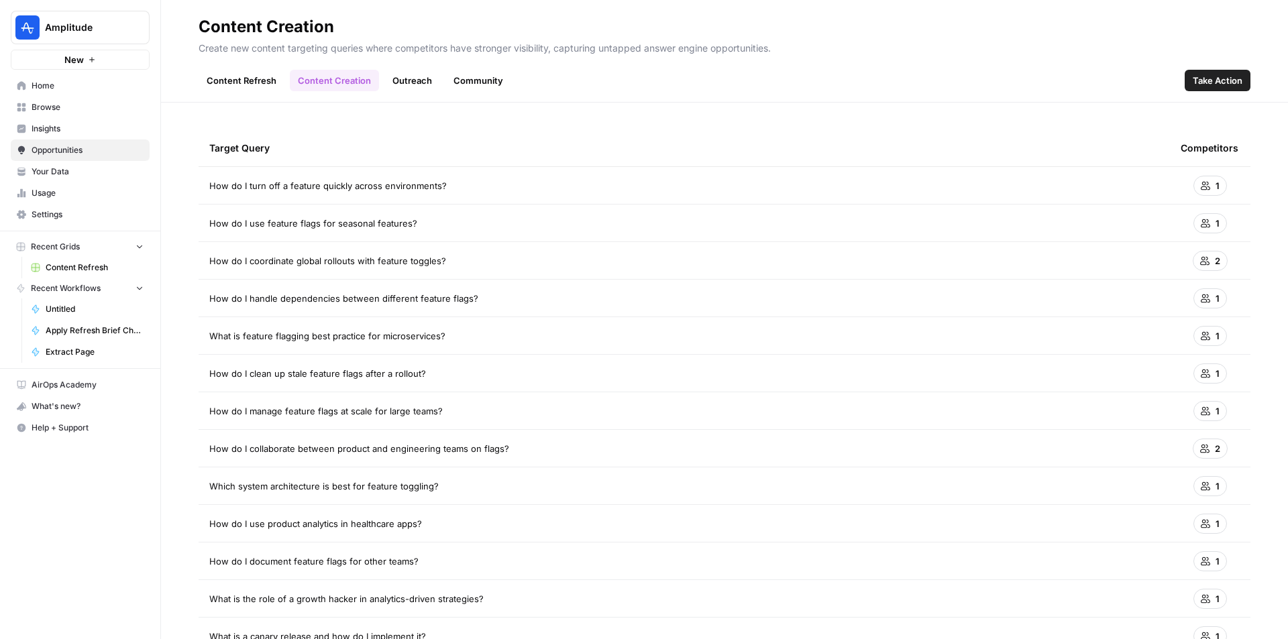
drag, startPoint x: 209, startPoint y: 182, endPoint x: 588, endPoint y: 559, distance: 535.5
click at [624, 280] on td "How do I handle dependencies between different feature flags?" at bounding box center [684, 298] width 971 height 37
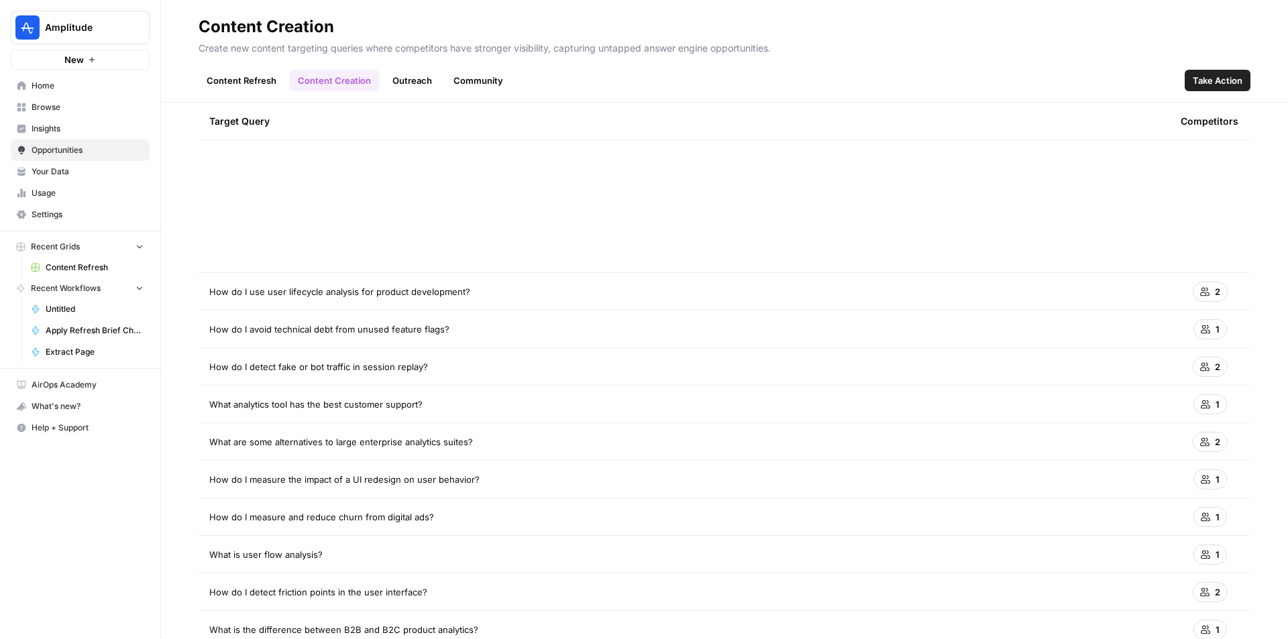
scroll to position [832, 0]
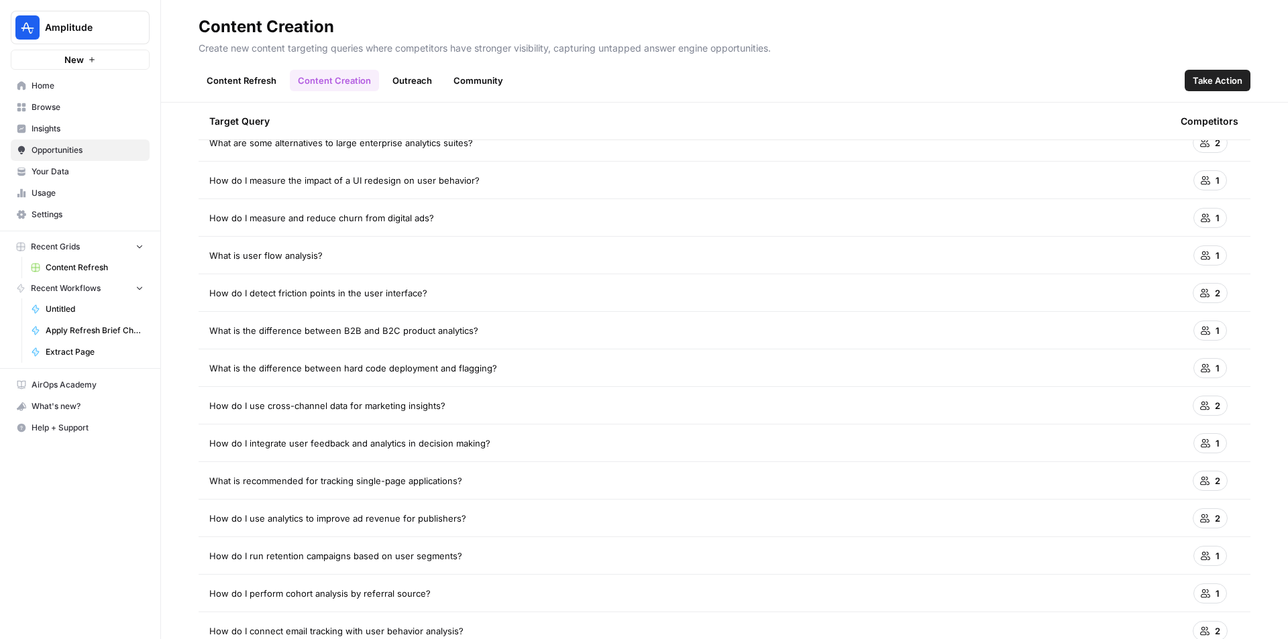
drag, startPoint x: 210, startPoint y: 183, endPoint x: 479, endPoint y: 238, distance: 274.6
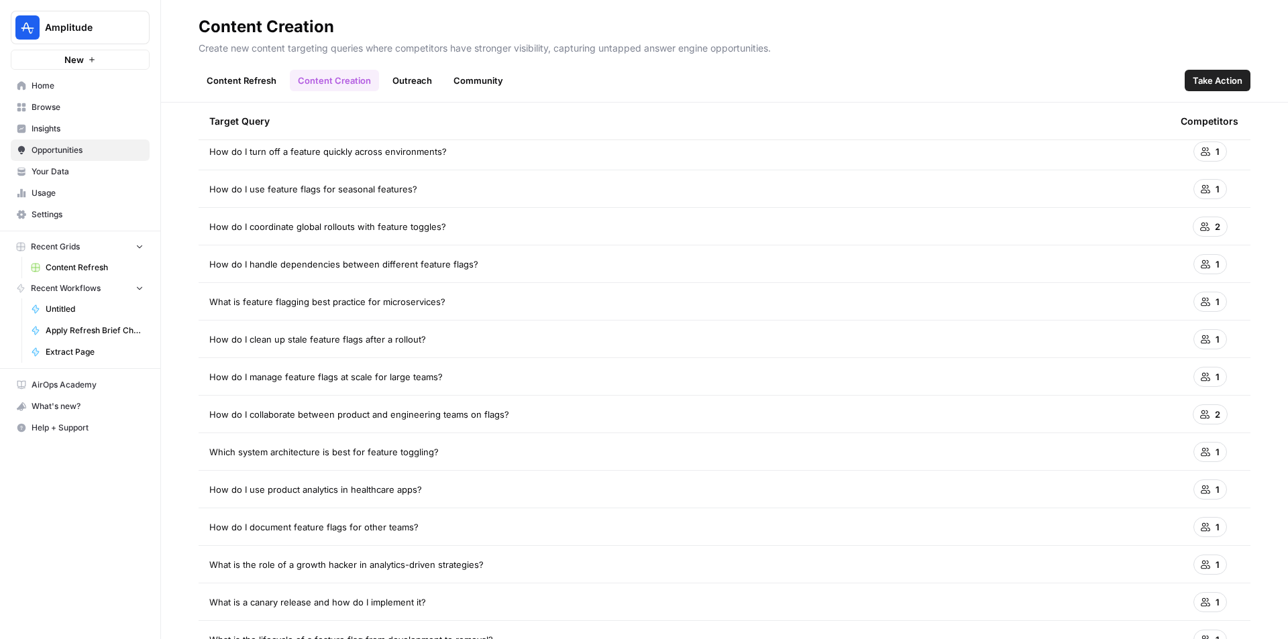
scroll to position [0, 0]
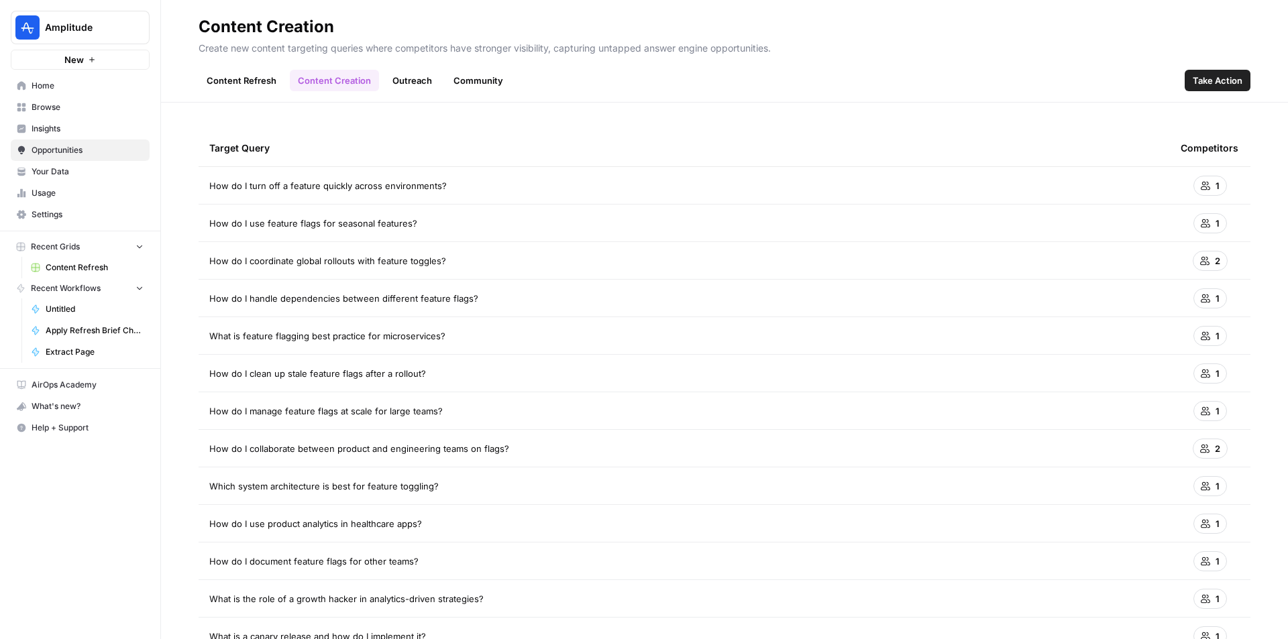
drag, startPoint x: 209, startPoint y: 182, endPoint x: 562, endPoint y: 624, distance: 565.6
copy tbody "How do I turn off a feature quickly across environments? 1 How do I use feature…"
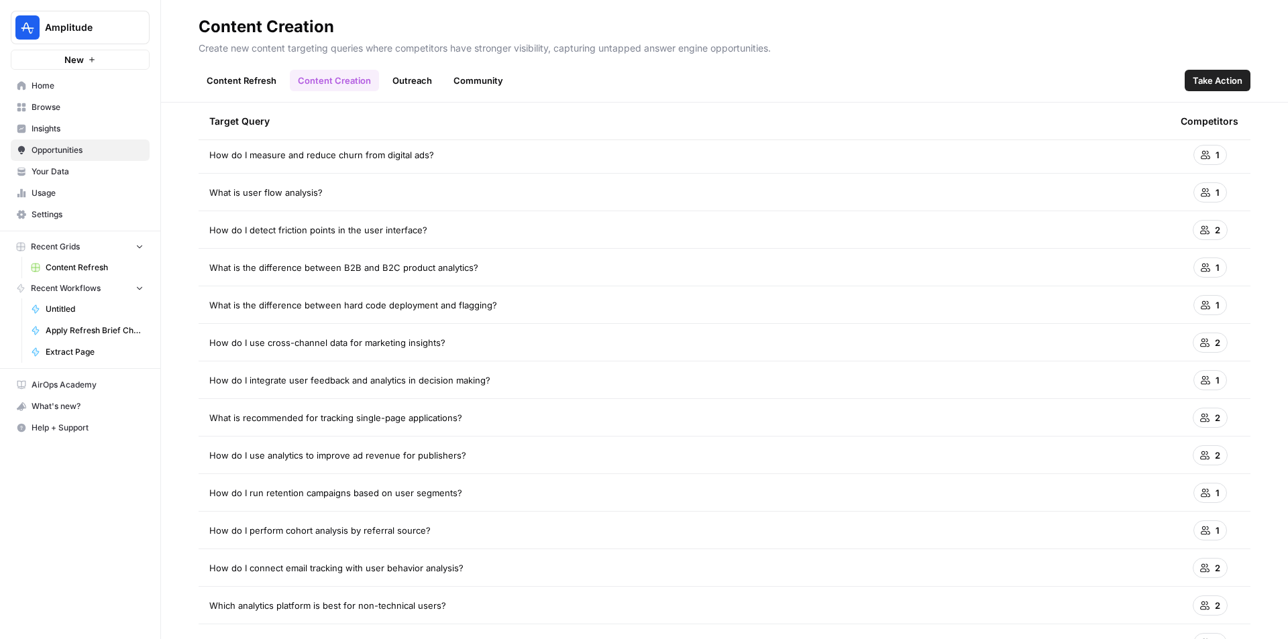
scroll to position [950, 0]
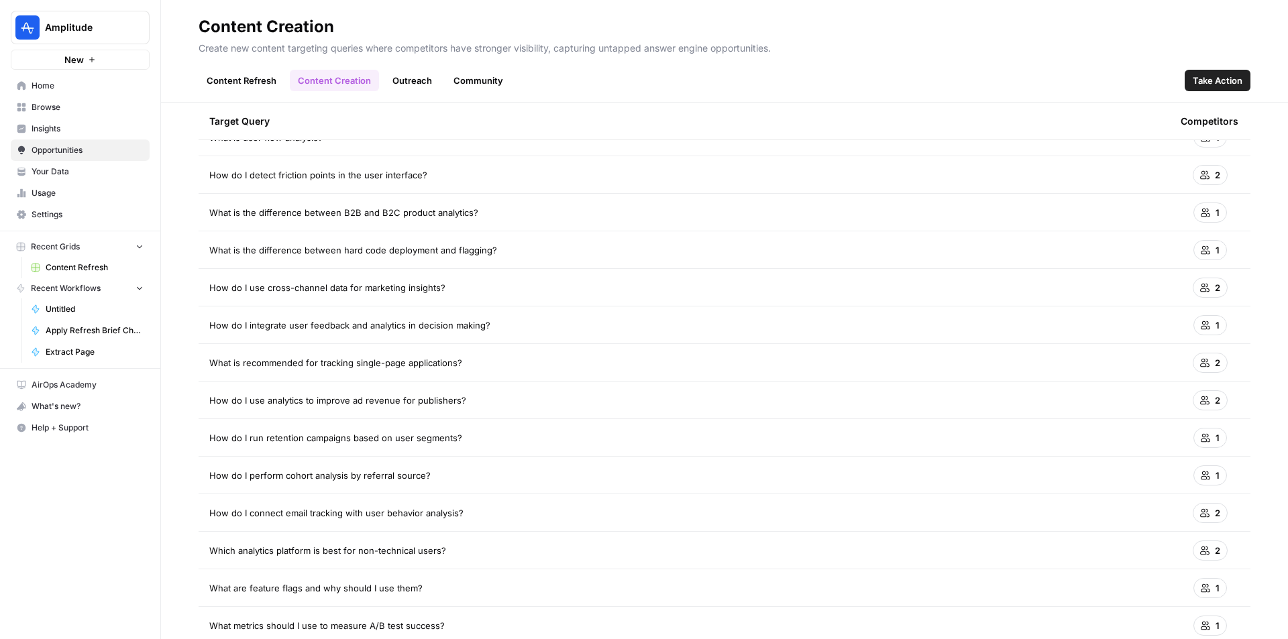
drag, startPoint x: 206, startPoint y: 290, endPoint x: 487, endPoint y: 324, distance: 283.1
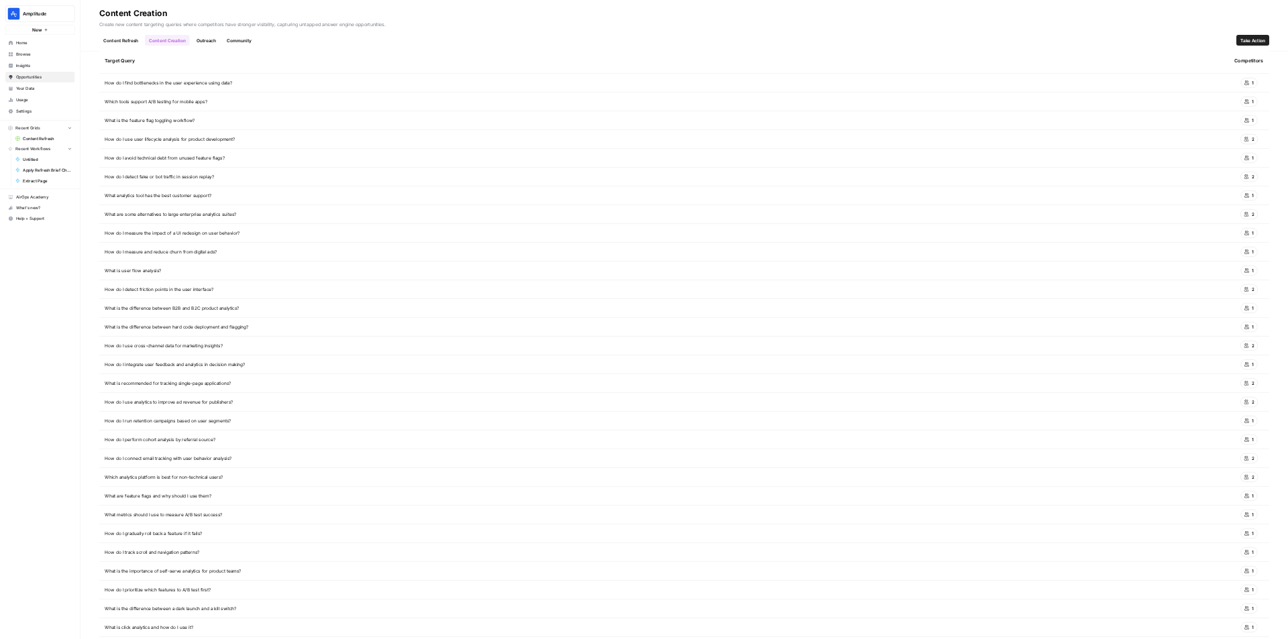
scroll to position [412, 0]
drag, startPoint x: 205, startPoint y: 220, endPoint x: 494, endPoint y: 1075, distance: 902.0
copy tbody "What is a canary release and how do I implement it? 1 What is the lifecycle of …"
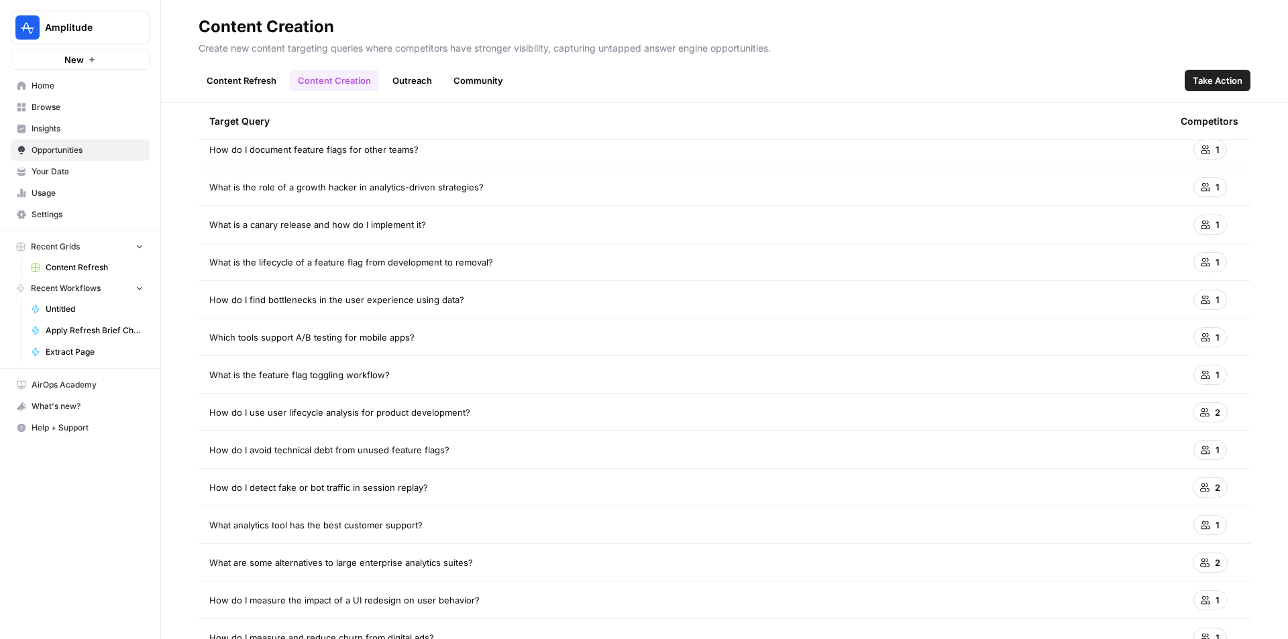
click at [479, 74] on link "Community" at bounding box center [478, 80] width 66 height 21
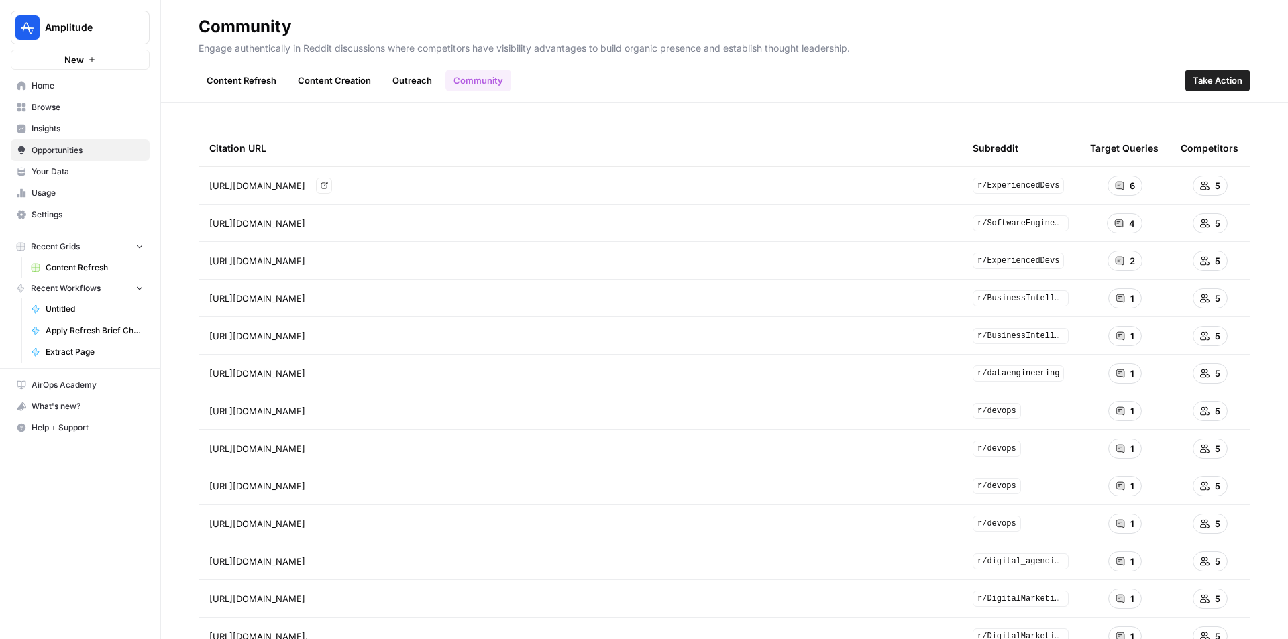
click at [327, 185] on icon "Go to page https://www.reddit.com/r/ExperiencedDevs/comments/1cb2mzm/what_is_th…" at bounding box center [324, 185] width 7 height 7
click at [332, 223] on link "Go to page" at bounding box center [324, 223] width 16 height 16
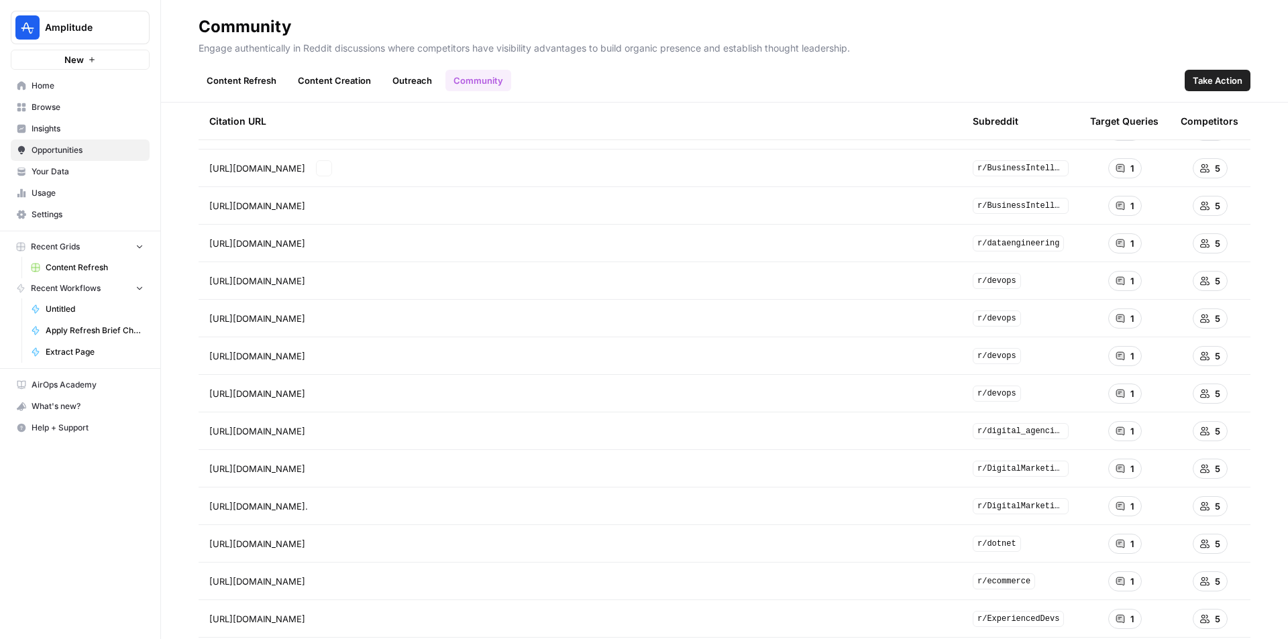
scroll to position [134, 0]
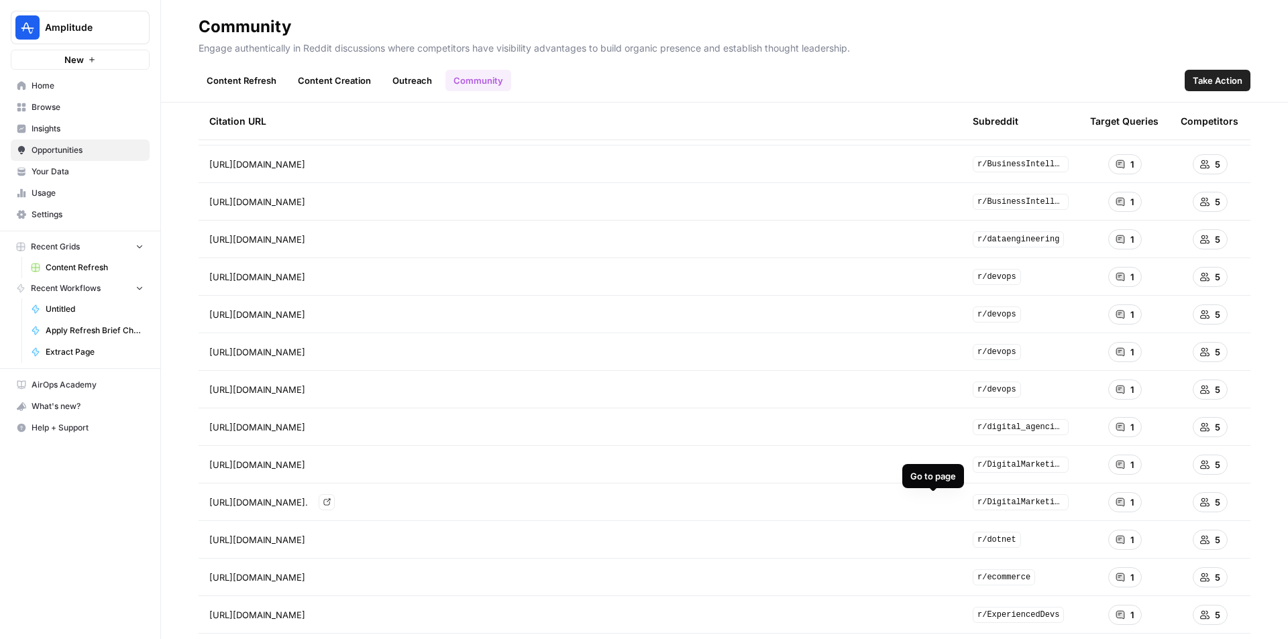
click at [331, 504] on icon "Go to page https://www.reddit.com/r/DigitalMarketing/comments/1egkvy4/what_anal…" at bounding box center [326, 501] width 7 height 7
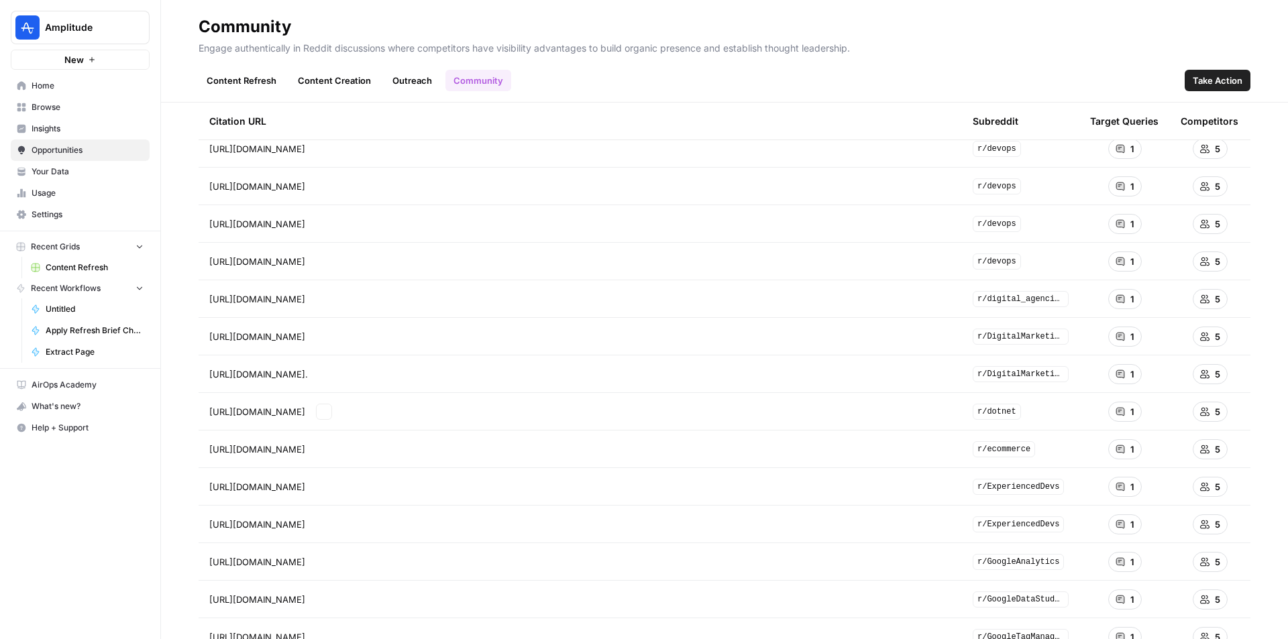
scroll to position [268, 0]
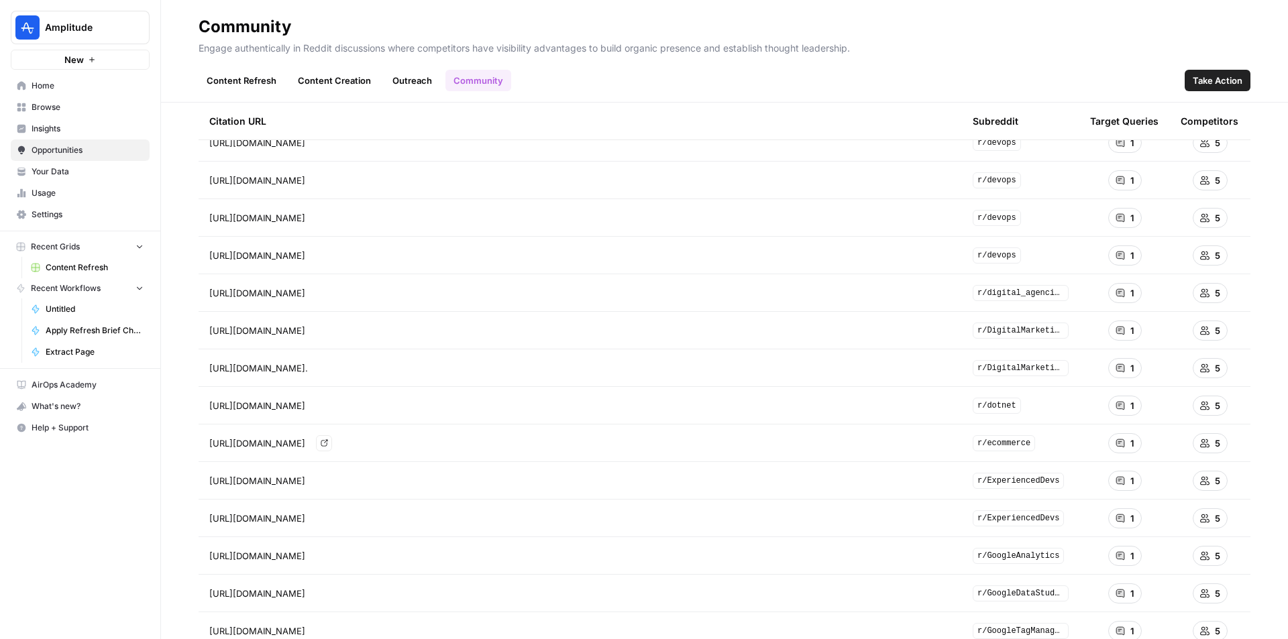
click at [327, 441] on icon "Go to page https://www.reddit.com/r/ecommerce/comments/pfutzk/how_many_of_you_u…" at bounding box center [324, 443] width 7 height 7
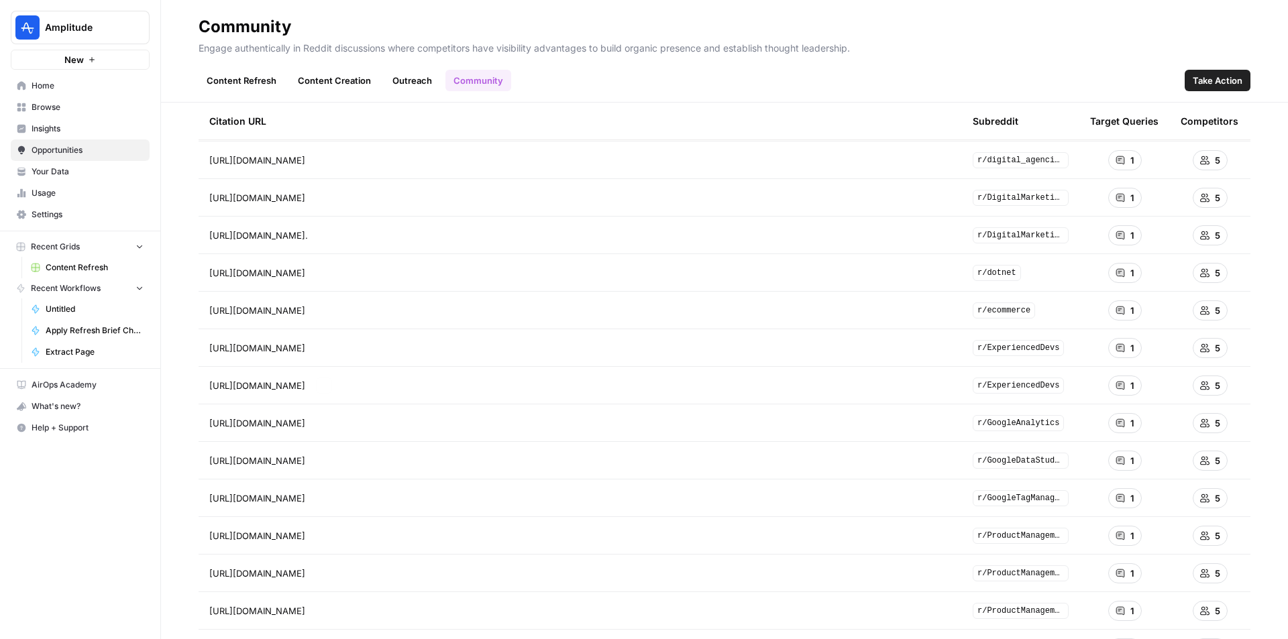
scroll to position [402, 0]
click at [332, 423] on link "Go to page" at bounding box center [324, 422] width 16 height 16
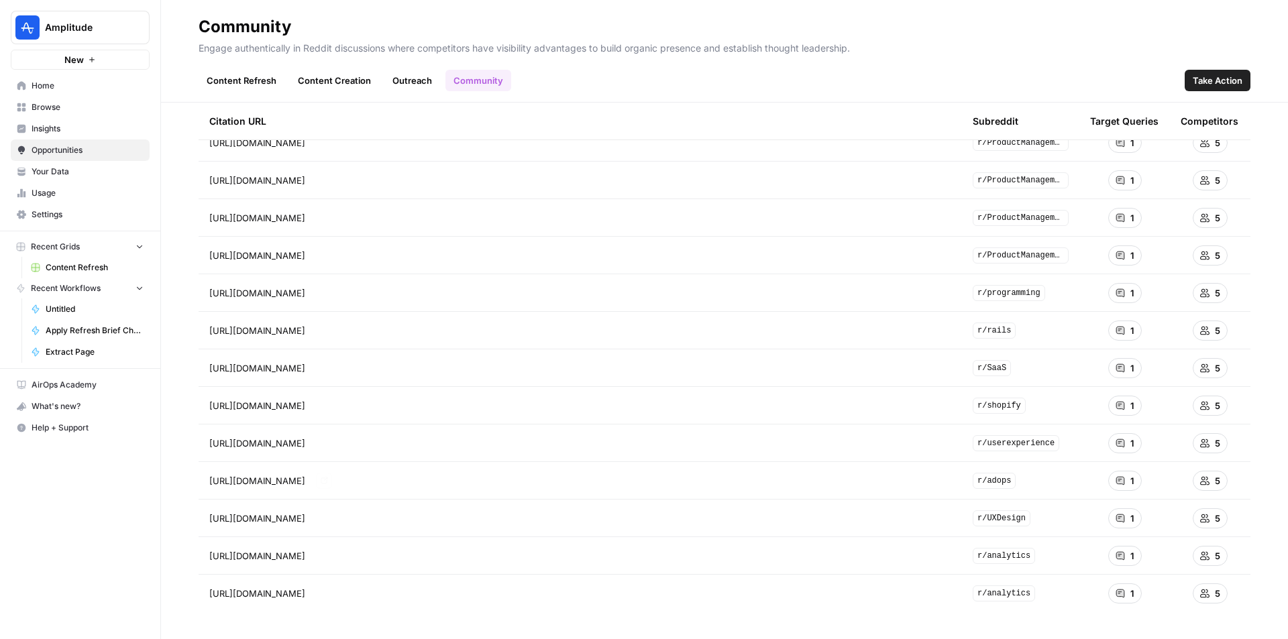
click at [332, 476] on link "Go to page" at bounding box center [324, 481] width 16 height 16
click at [332, 515] on link "Go to page" at bounding box center [324, 519] width 16 height 16
drag, startPoint x: 1265, startPoint y: 568, endPoint x: 1071, endPoint y: 555, distance: 193.6
drag, startPoint x: 1262, startPoint y: 566, endPoint x: 1090, endPoint y: 527, distance: 176.1
drag, startPoint x: 1263, startPoint y: 566, endPoint x: 967, endPoint y: 562, distance: 295.2
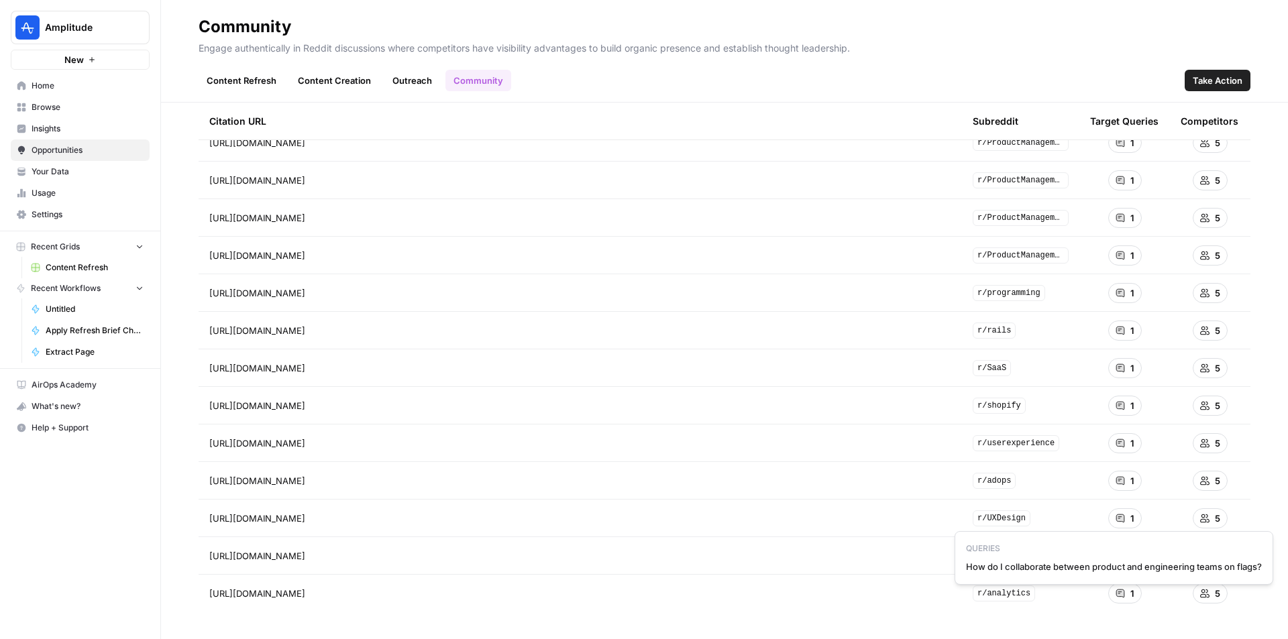
click at [967, 562] on span "How do I collaborate between product and engineering teams on flags?" at bounding box center [1114, 566] width 296 height 13
copy span "How do I collaborate between product and engineering teams on flags?"
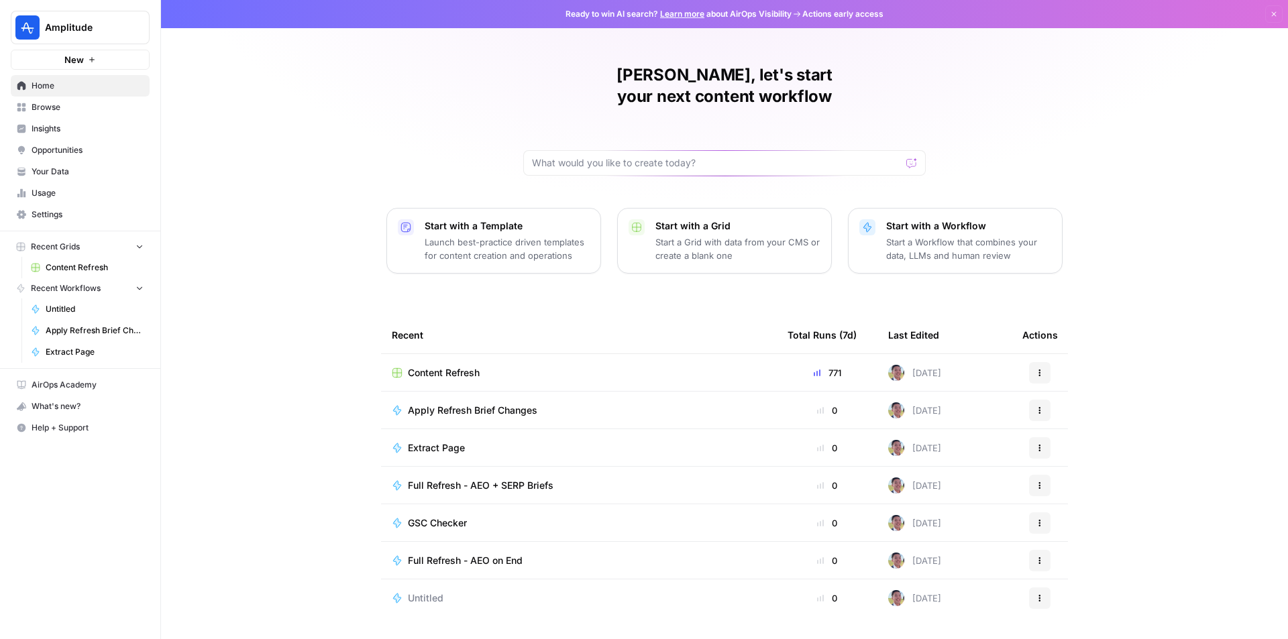
click at [96, 24] on span "Amplitude" at bounding box center [85, 27] width 81 height 13
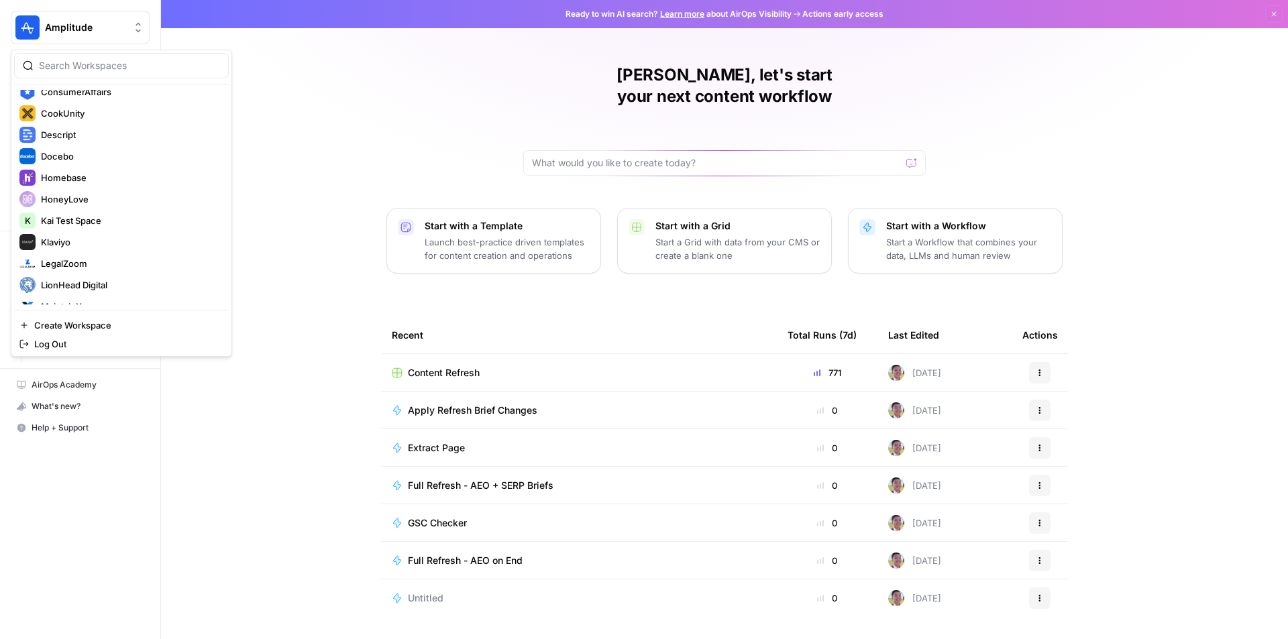
scroll to position [268, 0]
click at [87, 154] on span "Docebo" at bounding box center [129, 154] width 177 height 13
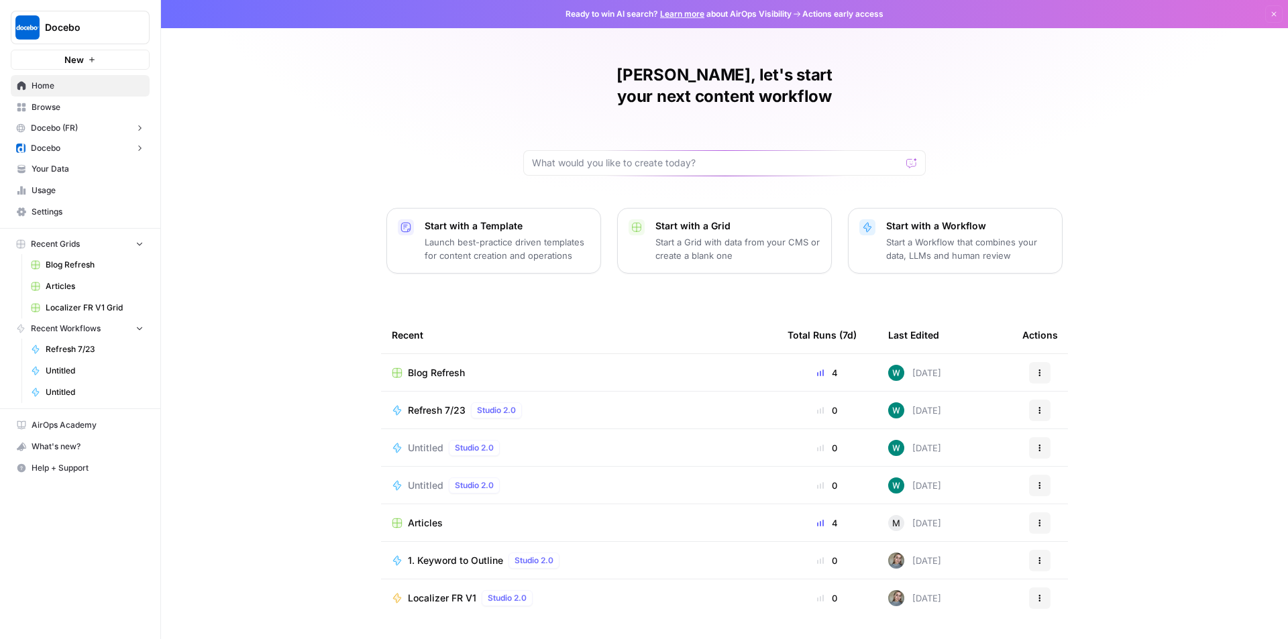
click at [141, 148] on icon "button" at bounding box center [139, 148] width 3 height 5
click at [82, 162] on link "Insights" at bounding box center [86, 168] width 126 height 21
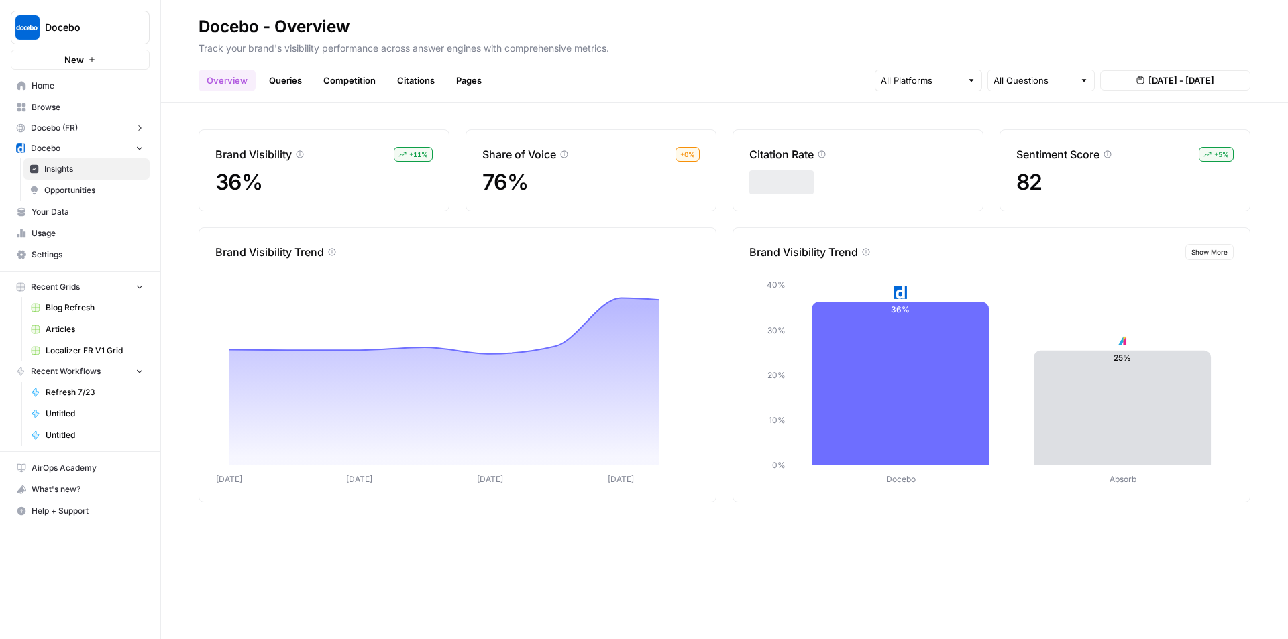
click at [347, 71] on link "Competition" at bounding box center [349, 80] width 68 height 21
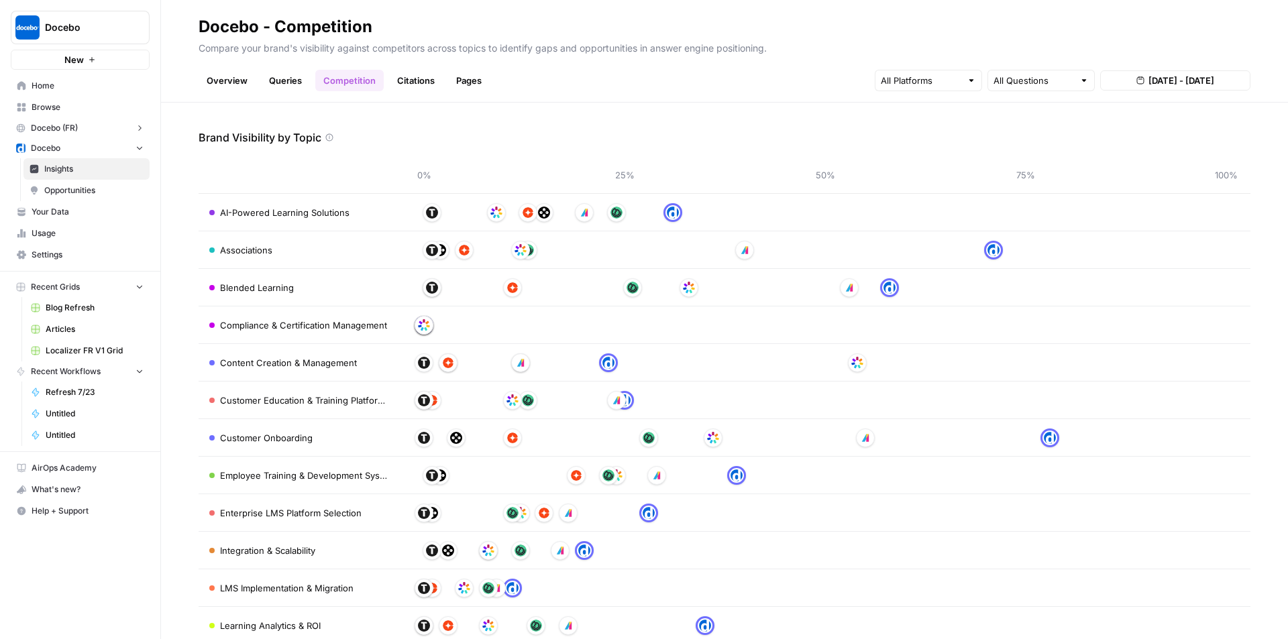
click at [291, 80] on link "Queries" at bounding box center [285, 80] width 49 height 21
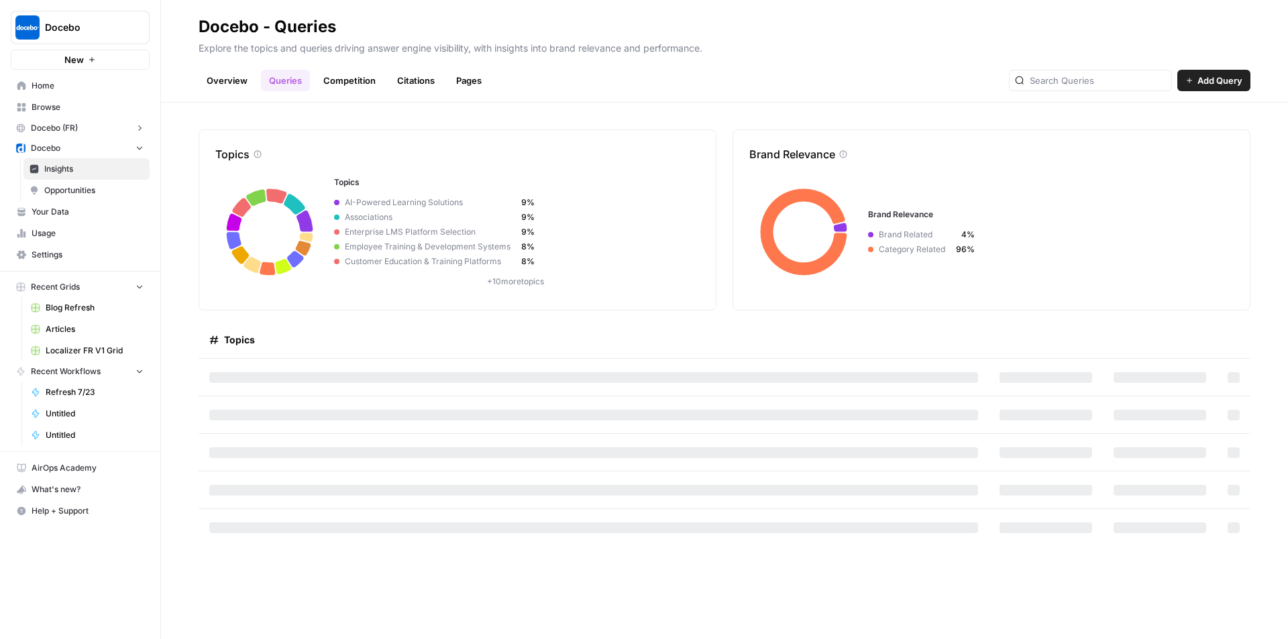
click at [329, 77] on link "Competition" at bounding box center [349, 80] width 68 height 21
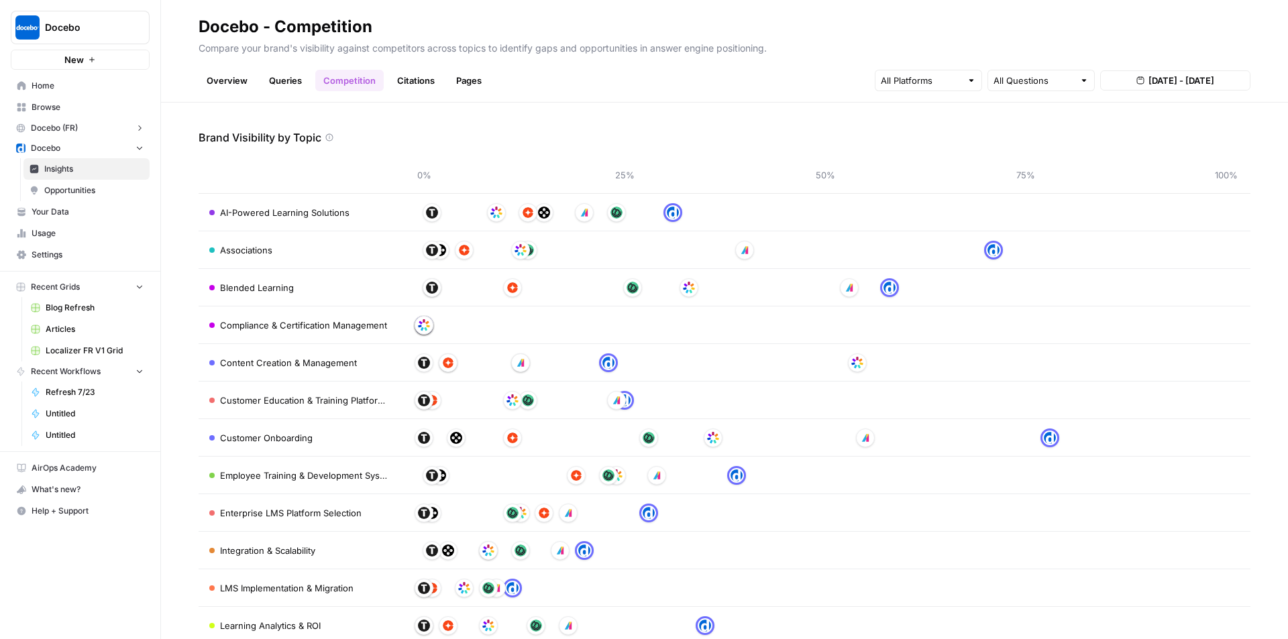
click at [270, 78] on link "Queries" at bounding box center [285, 80] width 49 height 21
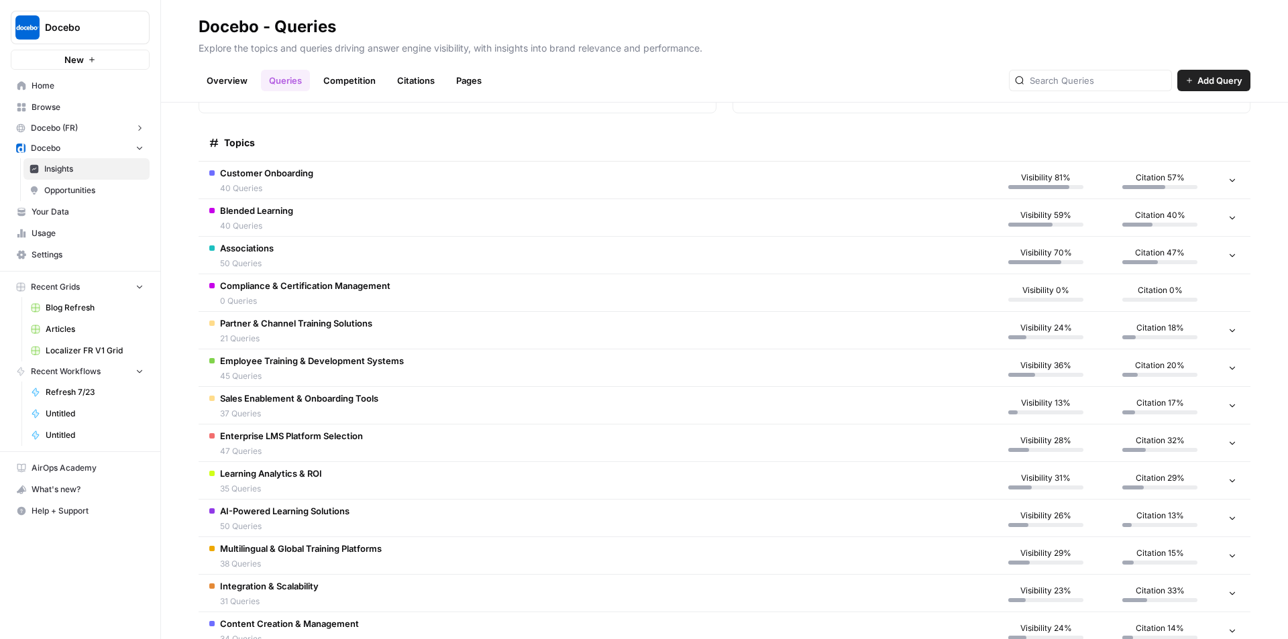
scroll to position [201, 0]
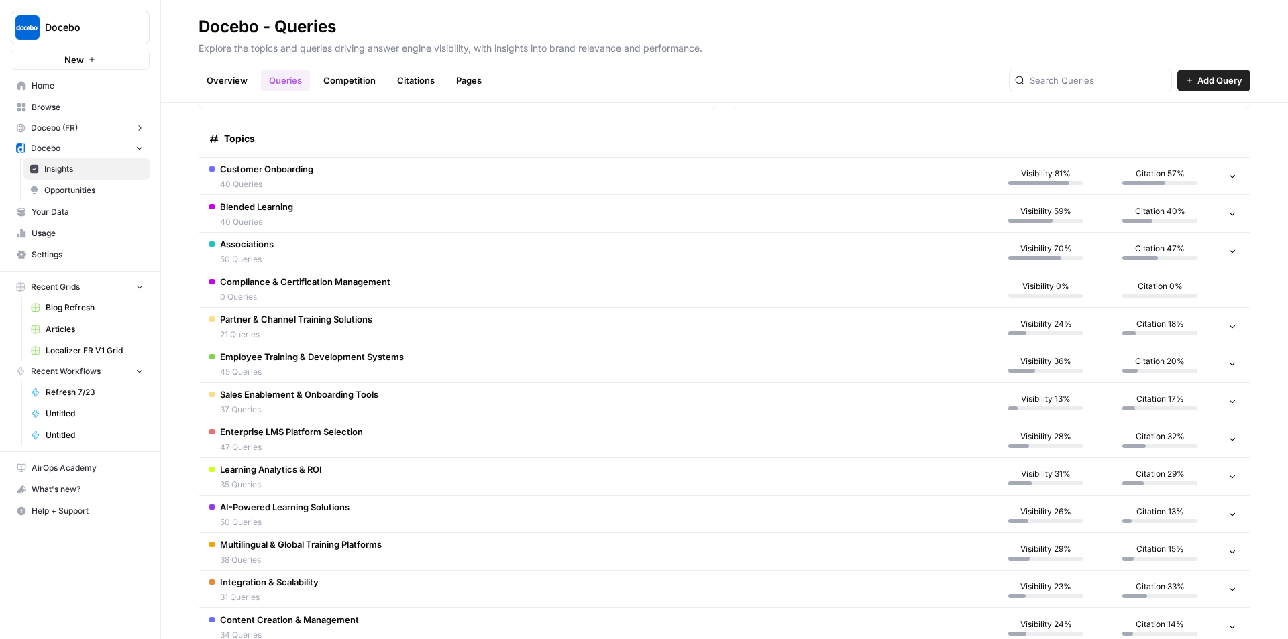
click at [386, 170] on td "Customer Onboarding 40 Queries" at bounding box center [594, 176] width 790 height 37
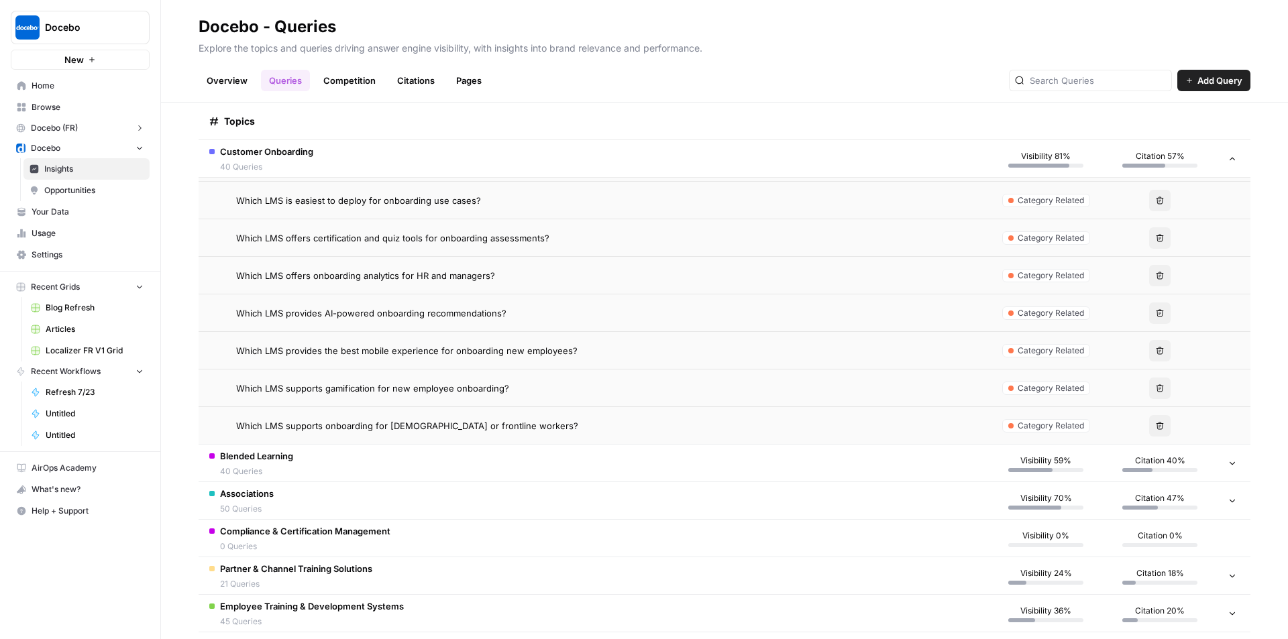
scroll to position [1476, 0]
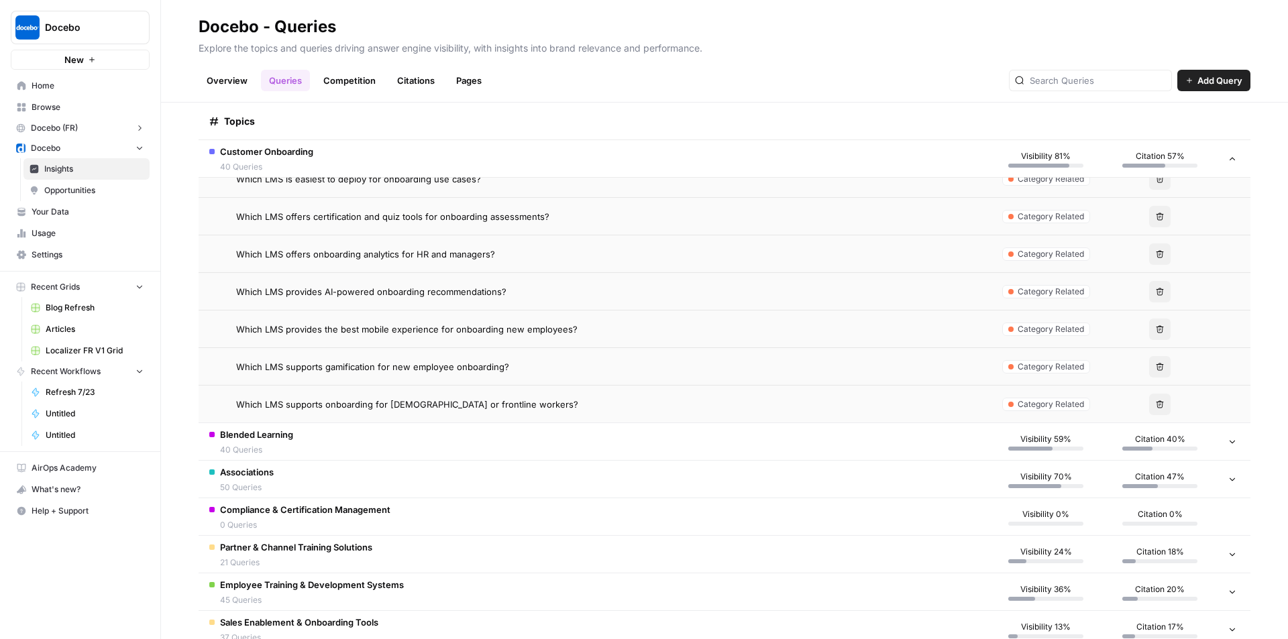
click at [401, 447] on td "Blended Learning 40 Queries" at bounding box center [594, 441] width 790 height 37
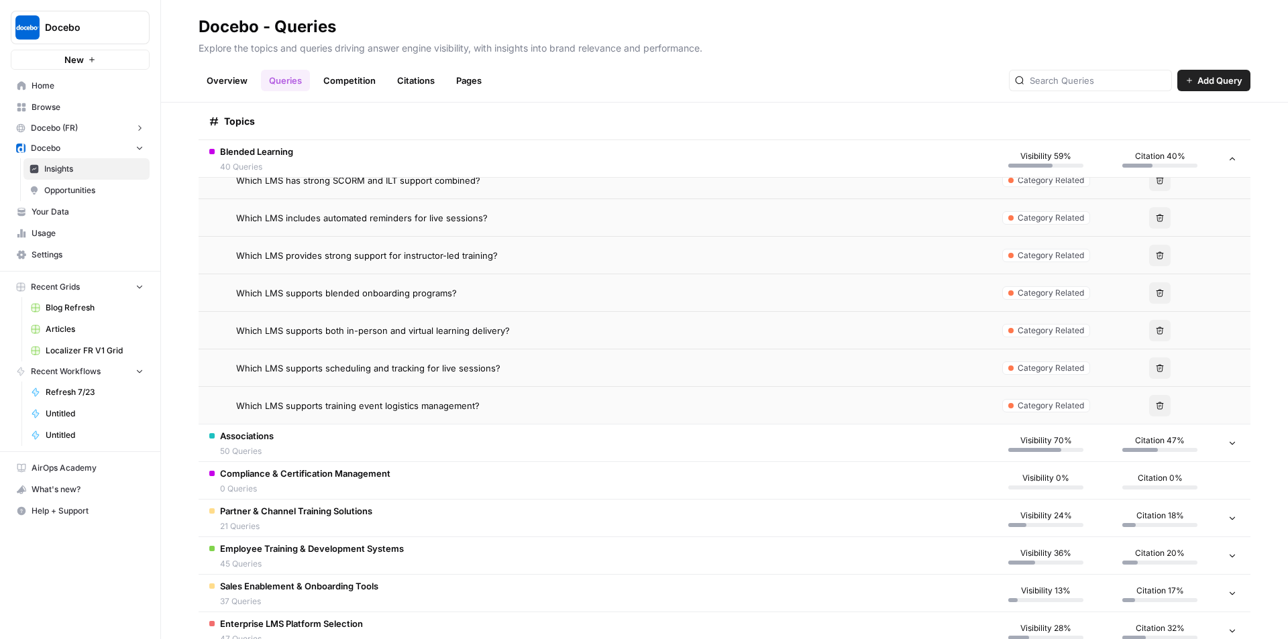
scroll to position [3019, 0]
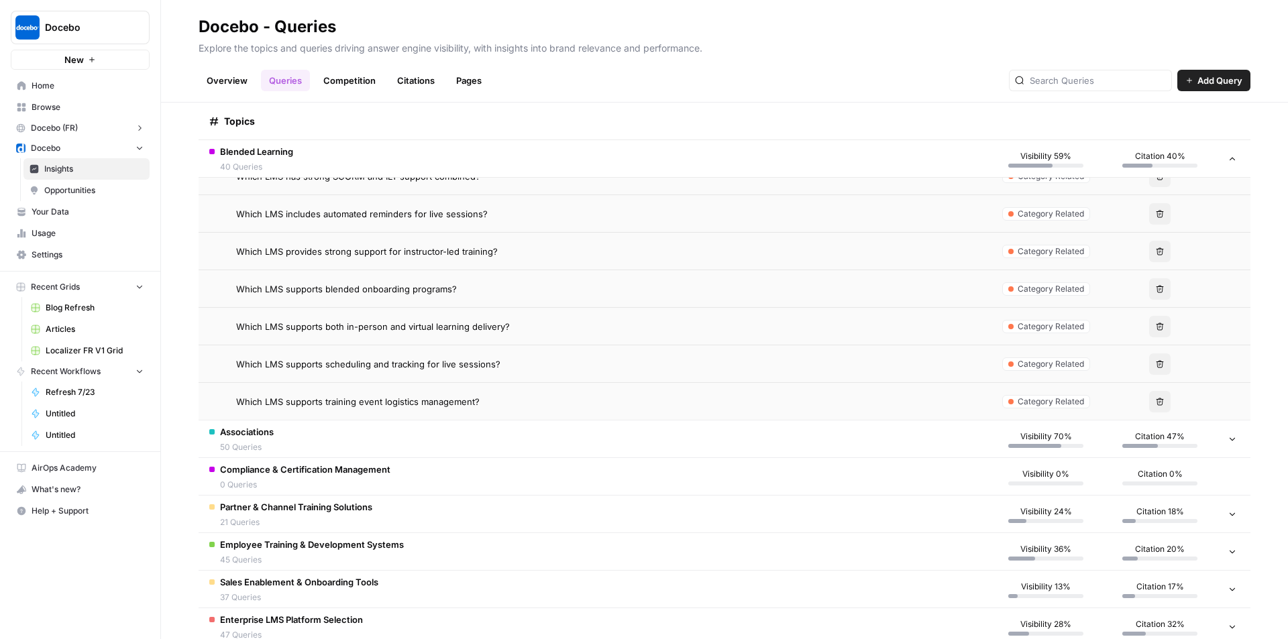
click at [418, 445] on td "Associations 50 Queries" at bounding box center [594, 439] width 790 height 37
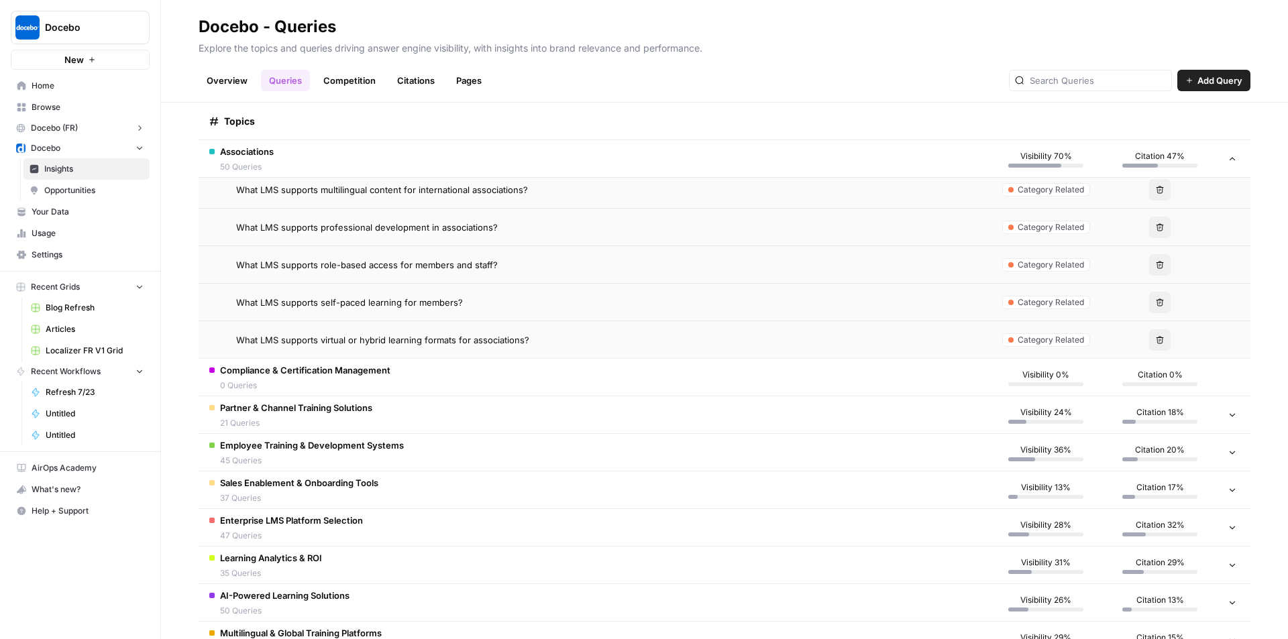
scroll to position [5098, 0]
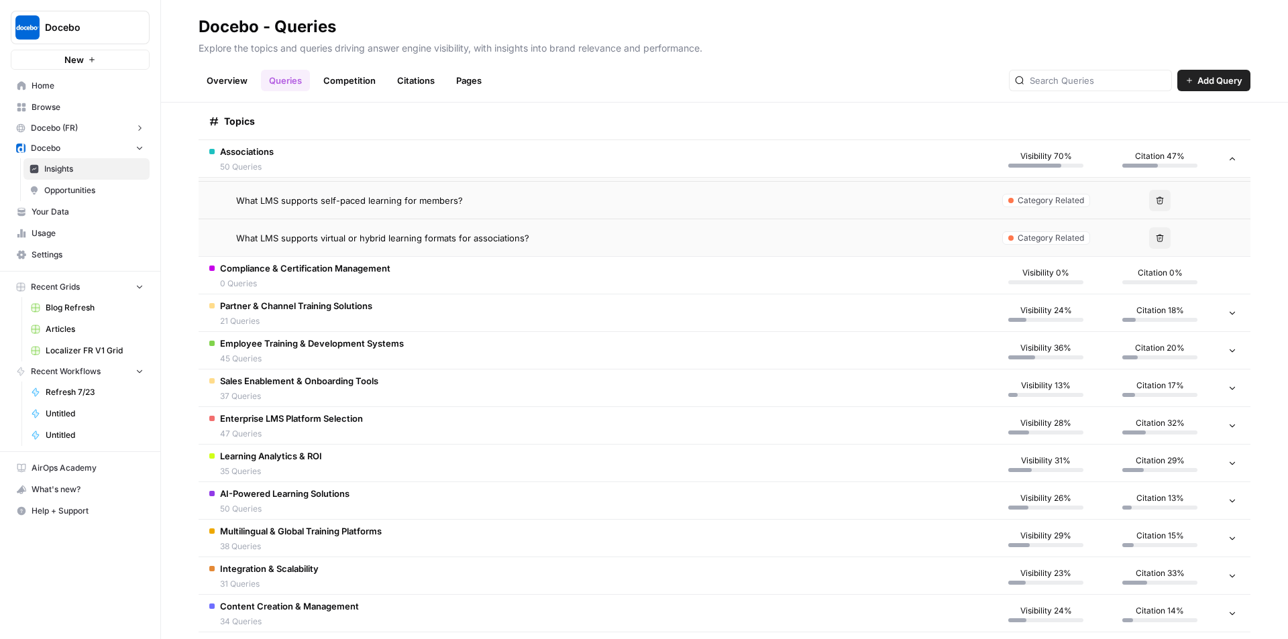
click at [398, 311] on td "Partner & Channel Training Solutions 21 Queries" at bounding box center [594, 312] width 790 height 37
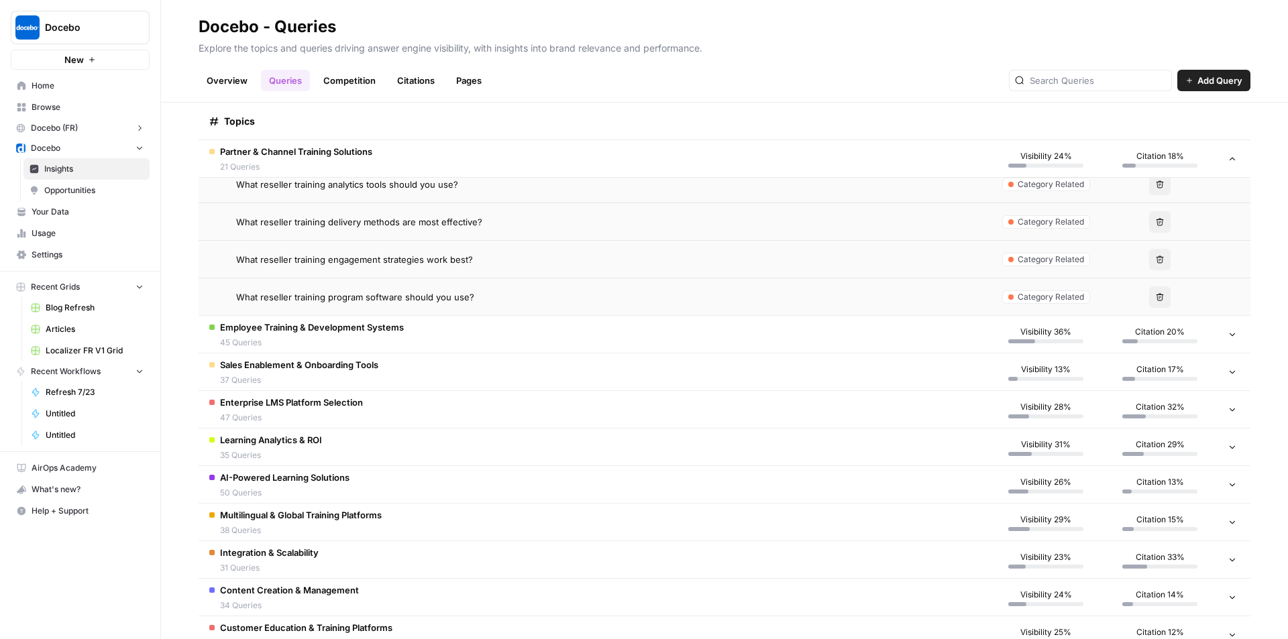
scroll to position [5982, 0]
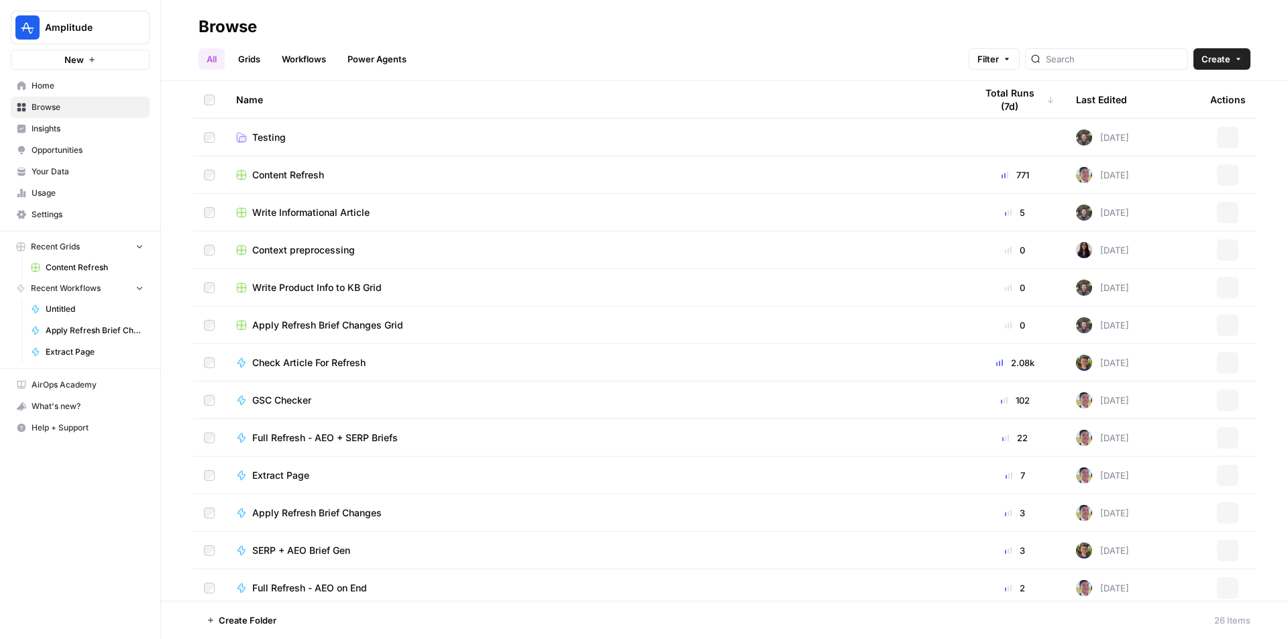
click at [69, 168] on span "Your Data" at bounding box center [88, 172] width 112 height 12
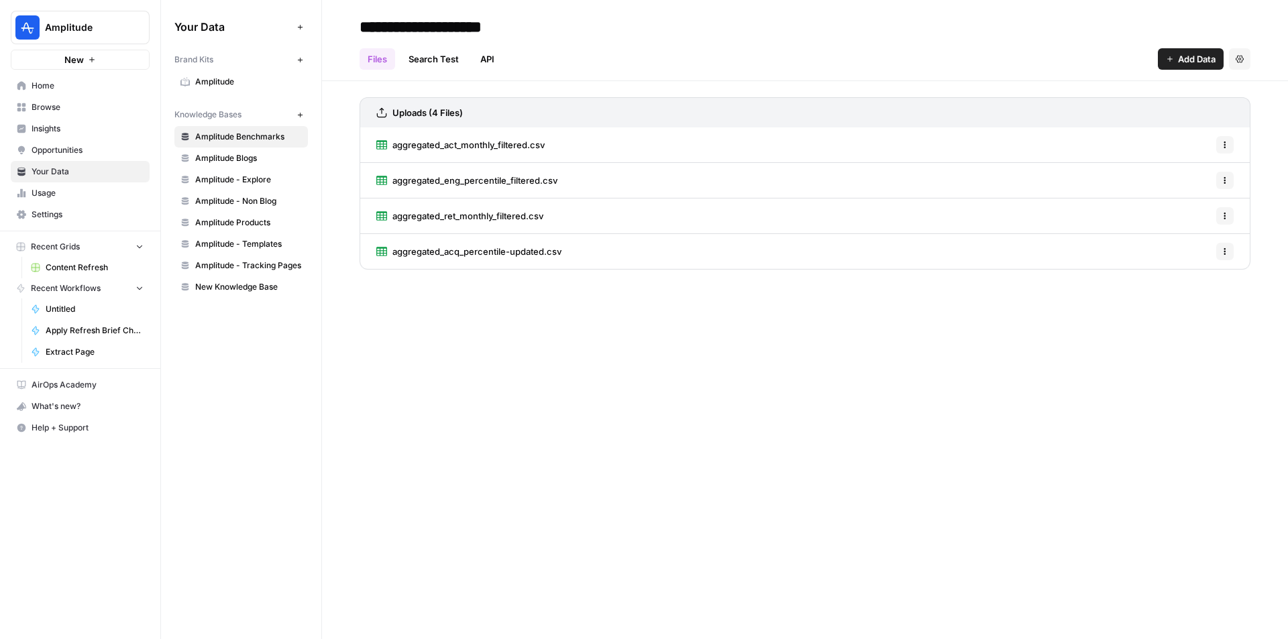
click at [213, 78] on span "Amplitude" at bounding box center [248, 82] width 107 height 12
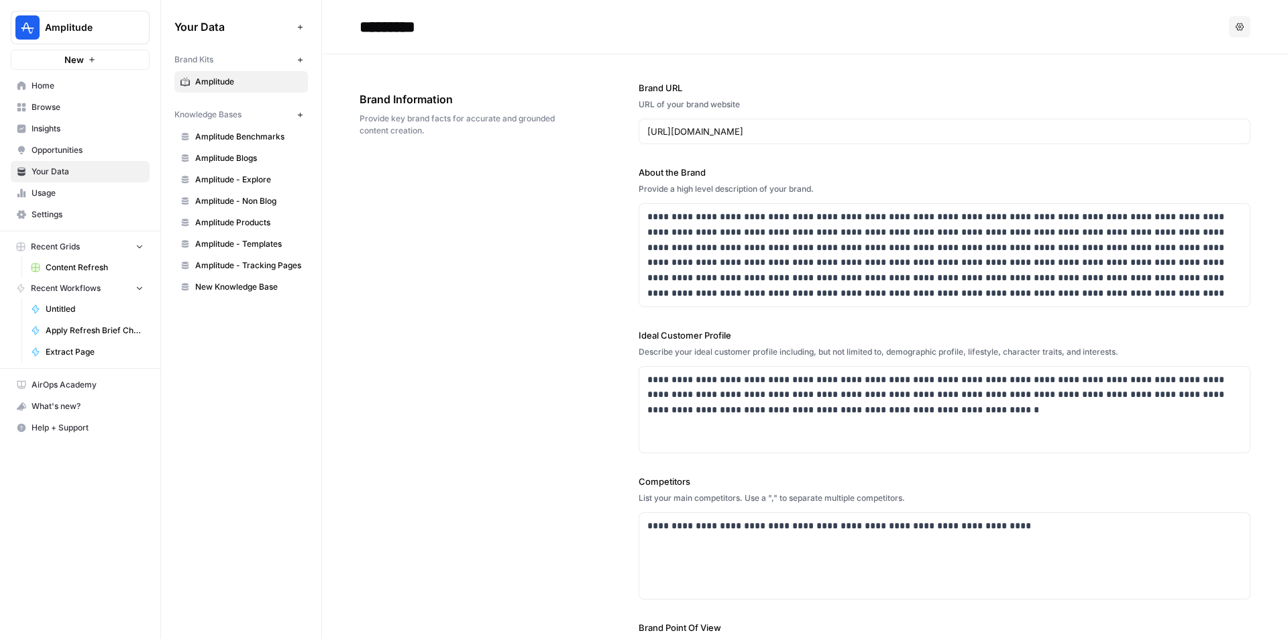
click at [241, 224] on span "Amplitude Products" at bounding box center [248, 223] width 107 height 12
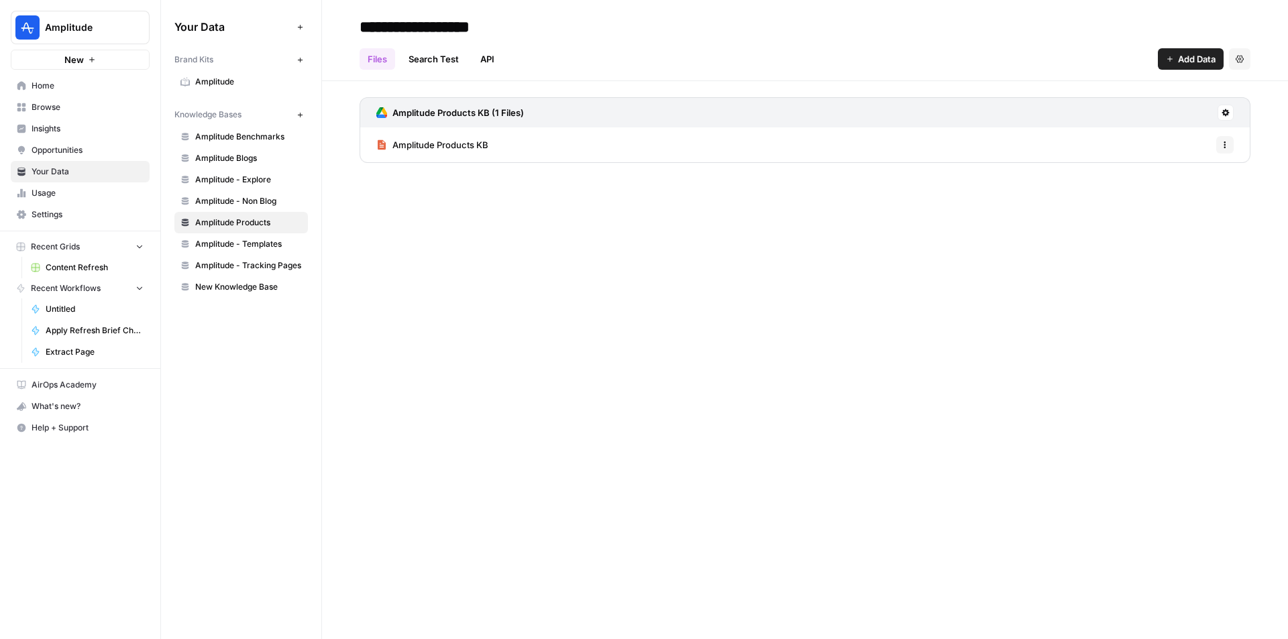
click at [521, 146] on div "Amplitude Products KB Options" at bounding box center [805, 144] width 891 height 35
click at [429, 151] on span "Amplitude Products KB" at bounding box center [440, 144] width 96 height 13
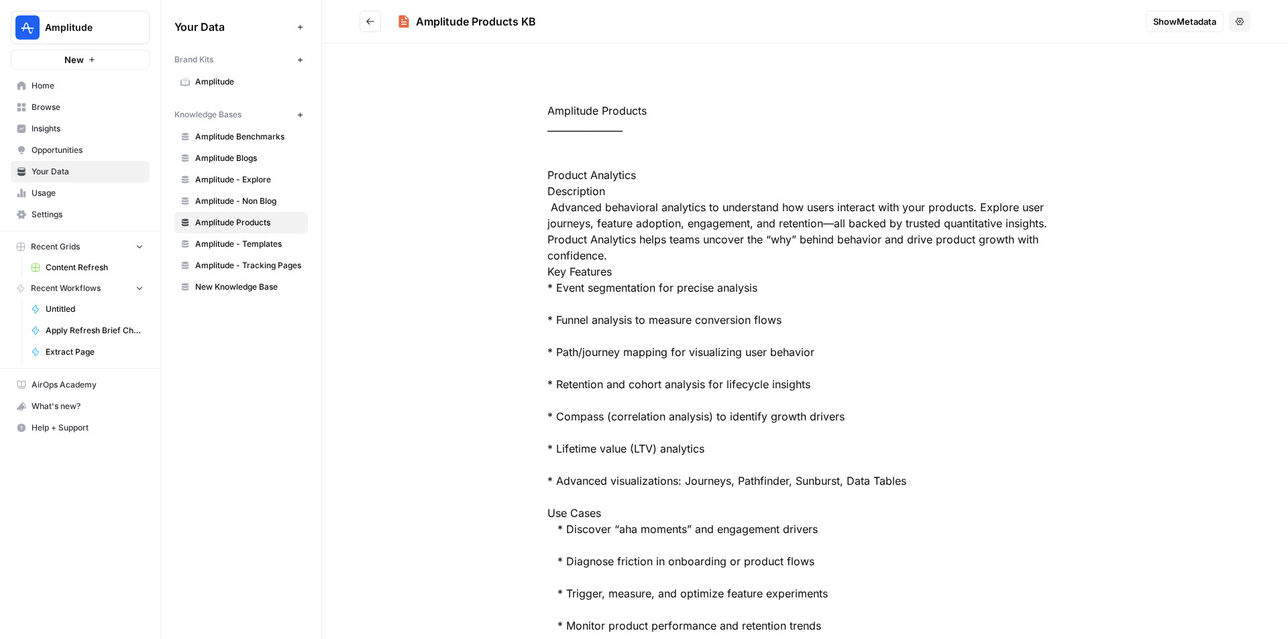
click at [234, 81] on span "Amplitude" at bounding box center [248, 82] width 107 height 12
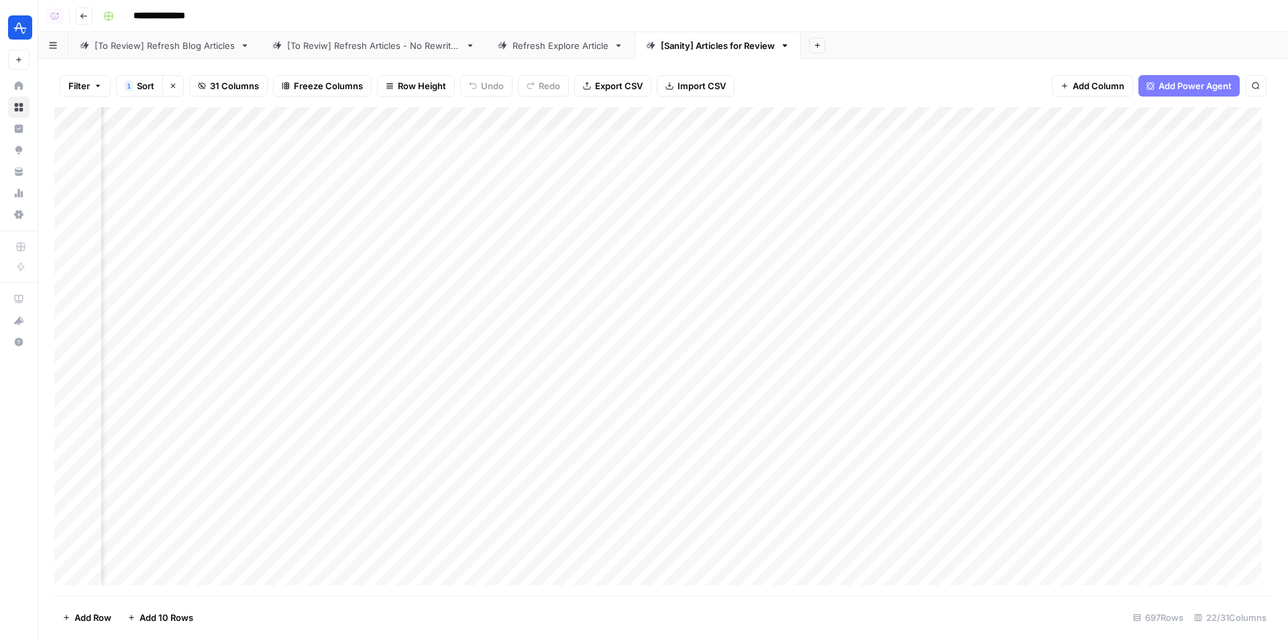
scroll to position [0, 2408]
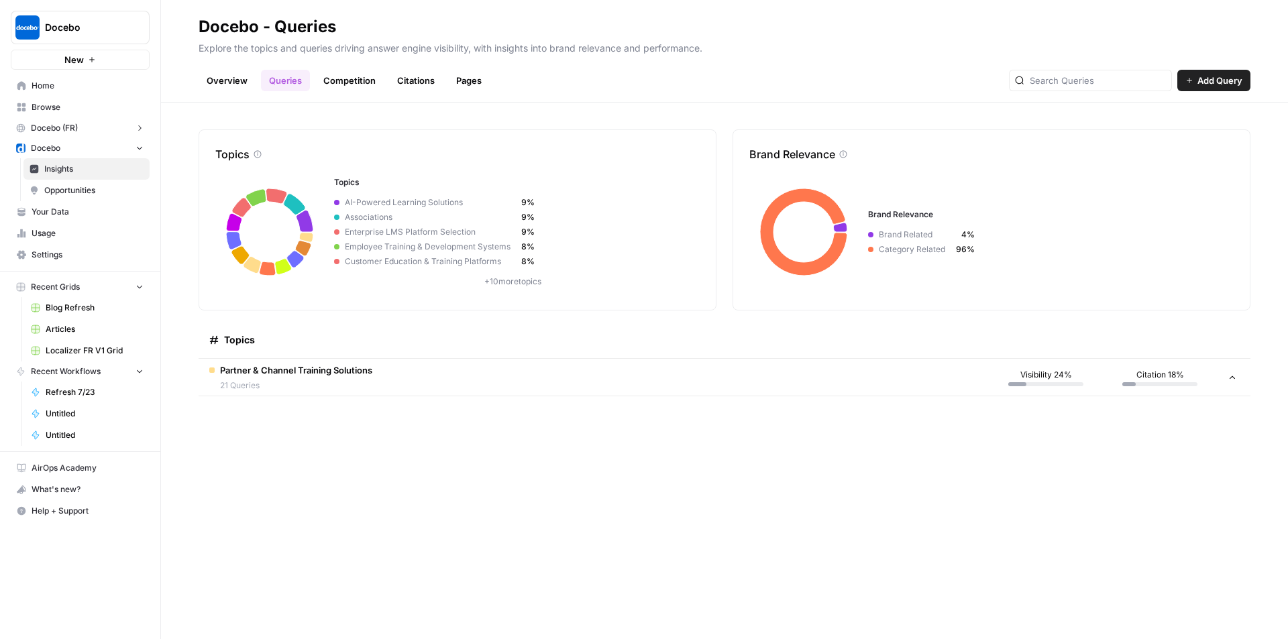
scroll to position [5982, 0]
